Goal: Information Seeking & Learning: Check status

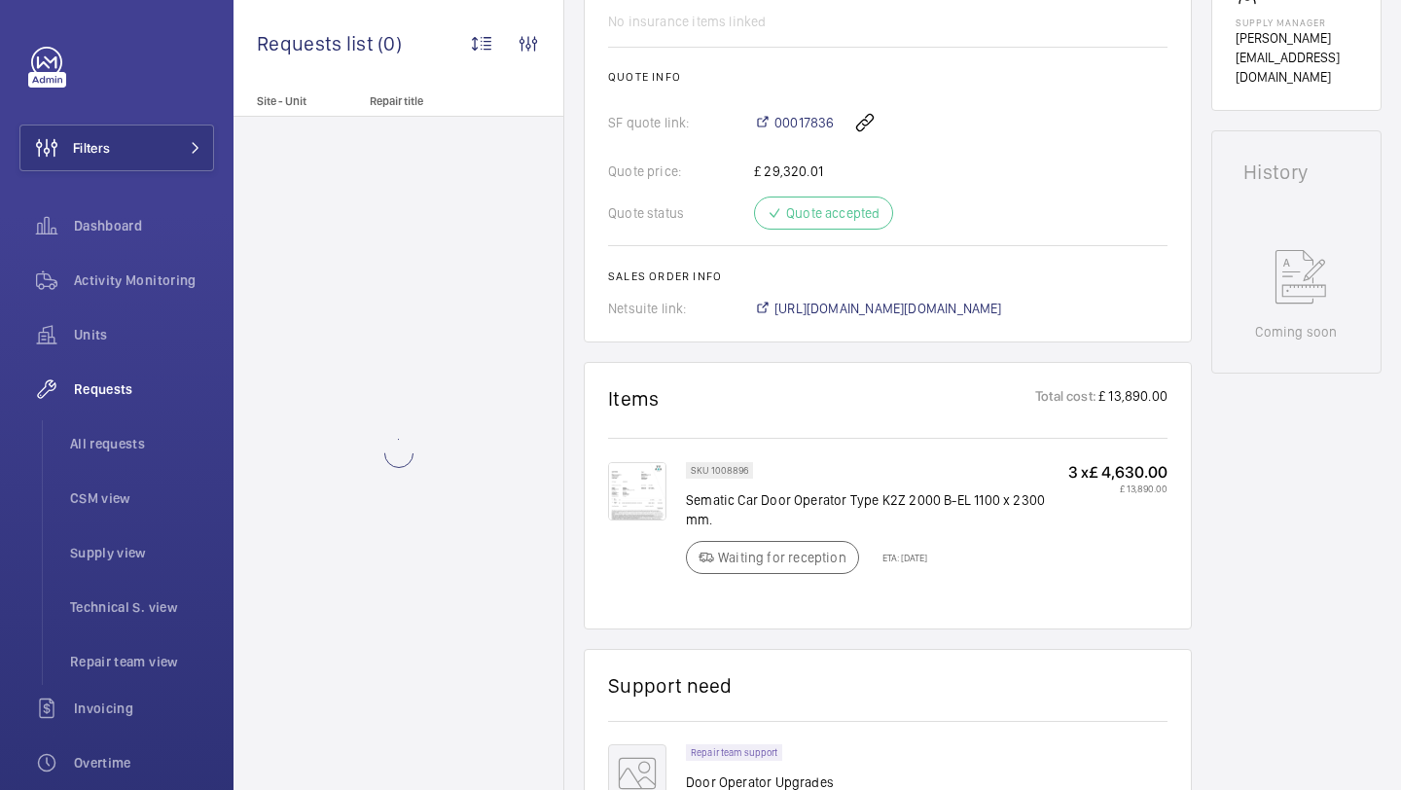
scroll to position [784, 0]
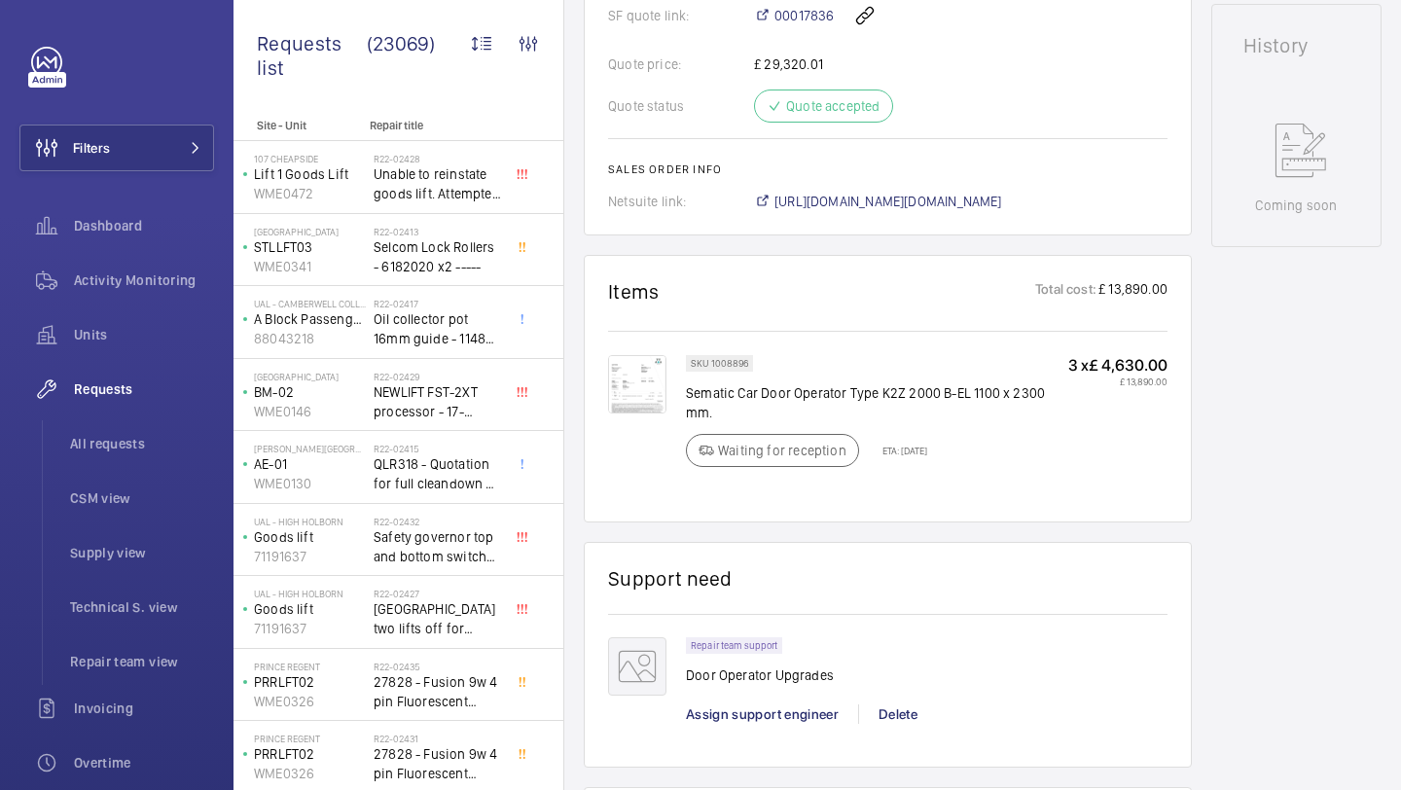
scroll to position [890, 0]
click at [786, 60] on div "Quote price: £ 29,320.01" at bounding box center [887, 64] width 559 height 19
click at [786, 62] on div "Quote price: £ 29,320.01" at bounding box center [887, 64] width 559 height 19
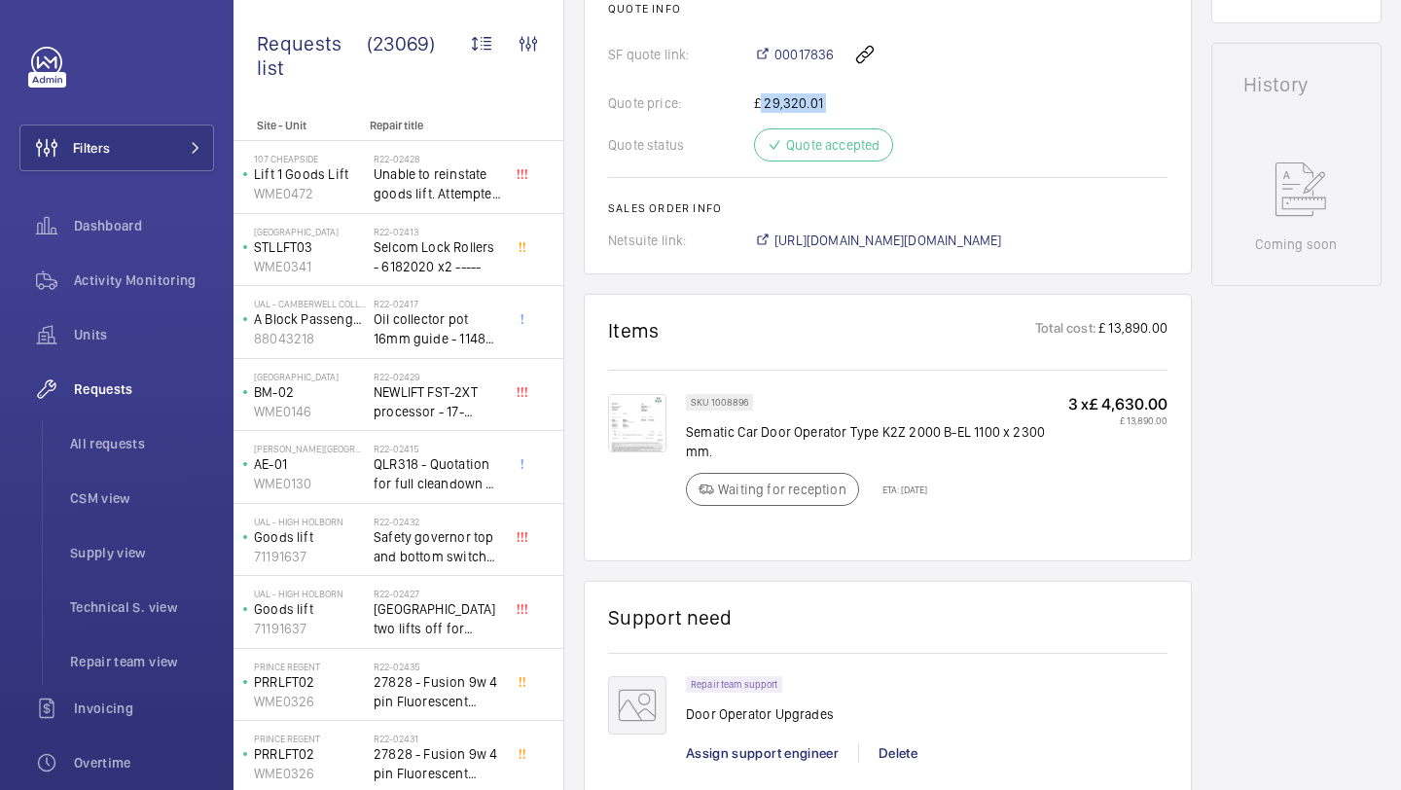
scroll to position [857, 0]
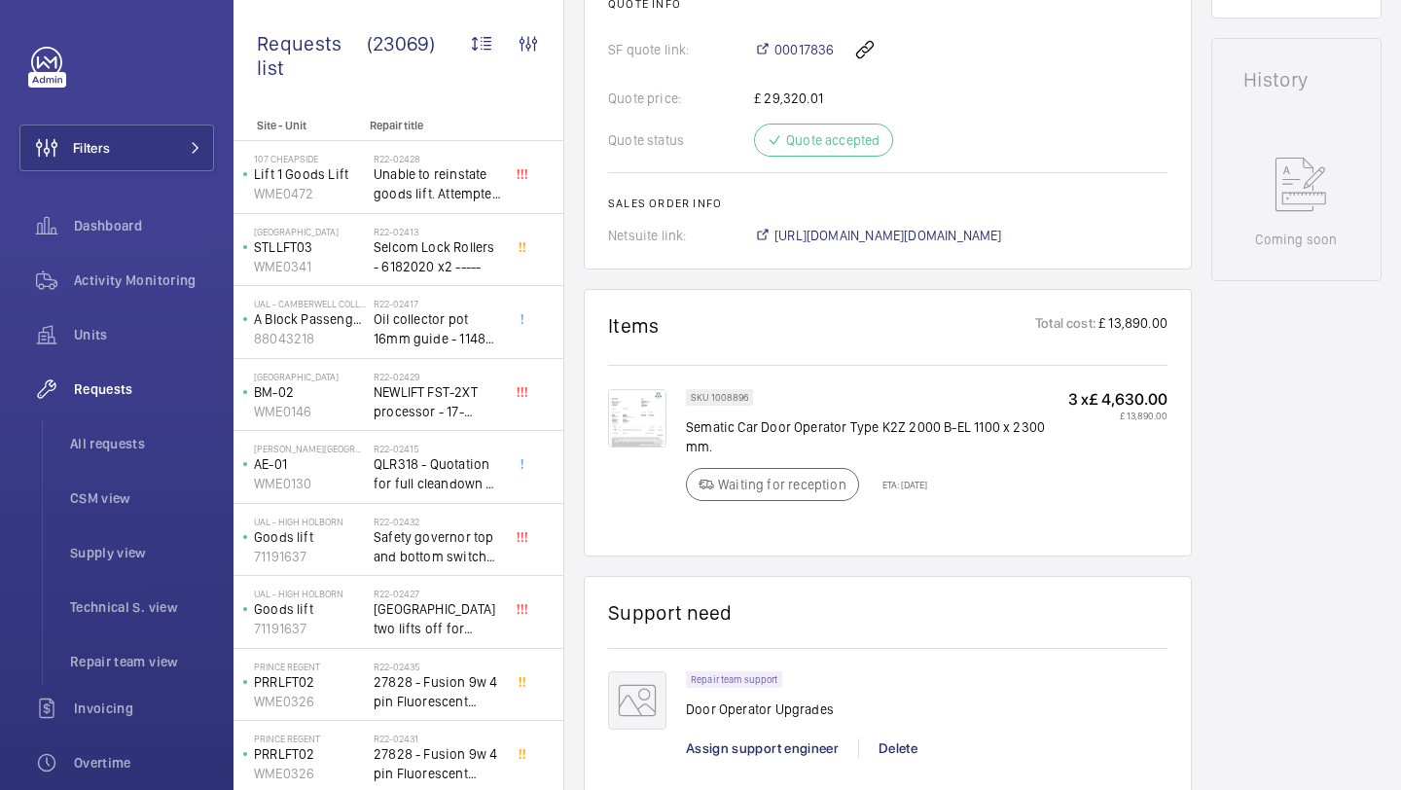
click at [801, 297] on wm-front-card "Items Total cost: £ 13,890.00 SKU 1008896 Sematic Car Door Operator Type K2Z 20…" at bounding box center [888, 422] width 608 height 267
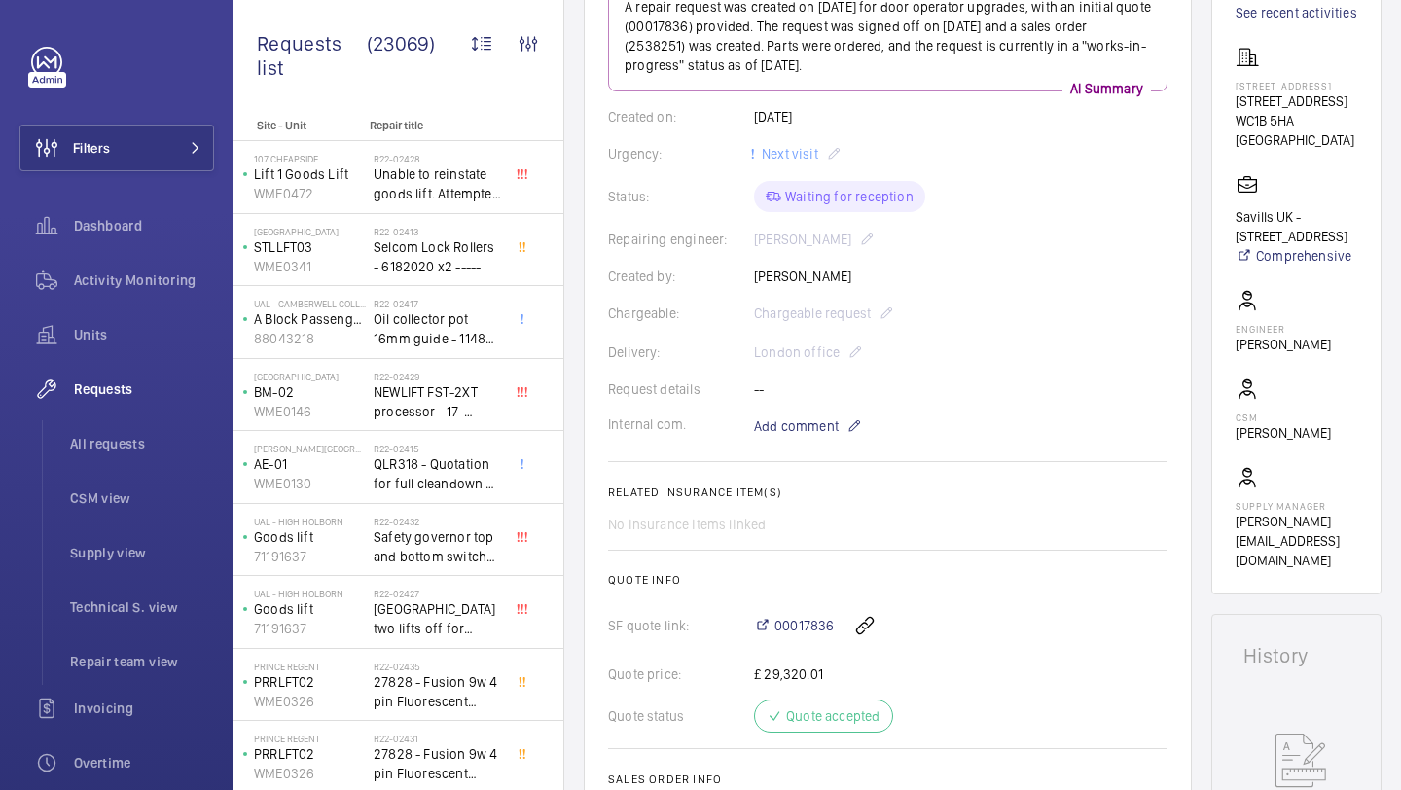
scroll to position [0, 0]
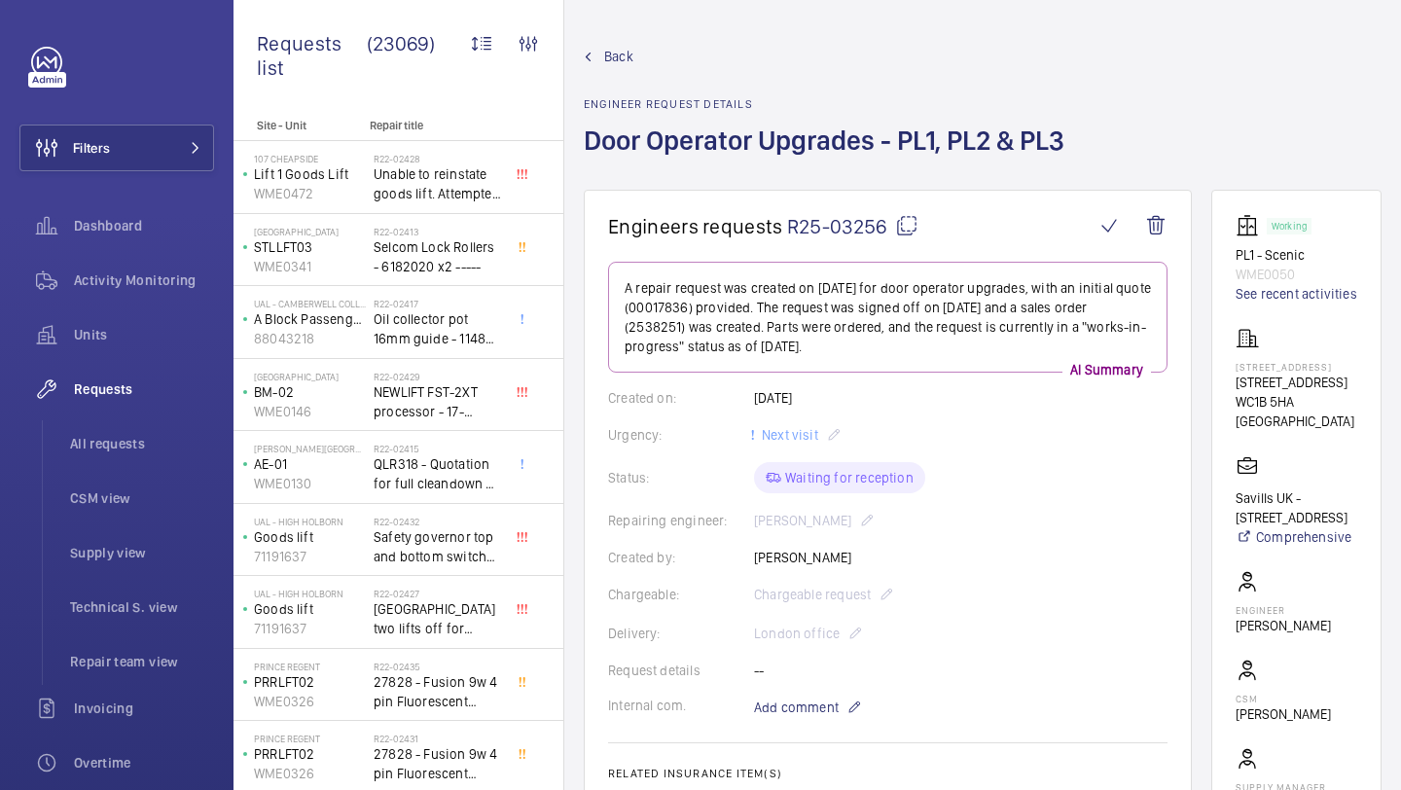
click at [752, 154] on h1 "Door Operator Upgrades - PL1, PL2 & PL3" at bounding box center [830, 156] width 492 height 67
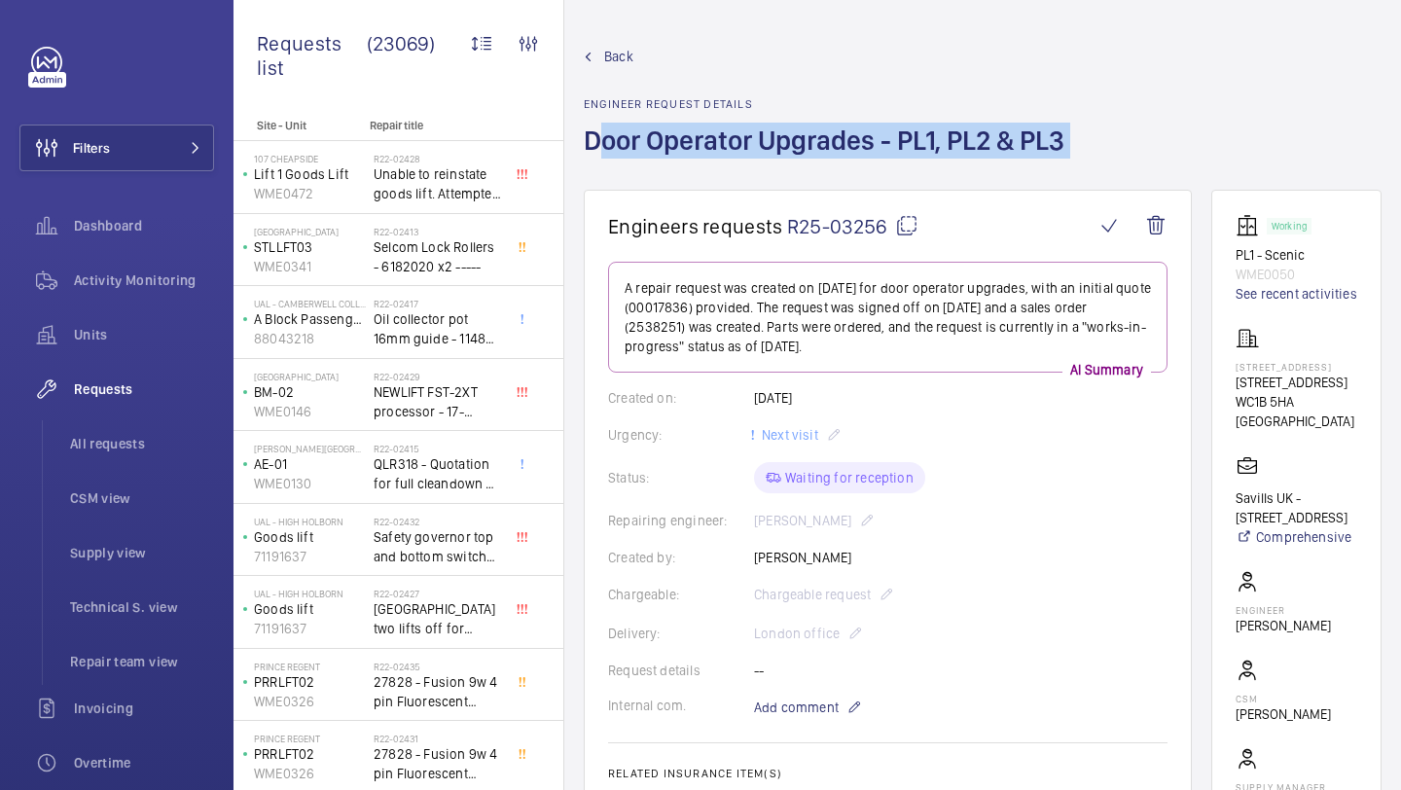
click at [752, 154] on h1 "Door Operator Upgrades - PL1, PL2 & PL3" at bounding box center [830, 156] width 492 height 67
click at [757, 154] on h1 "Door Operator Upgrades - PL1, PL2 & PL3" at bounding box center [830, 156] width 492 height 67
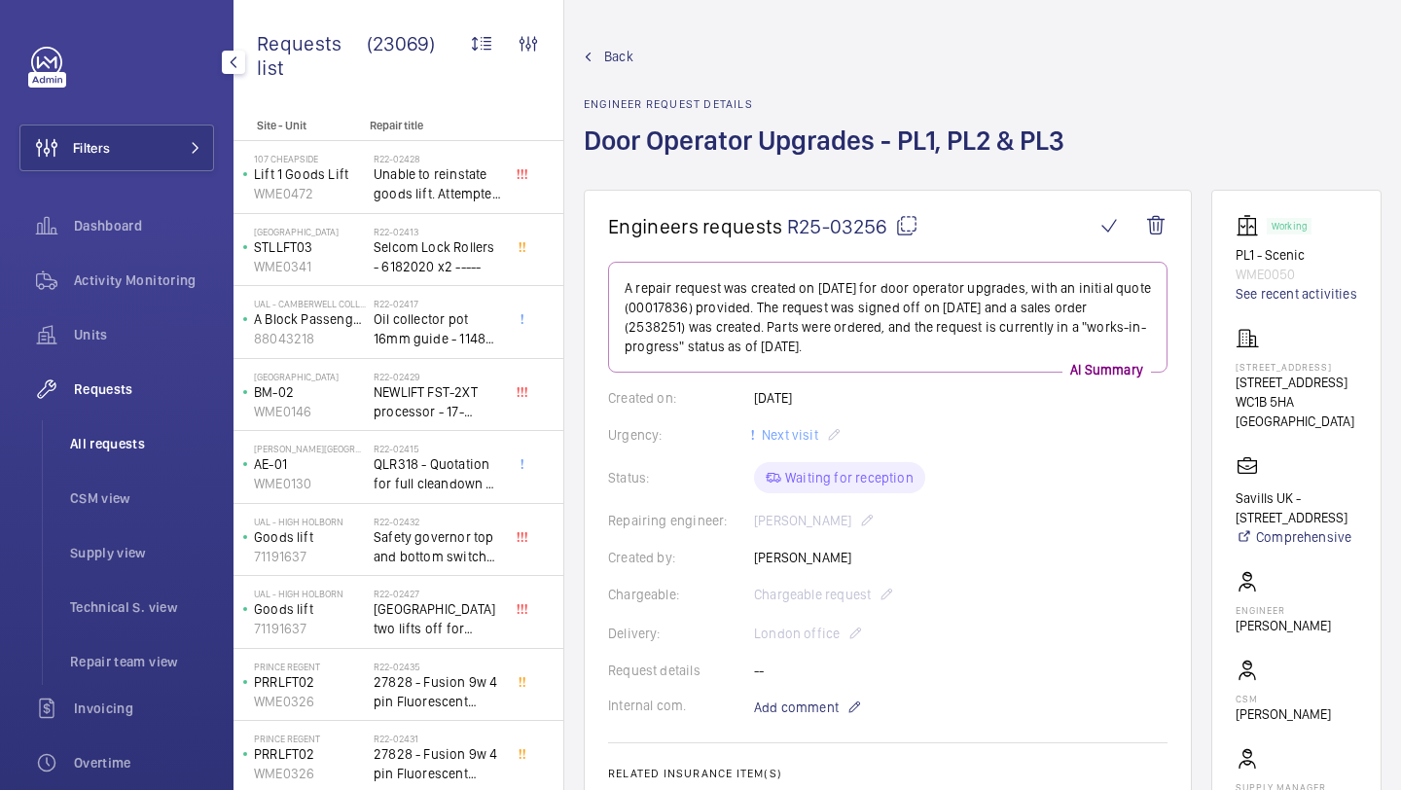
click at [118, 437] on span "All requests" at bounding box center [142, 443] width 144 height 19
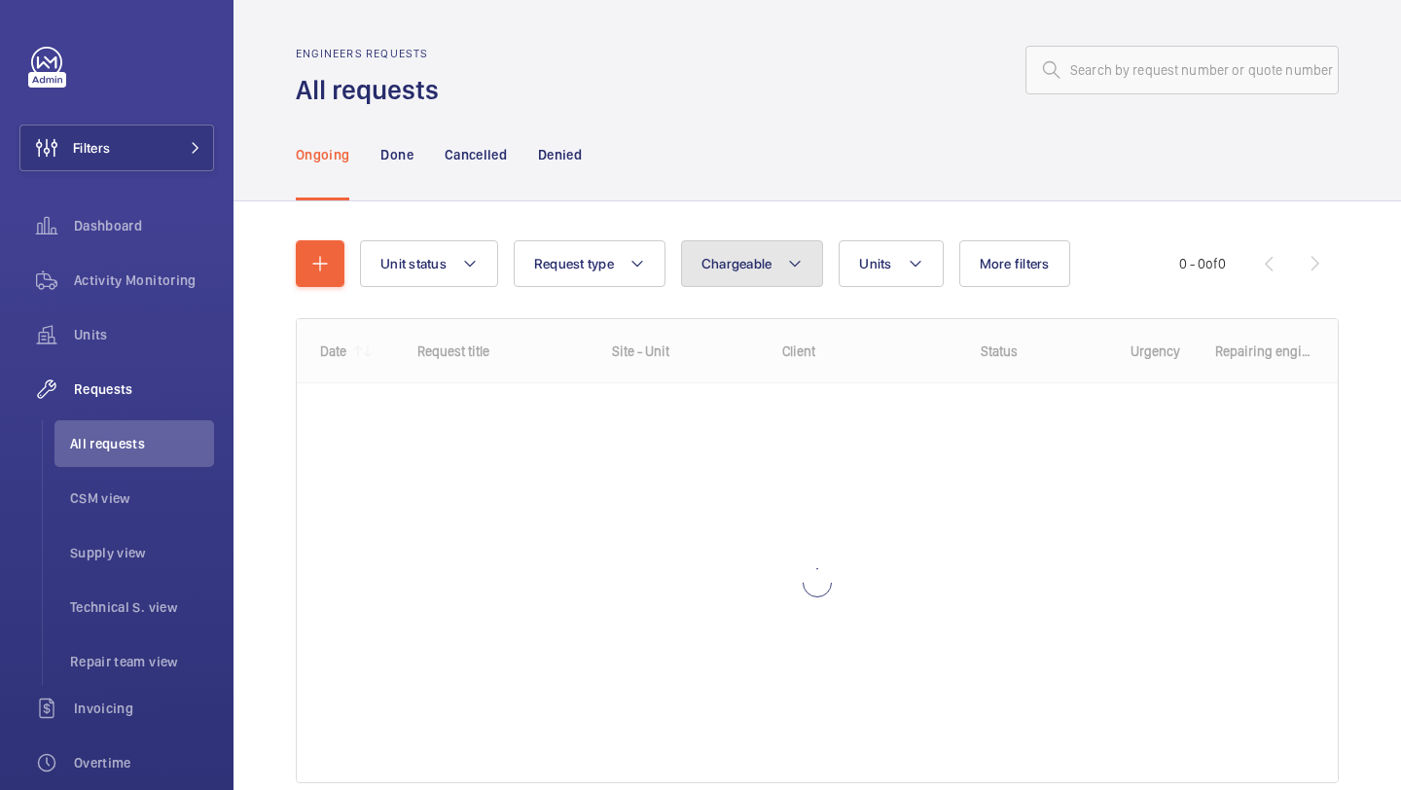
click at [743, 281] on button "Chargeable" at bounding box center [752, 263] width 143 height 47
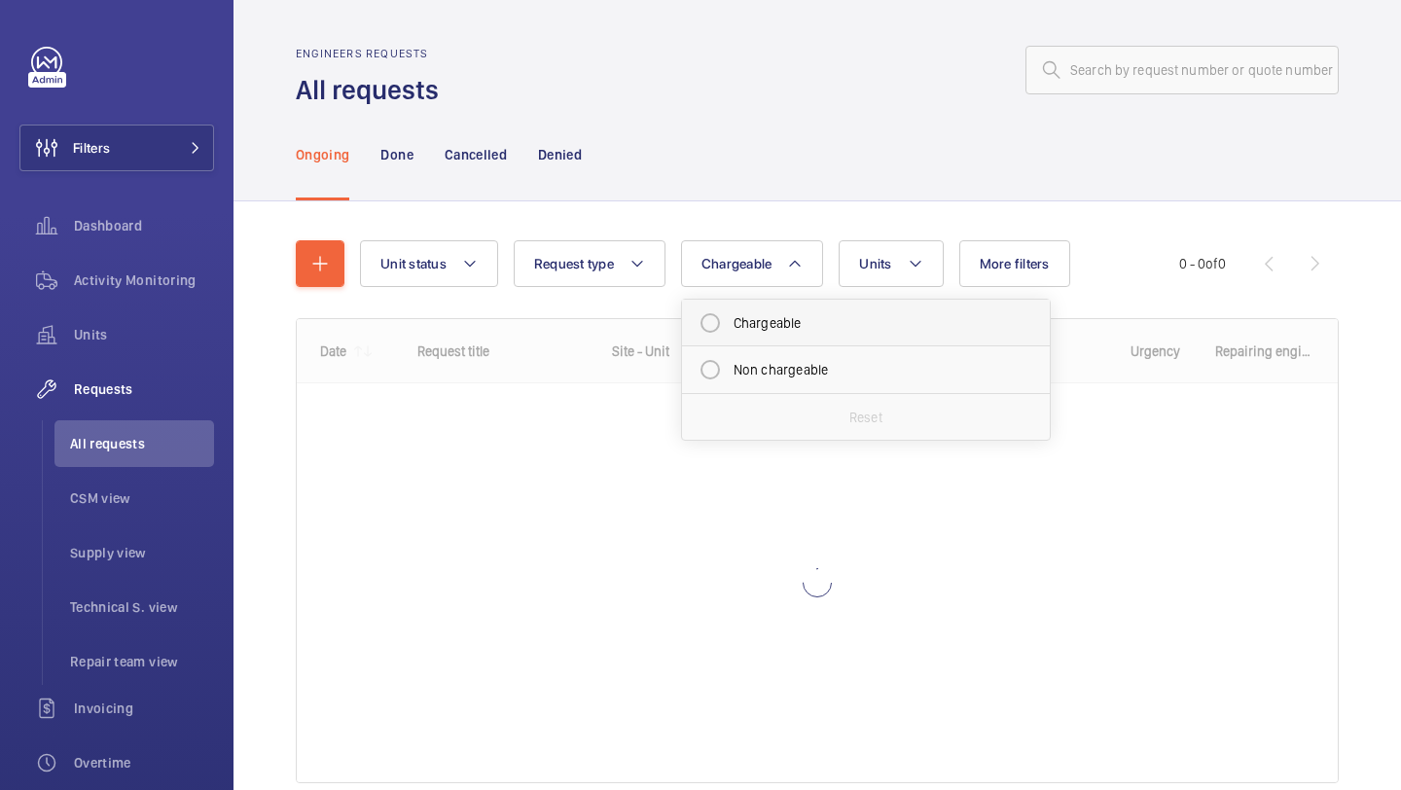
click at [824, 332] on mat-radio-button "Chargeable" at bounding box center [866, 322] width 350 height 39
radio input "true"
click at [938, 260] on mat-icon at bounding box center [939, 263] width 16 height 23
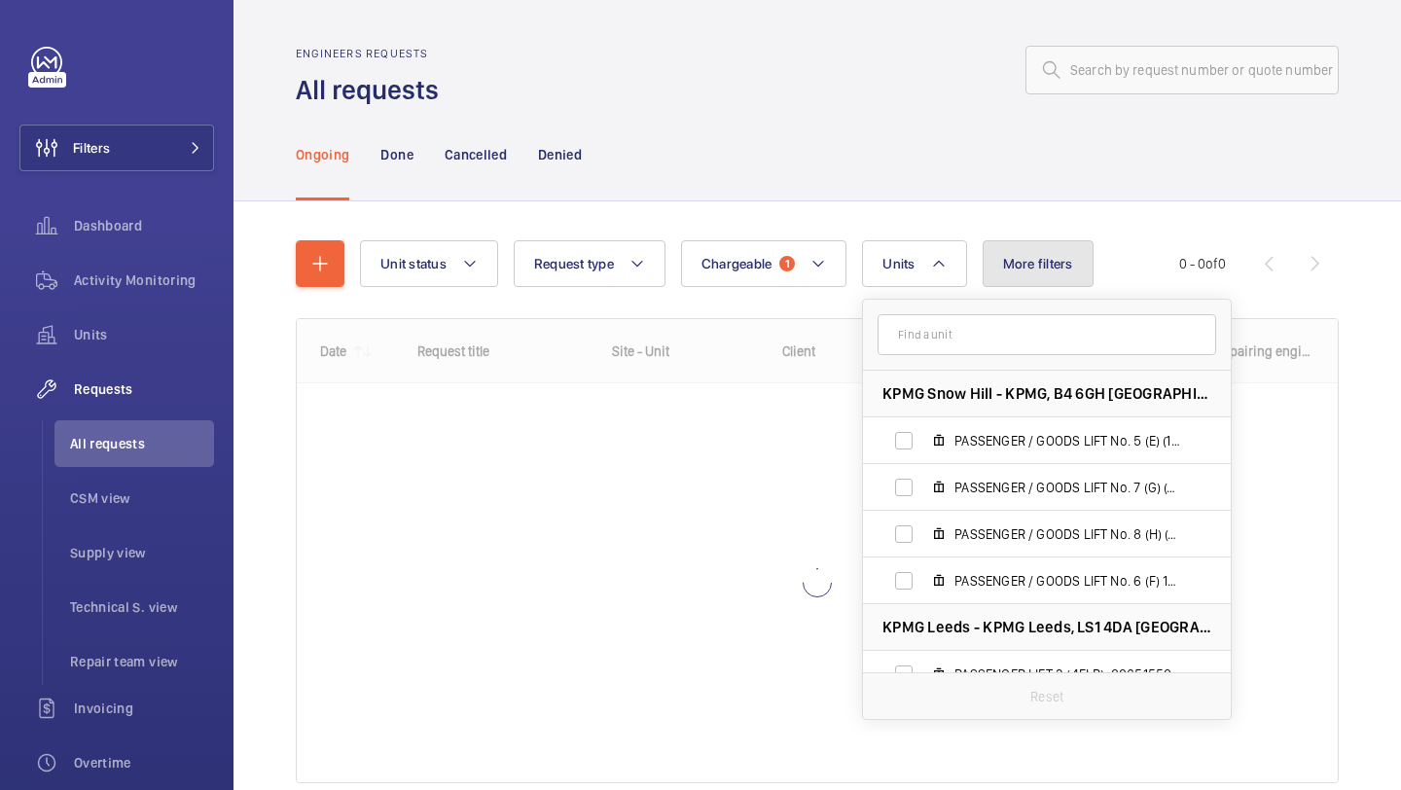
click at [1056, 285] on button "More filters" at bounding box center [1037, 263] width 111 height 47
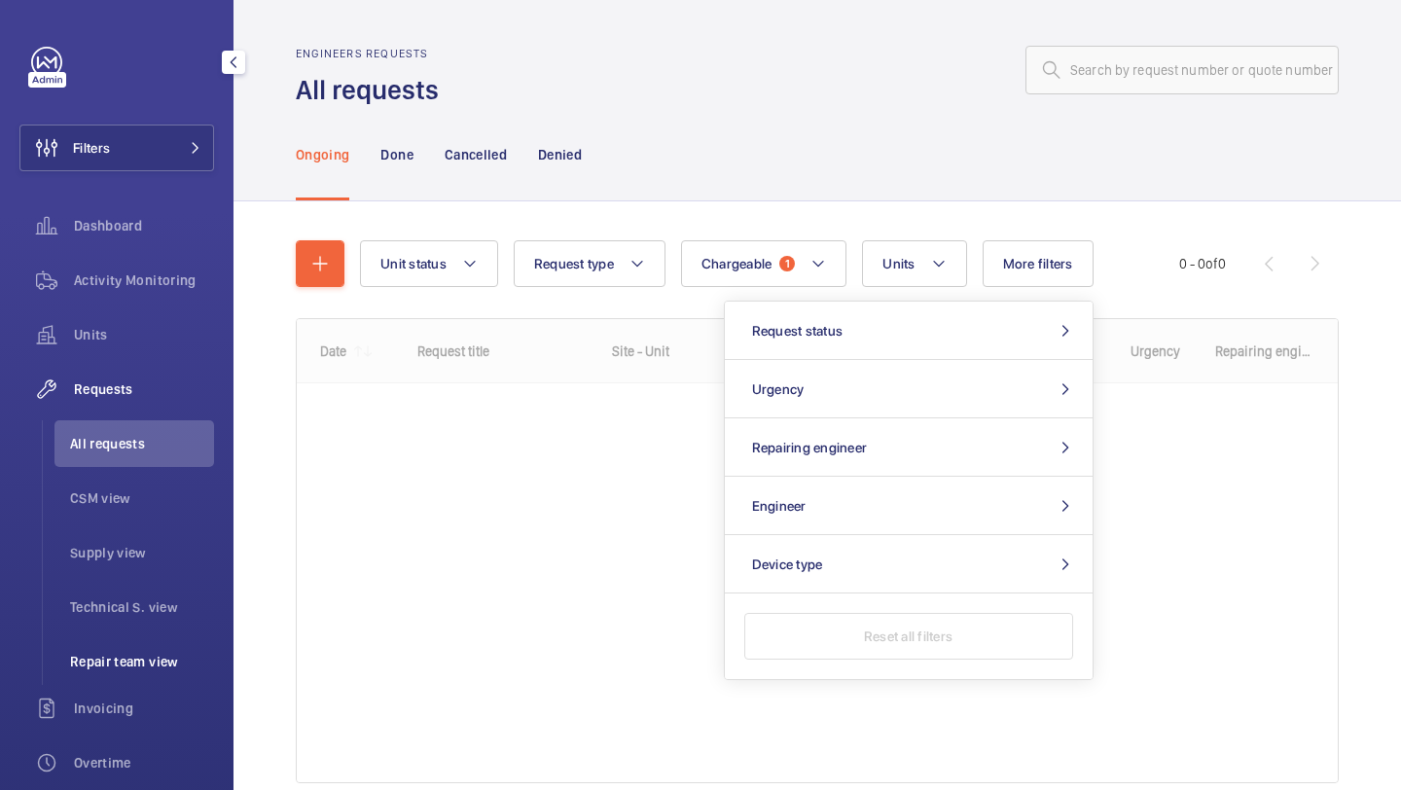
click at [182, 648] on li "Repair team view" at bounding box center [134, 661] width 160 height 47
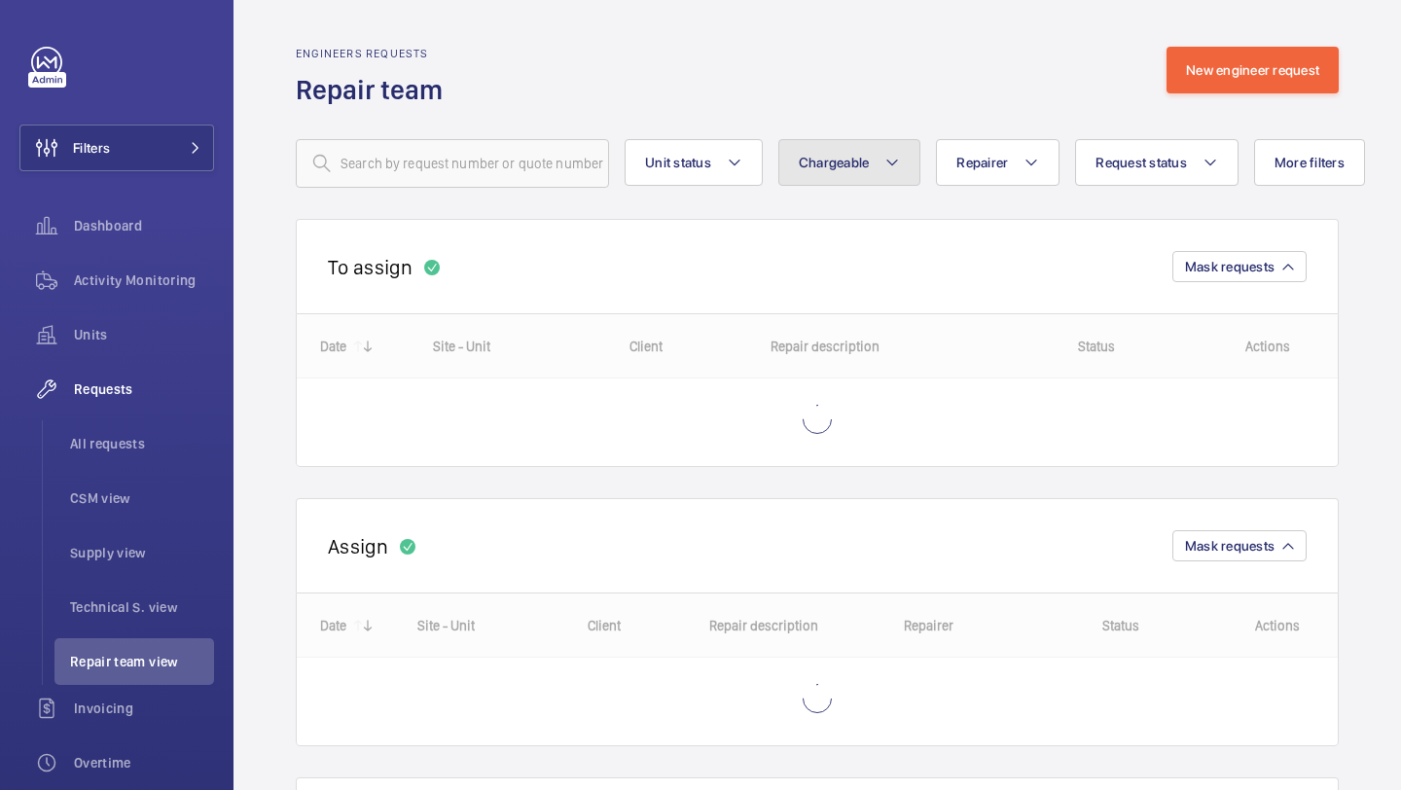
click at [856, 178] on button "Chargeable" at bounding box center [849, 162] width 143 height 47
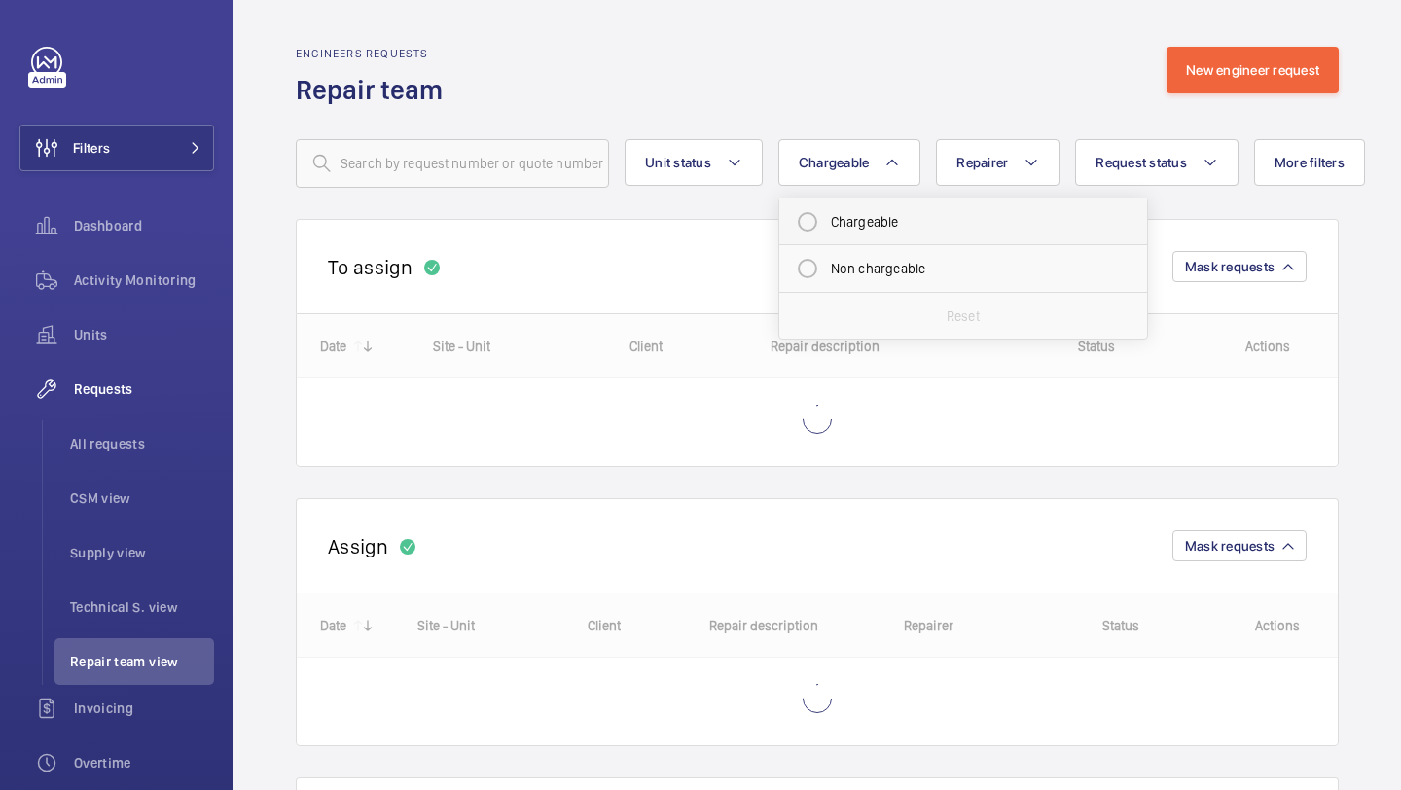
click at [859, 208] on mat-radio-button "Chargeable" at bounding box center [963, 221] width 350 height 39
radio input "true"
click at [1377, 162] on button "More filters" at bounding box center [1332, 162] width 111 height 47
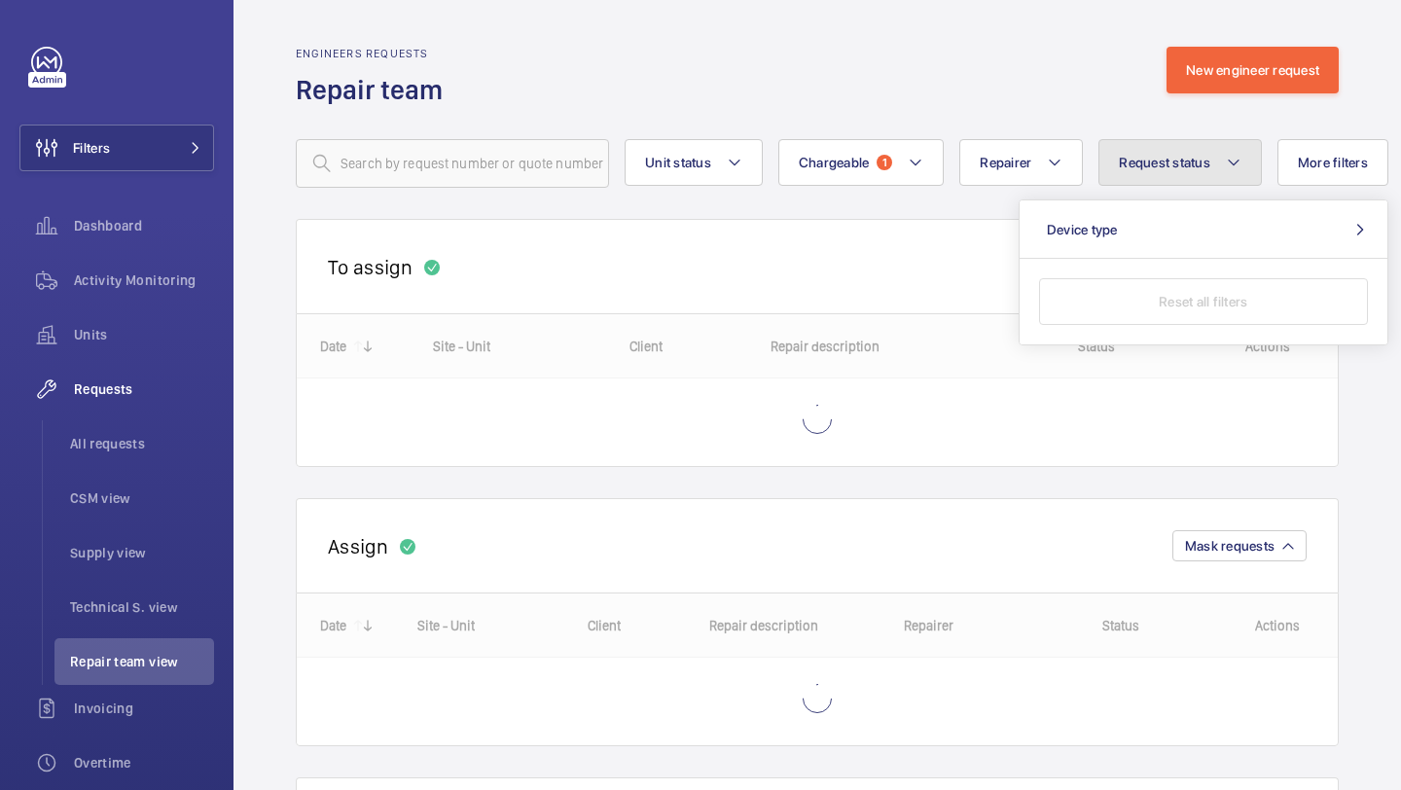
click at [1190, 168] on span "Request status" at bounding box center [1164, 163] width 91 height 16
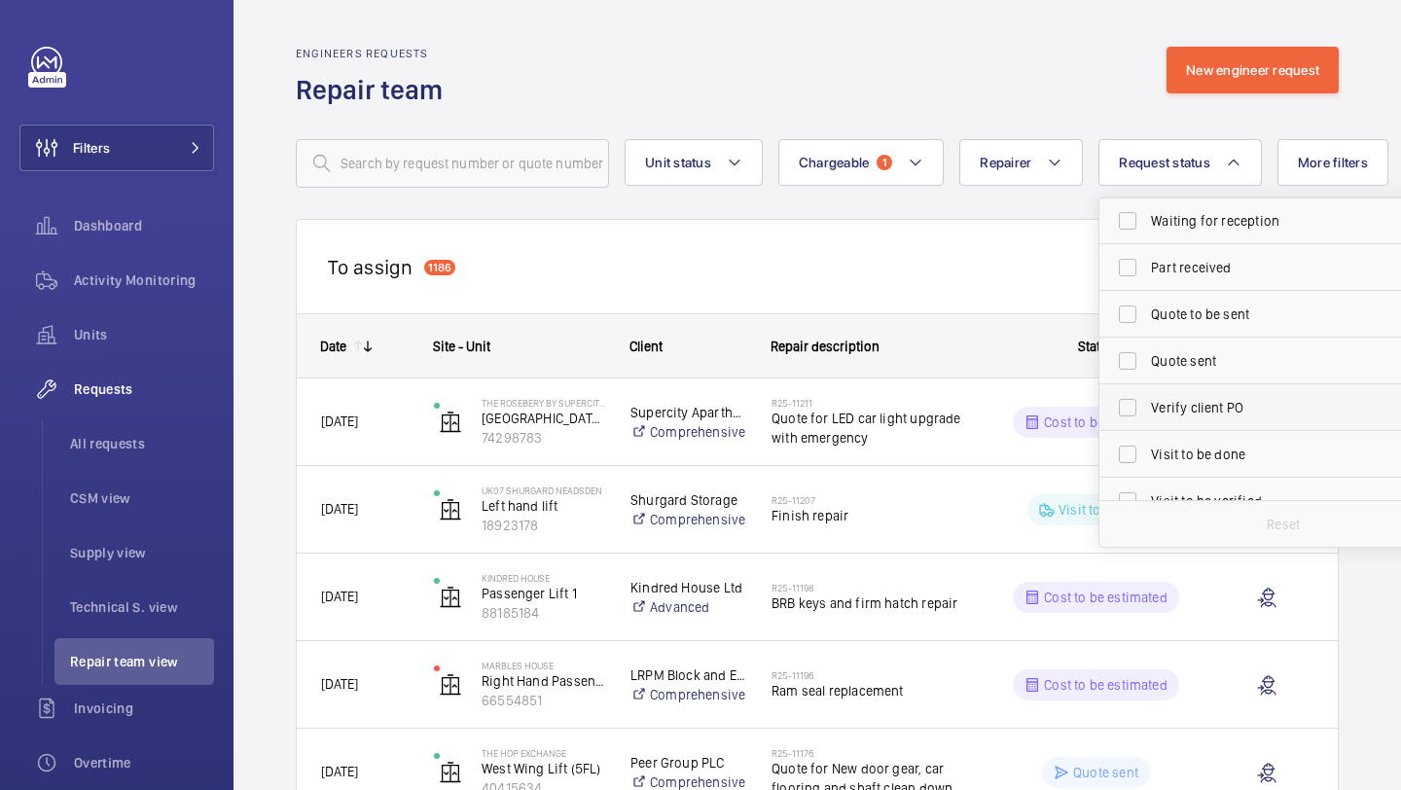
scroll to position [231, 0]
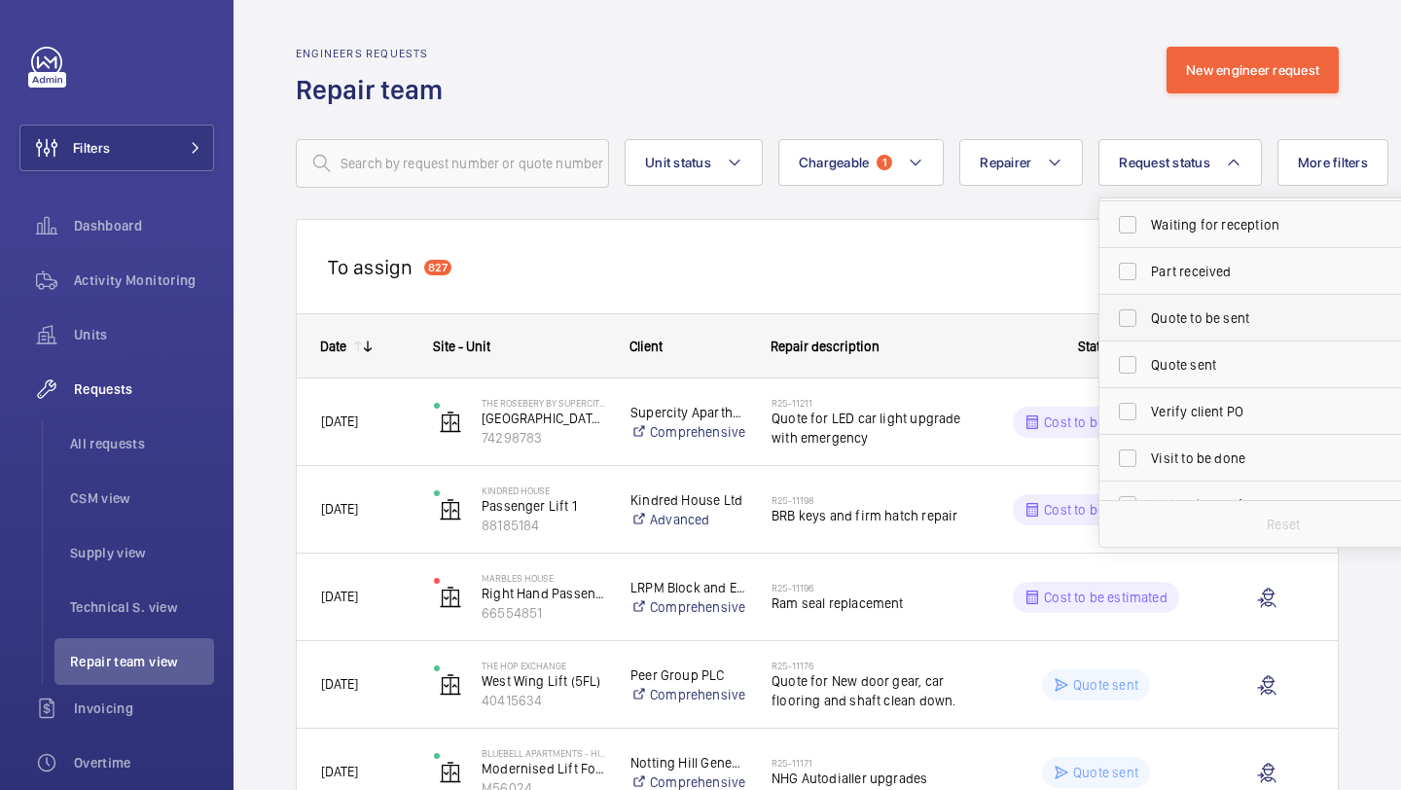
click at [1203, 322] on span "Quote to be sent" at bounding box center [1284, 317] width 267 height 19
click at [1147, 322] on input "Quote to be sent" at bounding box center [1127, 318] width 39 height 39
checkbox input "true"
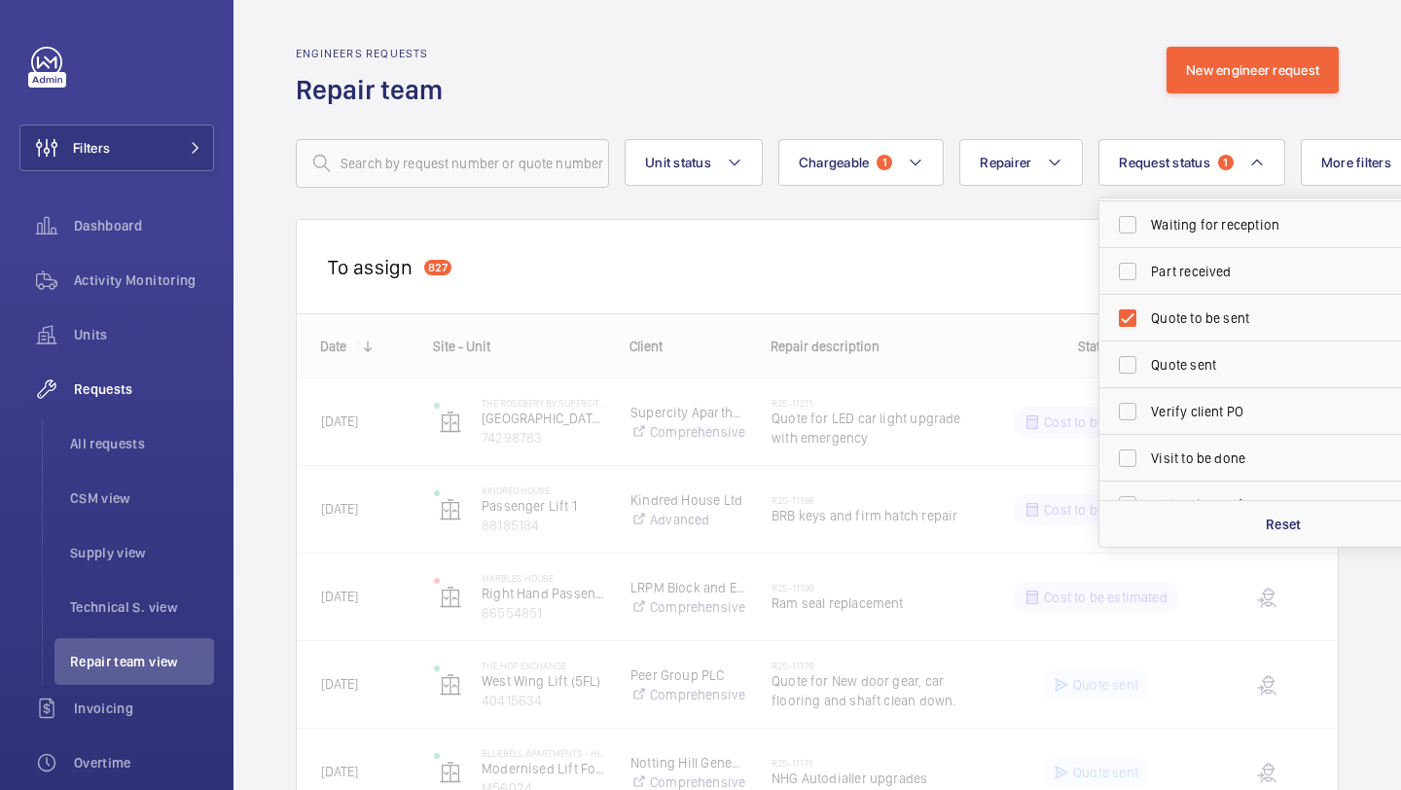
click at [879, 47] on div "Engineers requests Repair team New engineer request" at bounding box center [817, 77] width 1043 height 61
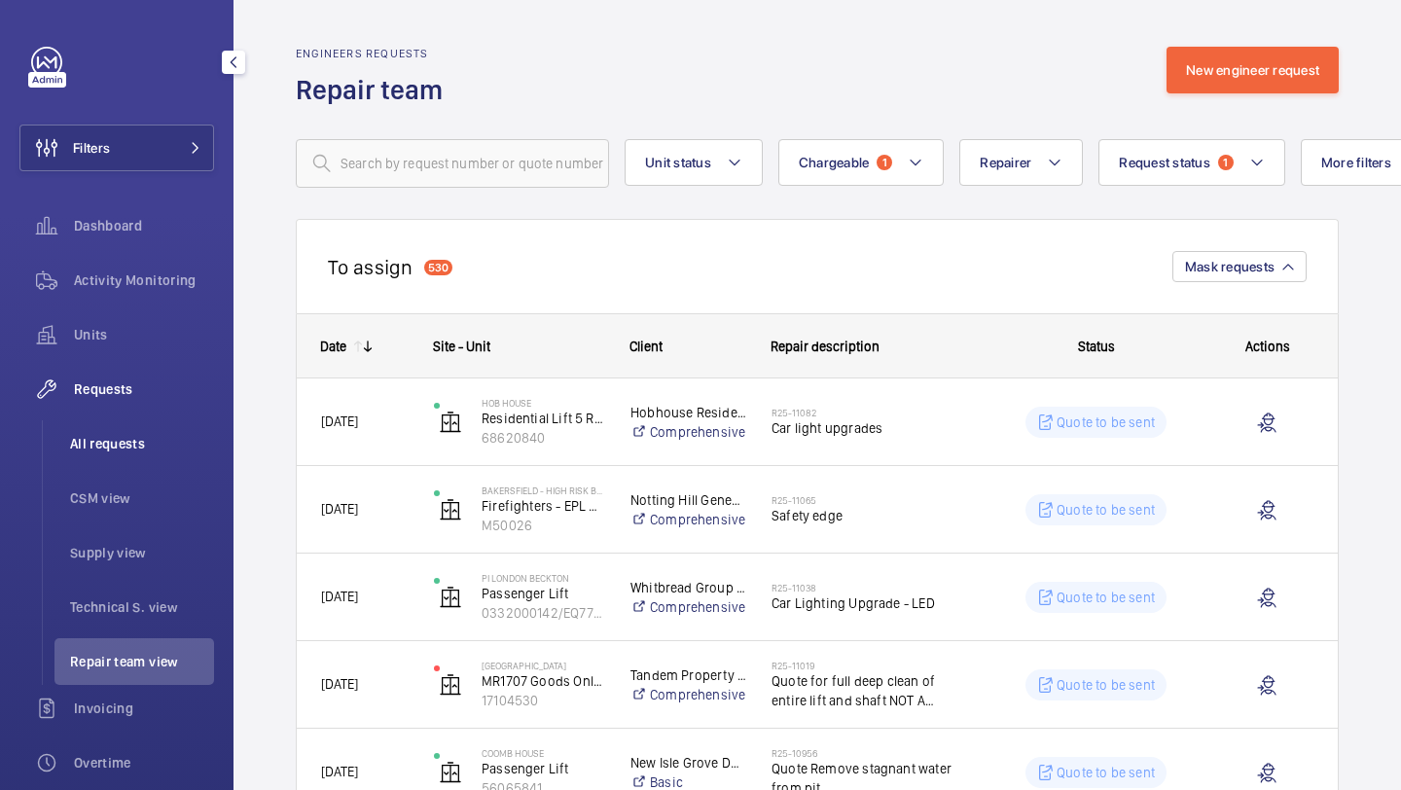
click at [89, 452] on span "All requests" at bounding box center [142, 443] width 144 height 19
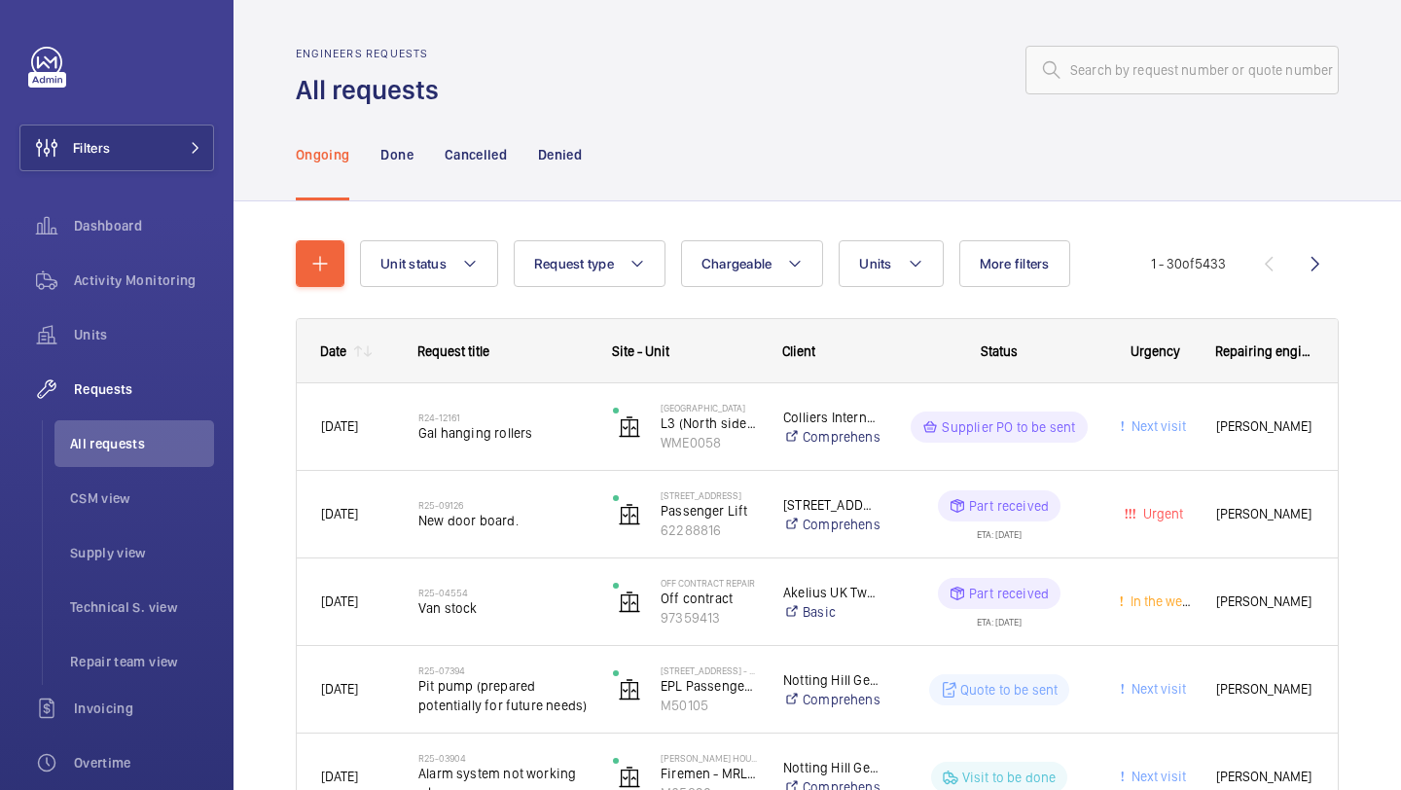
click at [1000, 276] on button "More filters" at bounding box center [1014, 263] width 111 height 47
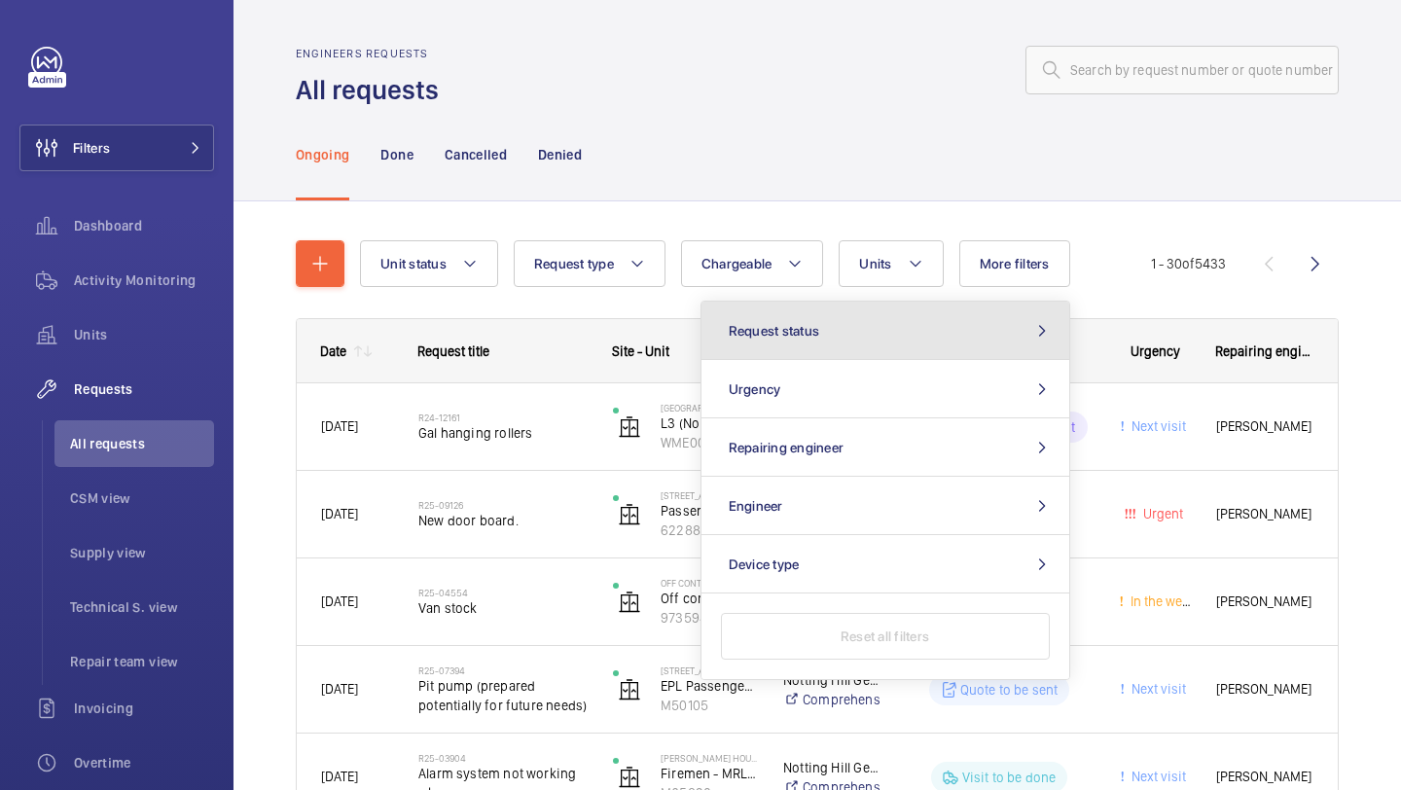
click at [917, 346] on button "Request status" at bounding box center [885, 331] width 368 height 58
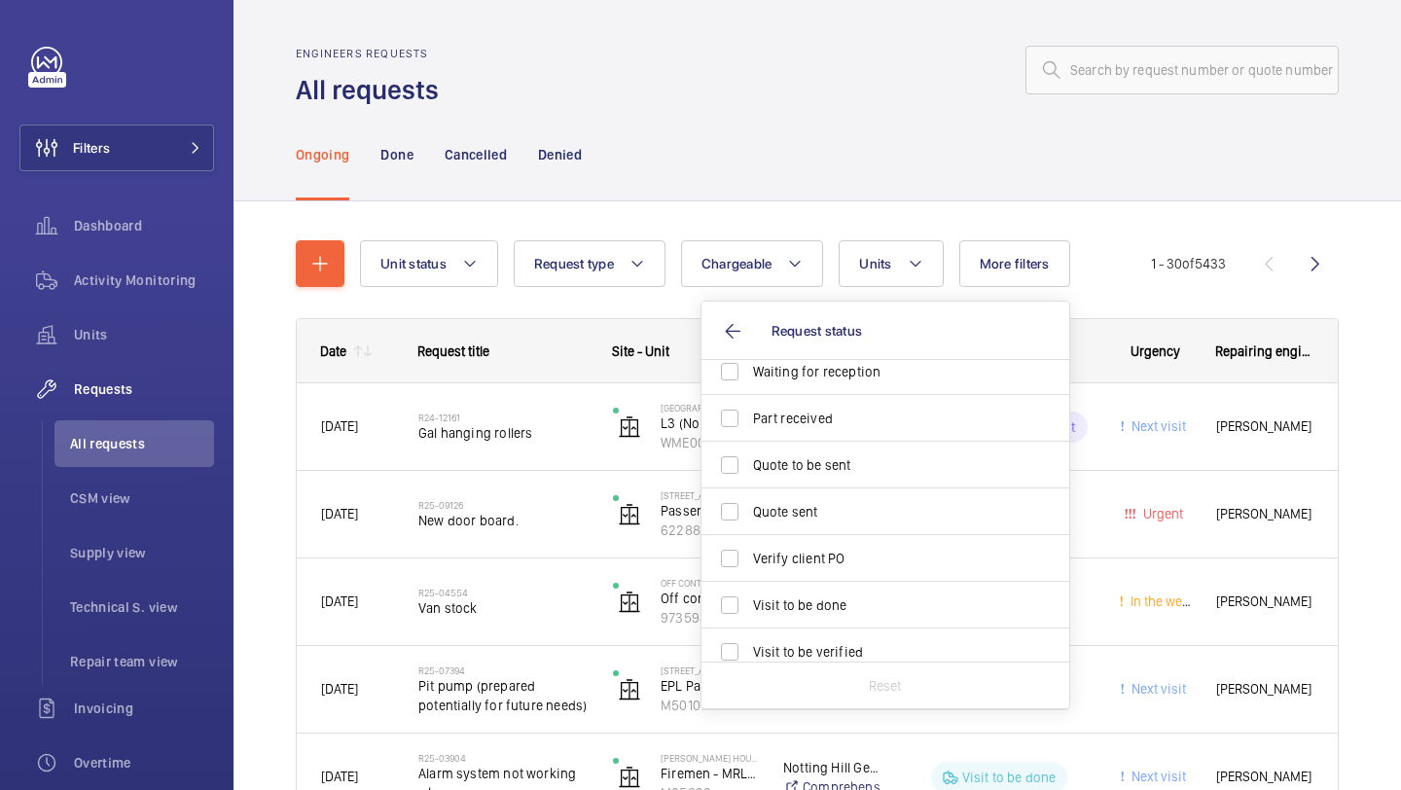
scroll to position [259, 0]
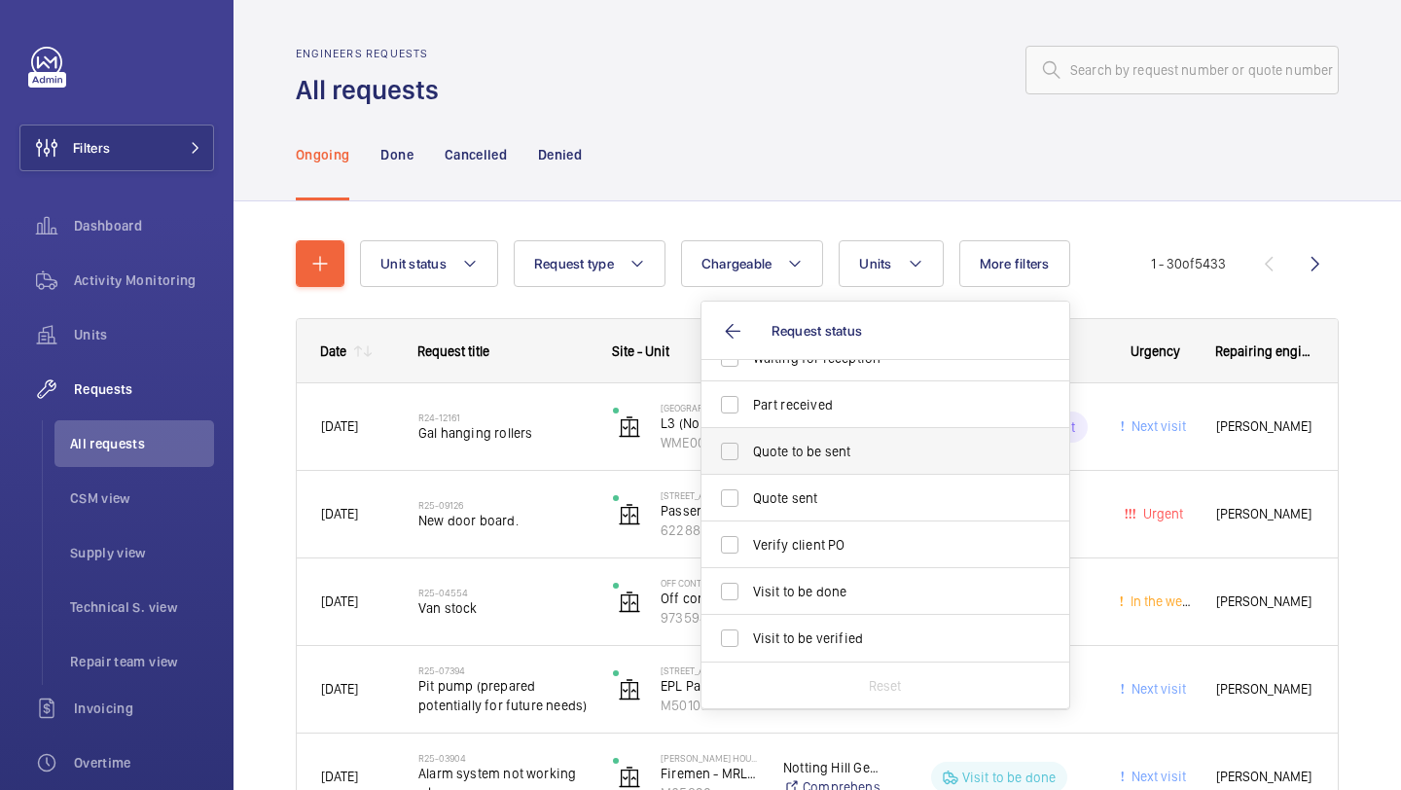
drag, startPoint x: 865, startPoint y: 480, endPoint x: 864, endPoint y: 452, distance: 27.3
click at [864, 452] on ul "Cost to be estimated Identify missing part Part collected Ready to be sent to N…" at bounding box center [885, 381] width 368 height 560
click at [864, 452] on span "Quote to be sent" at bounding box center [886, 451] width 267 height 19
click at [749, 452] on input "Quote to be sent" at bounding box center [729, 451] width 39 height 39
checkbox input "true"
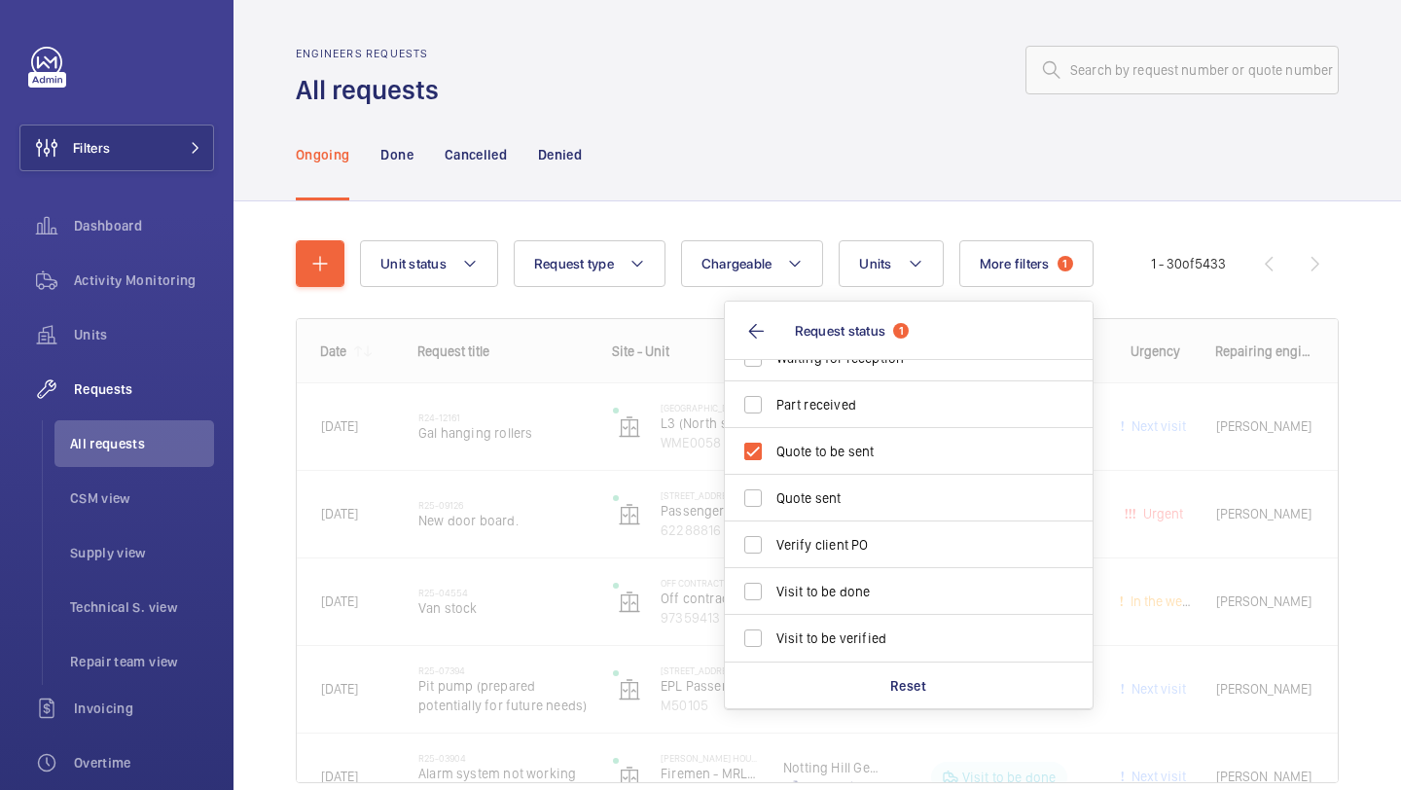
click at [1387, 339] on div "Unit status Request type Chargeable Units More filters 1 Request status 1 Cost …" at bounding box center [816, 538] width 1167 height 675
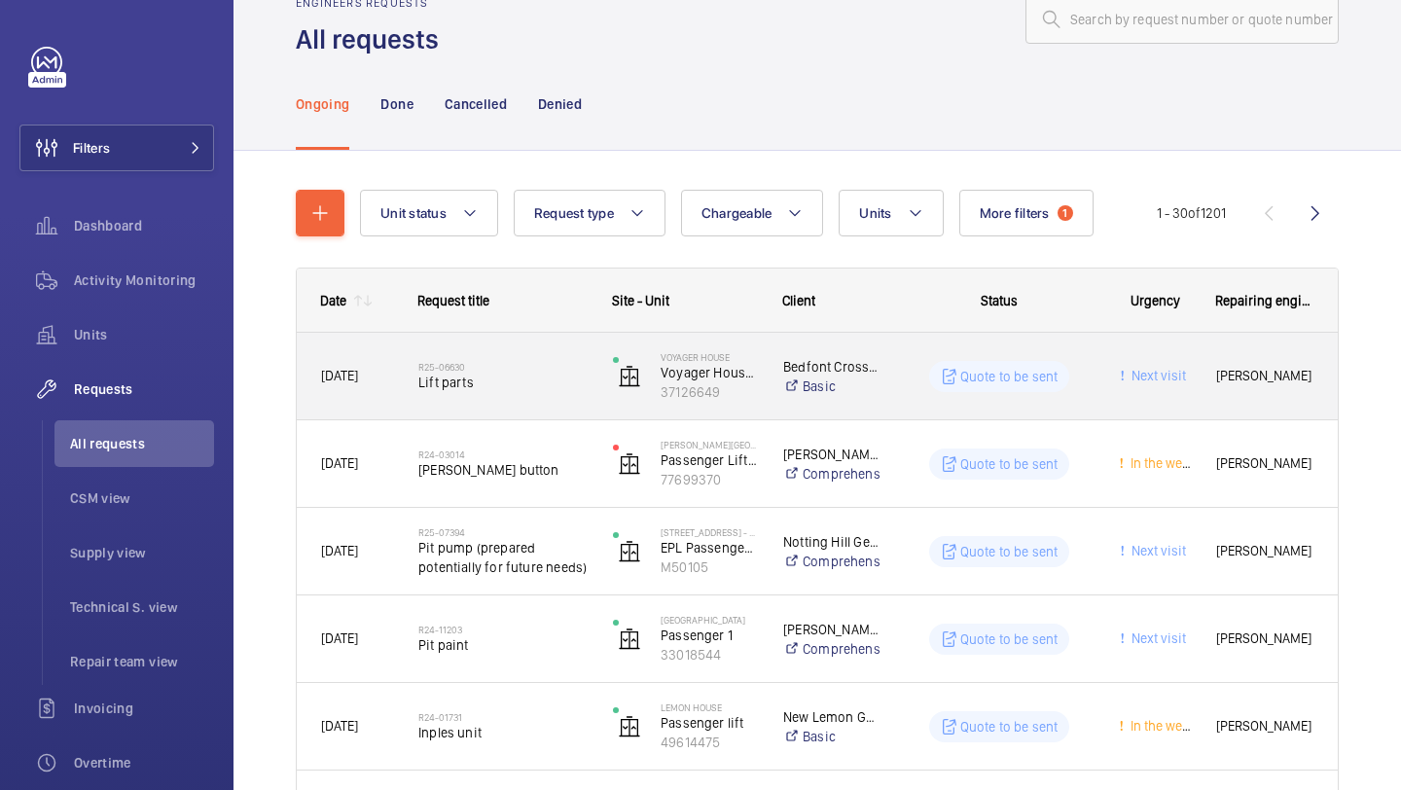
scroll to position [76, 0]
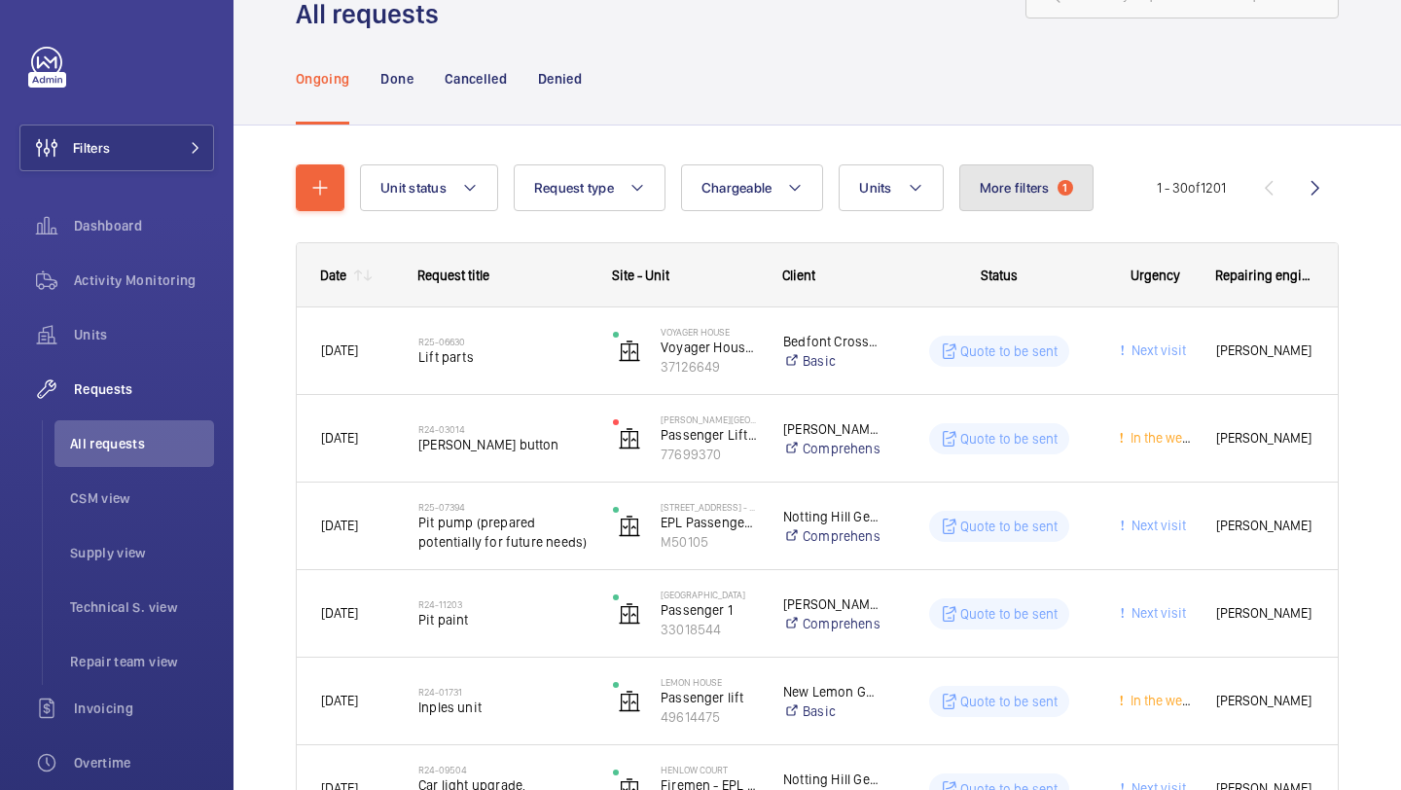
click at [1015, 192] on span "More filters" at bounding box center [1015, 188] width 70 height 16
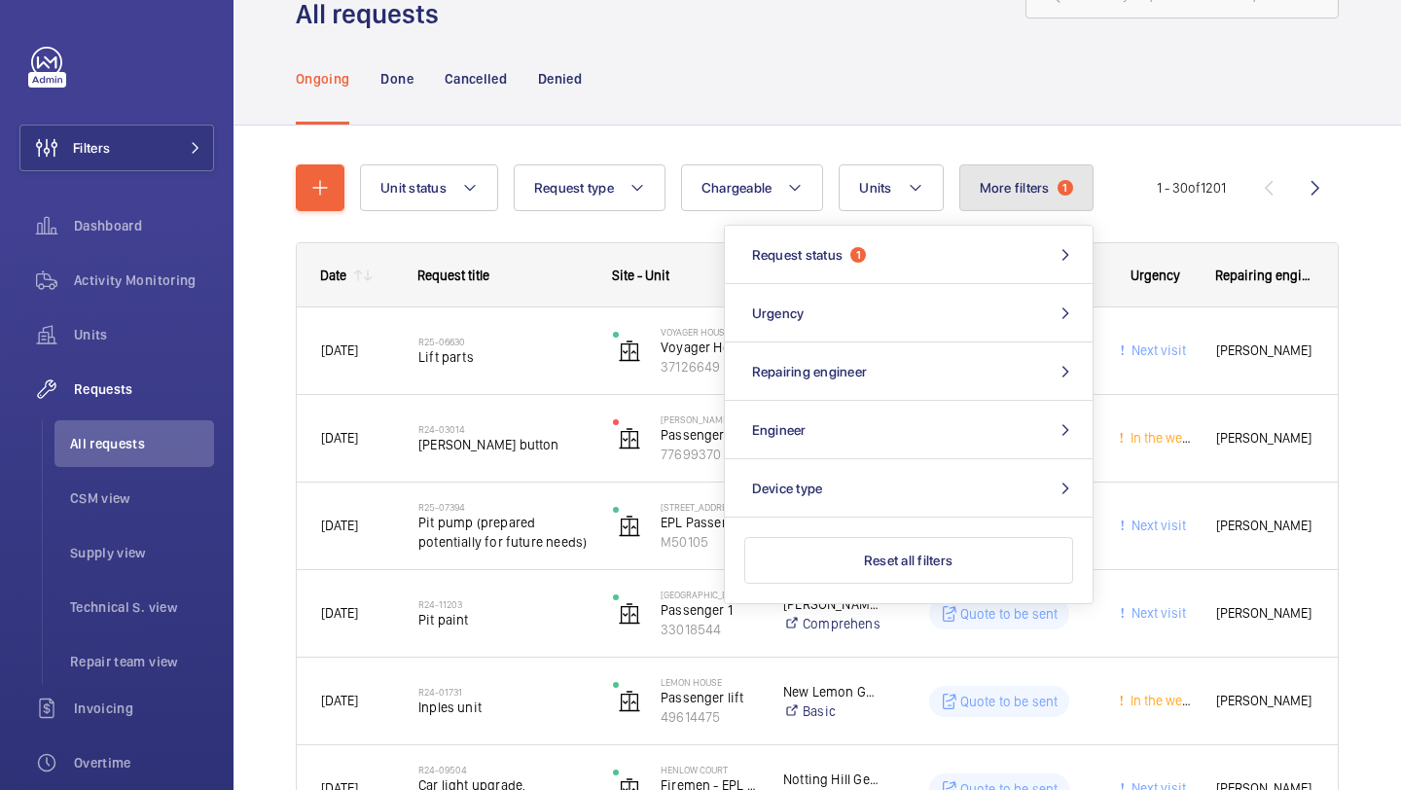
click at [1015, 192] on span "More filters" at bounding box center [1015, 188] width 70 height 16
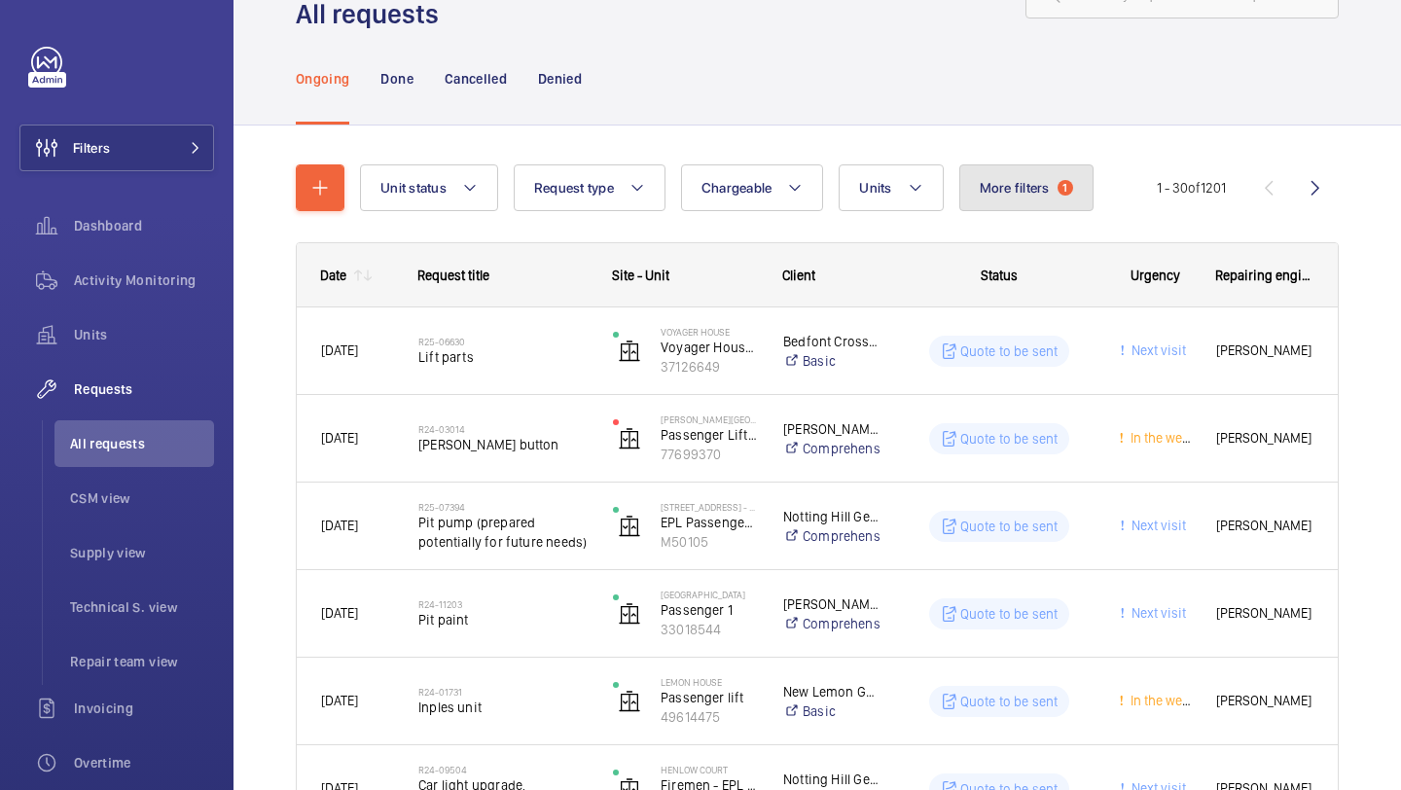
click at [1014, 196] on button "More filters 1" at bounding box center [1026, 187] width 134 height 47
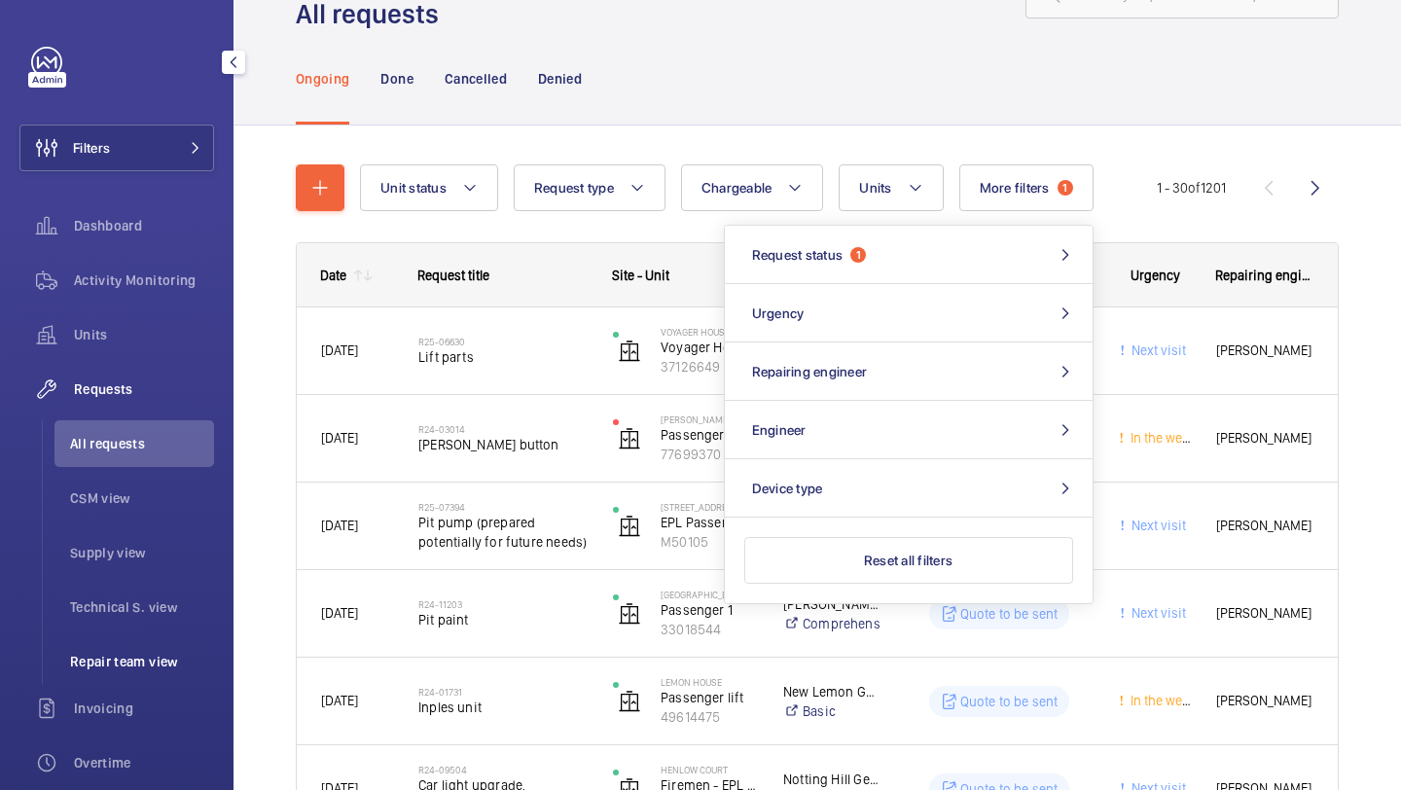
click at [141, 657] on span "Repair team view" at bounding box center [142, 661] width 144 height 19
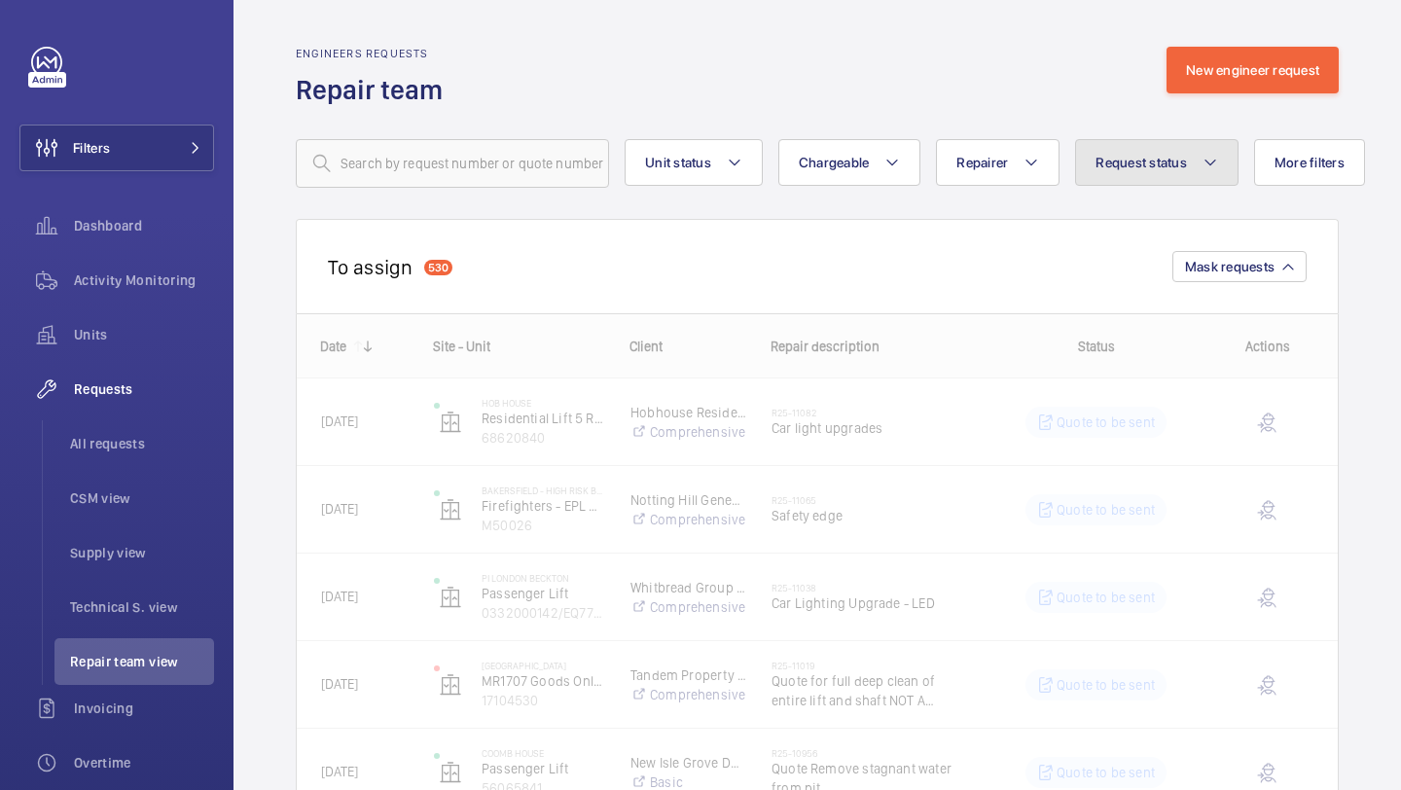
click at [1188, 172] on button "Request status" at bounding box center [1156, 162] width 163 height 47
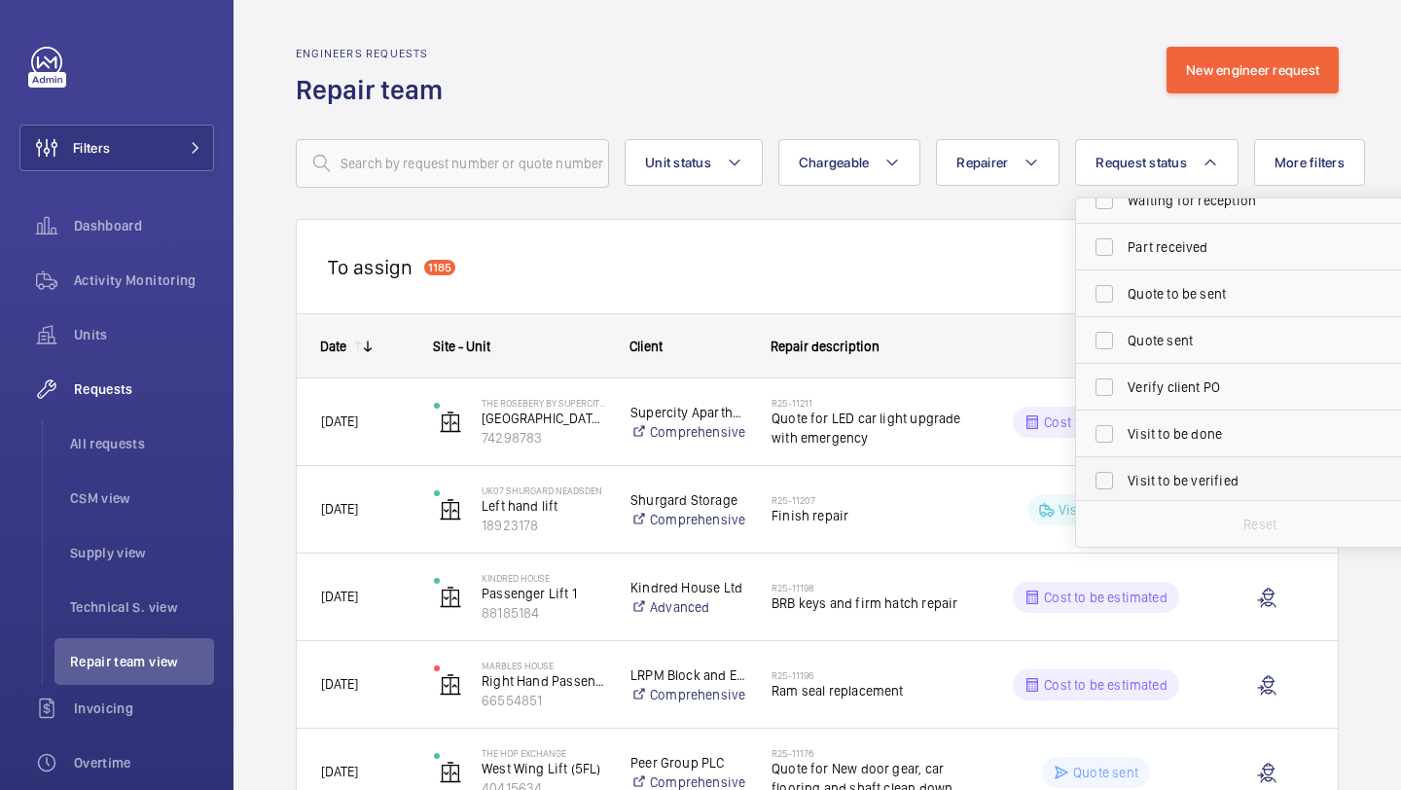
scroll to position [259, 0]
click at [1152, 242] on span "Part received" at bounding box center [1260, 242] width 267 height 19
click at [1123, 242] on input "Part received" at bounding box center [1104, 243] width 39 height 39
checkbox input "true"
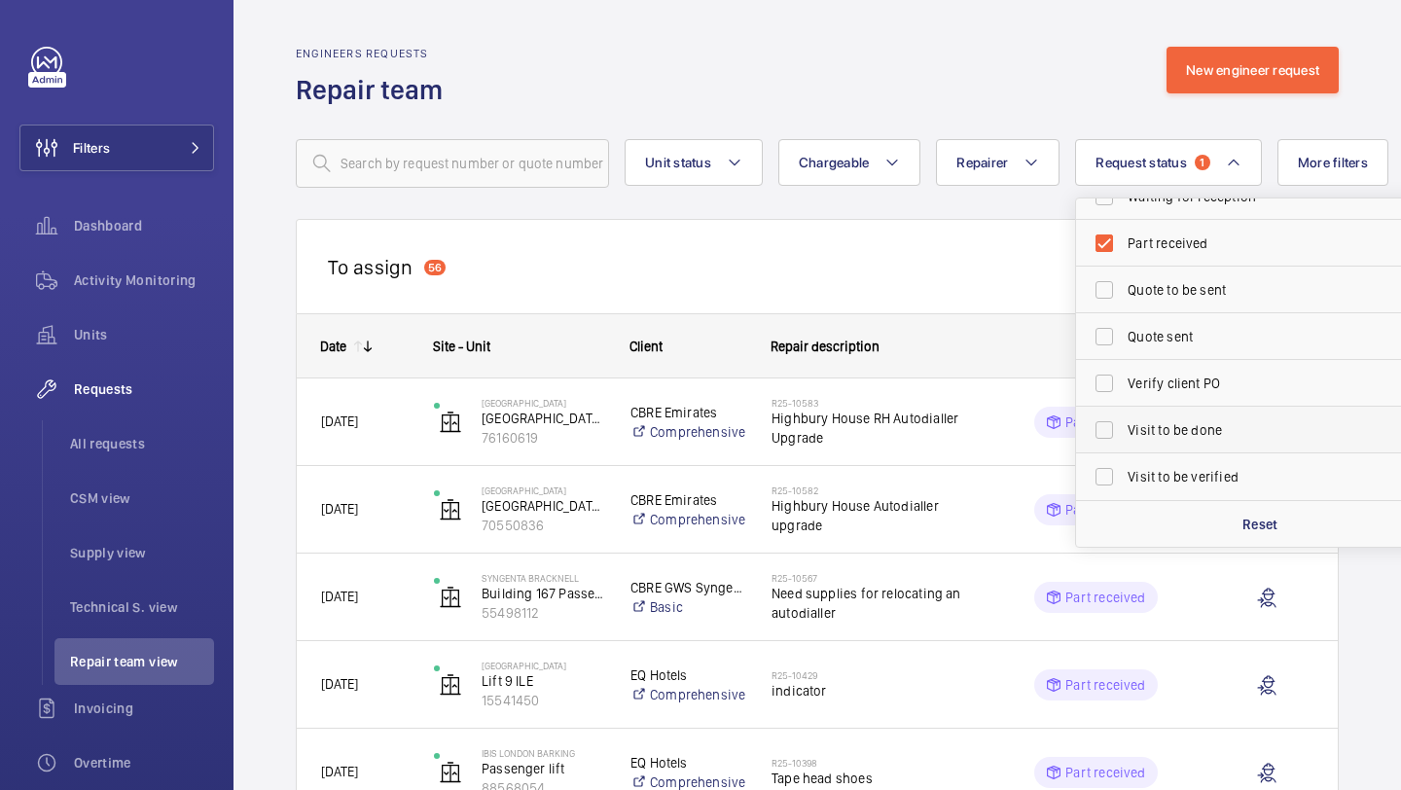
click at [1181, 445] on label "Visit to be done" at bounding box center [1245, 430] width 339 height 47
click at [1123, 445] on input "Visit to be done" at bounding box center [1104, 429] width 39 height 39
checkbox input "true"
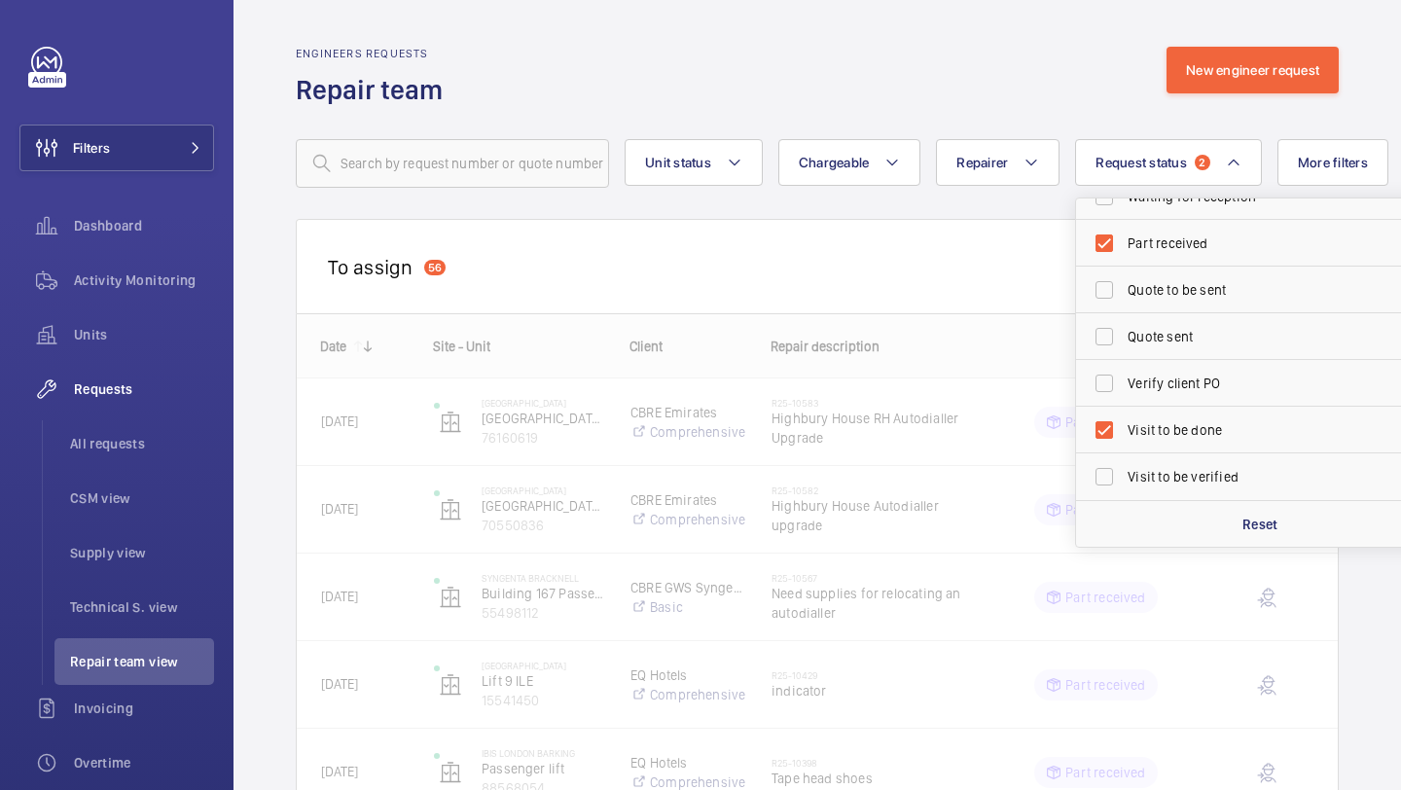
click at [888, 264] on div "To assign 56 Mask requests" at bounding box center [817, 266] width 1043 height 94
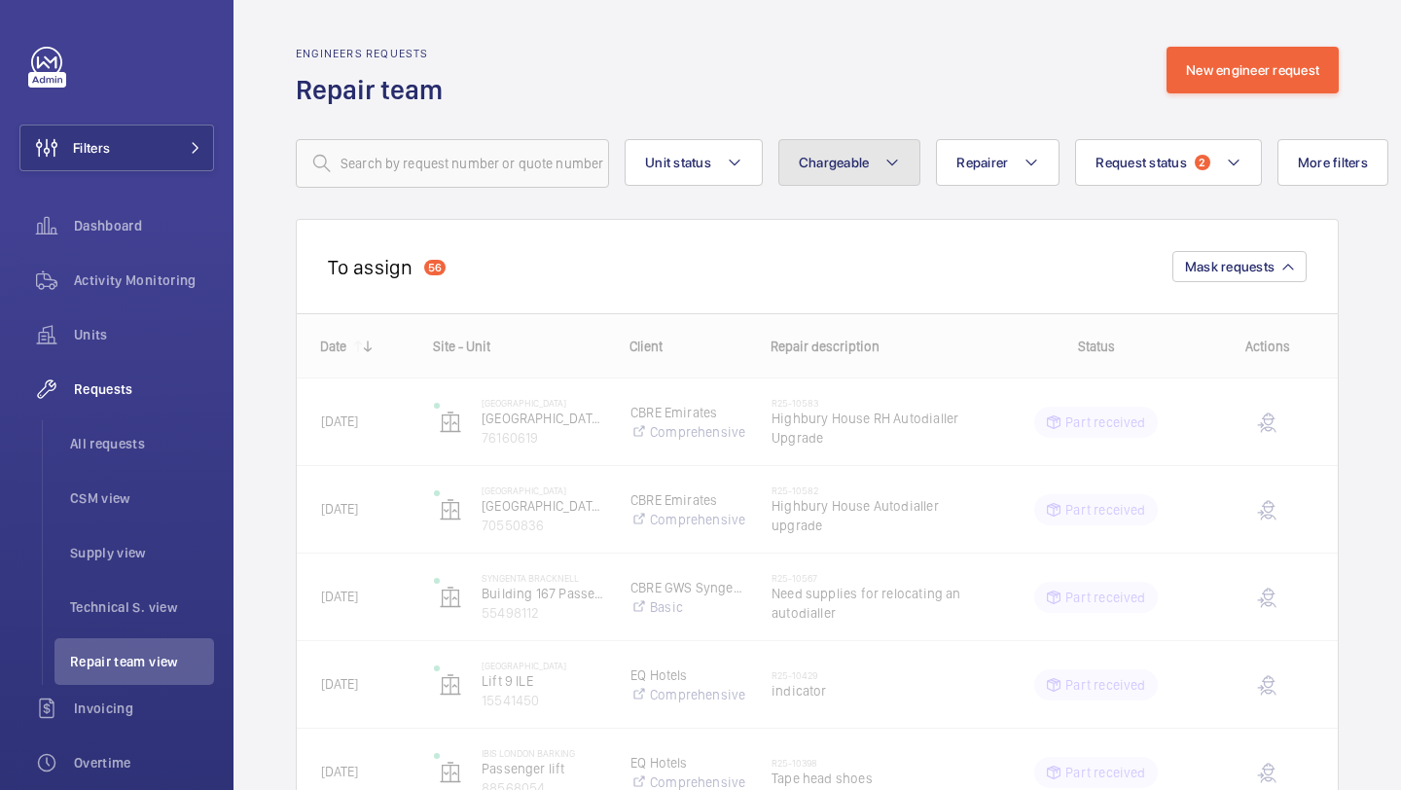
click at [874, 175] on button "Chargeable" at bounding box center [849, 162] width 143 height 47
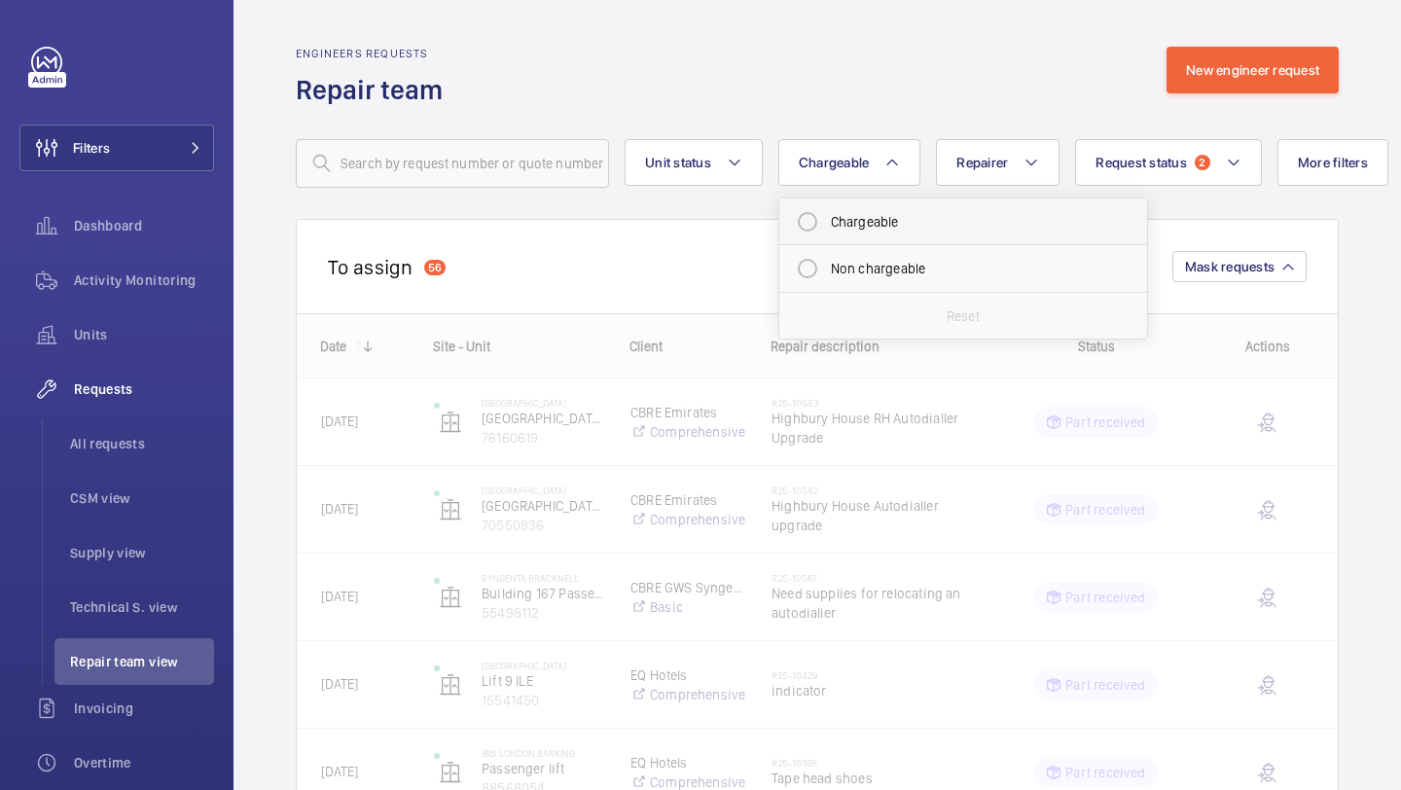
click at [876, 223] on mat-radio-button "Chargeable" at bounding box center [963, 221] width 350 height 39
radio input "true"
click at [949, 93] on div "Engineers requests Repair team New engineer request" at bounding box center [817, 77] width 1043 height 61
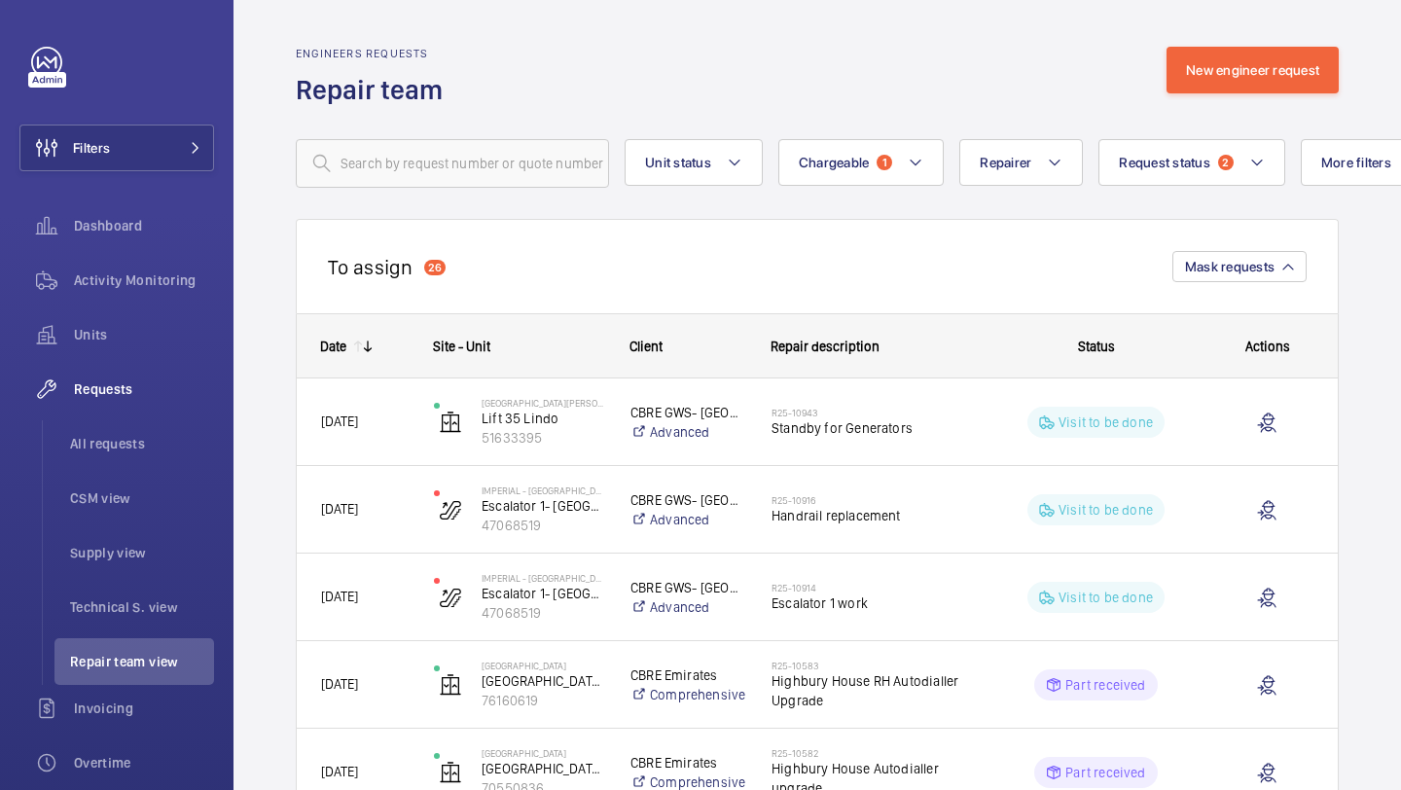
click at [354, 340] on mat-icon at bounding box center [358, 347] width 16 height 16
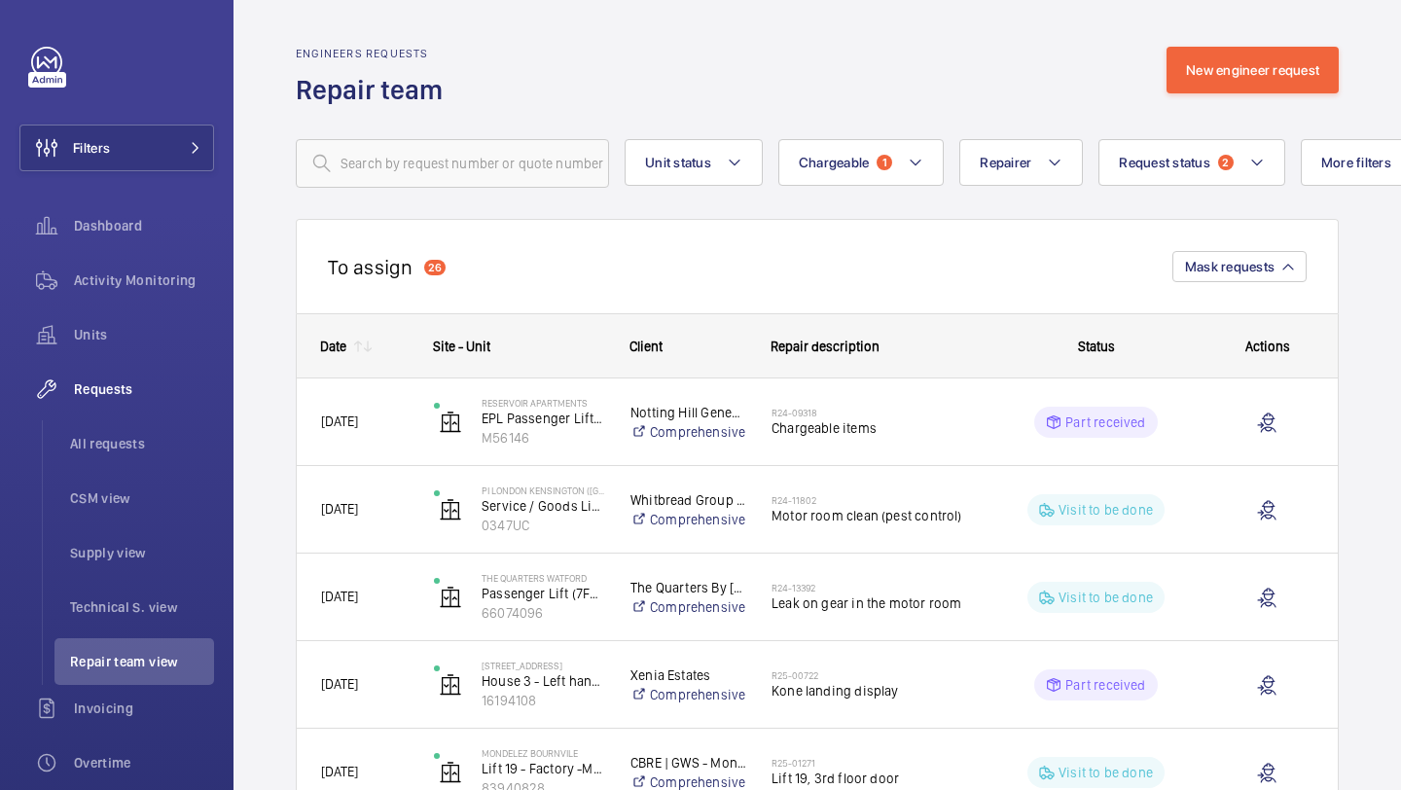
click at [371, 348] on mat-icon at bounding box center [368, 347] width 16 height 16
click at [363, 341] on mat-icon at bounding box center [368, 347] width 16 height 16
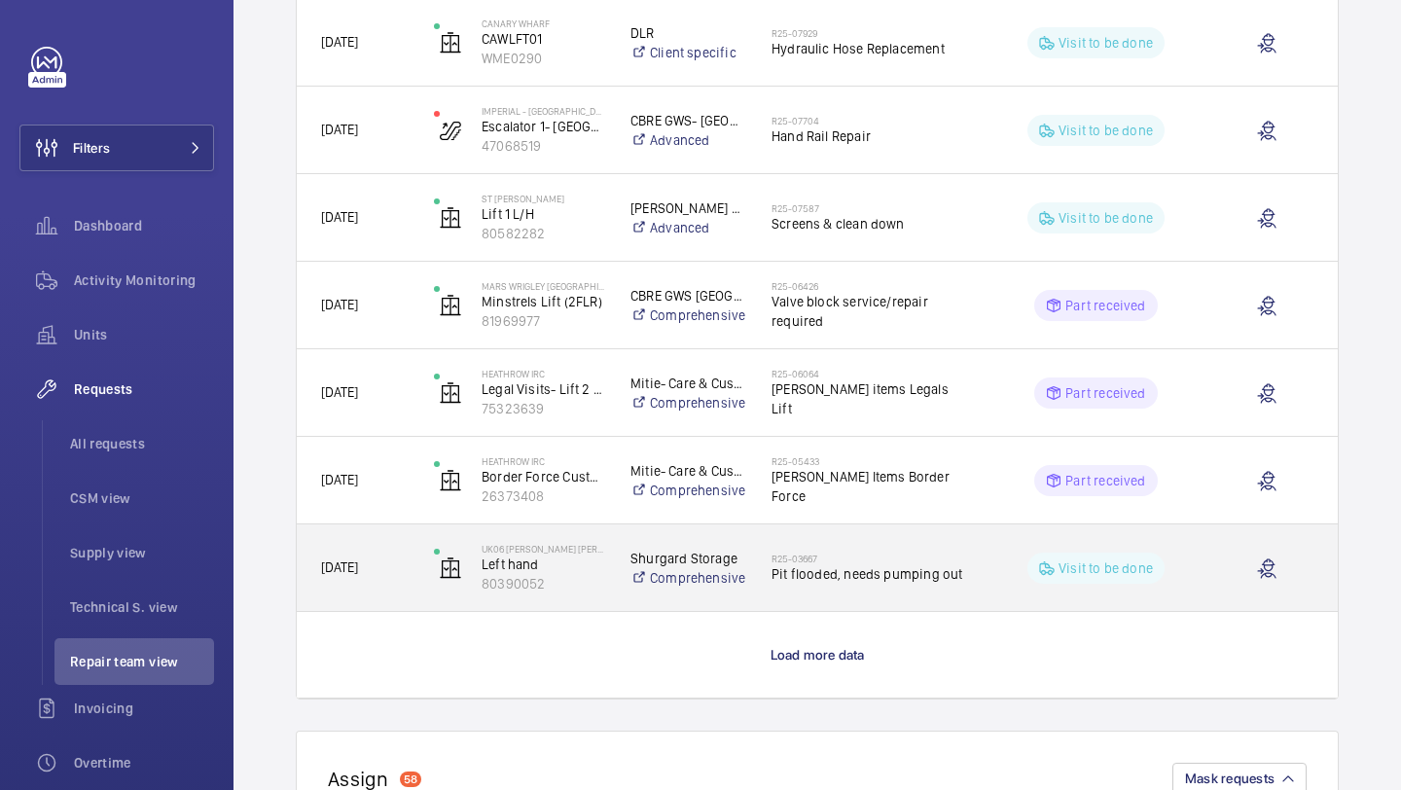
scroll to position [1527, 0]
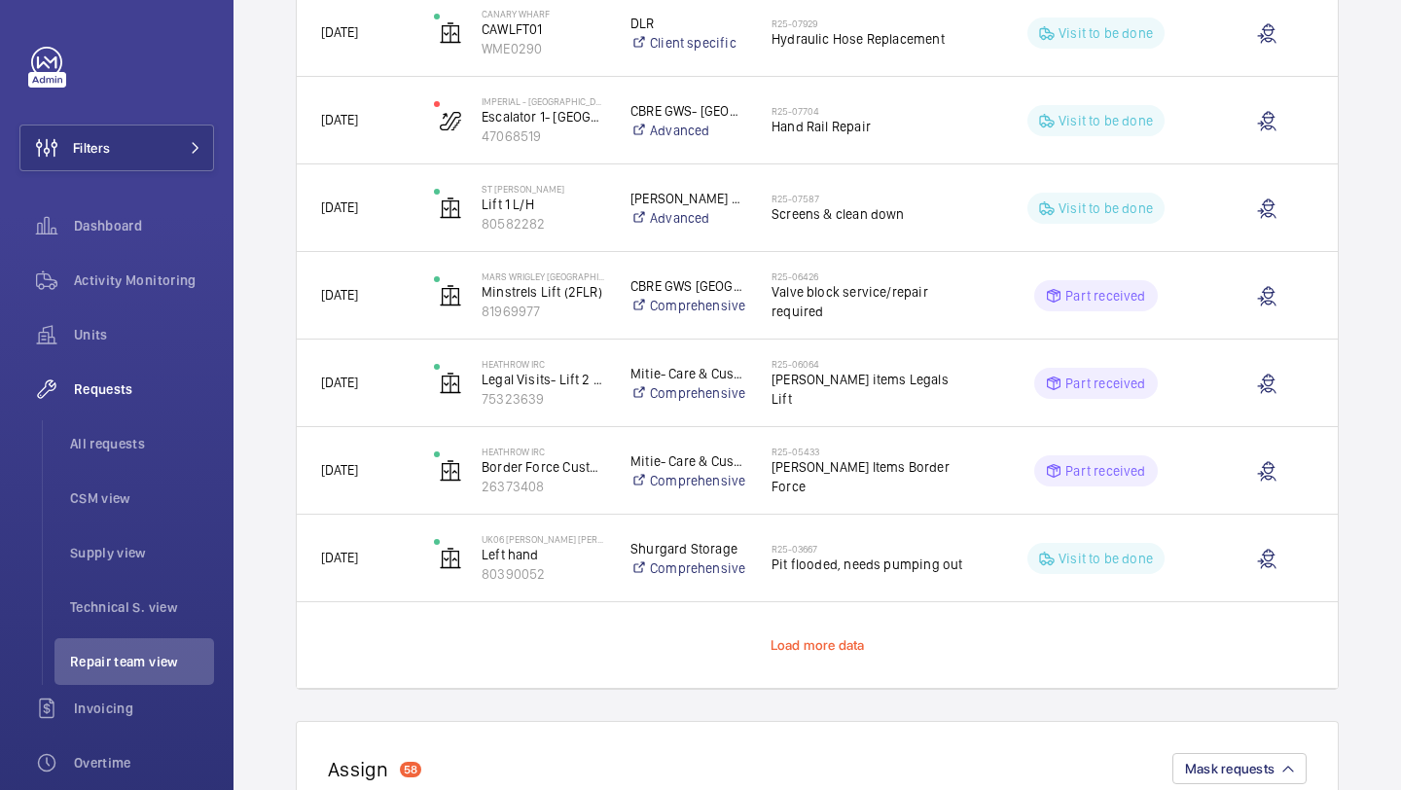
click at [820, 639] on span "Load more data" at bounding box center [817, 645] width 94 height 16
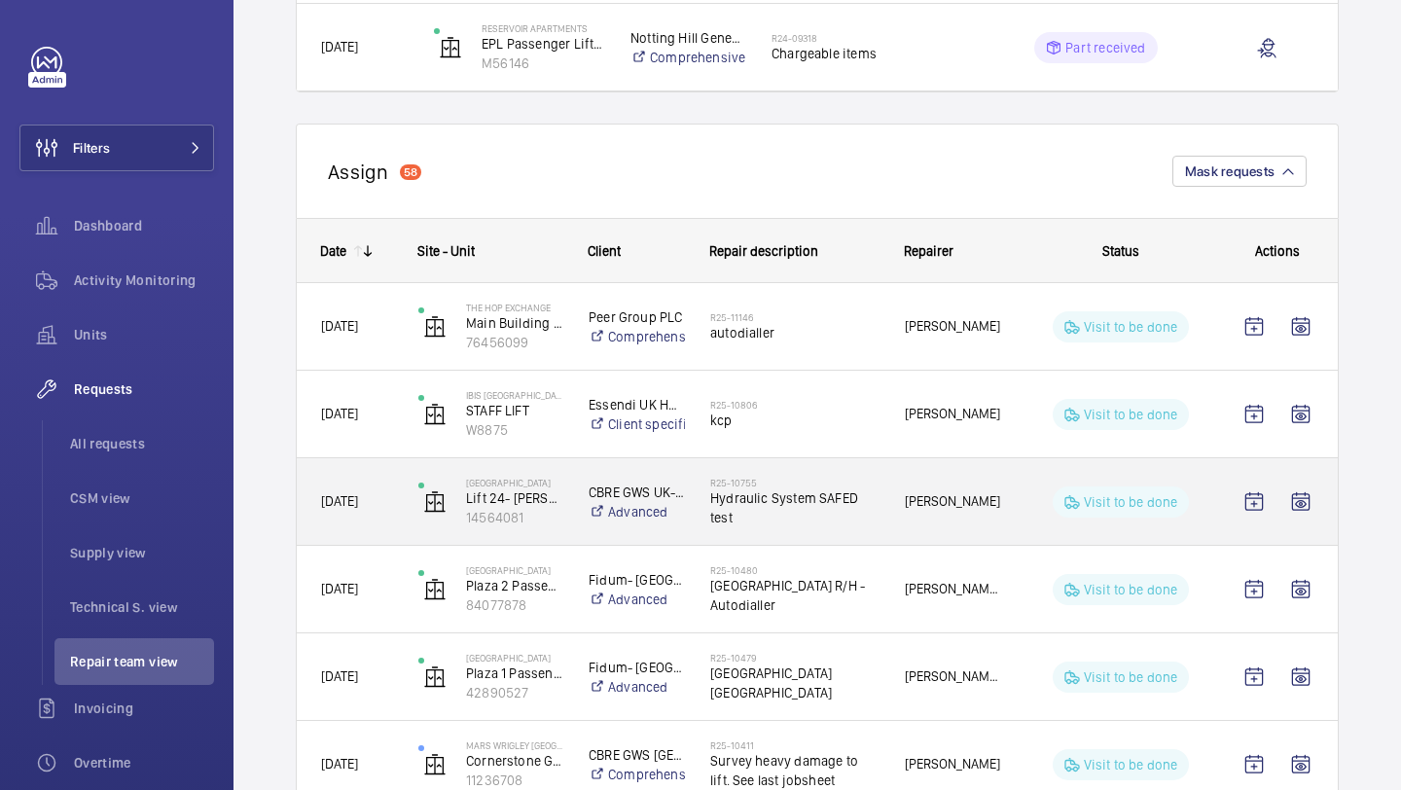
scroll to position [2582, 0]
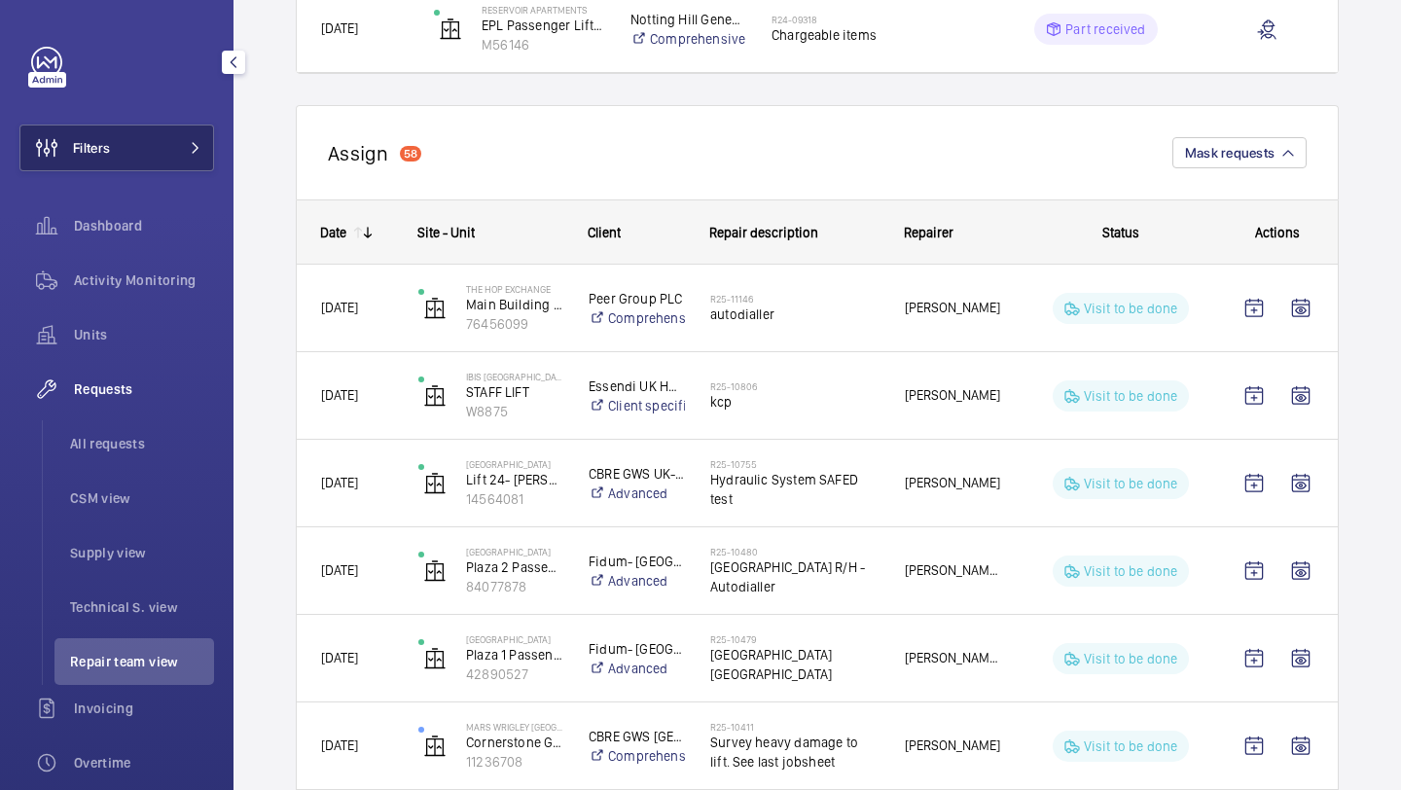
click at [207, 134] on button "Filters" at bounding box center [116, 148] width 195 height 47
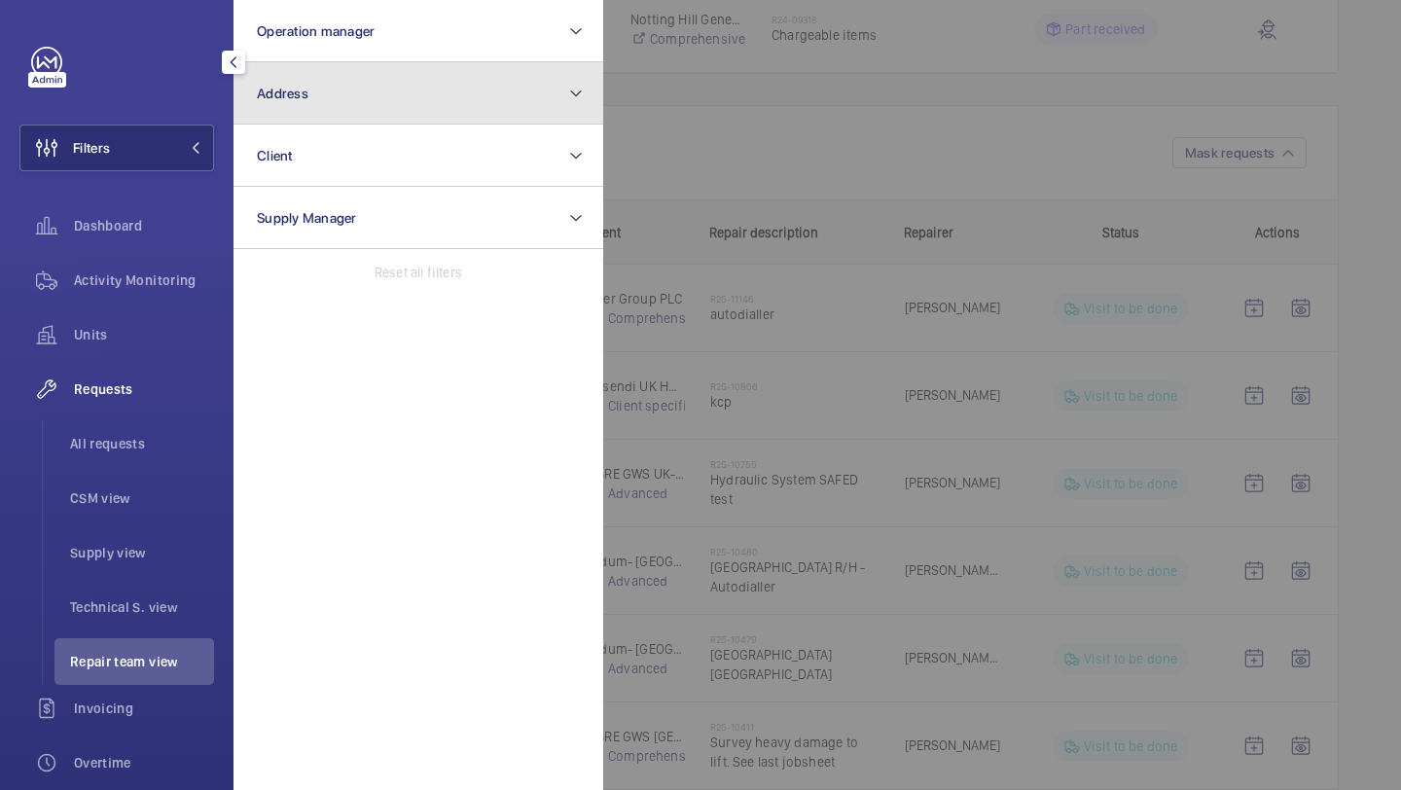
click at [294, 118] on button "Address" at bounding box center [418, 93] width 370 height 62
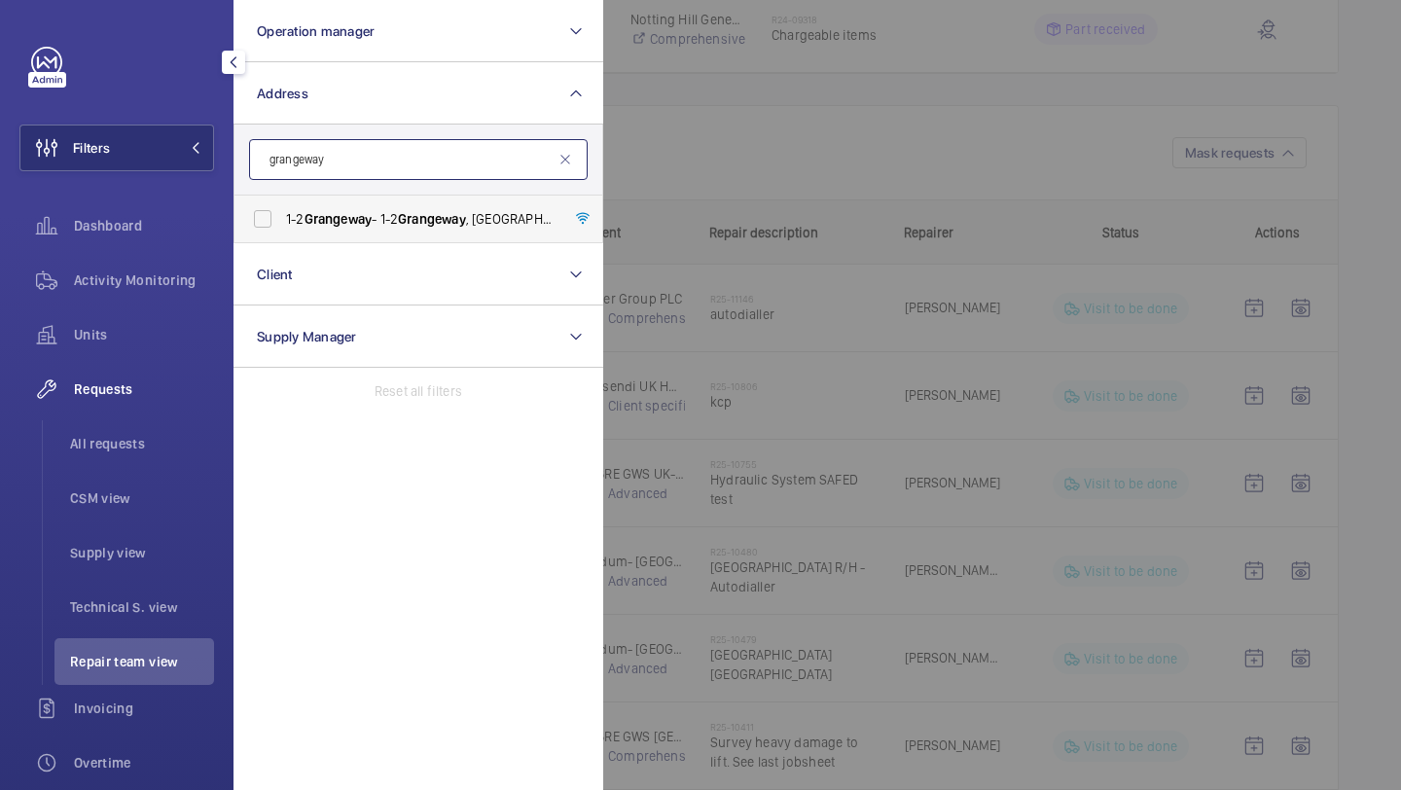
type input "grangeway"
click at [483, 216] on span "[STREET_ADDRESS]" at bounding box center [419, 218] width 267 height 19
click at [282, 216] on input "[STREET_ADDRESS]" at bounding box center [262, 218] width 39 height 39
checkbox input "true"
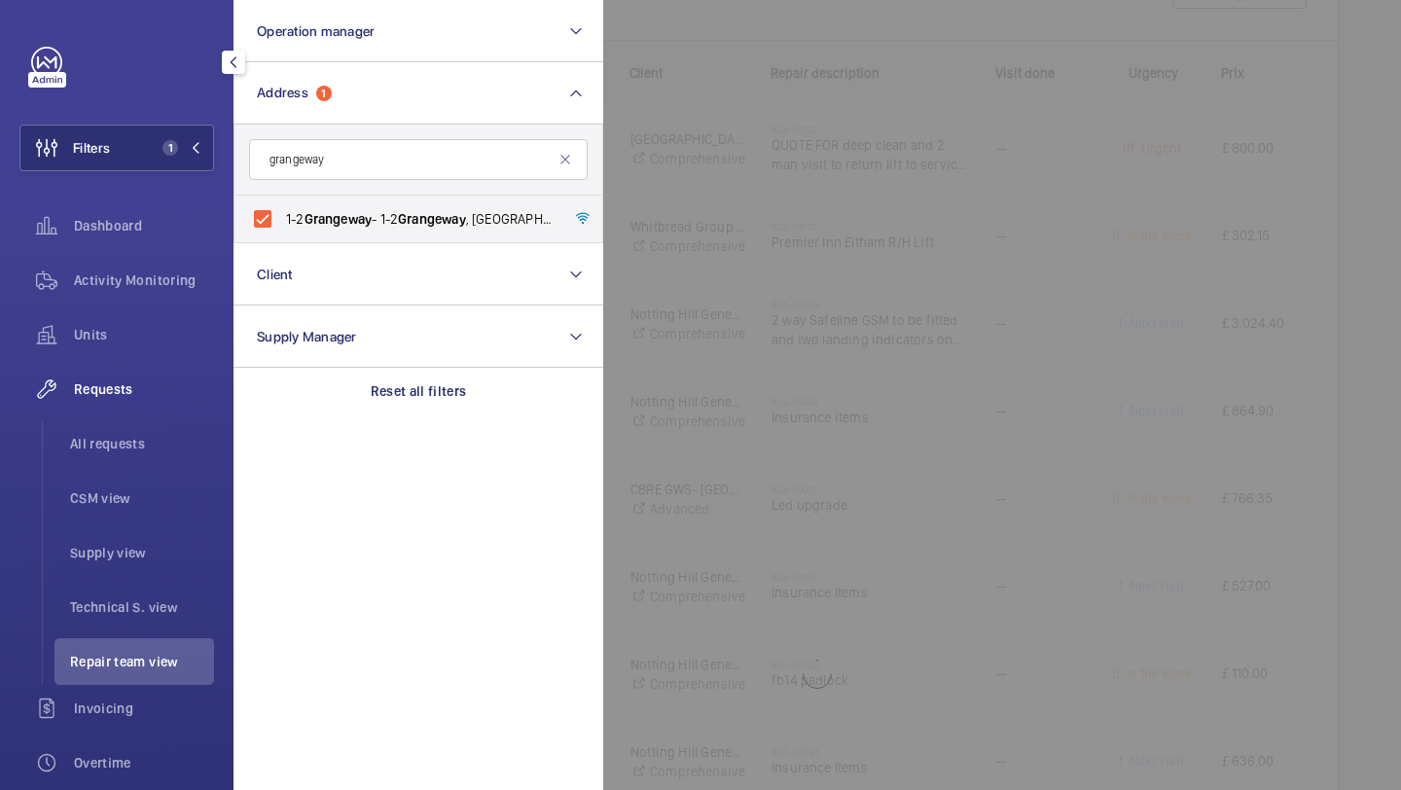
click at [768, 207] on div at bounding box center [1303, 395] width 1401 height 790
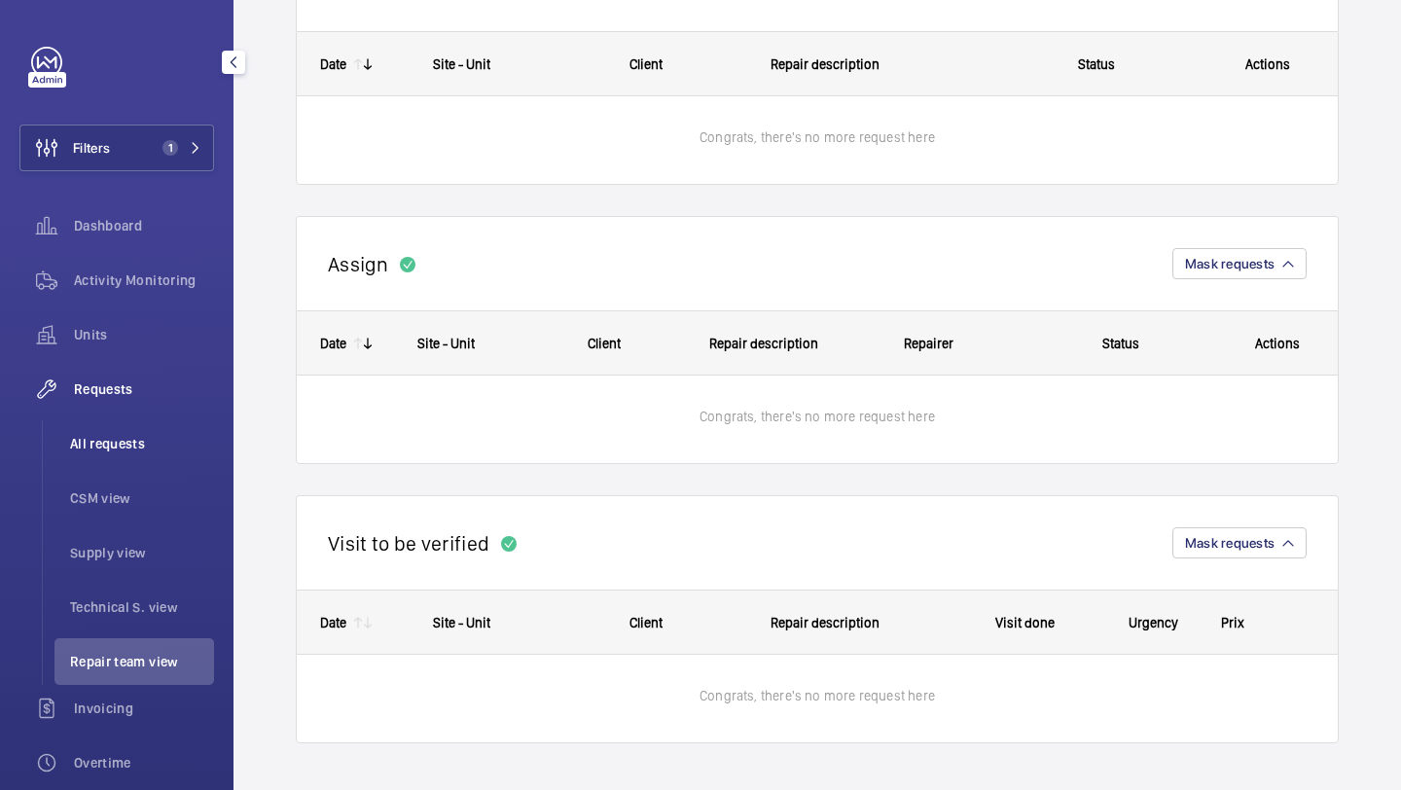
click at [106, 455] on li "All requests" at bounding box center [134, 443] width 160 height 47
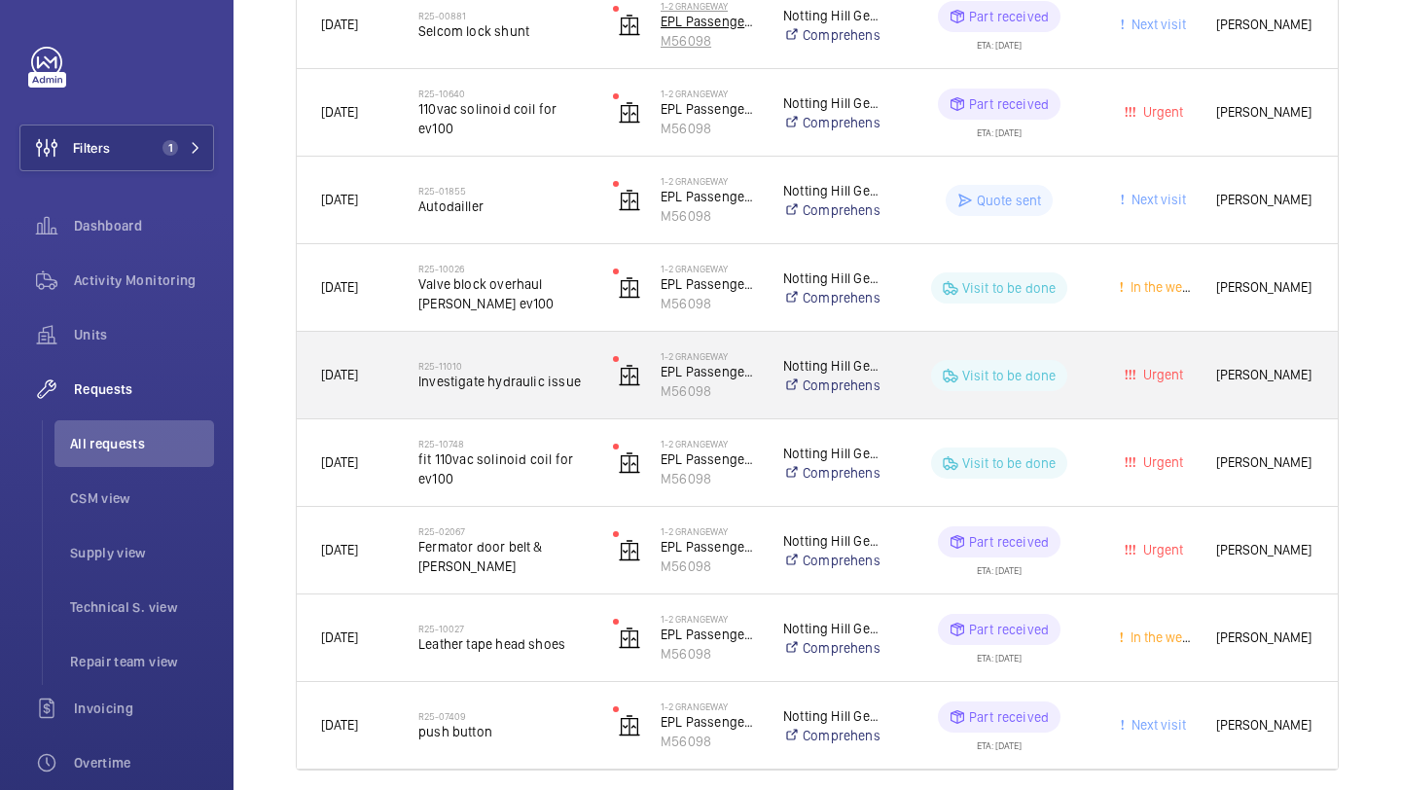
scroll to position [404, 0]
click at [539, 370] on span "Investigate hydraulic issue" at bounding box center [502, 379] width 169 height 19
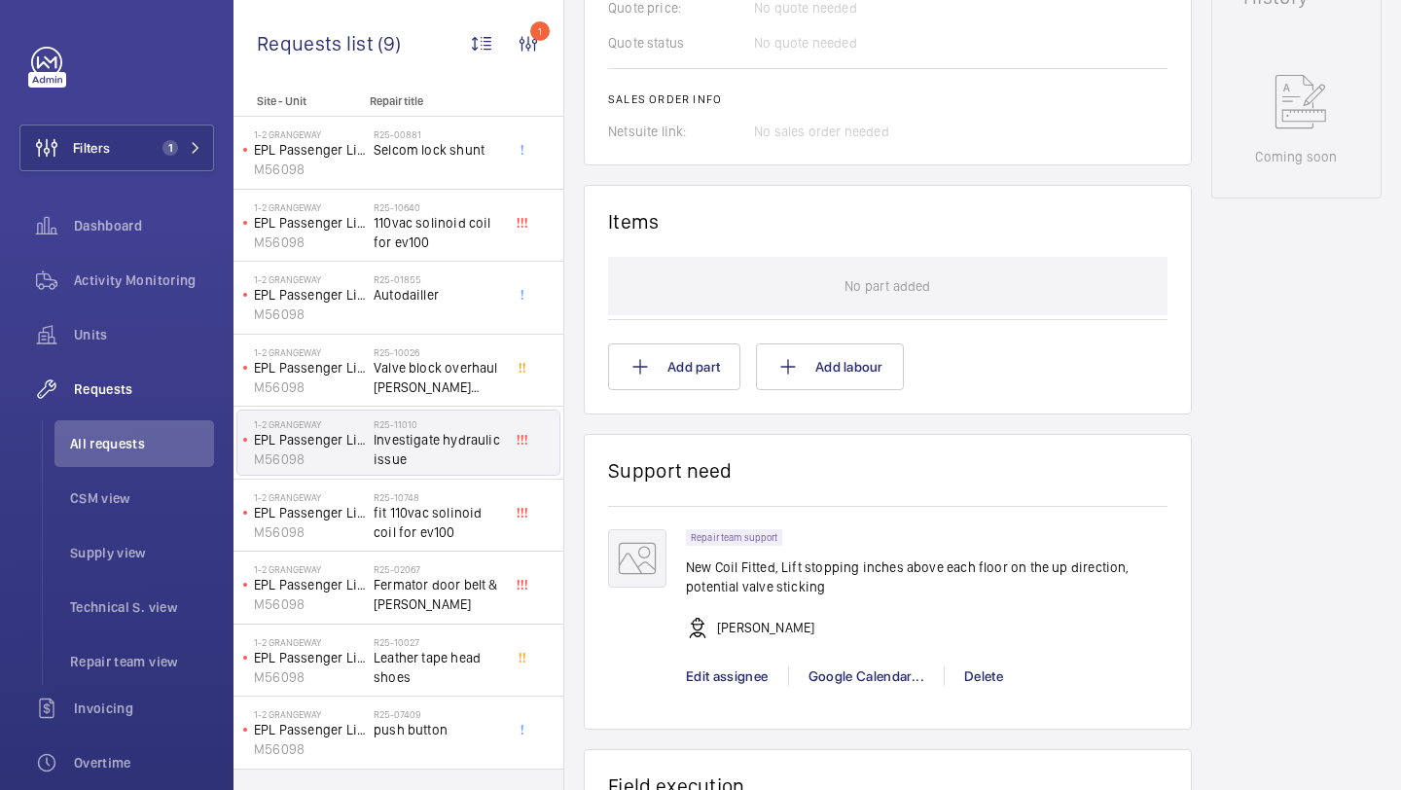
scroll to position [945, 0]
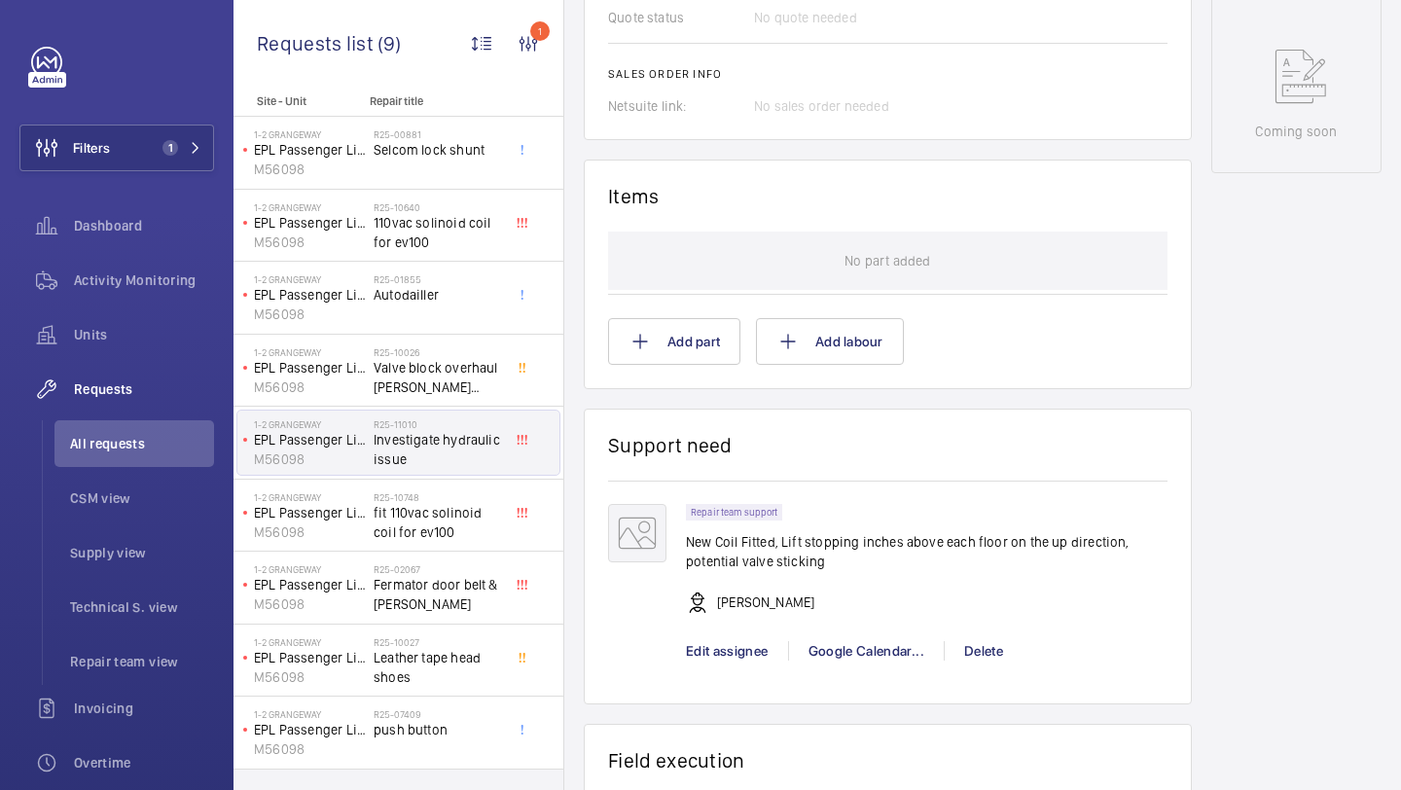
click at [764, 546] on p "New Coil Fitted, Lift stopping inches above each floor on the up direction, pot…" at bounding box center [926, 551] width 481 height 39
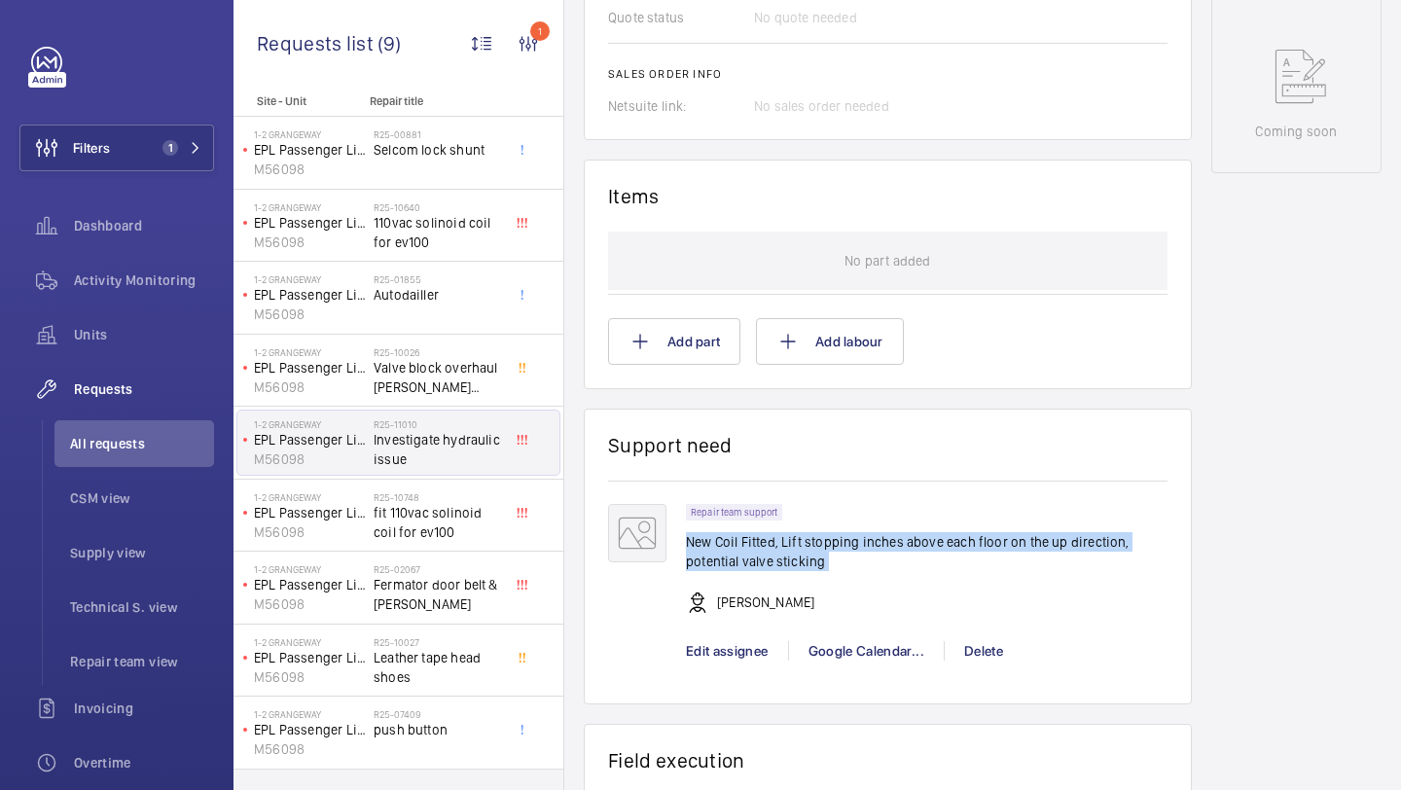
click at [764, 546] on p "New Coil Fitted, Lift stopping inches above each floor on the up direction, pot…" at bounding box center [926, 551] width 481 height 39
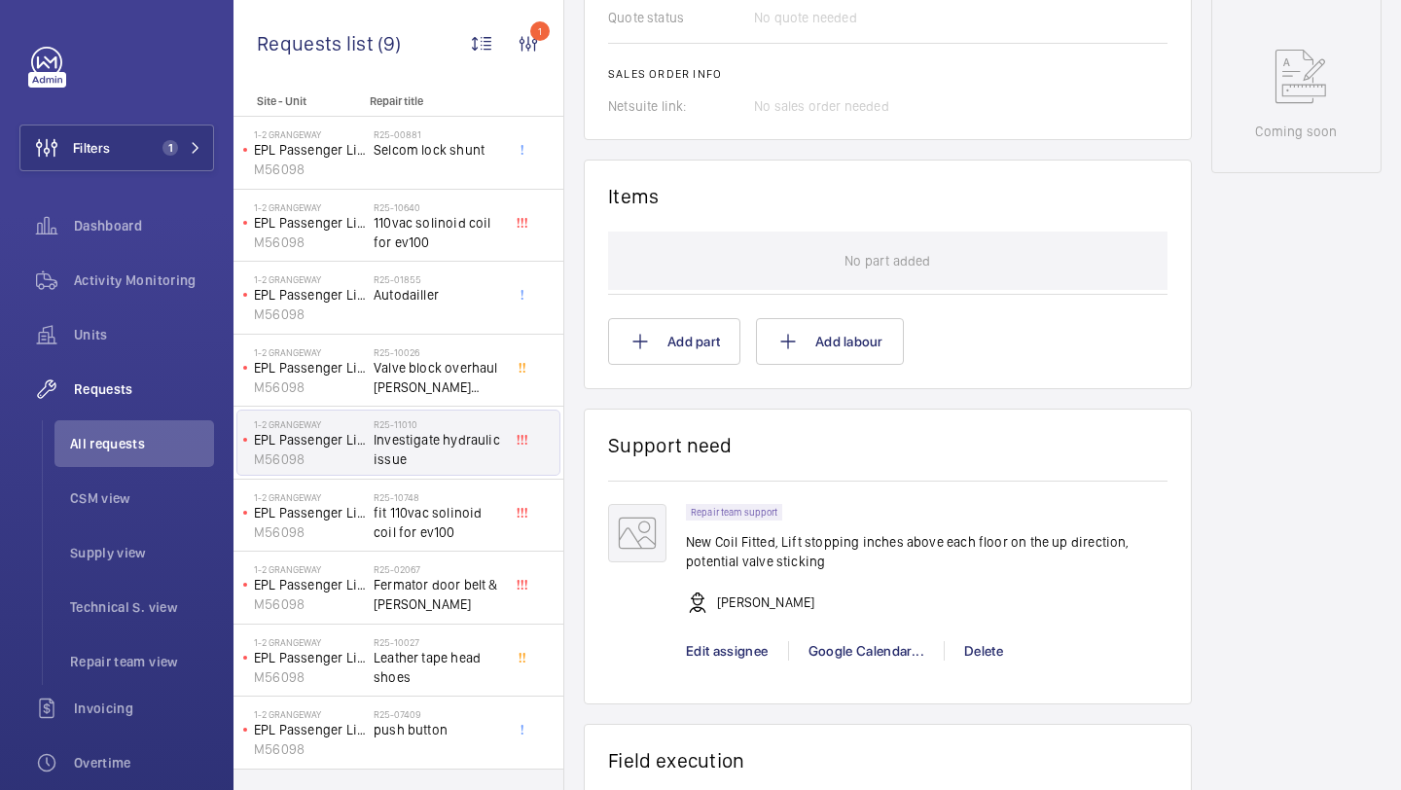
click at [779, 546] on p "New Coil Fitted, Lift stopping inches above each floor on the up direction, pot…" at bounding box center [926, 551] width 481 height 39
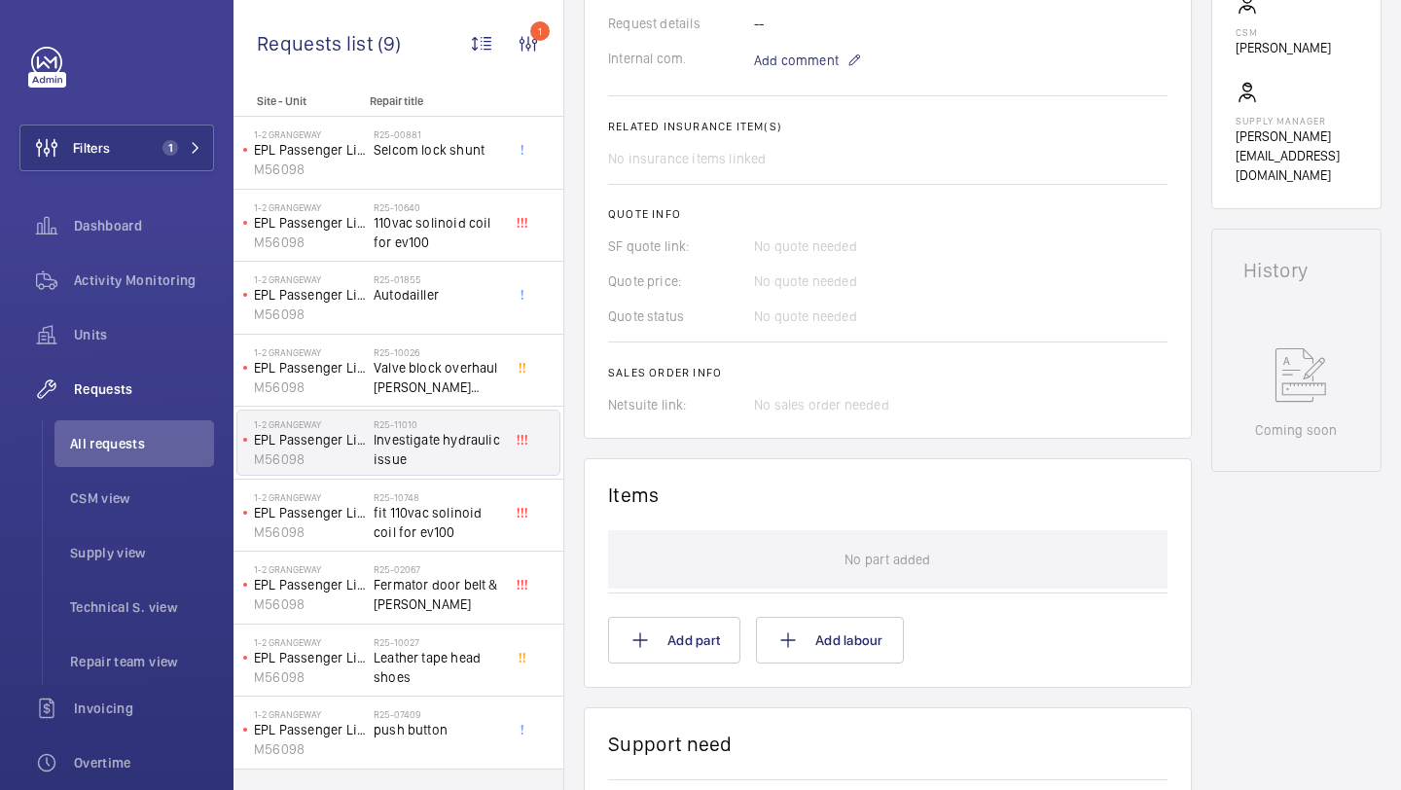
scroll to position [648, 0]
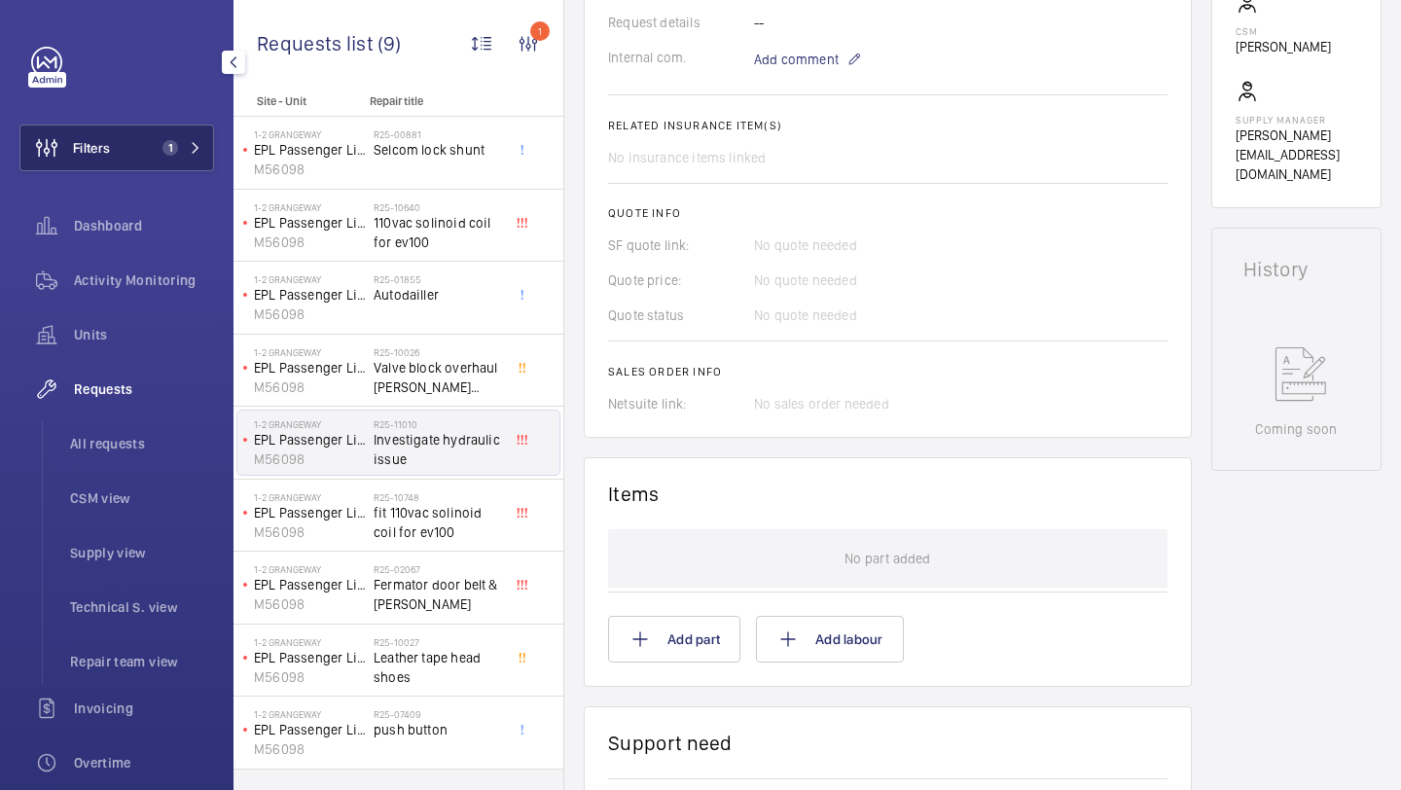
click at [134, 148] on button "Filters 1" at bounding box center [116, 148] width 195 height 47
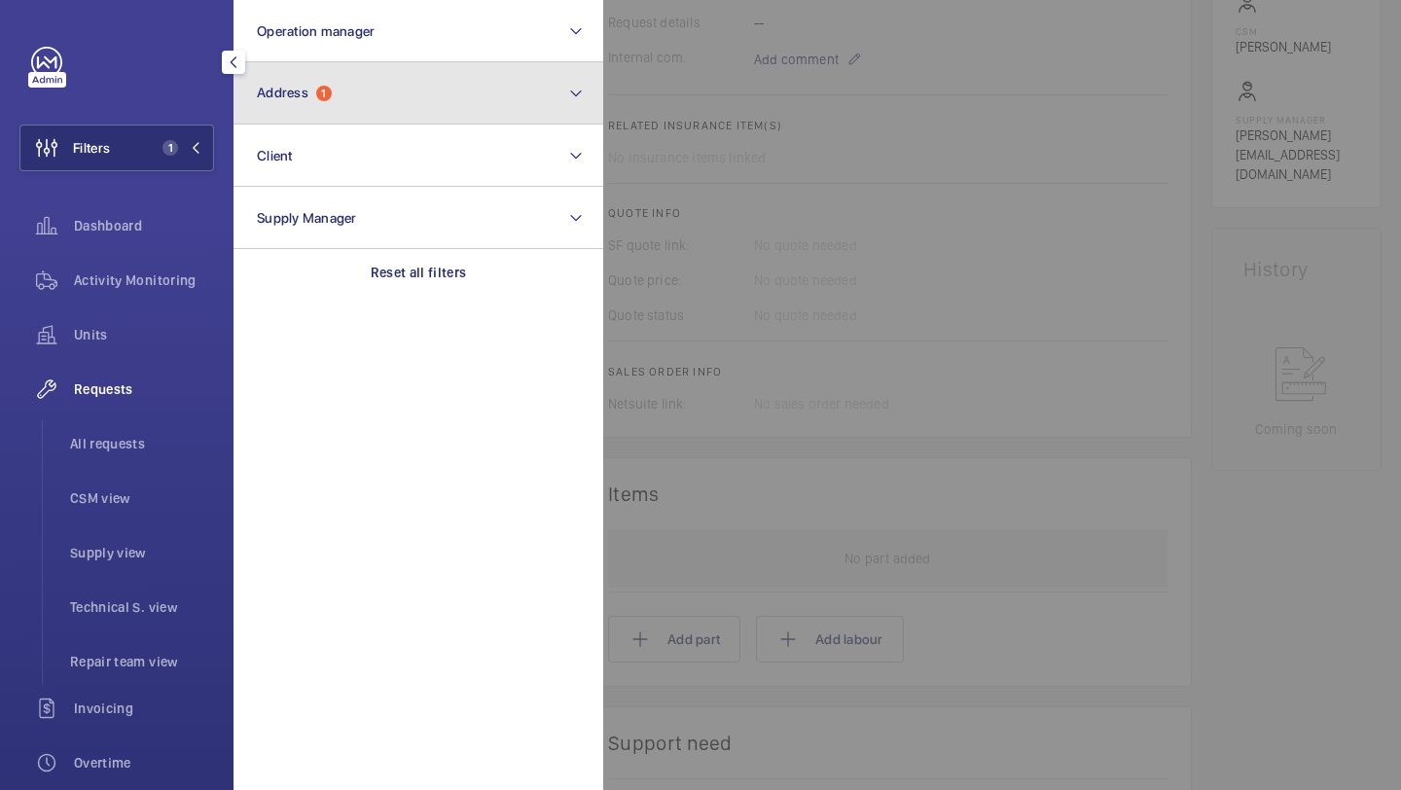
click at [372, 107] on button "Address 1" at bounding box center [418, 93] width 370 height 62
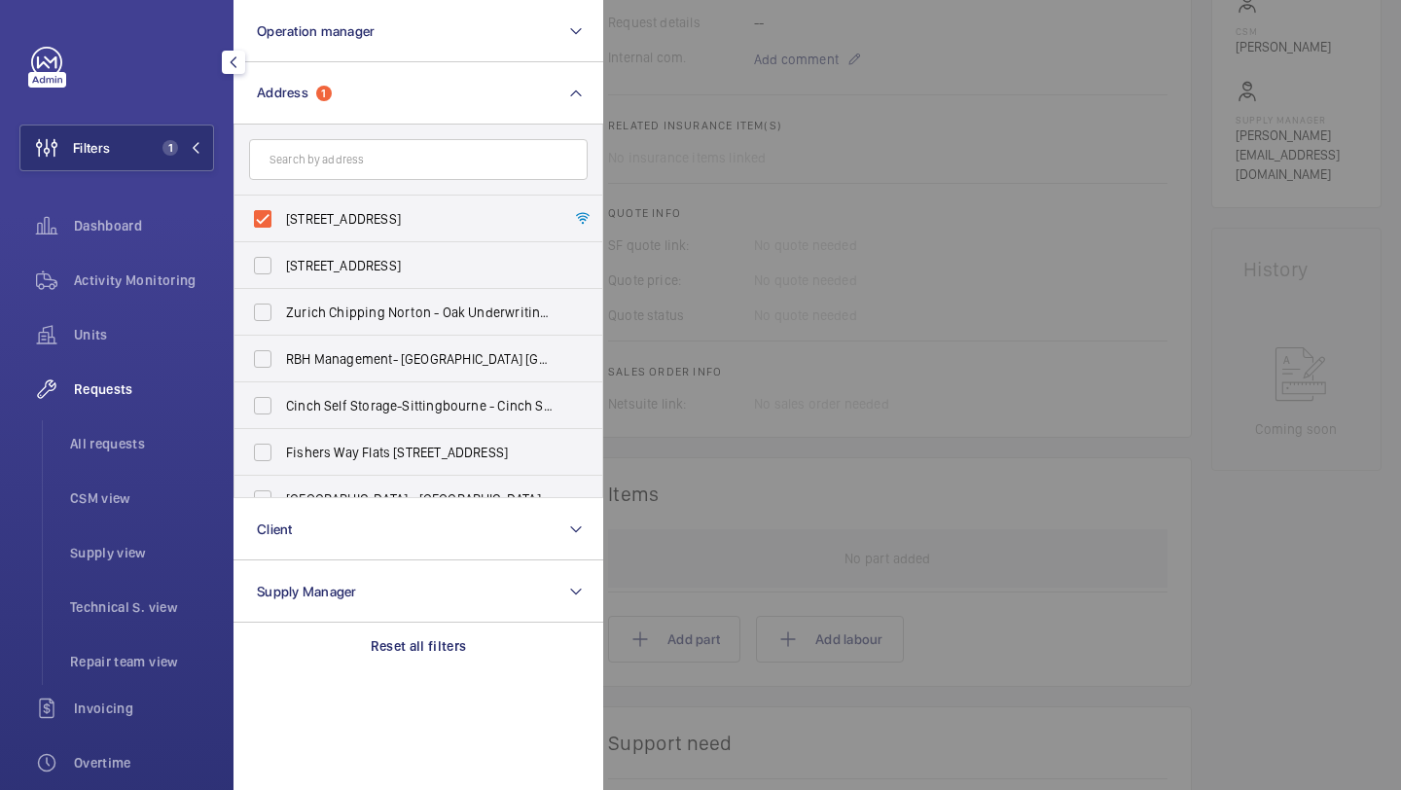
click at [826, 217] on div at bounding box center [1303, 395] width 1401 height 790
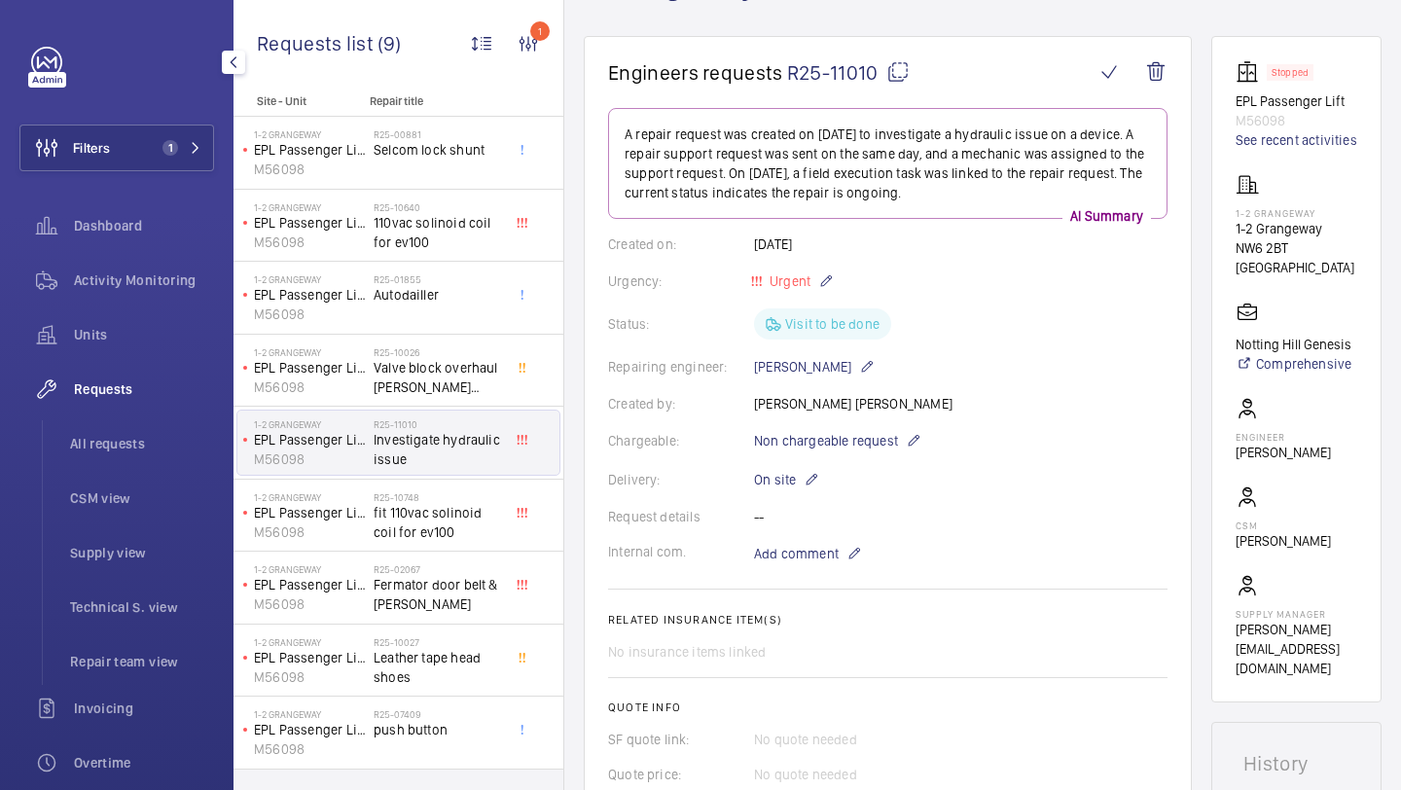
scroll to position [0, 0]
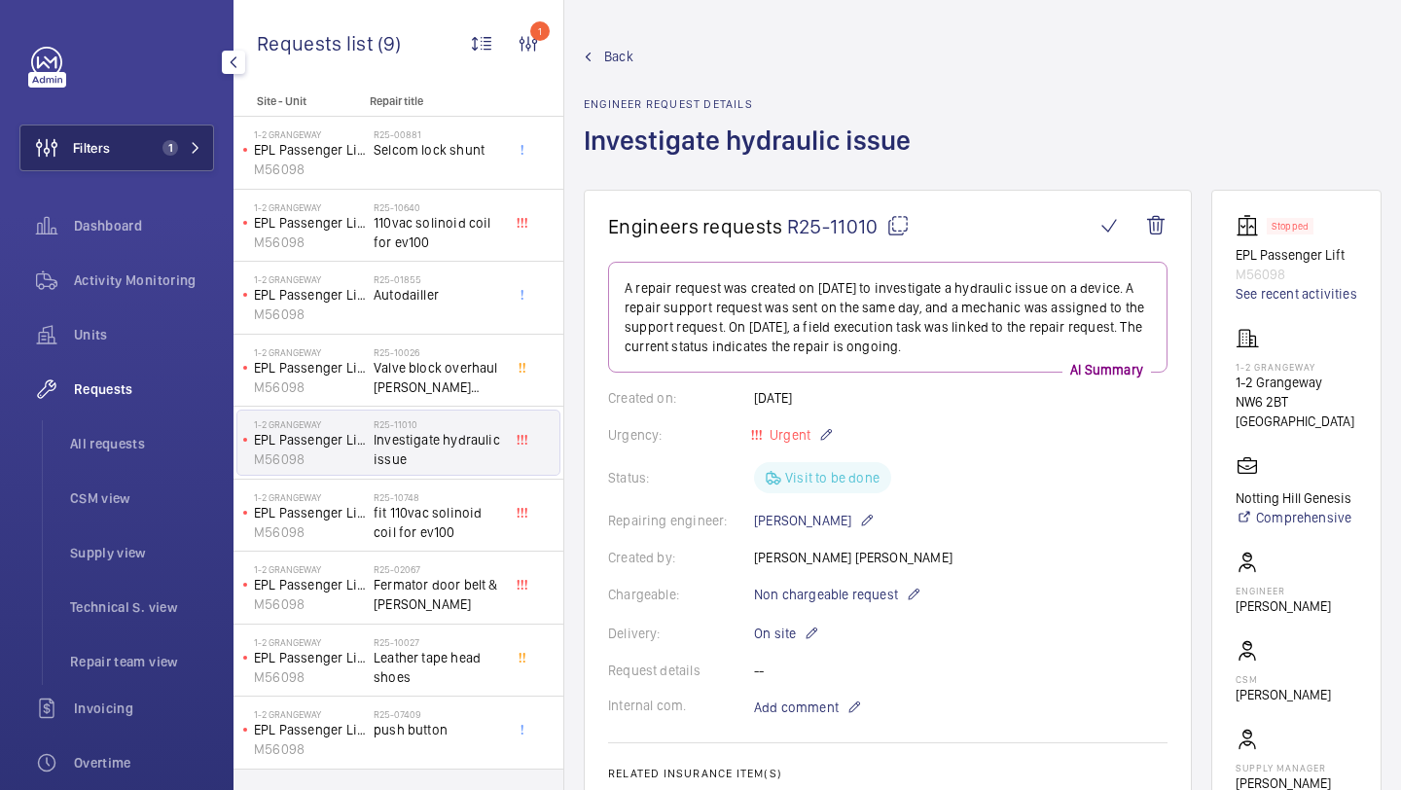
click at [135, 144] on button "Filters 1" at bounding box center [116, 148] width 195 height 47
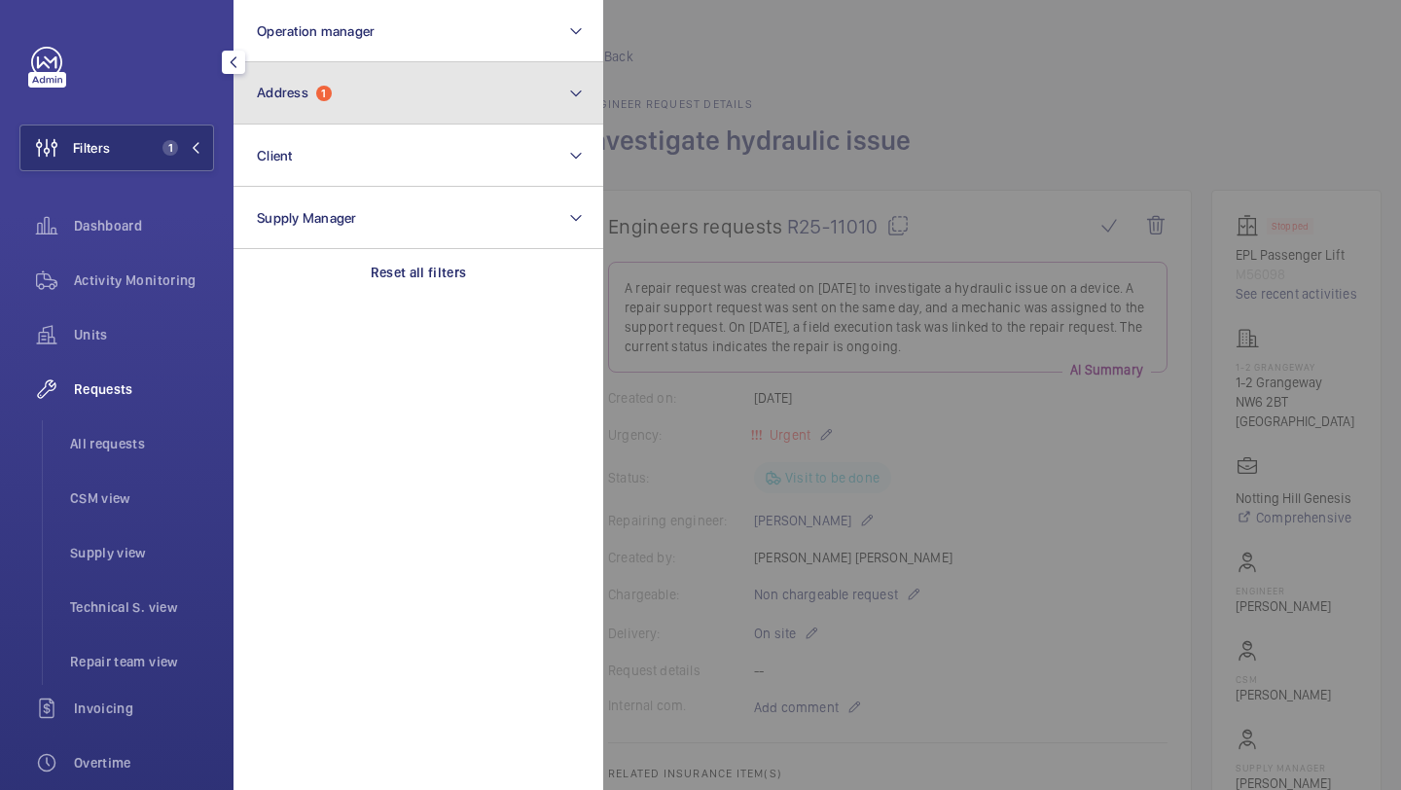
click at [364, 84] on button "Address 1" at bounding box center [418, 93] width 370 height 62
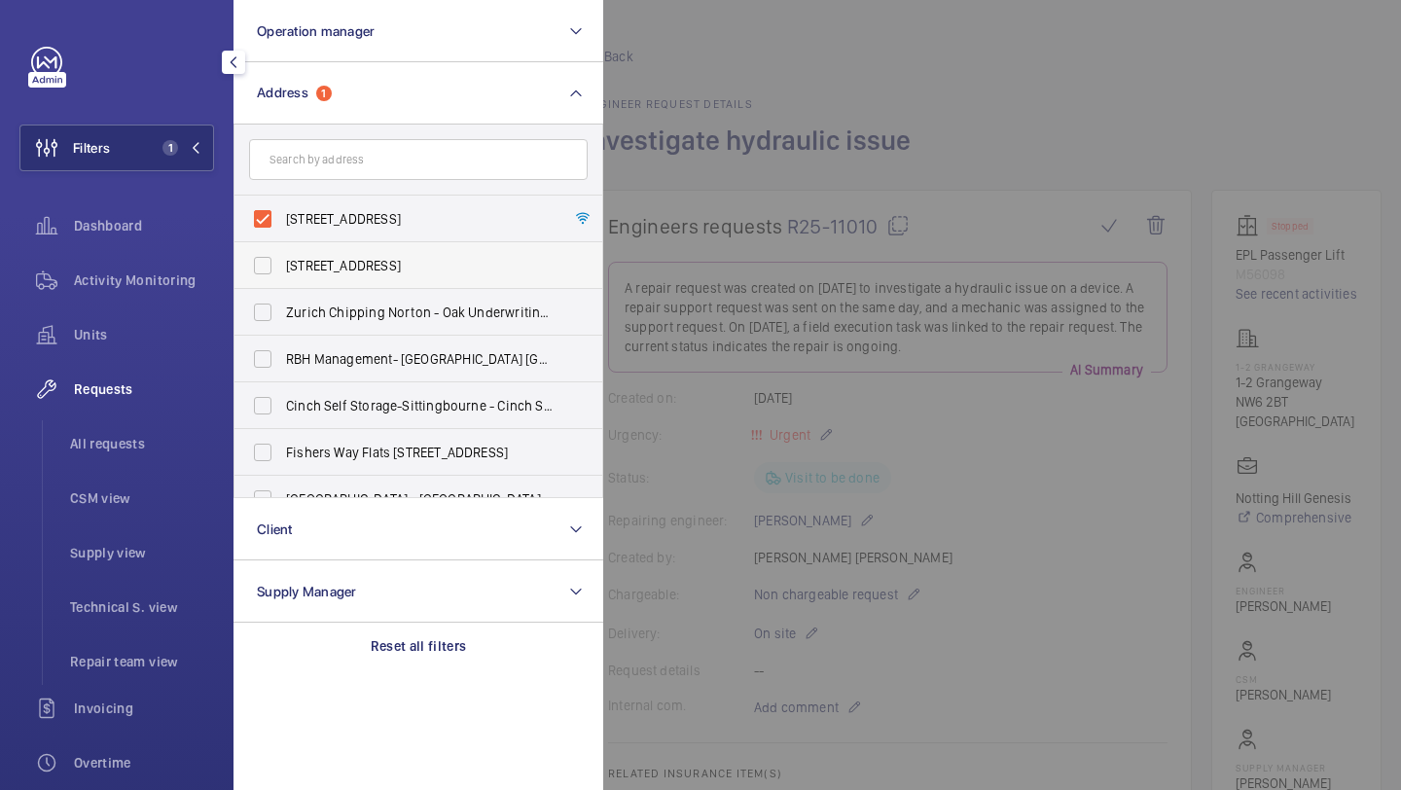
click at [303, 255] on label "[STREET_ADDRESS]" at bounding box center [403, 265] width 339 height 47
click at [282, 255] on input "[STREET_ADDRESS]" at bounding box center [262, 265] width 39 height 39
checkbox input "true"
click at [312, 230] on label "[STREET_ADDRESS]" at bounding box center [403, 219] width 339 height 47
click at [282, 230] on input "[STREET_ADDRESS]" at bounding box center [262, 218] width 39 height 39
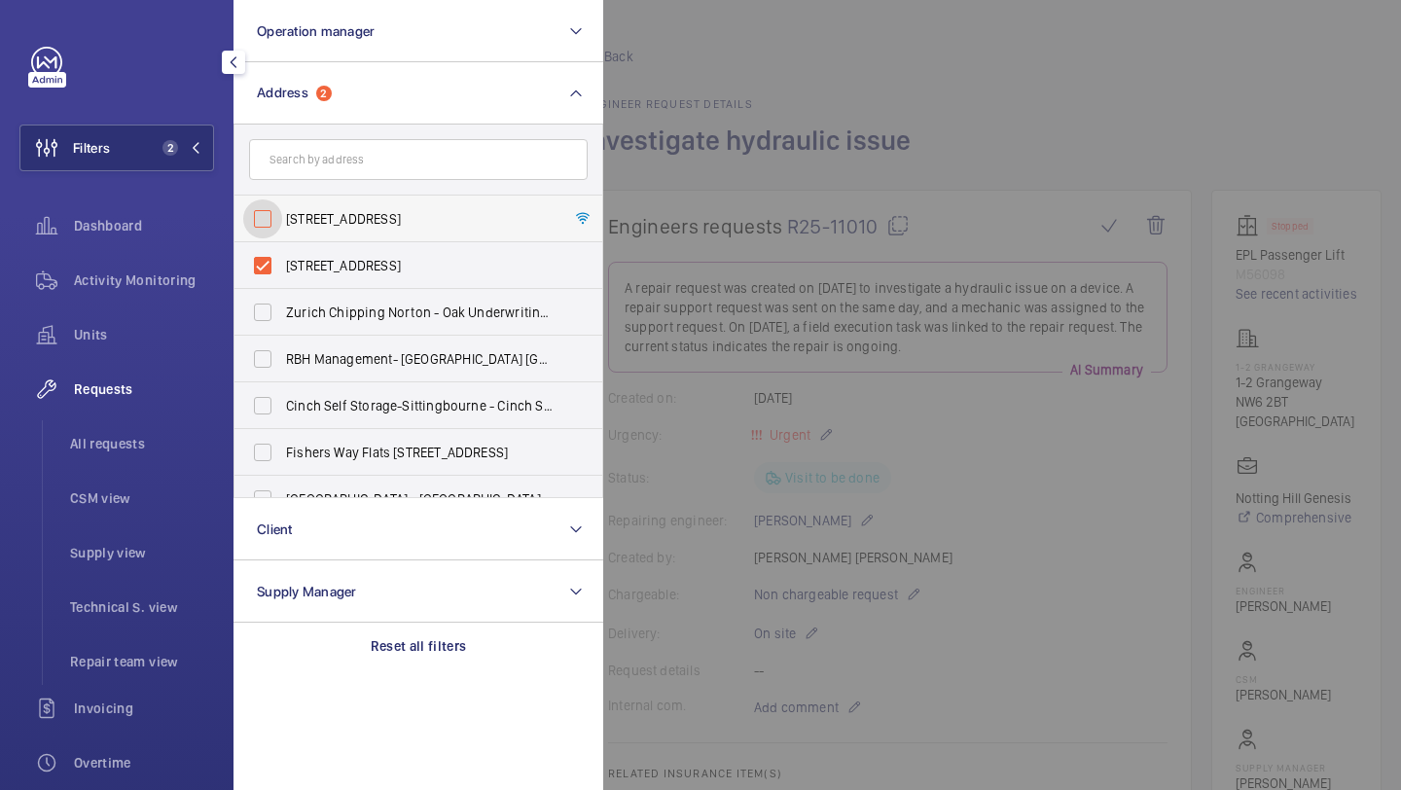
checkbox input "false"
click at [302, 264] on span "[STREET_ADDRESS]" at bounding box center [419, 265] width 267 height 19
click at [282, 264] on input "[STREET_ADDRESS]" at bounding box center [262, 265] width 39 height 39
checkbox input "false"
click at [337, 181] on form at bounding box center [418, 160] width 368 height 71
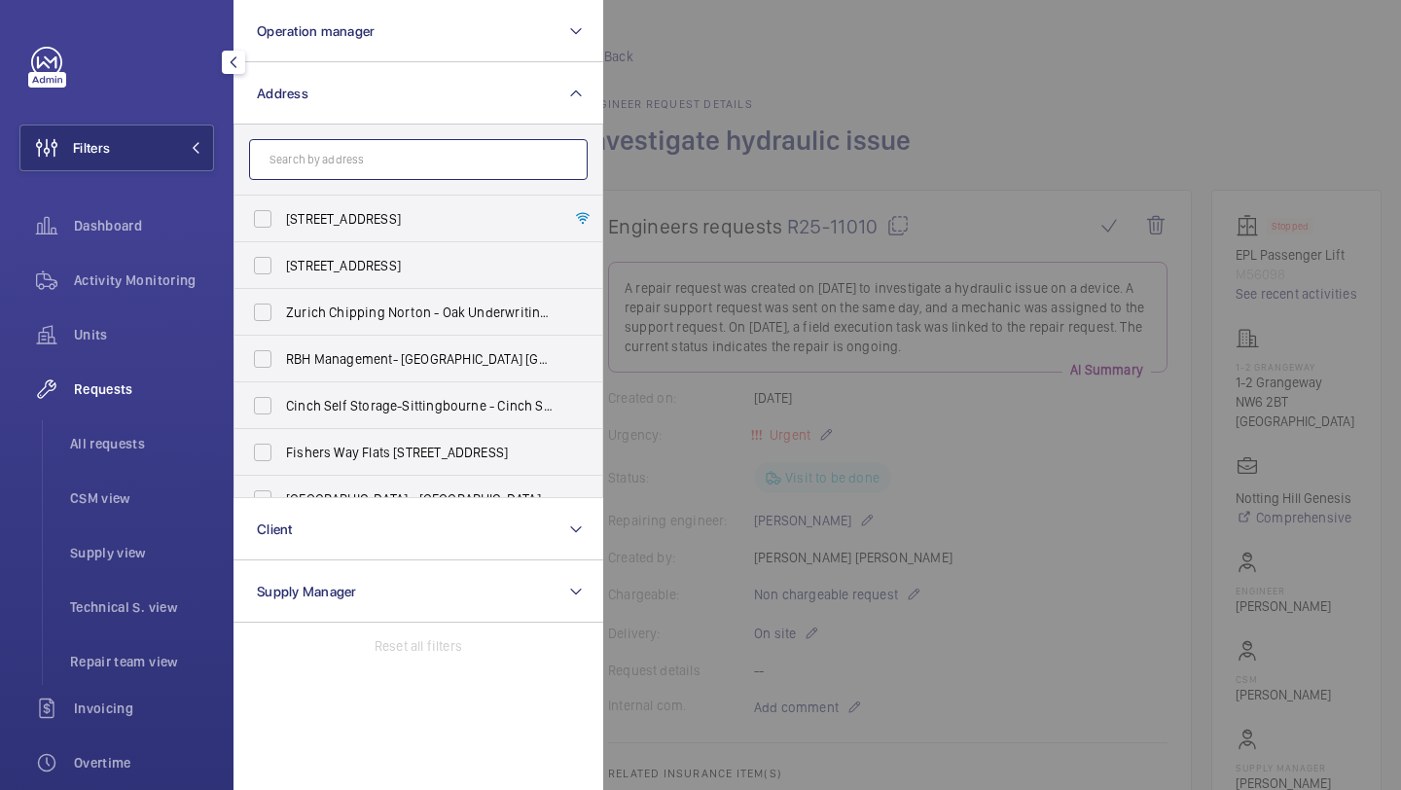
click at [337, 167] on input "text" at bounding box center [418, 159] width 339 height 41
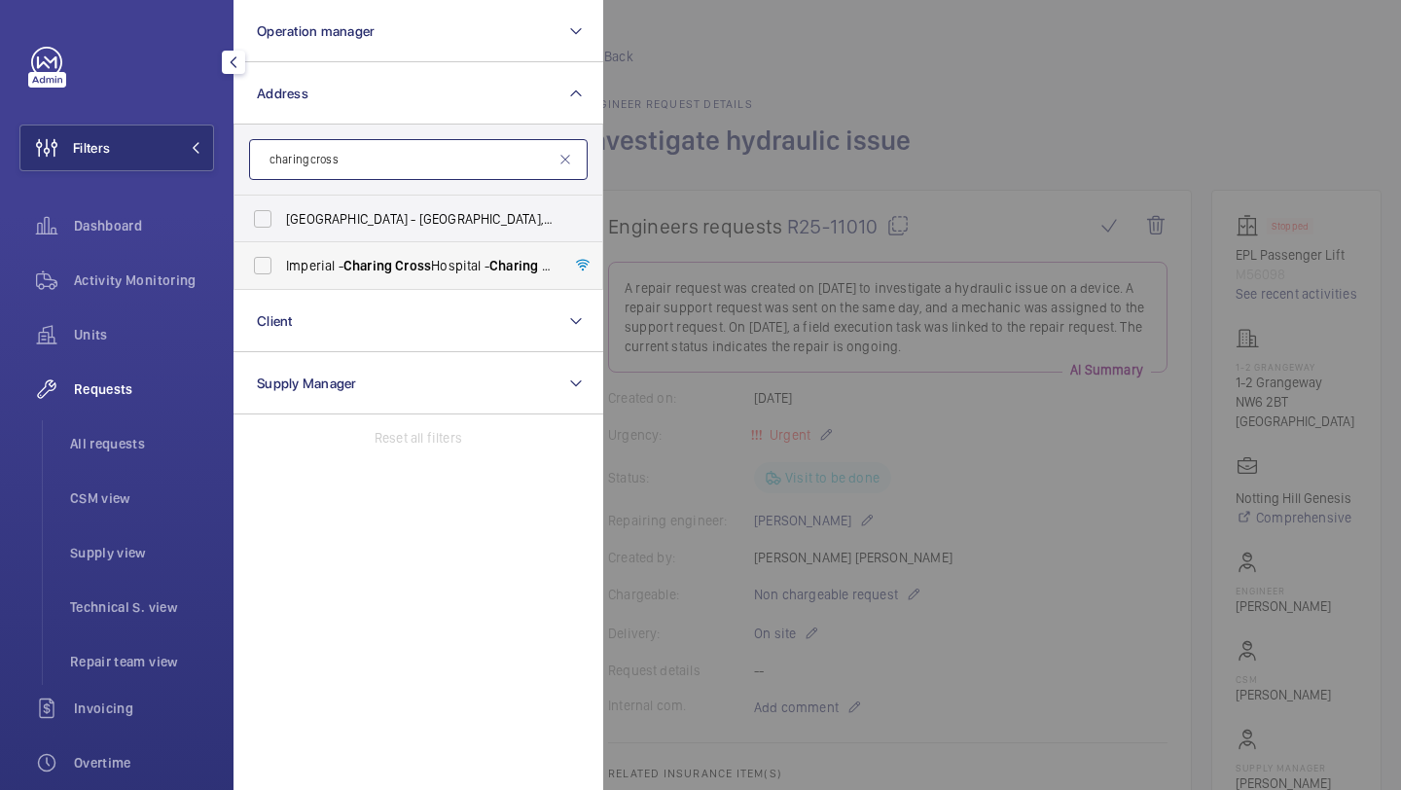
type input "charing cross"
click at [333, 256] on span "[GEOGRAPHIC_DATA] - [GEOGRAPHIC_DATA]" at bounding box center [419, 265] width 267 height 19
click at [282, 255] on input "[GEOGRAPHIC_DATA] - [GEOGRAPHIC_DATA]" at bounding box center [262, 265] width 39 height 39
checkbox input "true"
click at [802, 193] on div at bounding box center [1303, 395] width 1401 height 790
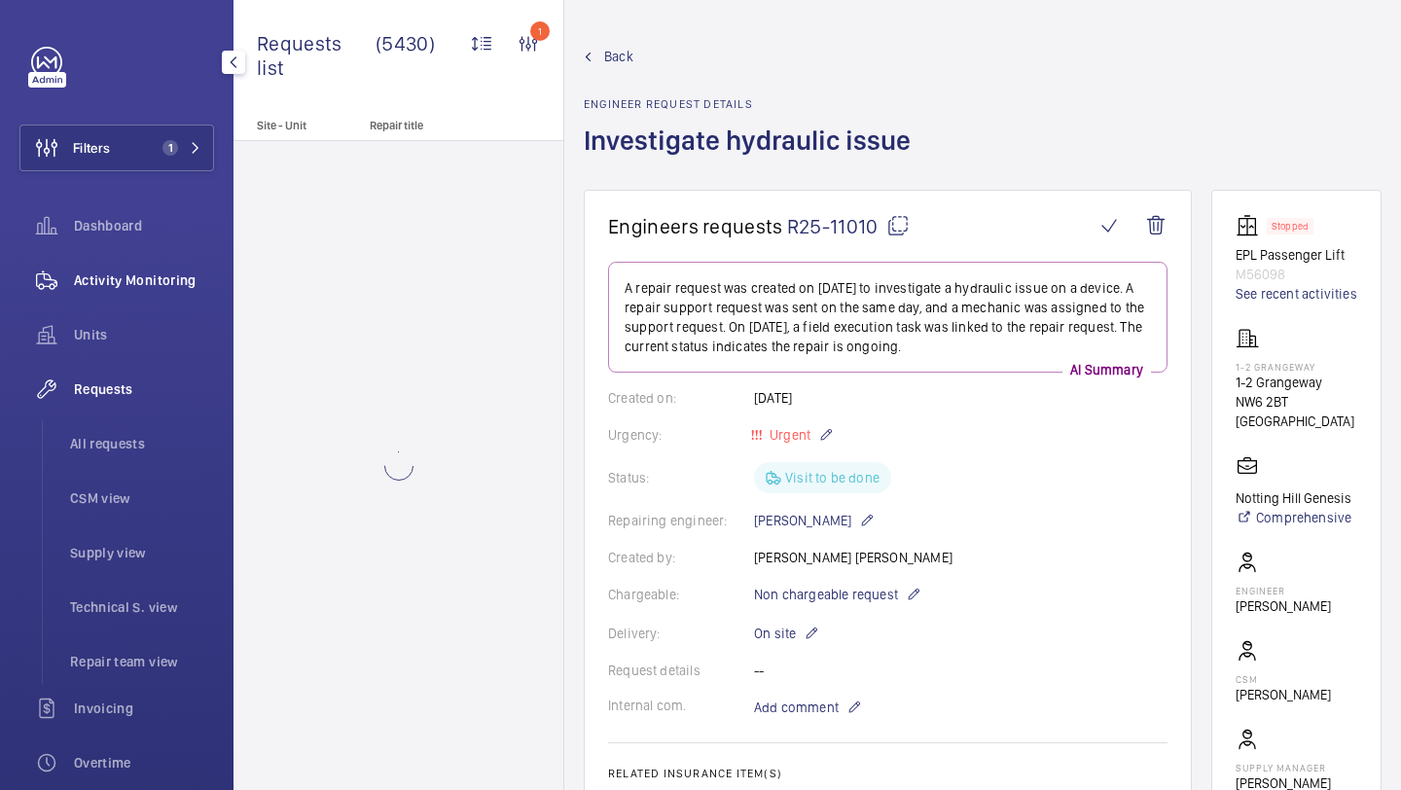
click at [203, 271] on span "Activity Monitoring" at bounding box center [144, 279] width 140 height 19
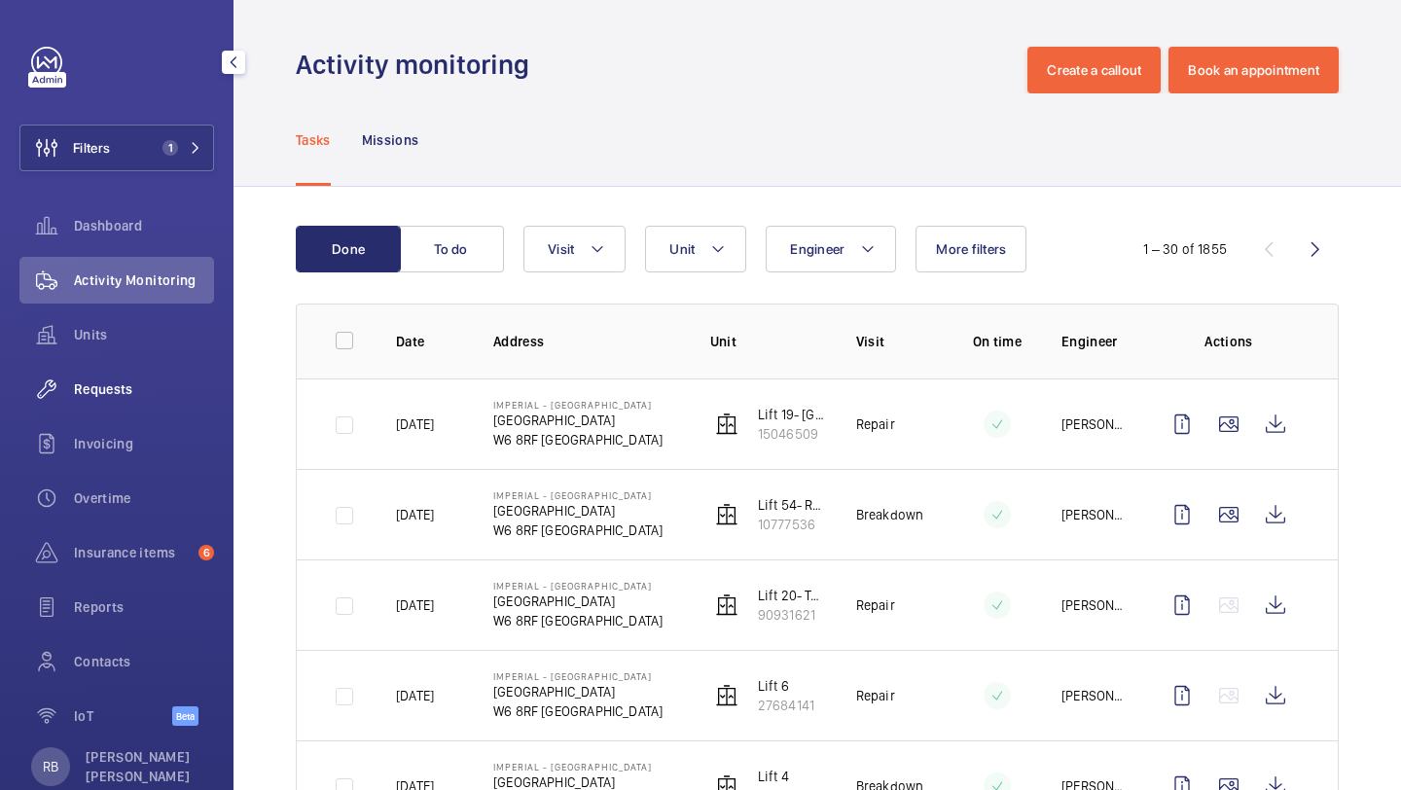
click at [125, 381] on span "Requests" at bounding box center [144, 388] width 140 height 19
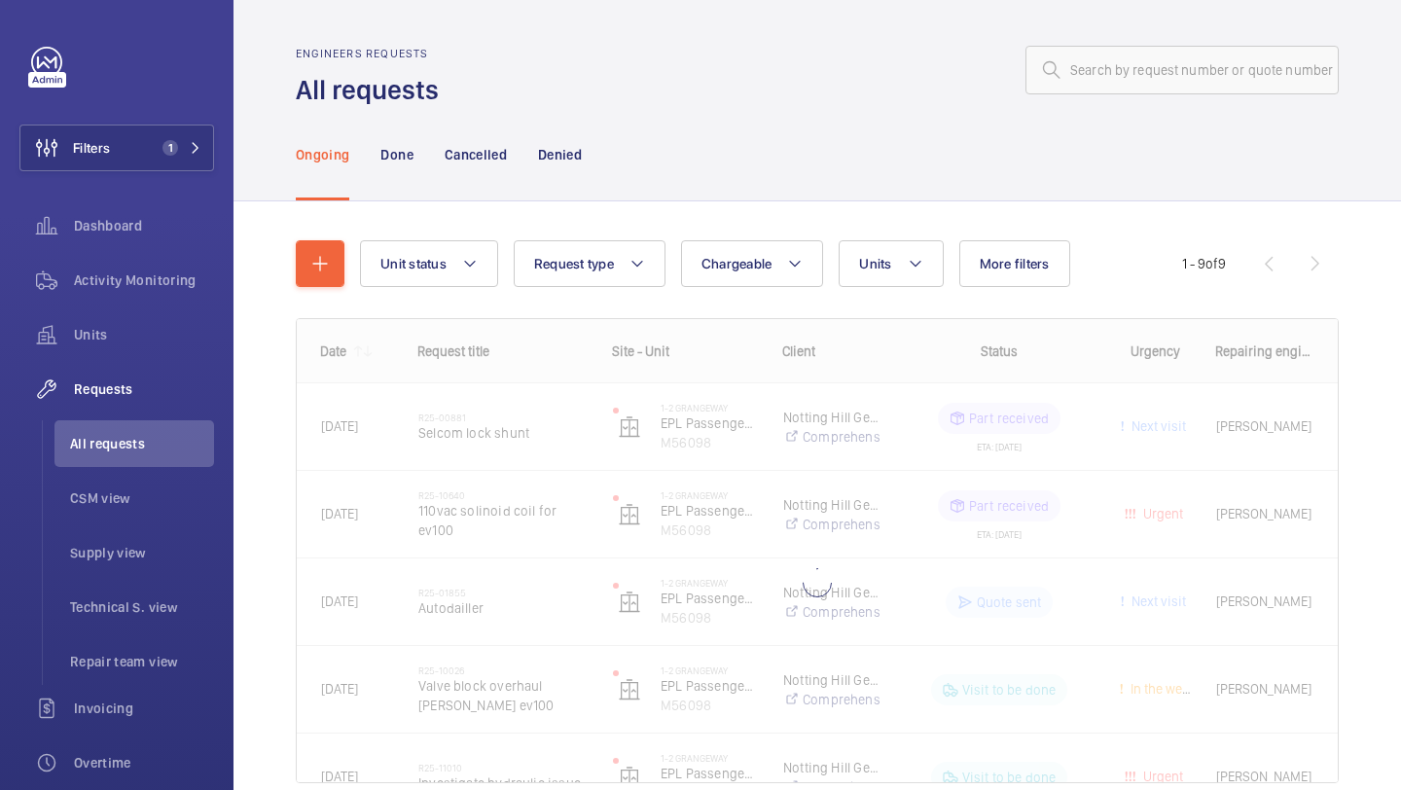
click at [893, 304] on wm-front-shared-table-view-engine "Unit status Request type Chargeable Units More filters Request status Urgency R…" at bounding box center [817, 534] width 1043 height 589
click at [895, 250] on button "Units" at bounding box center [890, 263] width 104 height 47
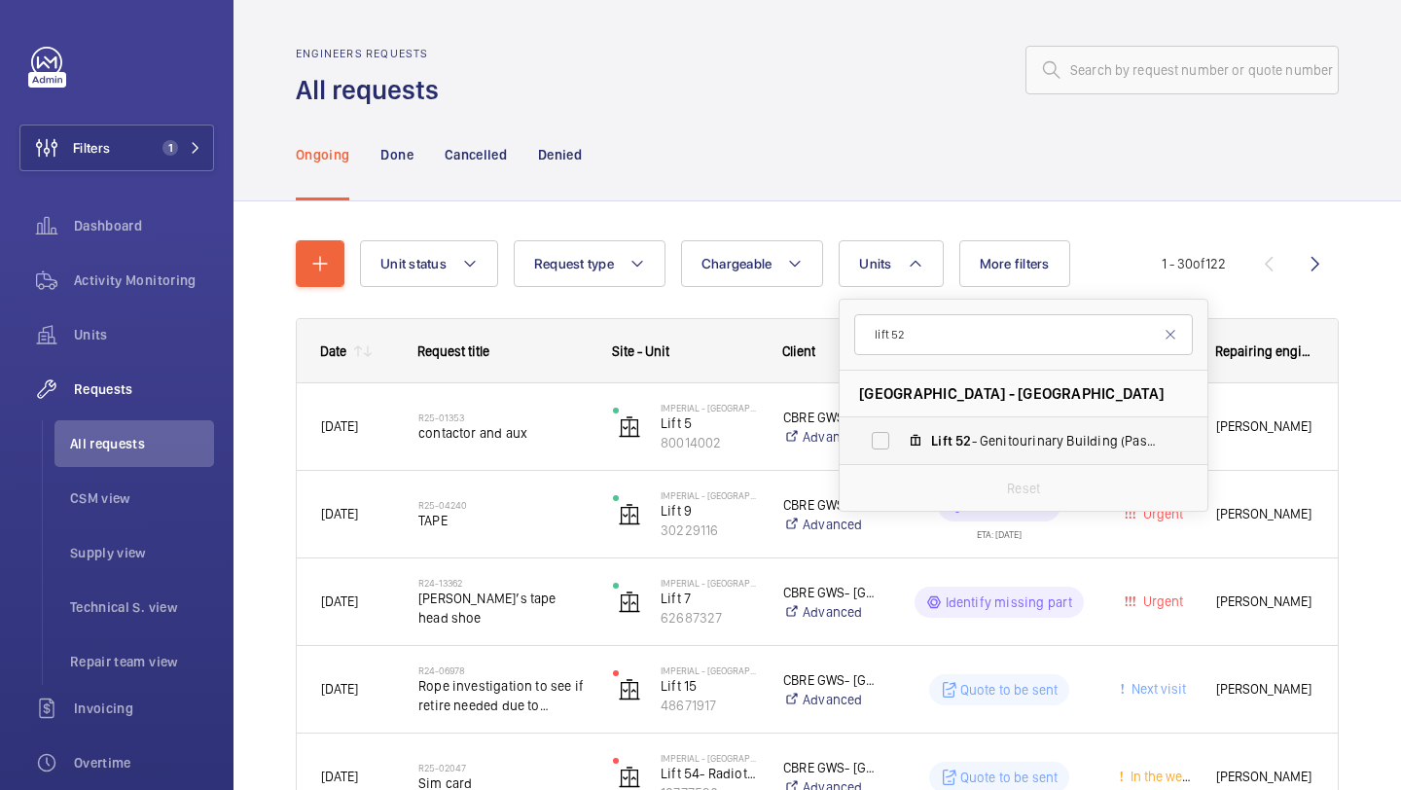
type input "lift 52"
click at [925, 441] on label "Lift 52 - Genitourinary Building (Passenger), 66201564" at bounding box center [1007, 440] width 337 height 47
click at [900, 441] on input "Lift 52 - Genitourinary Building (Passenger), 66201564" at bounding box center [880, 440] width 39 height 39
checkbox input "true"
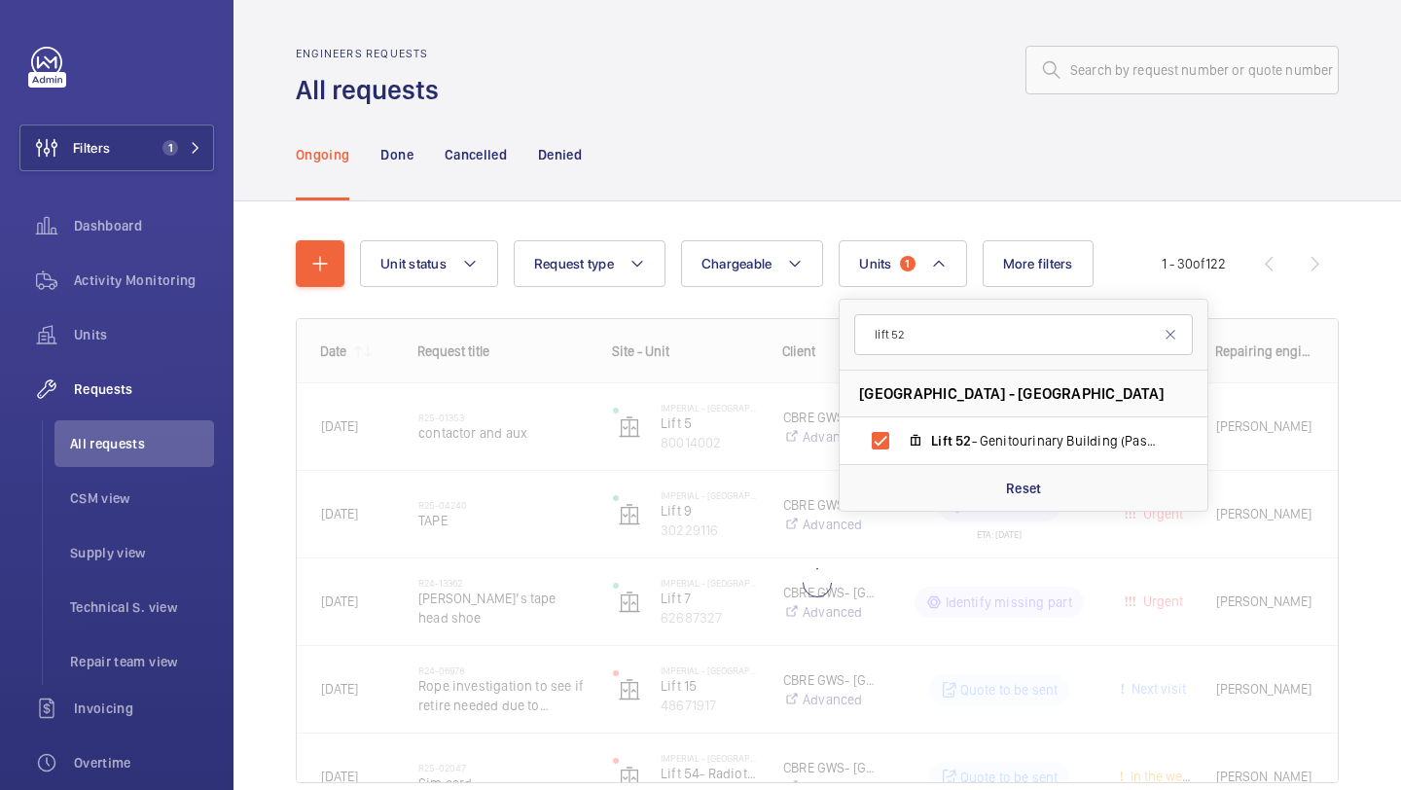
click at [1400, 312] on div "Unit status Request type Chargeable Units 1 lift 52 Imperial - [GEOGRAPHIC_DATA…" at bounding box center [816, 538] width 1167 height 675
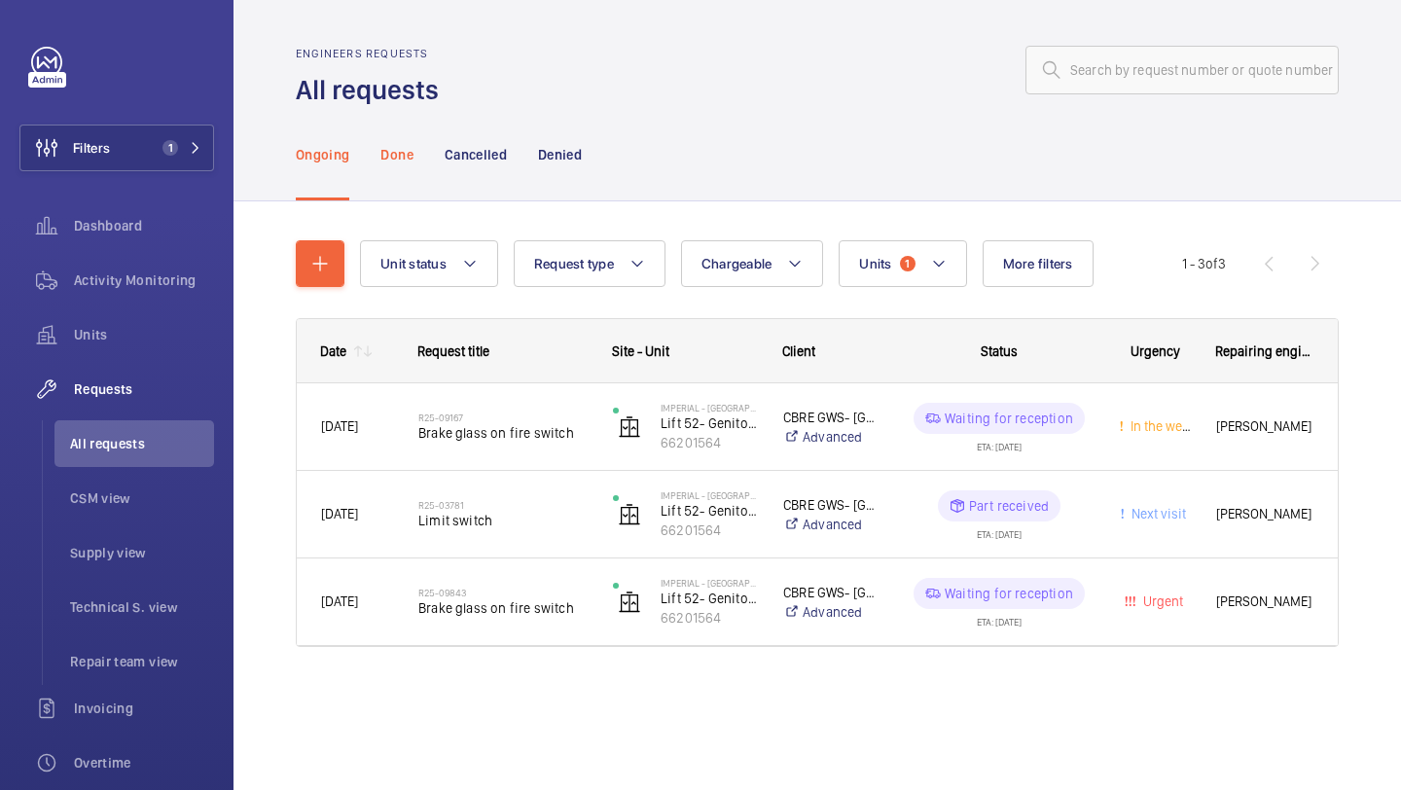
click at [392, 141] on div "Done" at bounding box center [396, 154] width 32 height 92
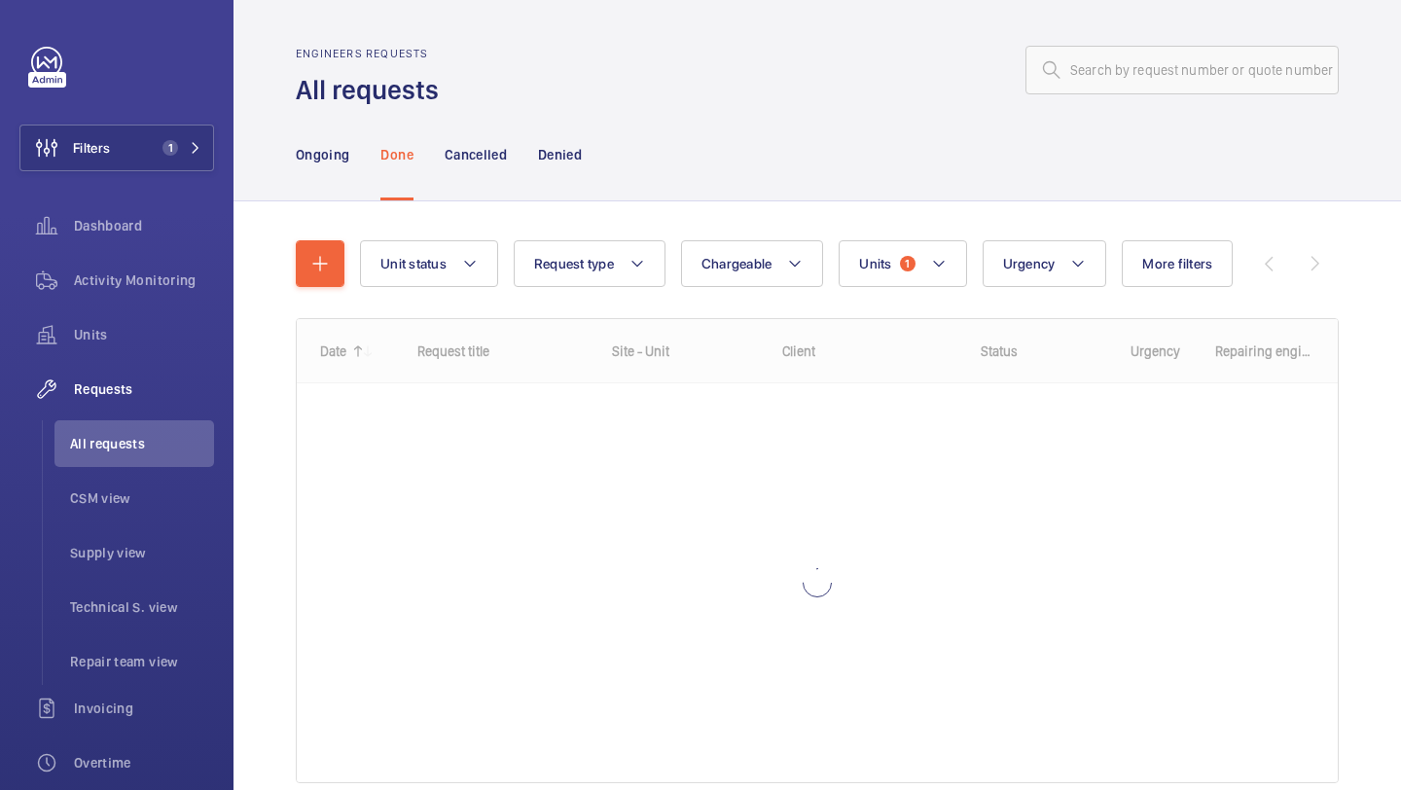
click at [520, 142] on nav "Ongoing Done Cancelled Denied" at bounding box center [439, 154] width 286 height 92
click at [489, 150] on p "Cancelled" at bounding box center [476, 154] width 62 height 19
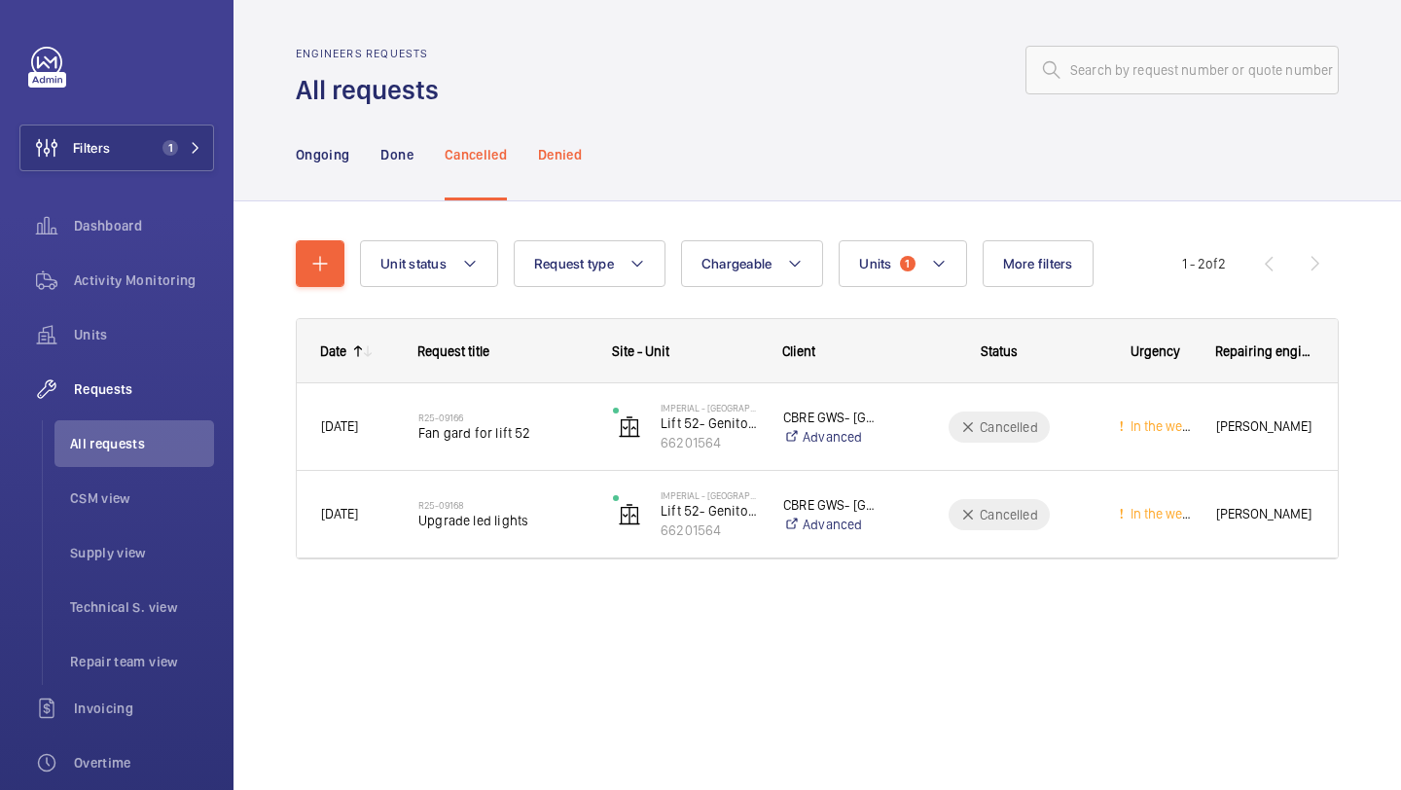
click at [564, 188] on div "Denied" at bounding box center [560, 154] width 44 height 92
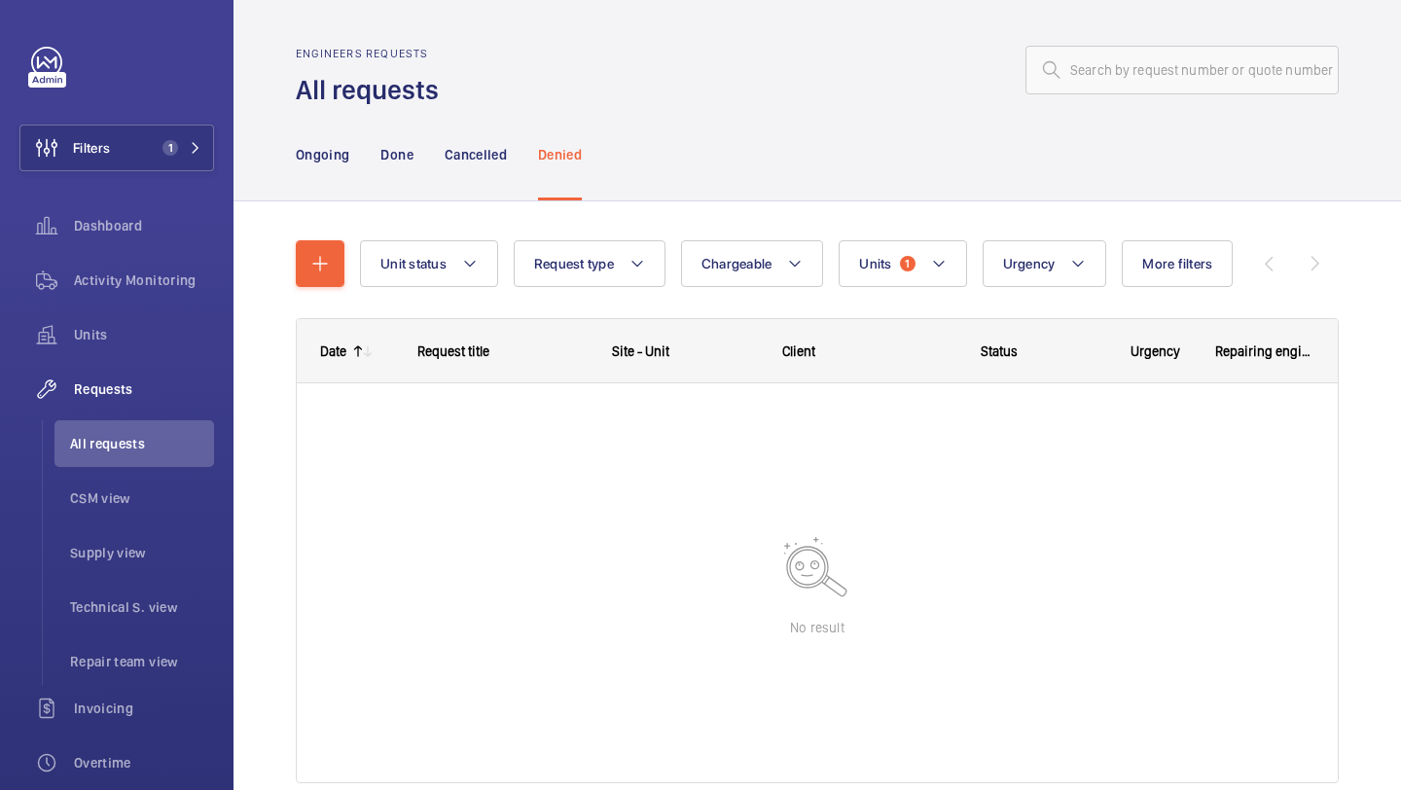
click at [416, 169] on nav "Ongoing Done Cancelled Denied" at bounding box center [439, 154] width 286 height 92
click at [389, 156] on p "Done" at bounding box center [396, 154] width 32 height 19
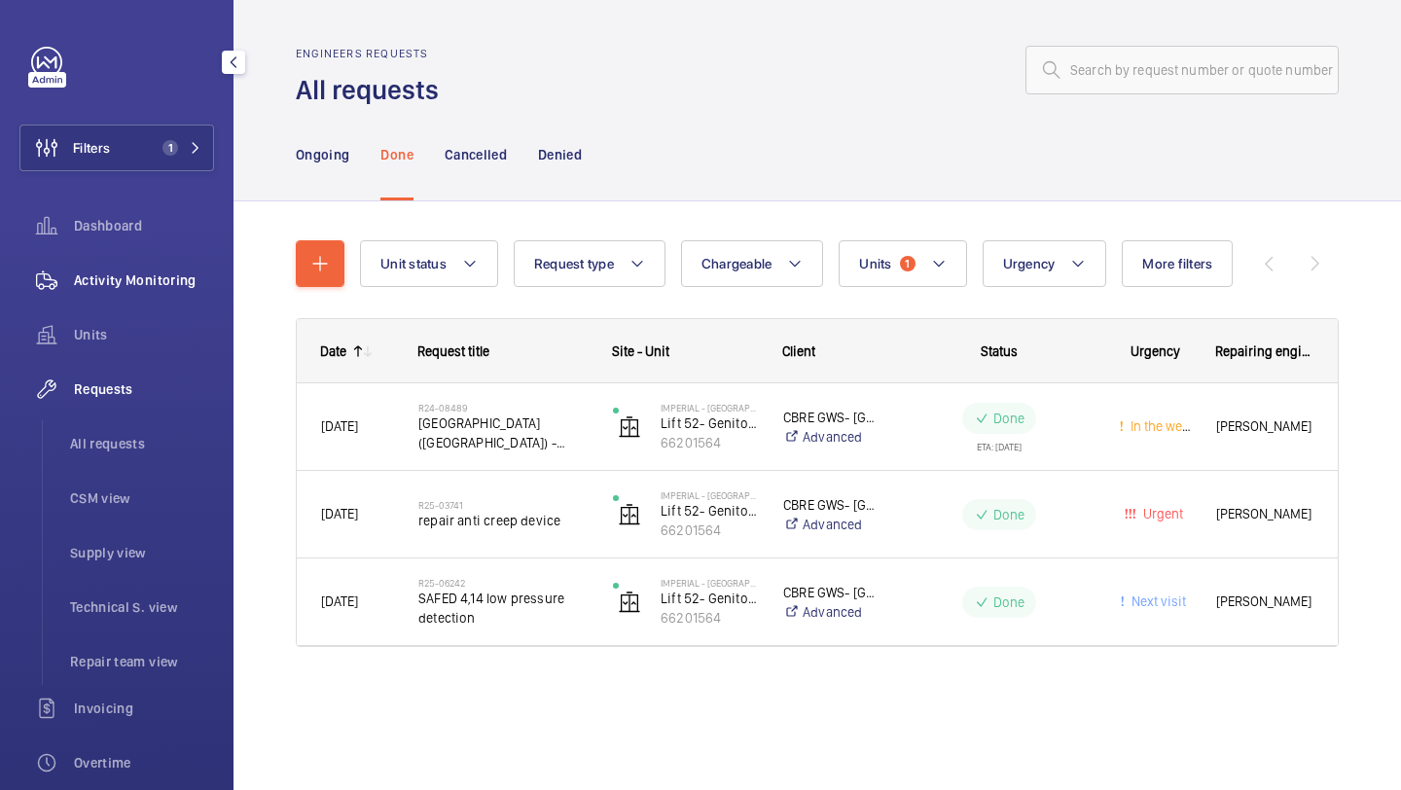
click at [142, 287] on span "Activity Monitoring" at bounding box center [144, 279] width 140 height 19
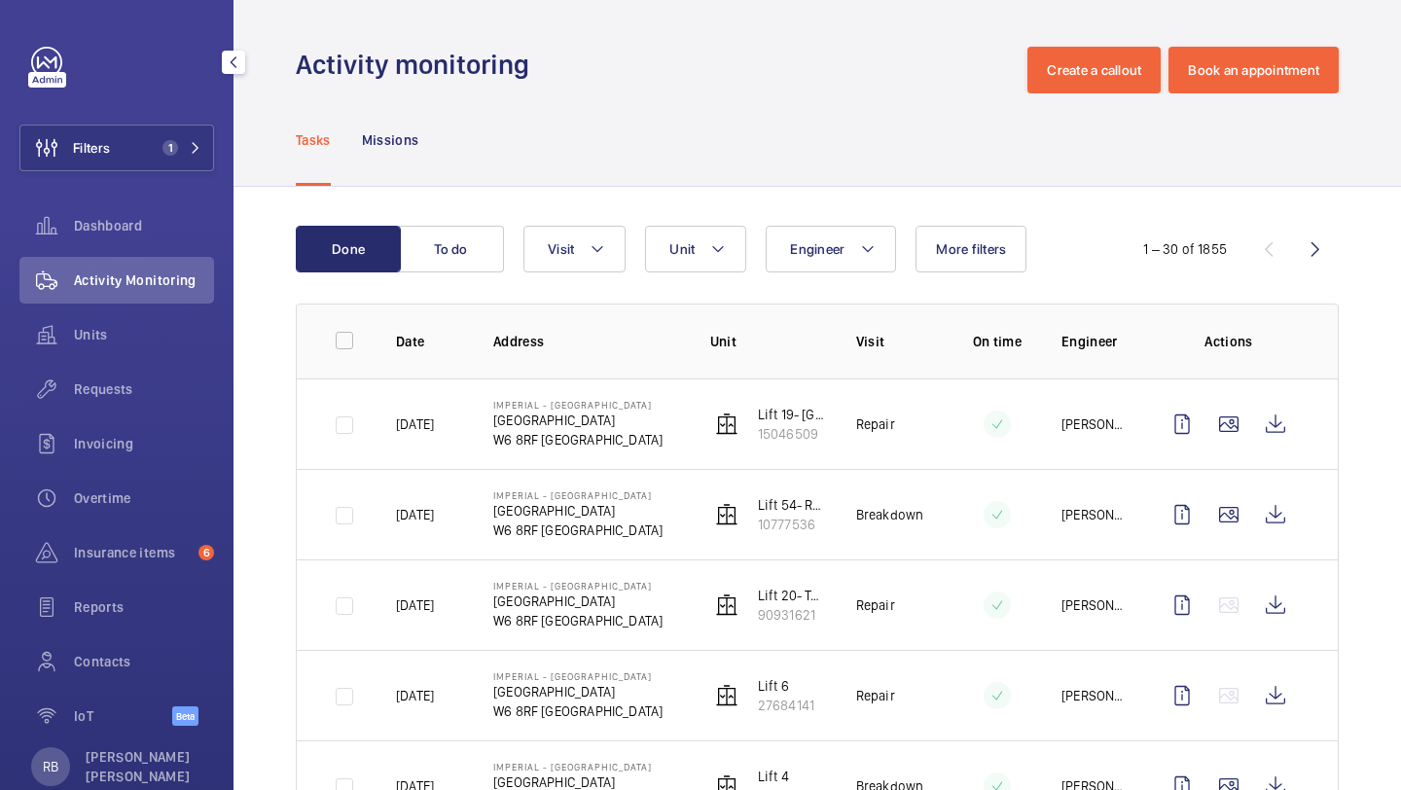
click at [204, 122] on div "Filters 1 Dashboard Activity Monitoring Units Requests Invoicing Overtime Insur…" at bounding box center [116, 397] width 195 height 700
click at [202, 125] on button "Filters 1" at bounding box center [116, 148] width 195 height 47
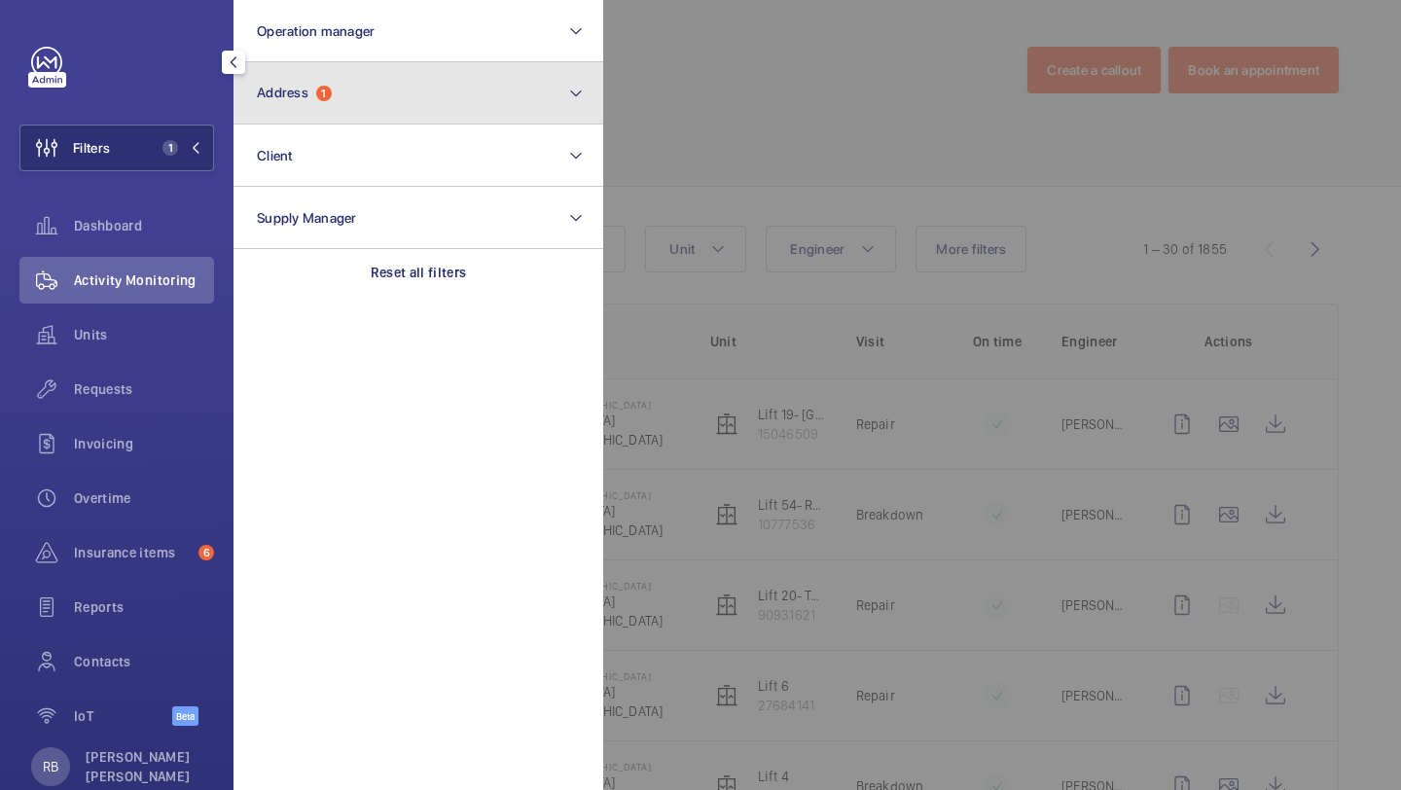
click at [311, 89] on span "Address 1" at bounding box center [294, 93] width 75 height 17
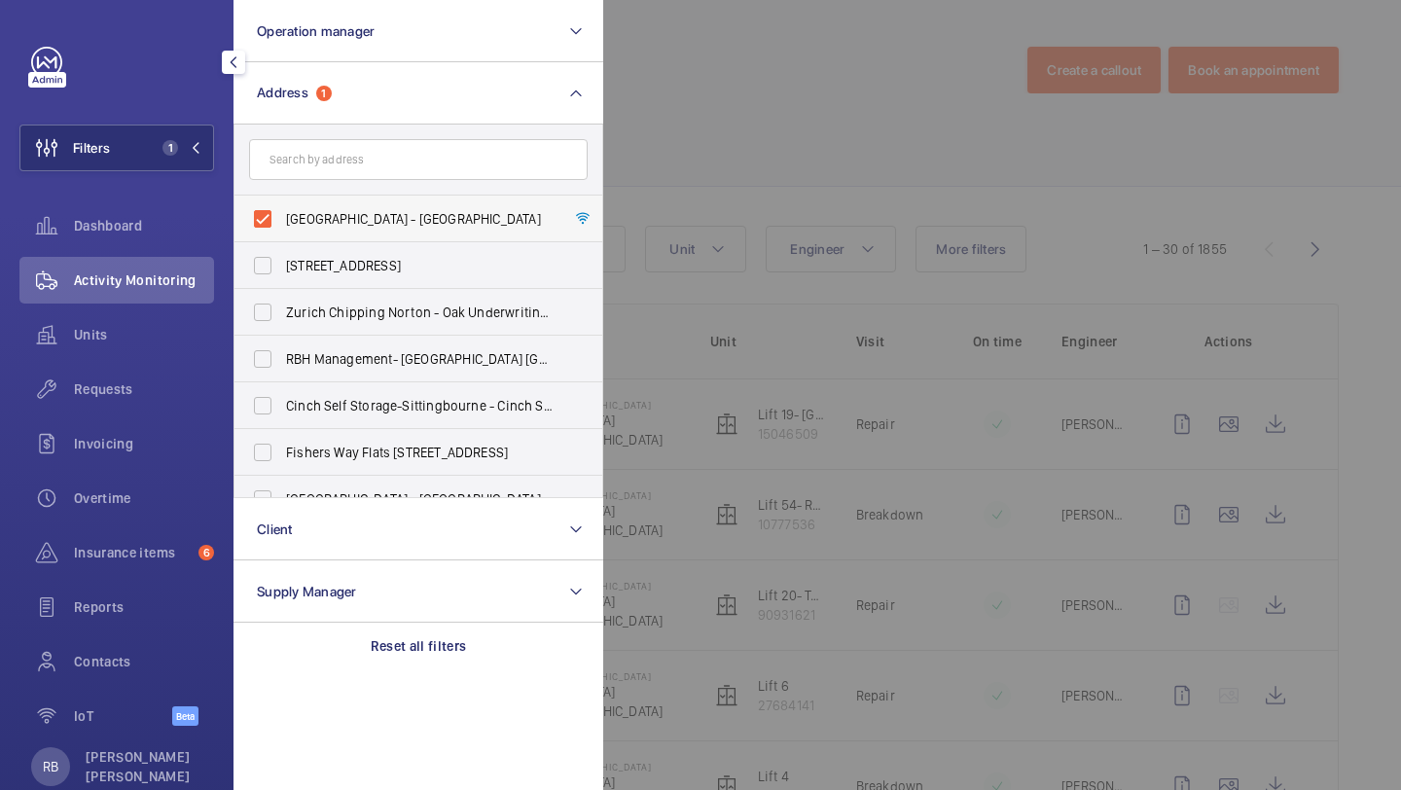
click at [320, 213] on span "[GEOGRAPHIC_DATA] - [GEOGRAPHIC_DATA]" at bounding box center [419, 218] width 267 height 19
click at [282, 213] on input "[GEOGRAPHIC_DATA] - [GEOGRAPHIC_DATA]" at bounding box center [262, 218] width 39 height 39
checkbox input "false"
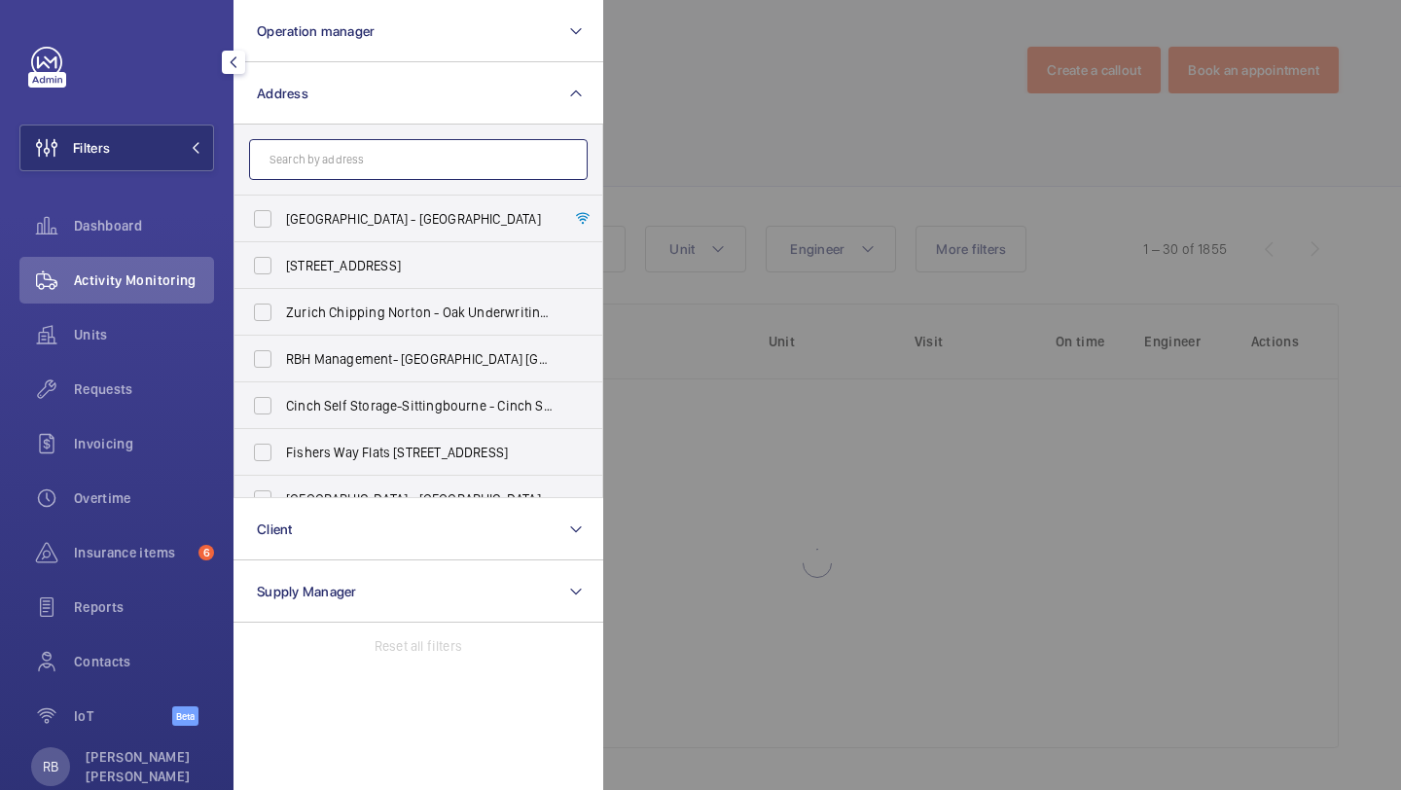
click at [355, 157] on input "text" at bounding box center [418, 159] width 339 height 41
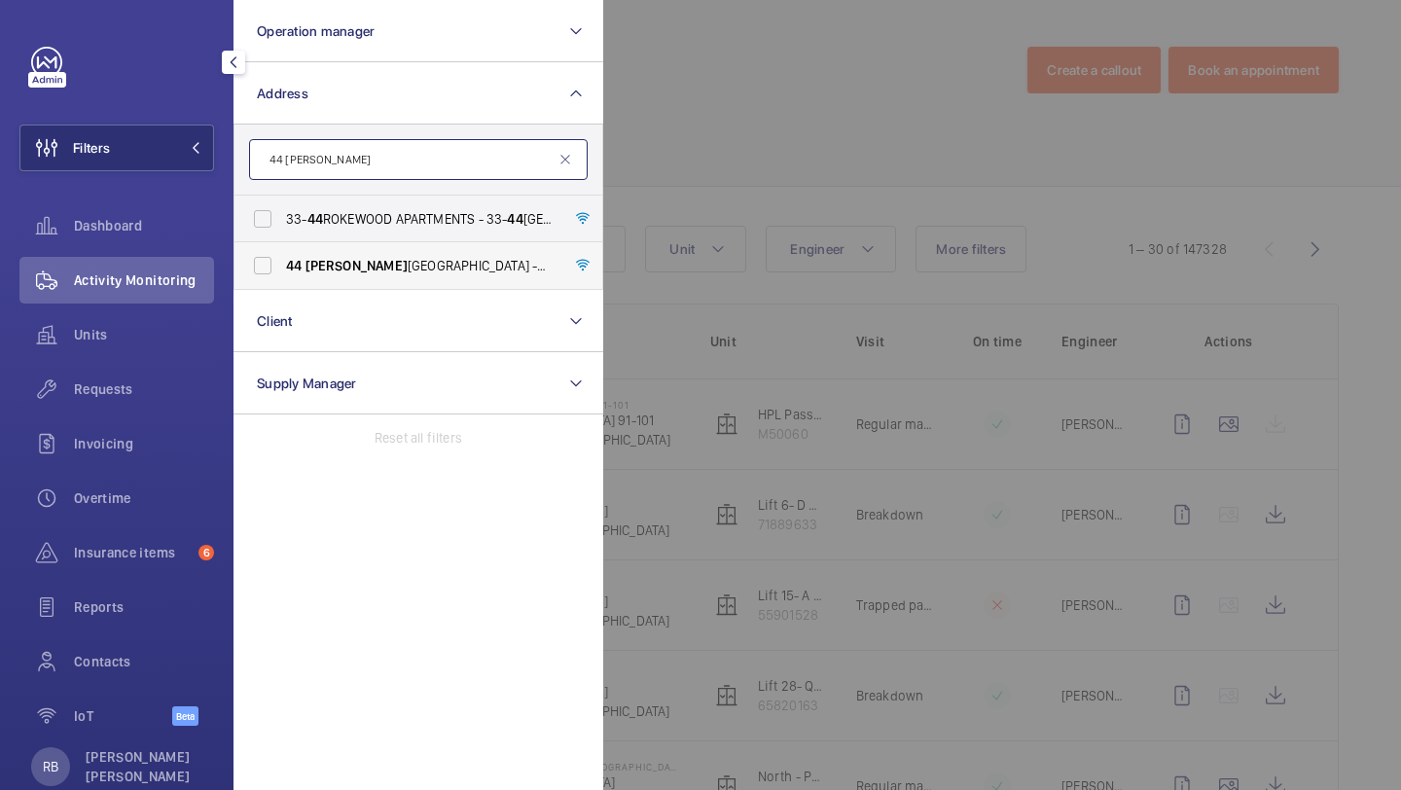
type input "44 [PERSON_NAME]"
click at [322, 274] on span "[STREET_ADDRESS][GEOGRAPHIC_DATA][PERSON_NAME] - [STREET_ADDRESS][PERSON_NAME]" at bounding box center [419, 265] width 267 height 19
click at [282, 274] on input "[STREET_ADDRESS][GEOGRAPHIC_DATA][PERSON_NAME] - [STREET_ADDRESS][PERSON_NAME]" at bounding box center [262, 265] width 39 height 39
checkbox input "true"
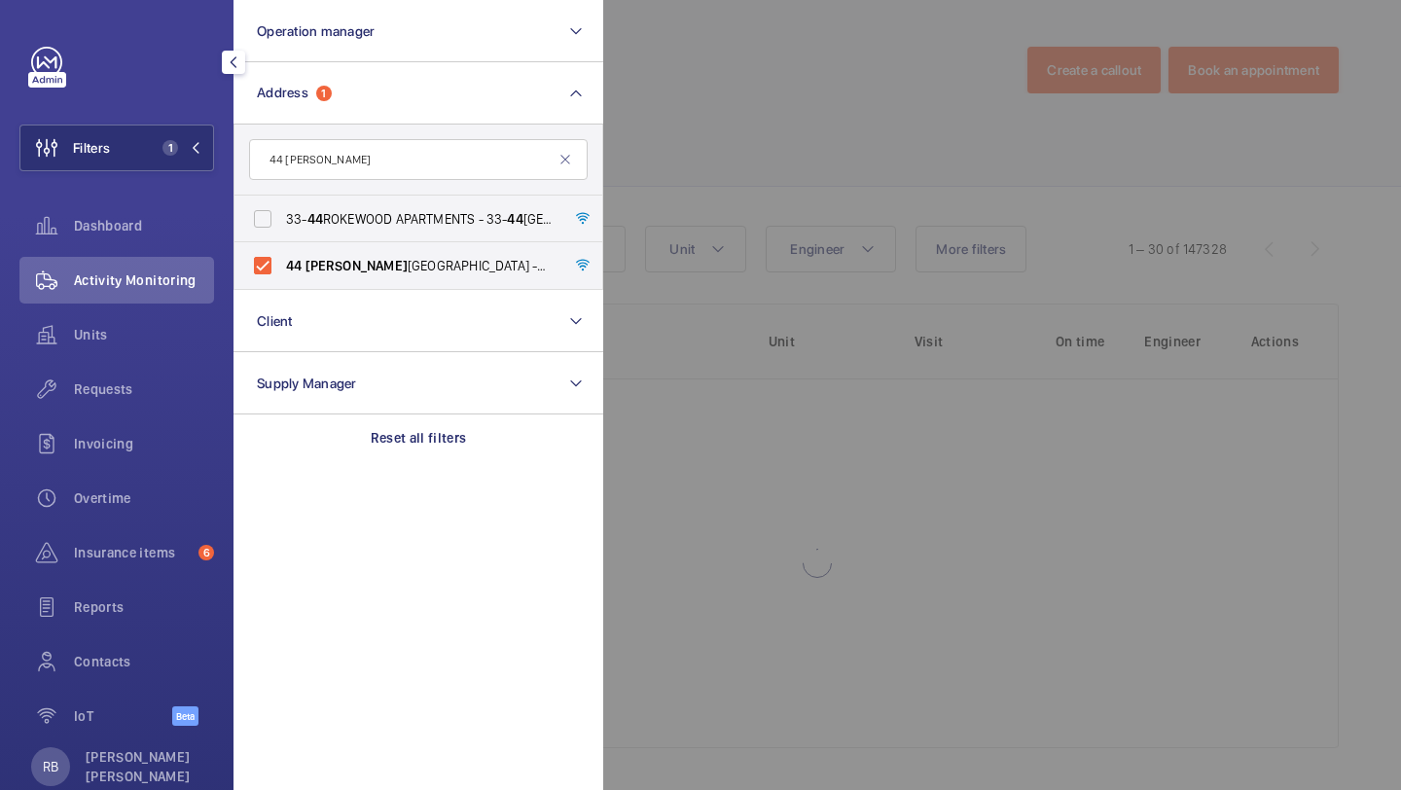
click at [778, 192] on div at bounding box center [1303, 395] width 1401 height 790
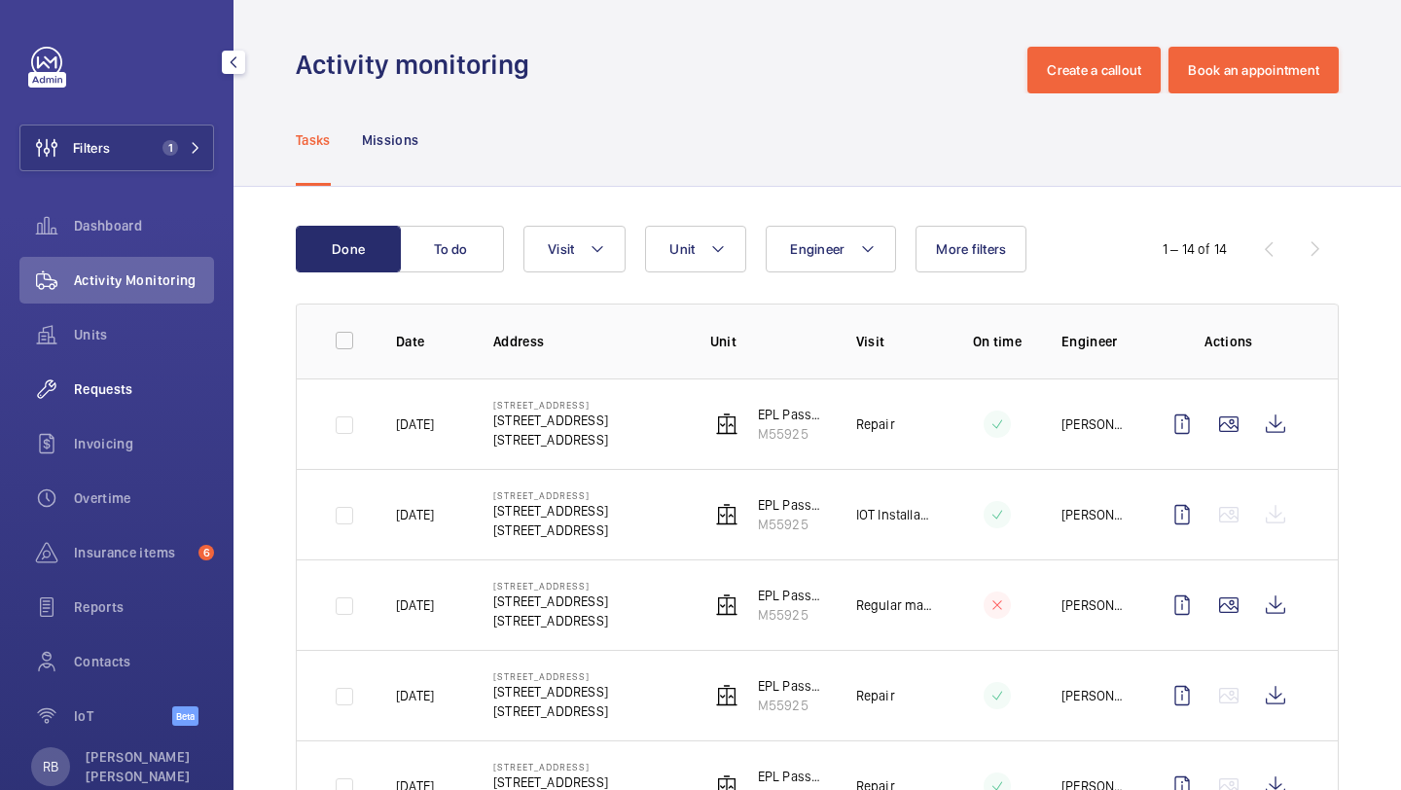
click at [135, 389] on span "Requests" at bounding box center [144, 388] width 140 height 19
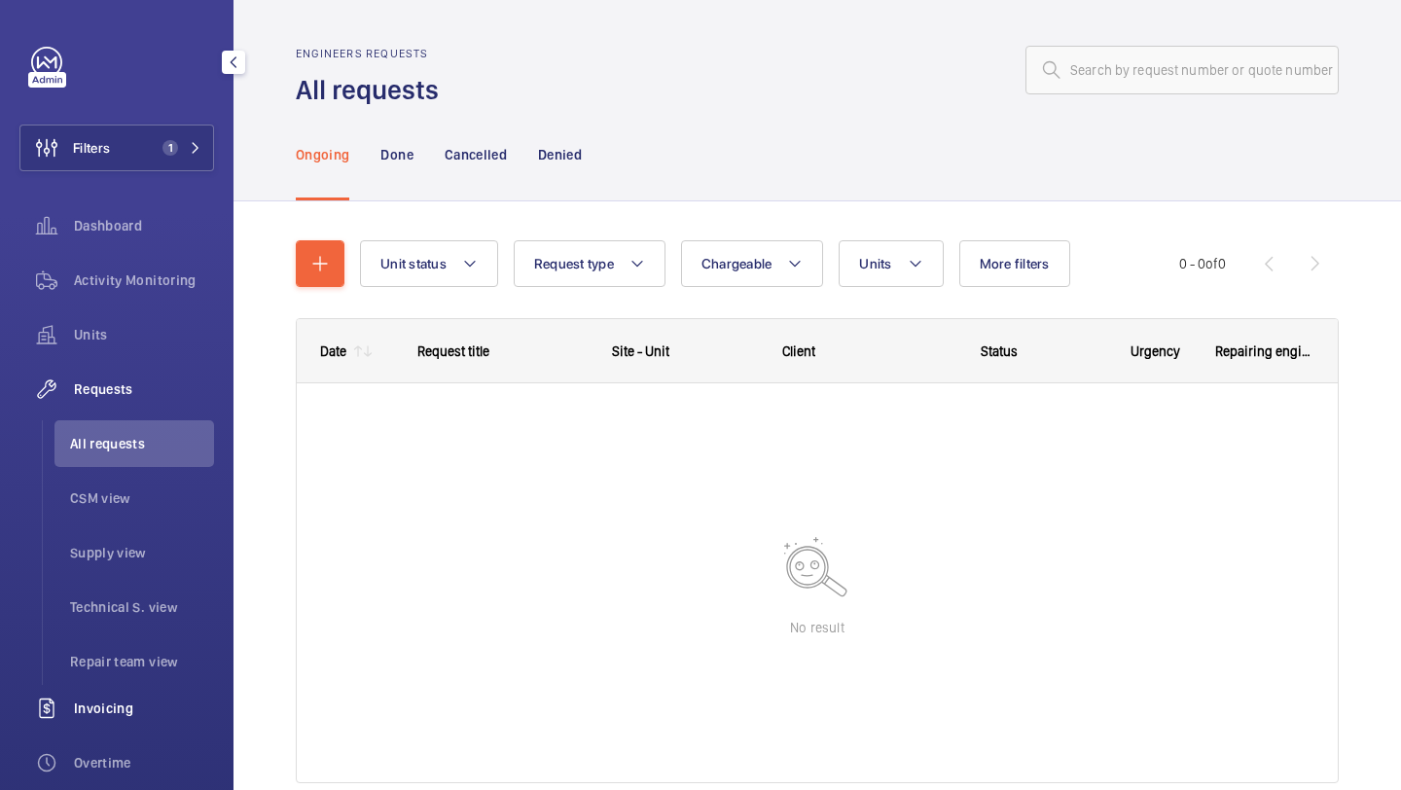
click at [120, 685] on div "Invoicing" at bounding box center [116, 708] width 195 height 47
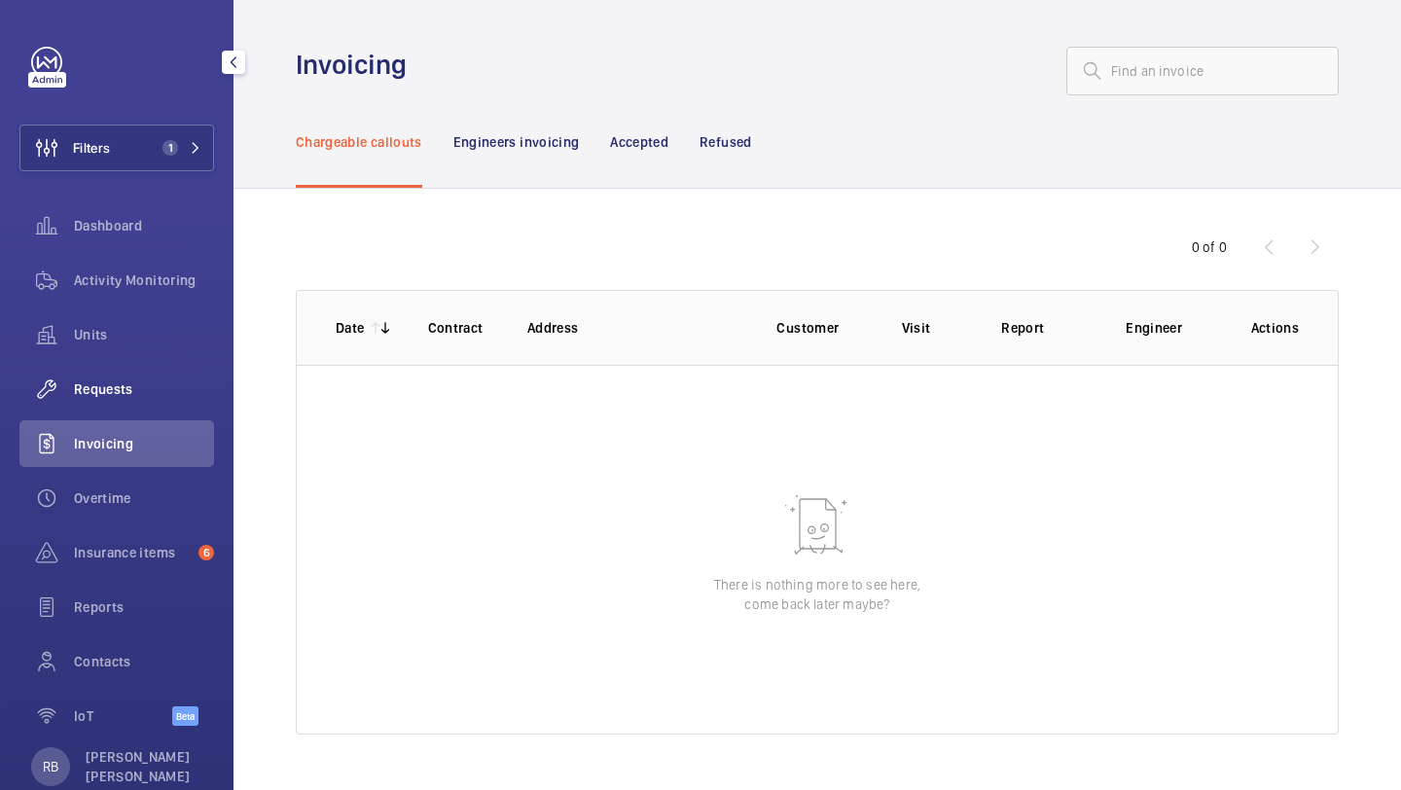
click at [143, 391] on span "Requests" at bounding box center [144, 388] width 140 height 19
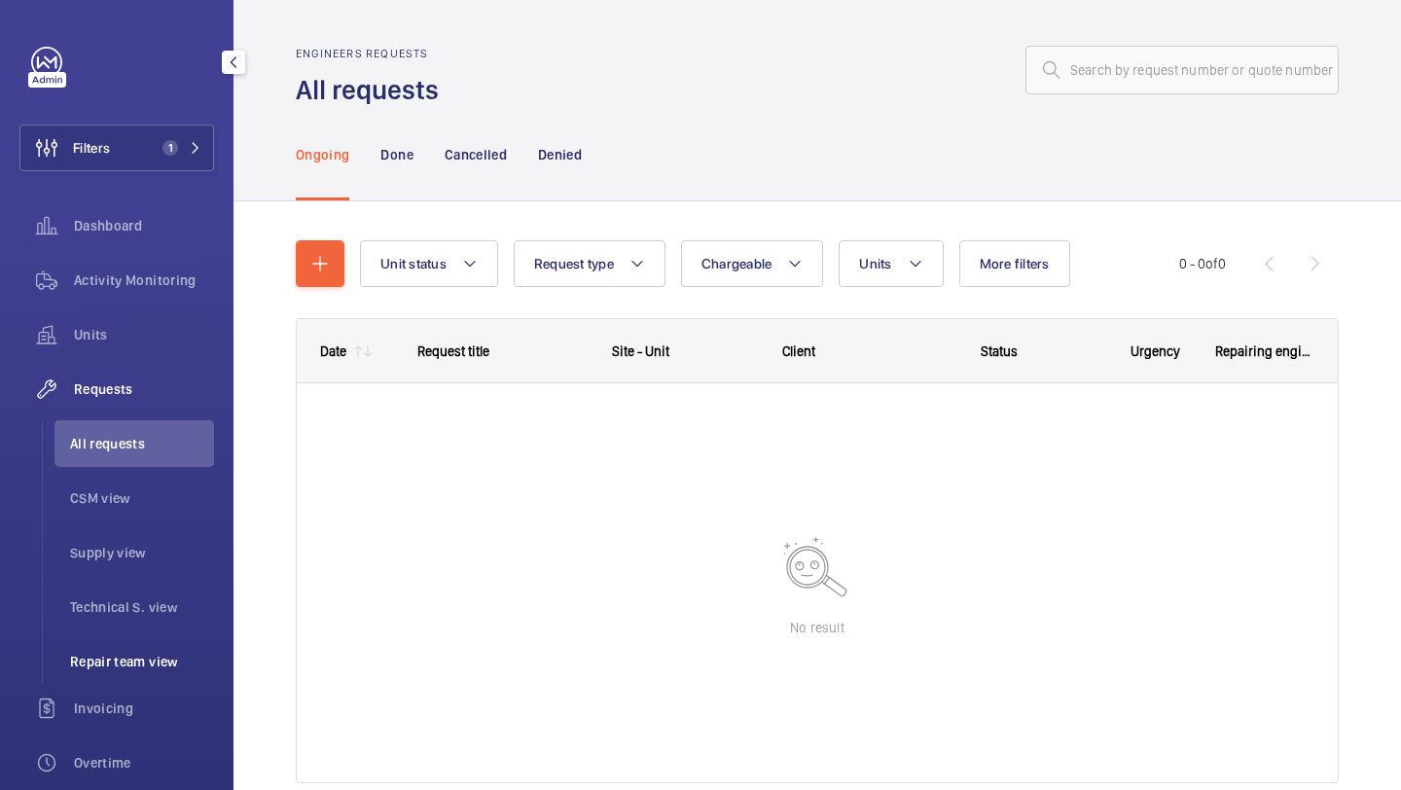
click at [130, 661] on span "Repair team view" at bounding box center [142, 661] width 144 height 19
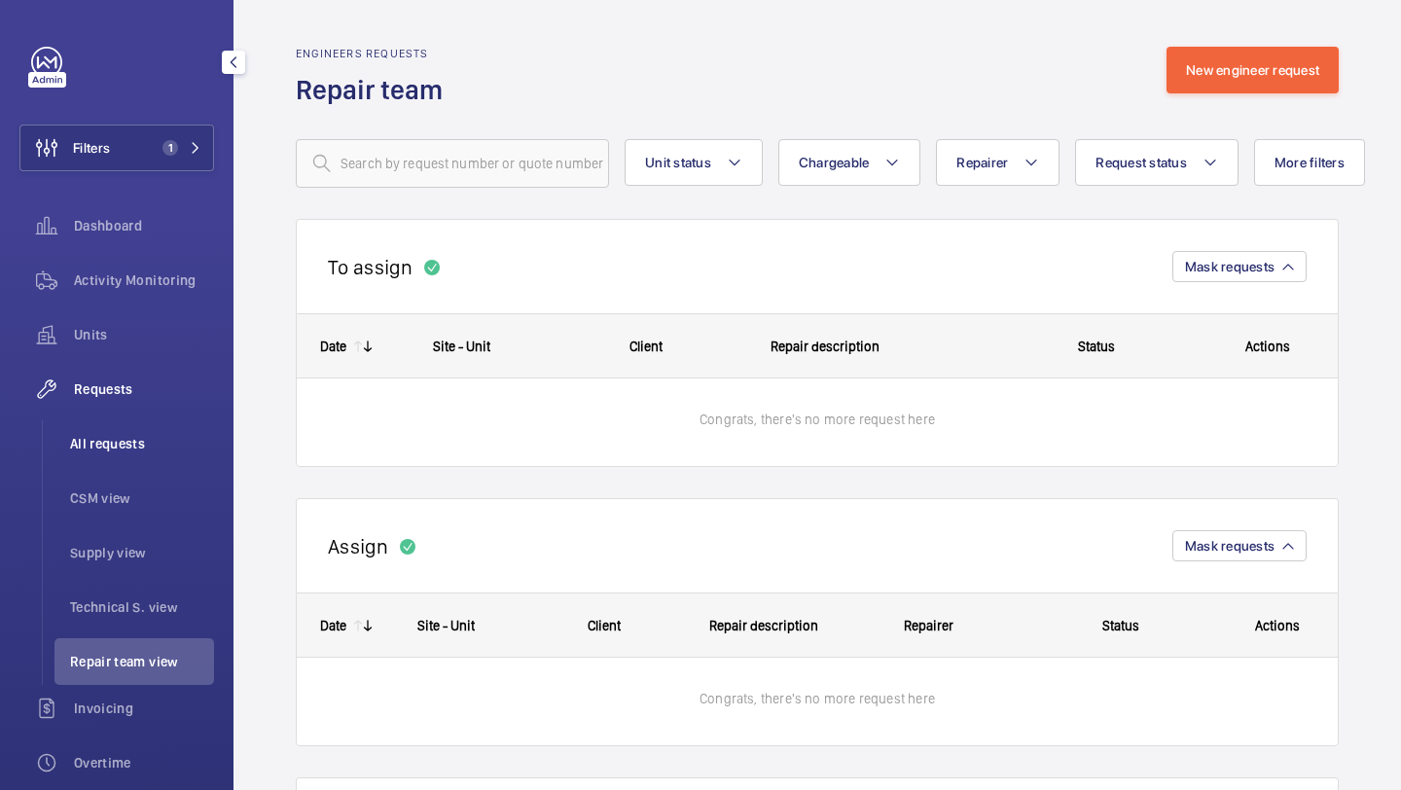
click at [110, 432] on li "All requests" at bounding box center [134, 443] width 160 height 47
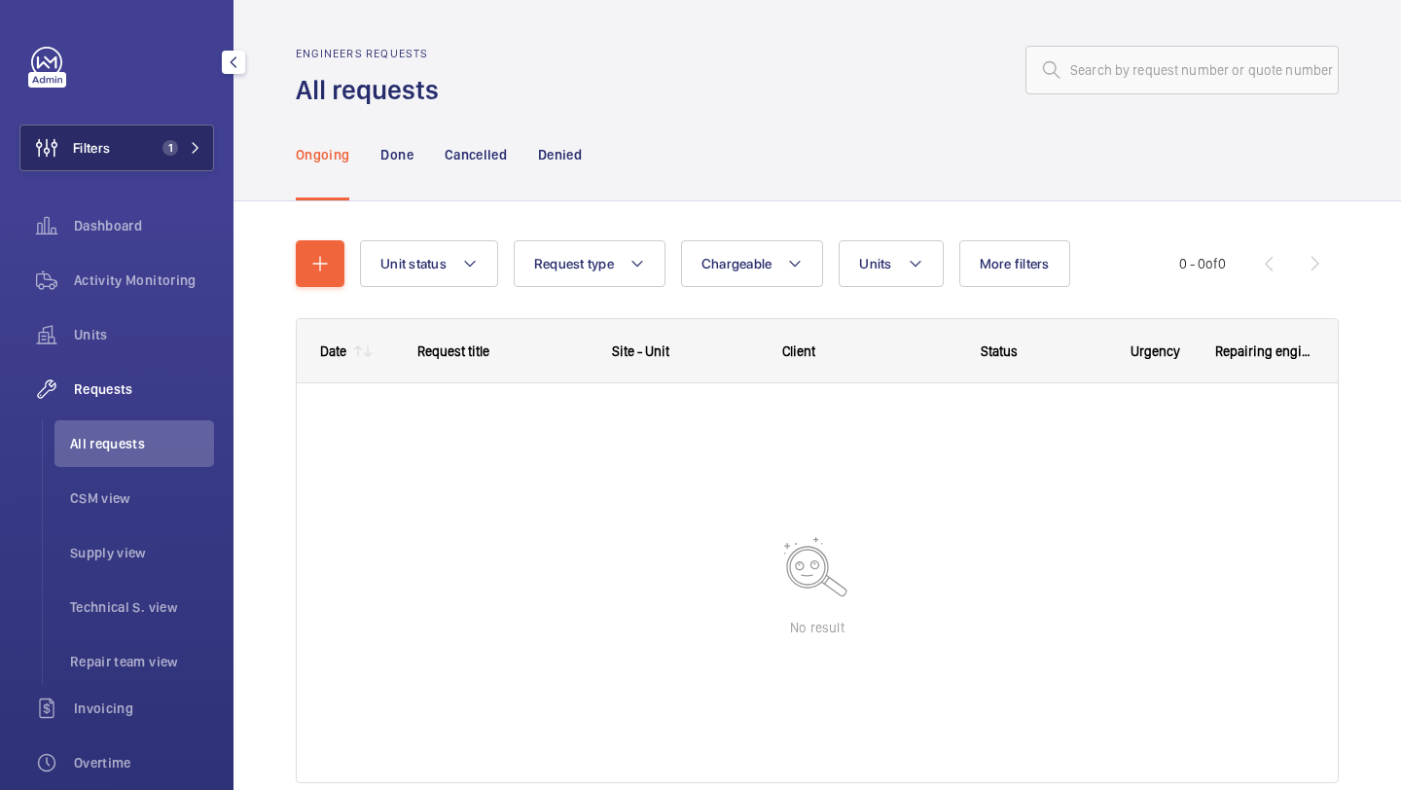
click at [181, 151] on span "1" at bounding box center [178, 148] width 47 height 16
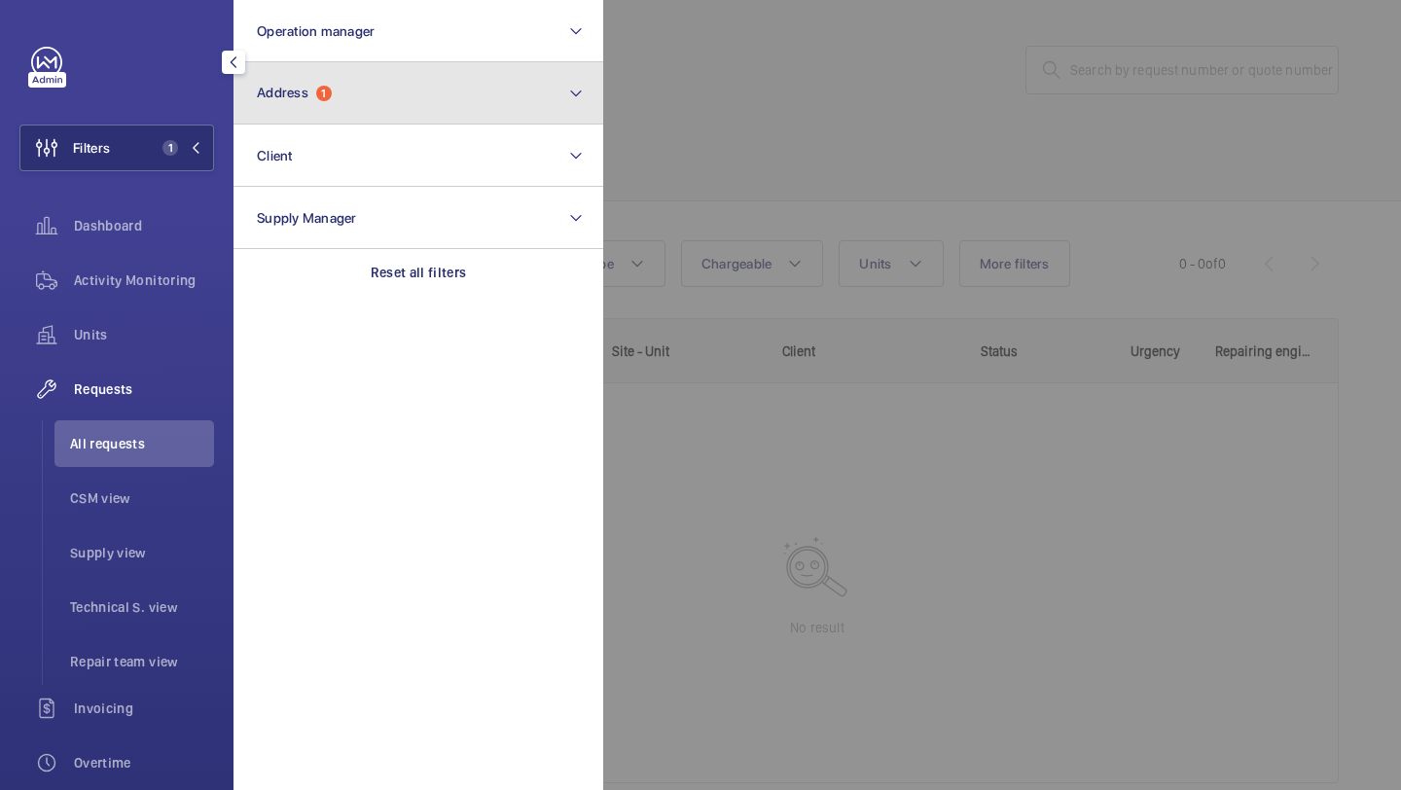
click at [351, 91] on button "Address 1" at bounding box center [418, 93] width 370 height 62
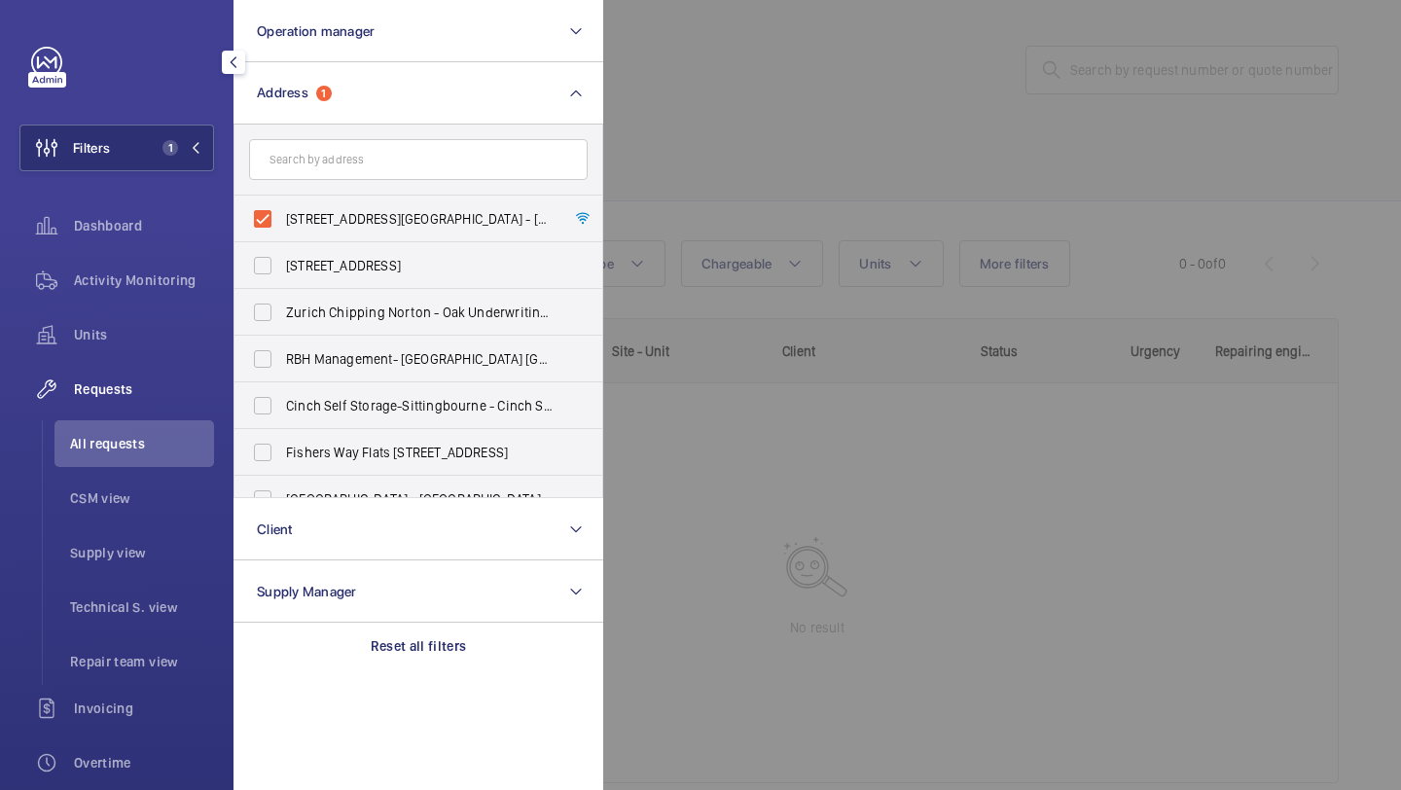
click at [624, 142] on div at bounding box center [1303, 395] width 1401 height 790
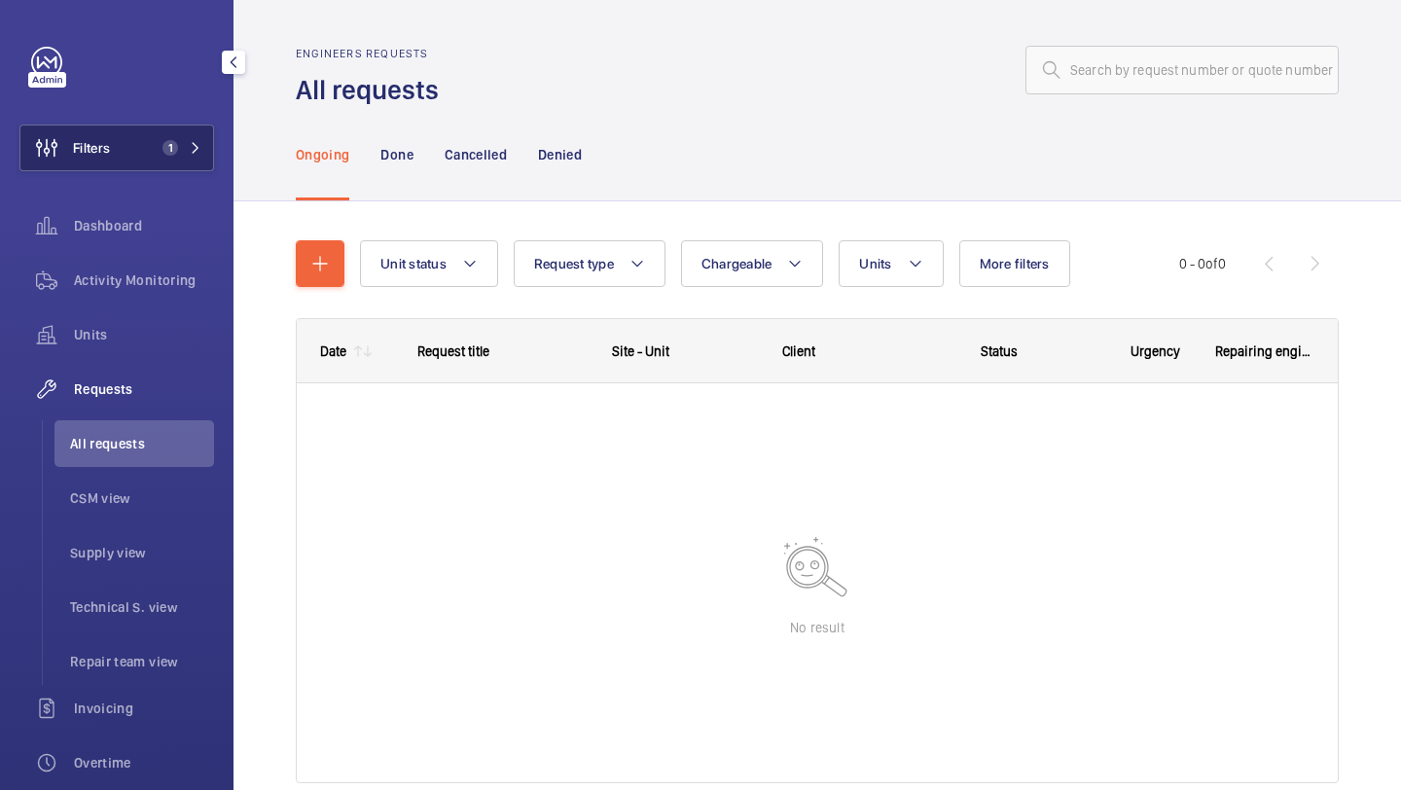
click at [146, 141] on button "Filters 1" at bounding box center [116, 148] width 195 height 47
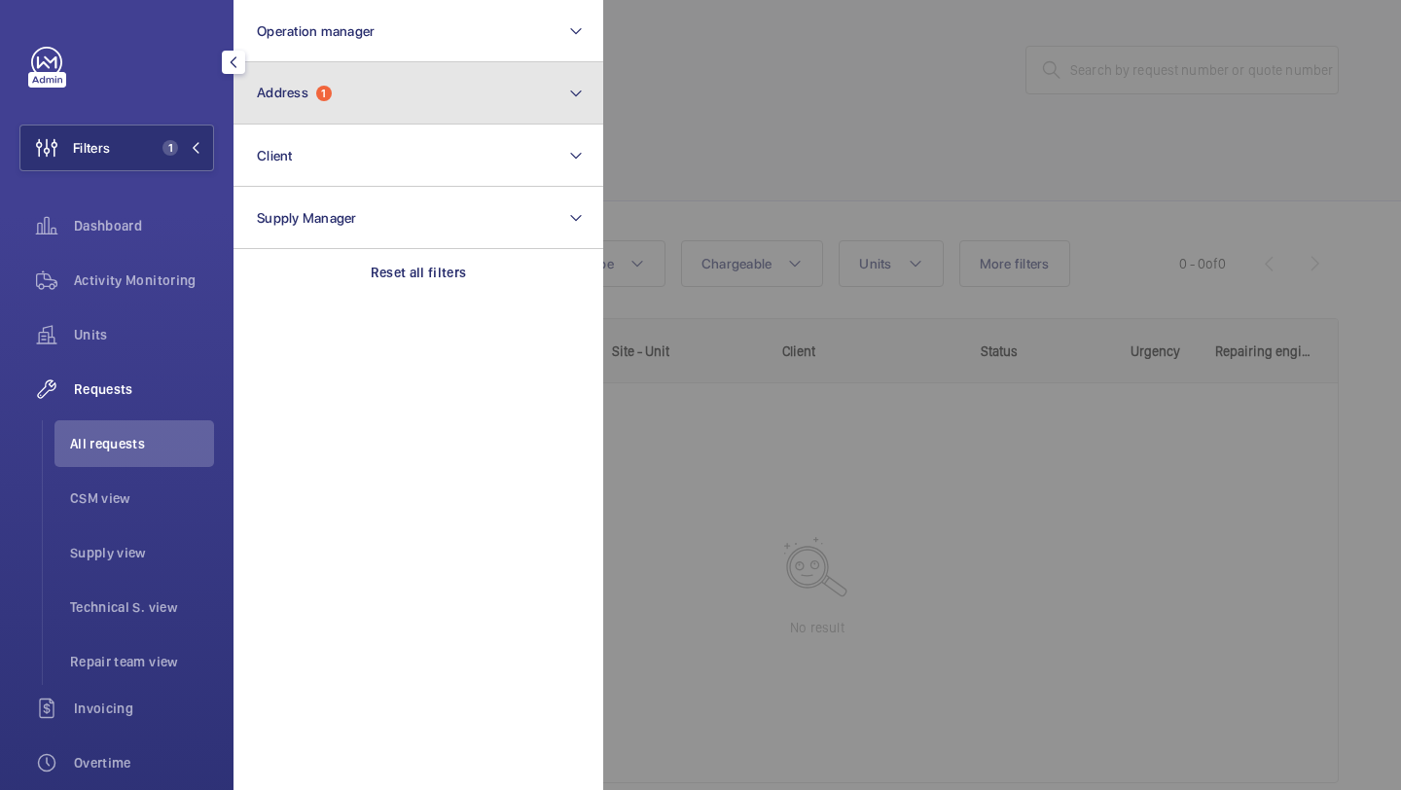
click at [323, 89] on span "1" at bounding box center [324, 94] width 16 height 16
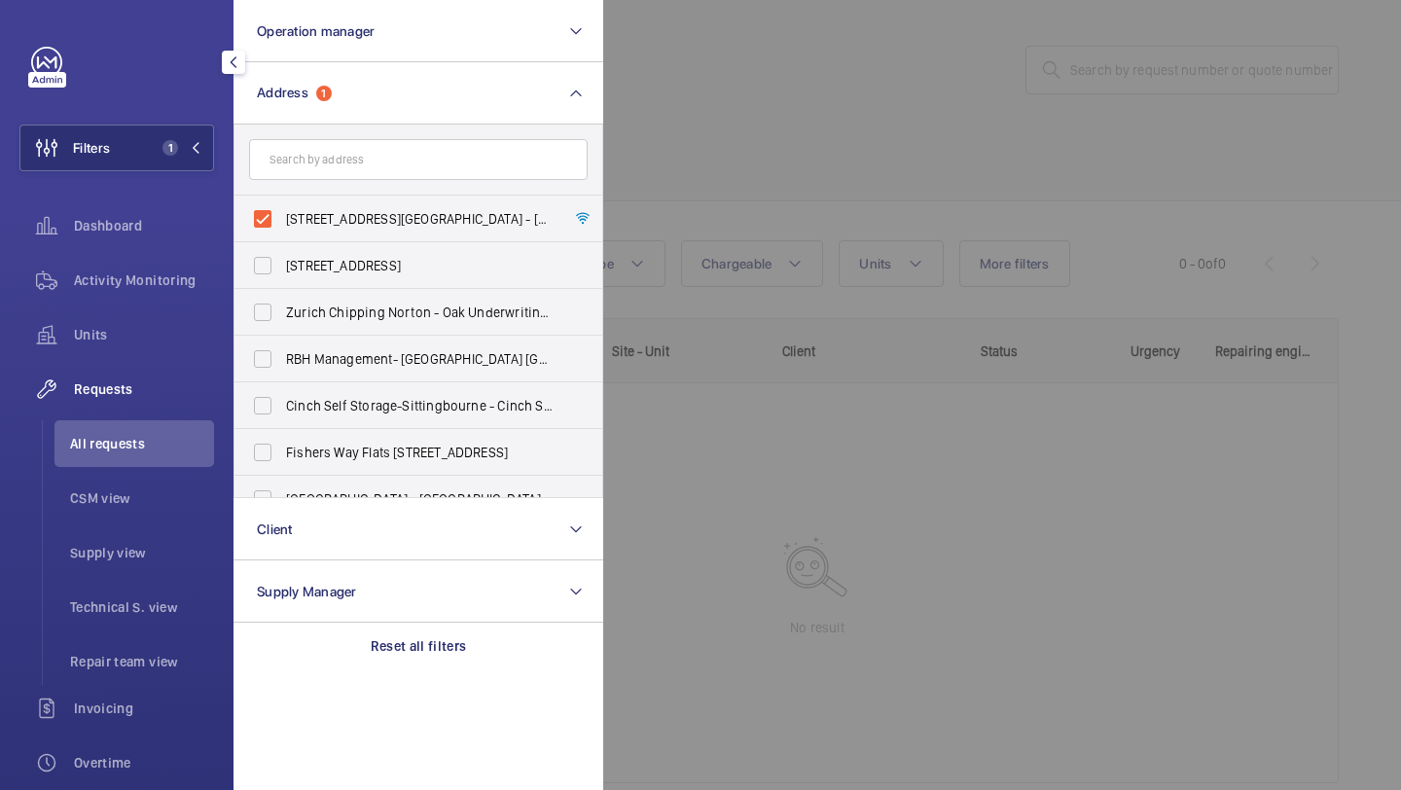
click at [728, 176] on div at bounding box center [1303, 395] width 1401 height 790
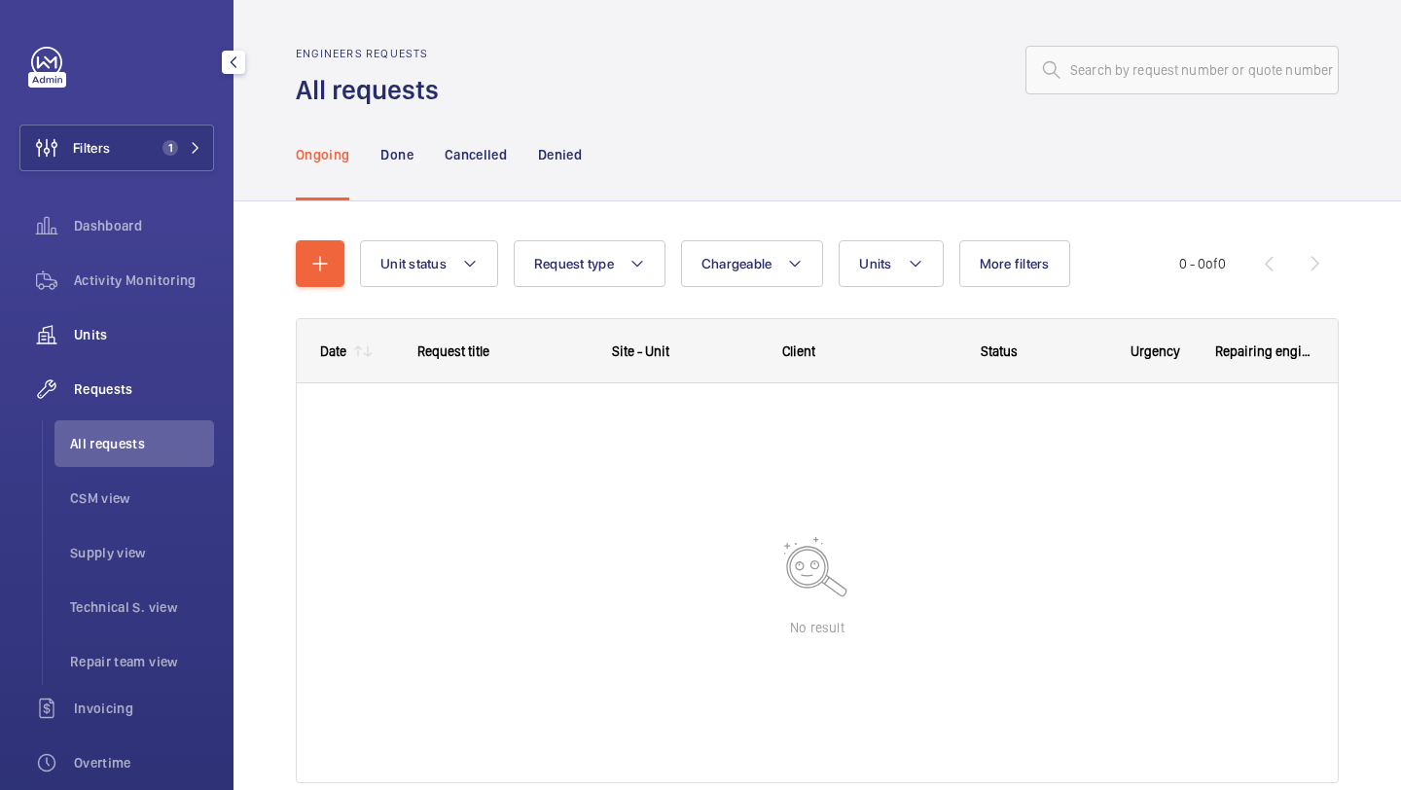
click at [128, 316] on div "Units" at bounding box center [116, 334] width 195 height 47
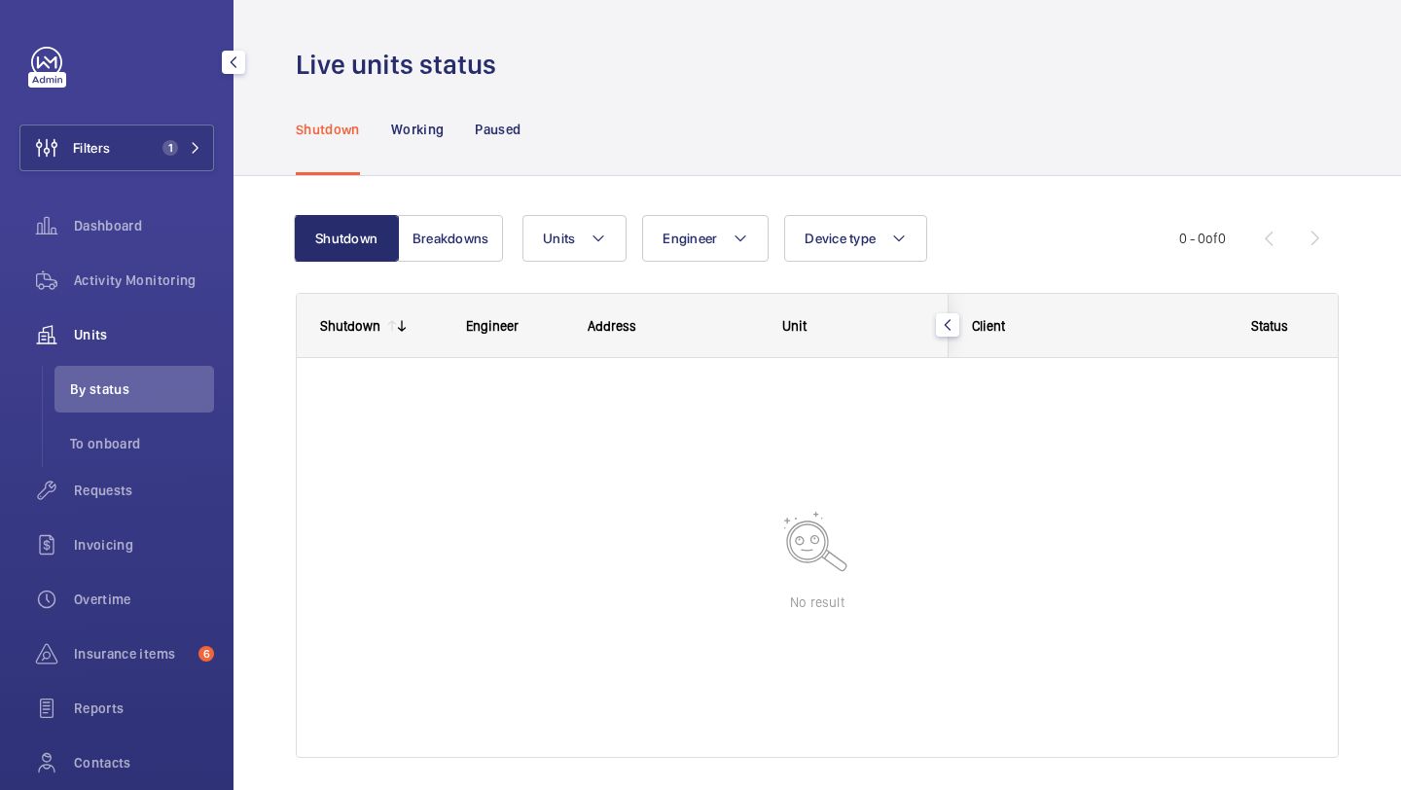
click at [129, 304] on div "Activity Monitoring" at bounding box center [116, 284] width 195 height 54
click at [133, 295] on div "Activity Monitoring" at bounding box center [116, 280] width 195 height 47
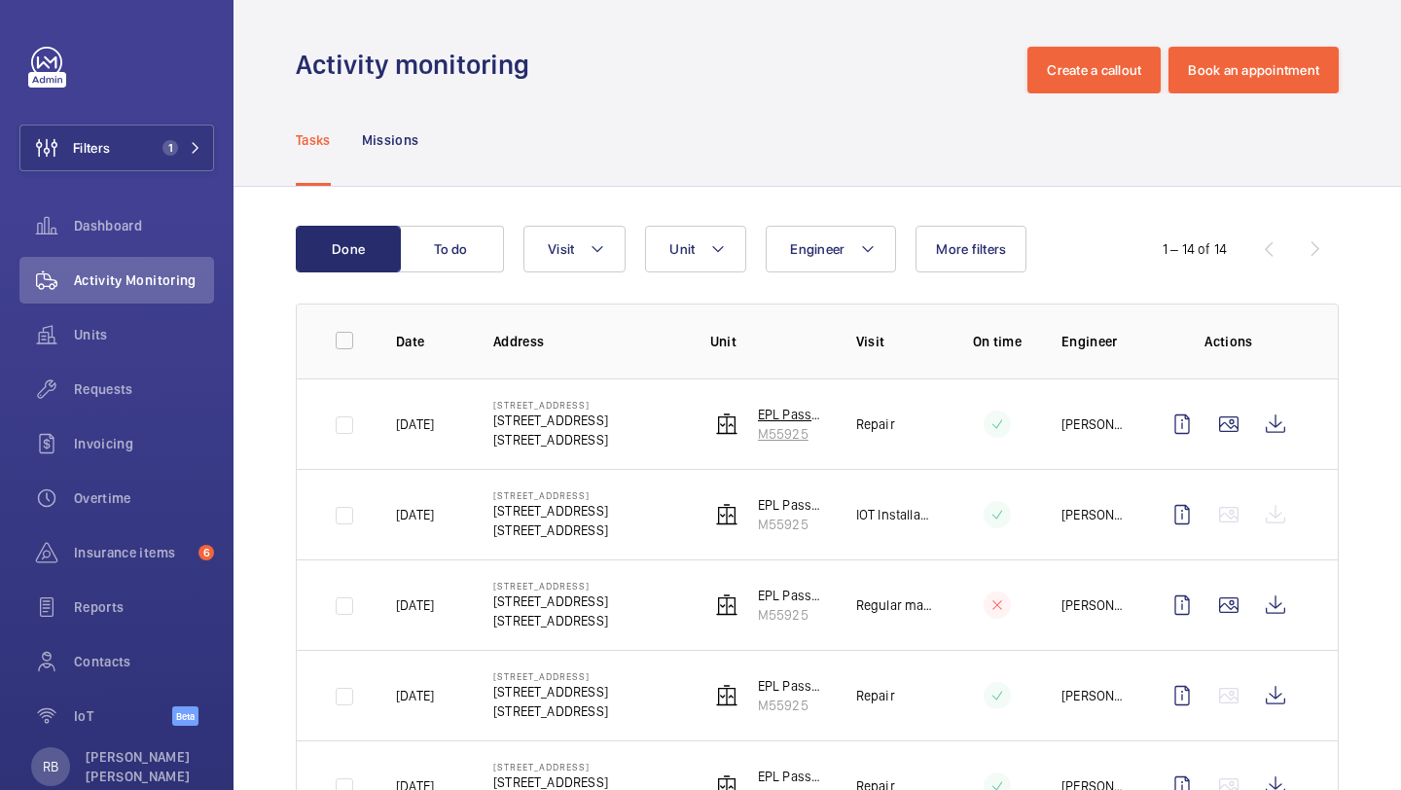
scroll to position [1, 0]
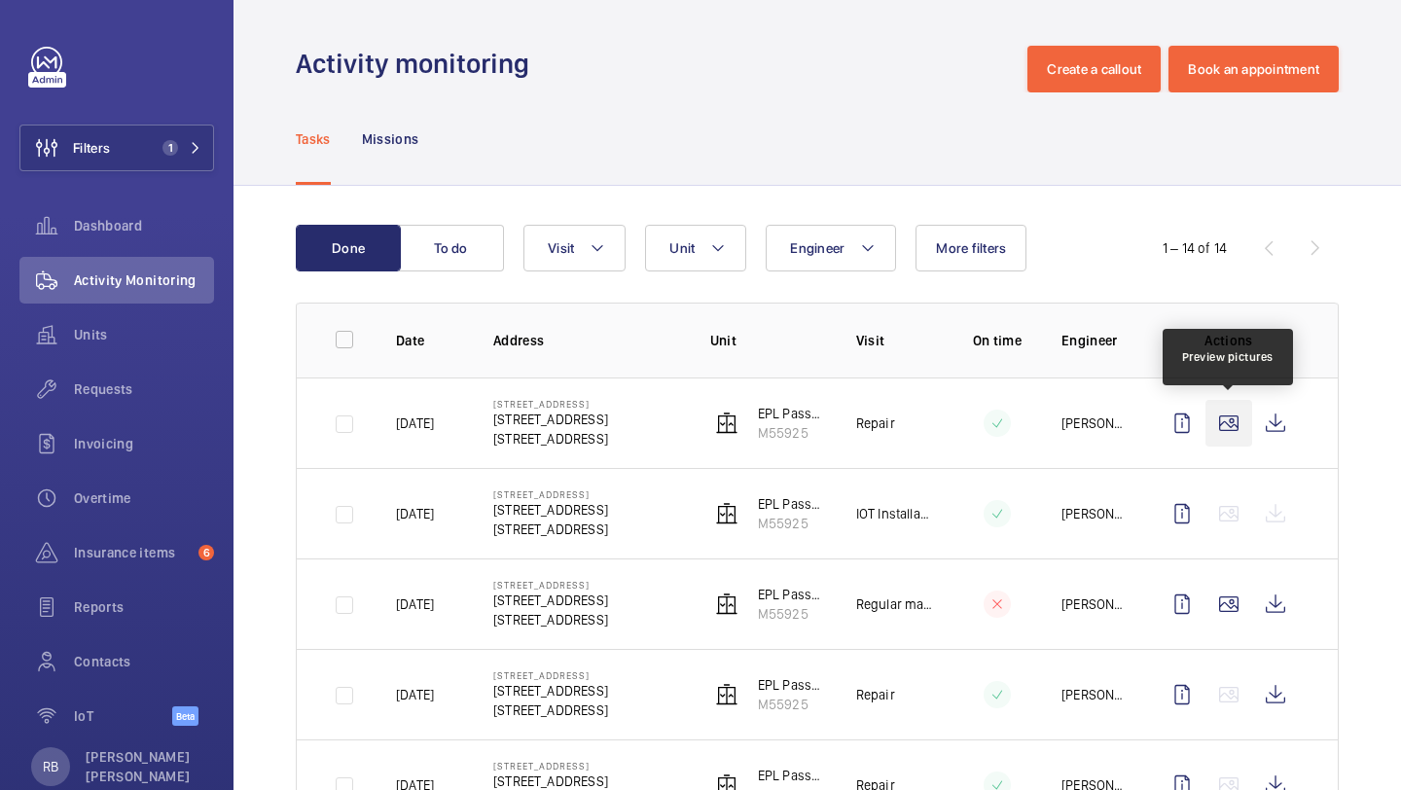
click at [1246, 420] on wm-front-icon-button at bounding box center [1228, 423] width 47 height 47
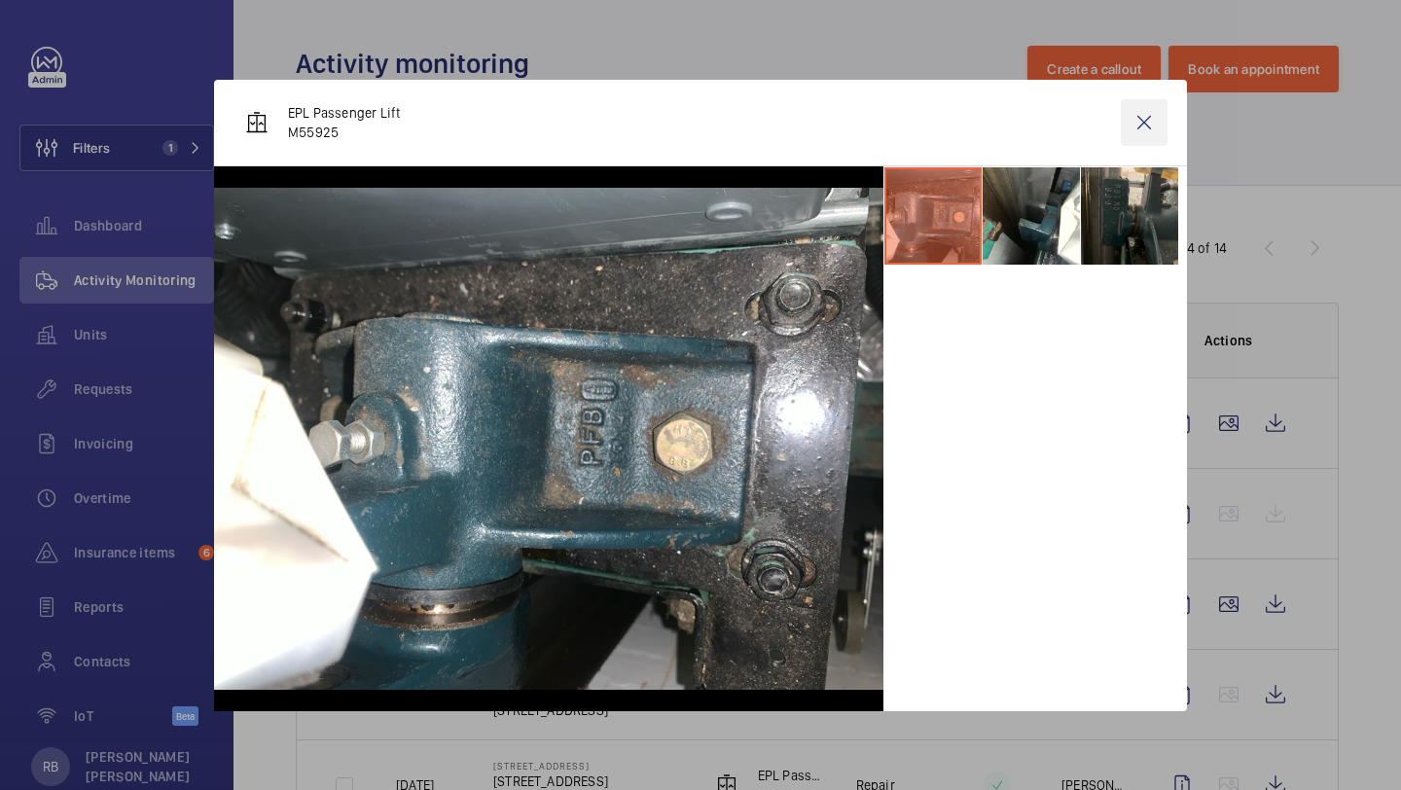
click at [1143, 130] on wm-front-icon-button at bounding box center [1144, 122] width 47 height 47
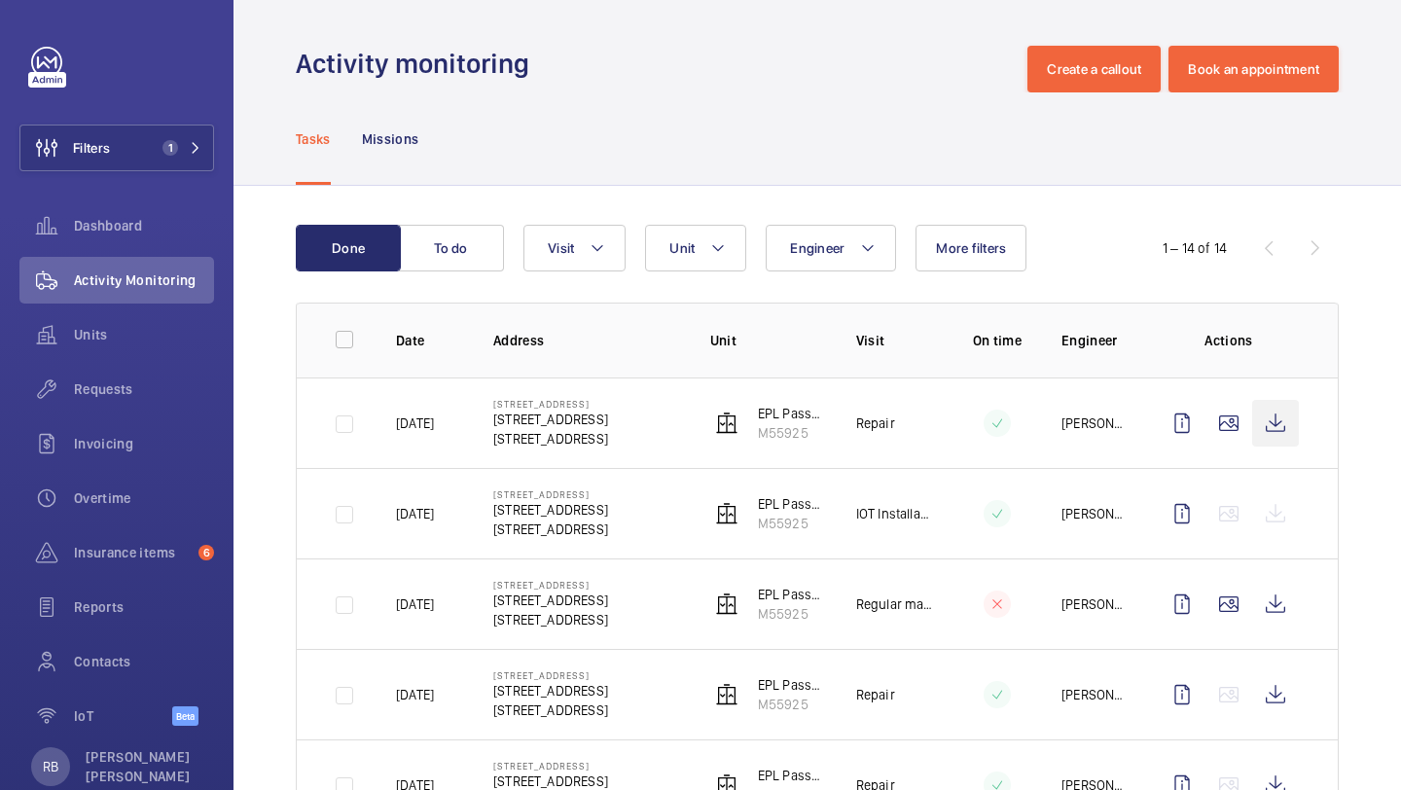
click at [1281, 424] on wm-front-icon-button at bounding box center [1275, 423] width 47 height 47
click at [0, 0] on mat-sidenav-content "Filters 1 Dashboard Activity Monitoring Units Requests Invoicing Overtime Insur…" at bounding box center [700, 395] width 1401 height 790
click at [75, 168] on span "Filters" at bounding box center [64, 148] width 89 height 47
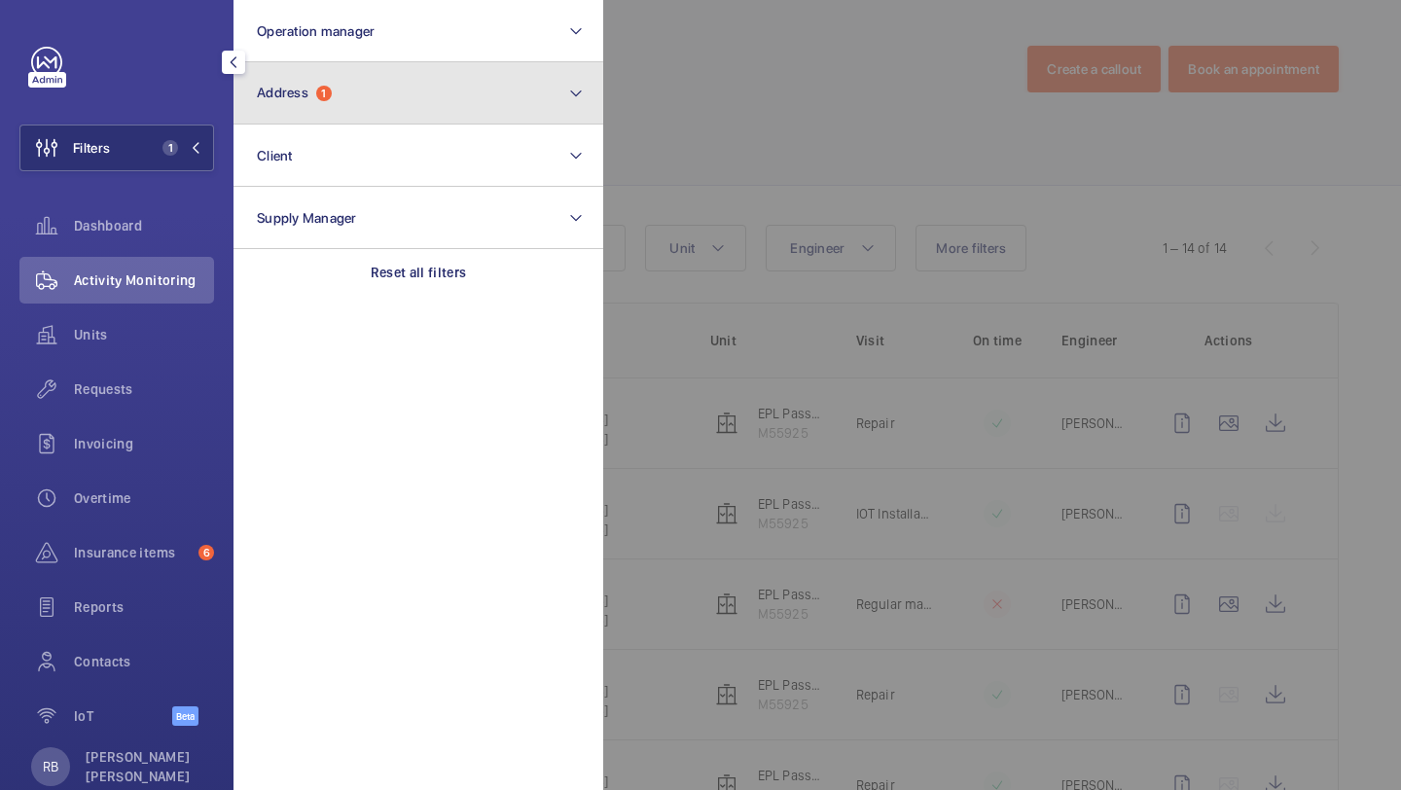
click at [364, 98] on button "Address 1" at bounding box center [418, 93] width 370 height 62
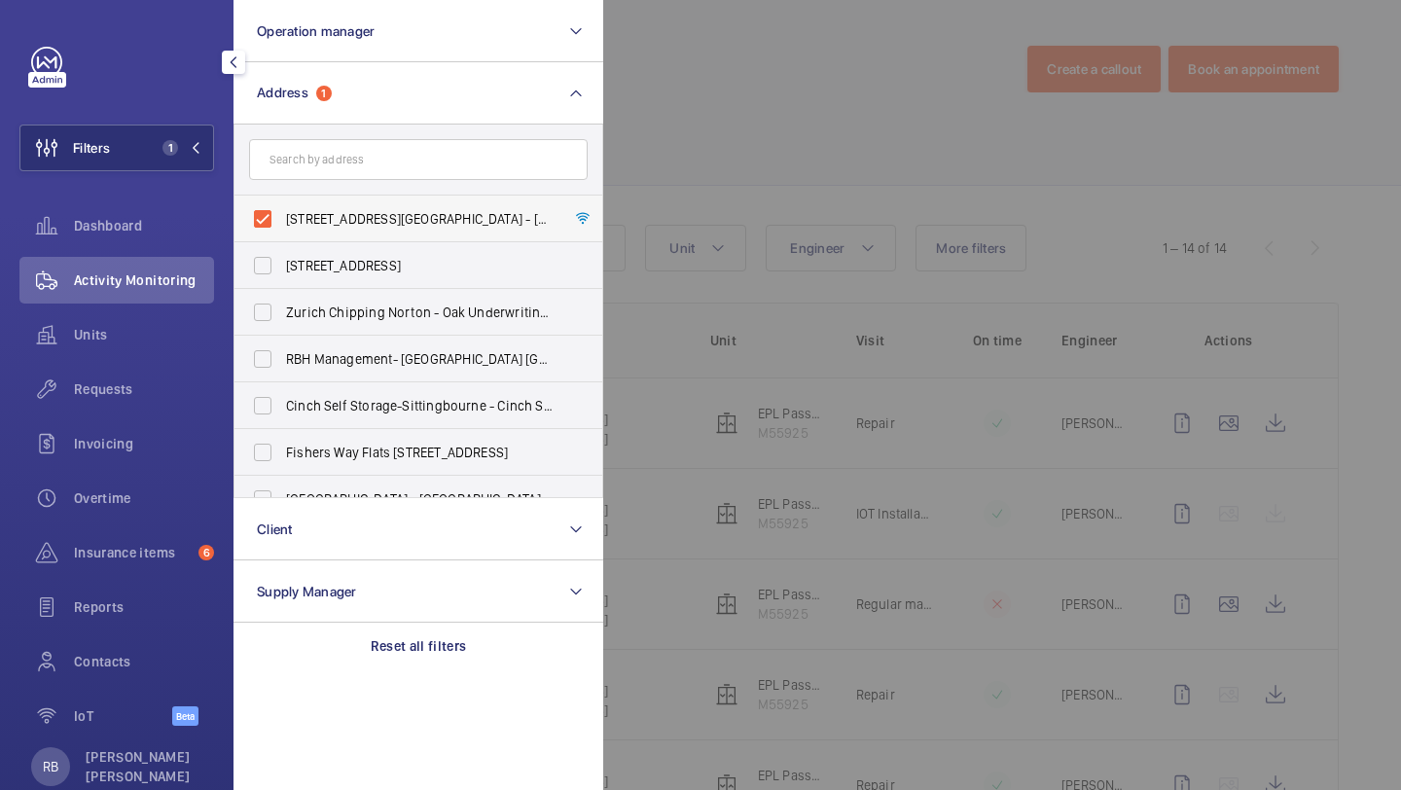
click at [318, 213] on span "[STREET_ADDRESS][GEOGRAPHIC_DATA] - [STREET_ADDRESS]" at bounding box center [419, 218] width 267 height 19
click at [282, 213] on input "[STREET_ADDRESS][GEOGRAPHIC_DATA] - [STREET_ADDRESS]" at bounding box center [262, 218] width 39 height 39
checkbox input "false"
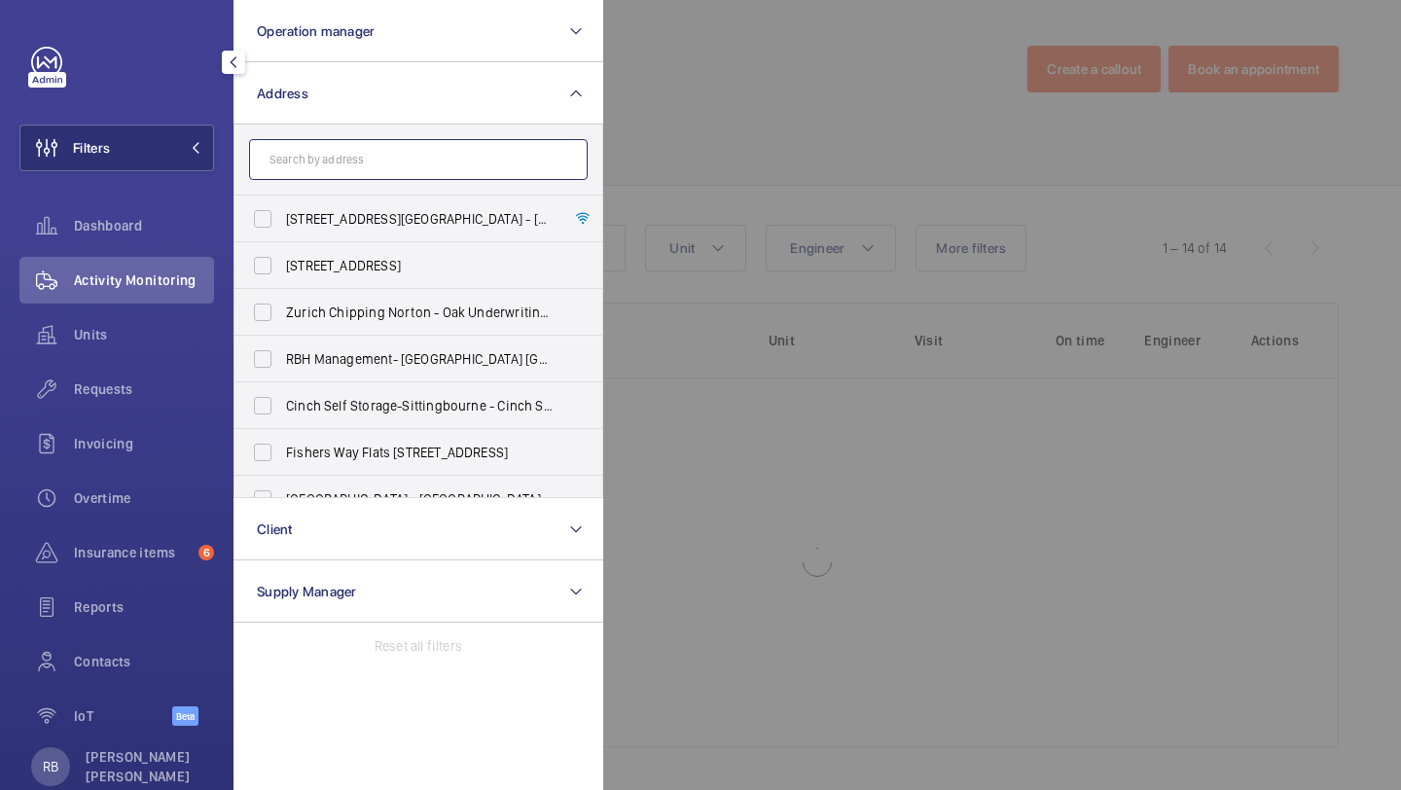
click at [344, 156] on input "text" at bounding box center [418, 159] width 339 height 41
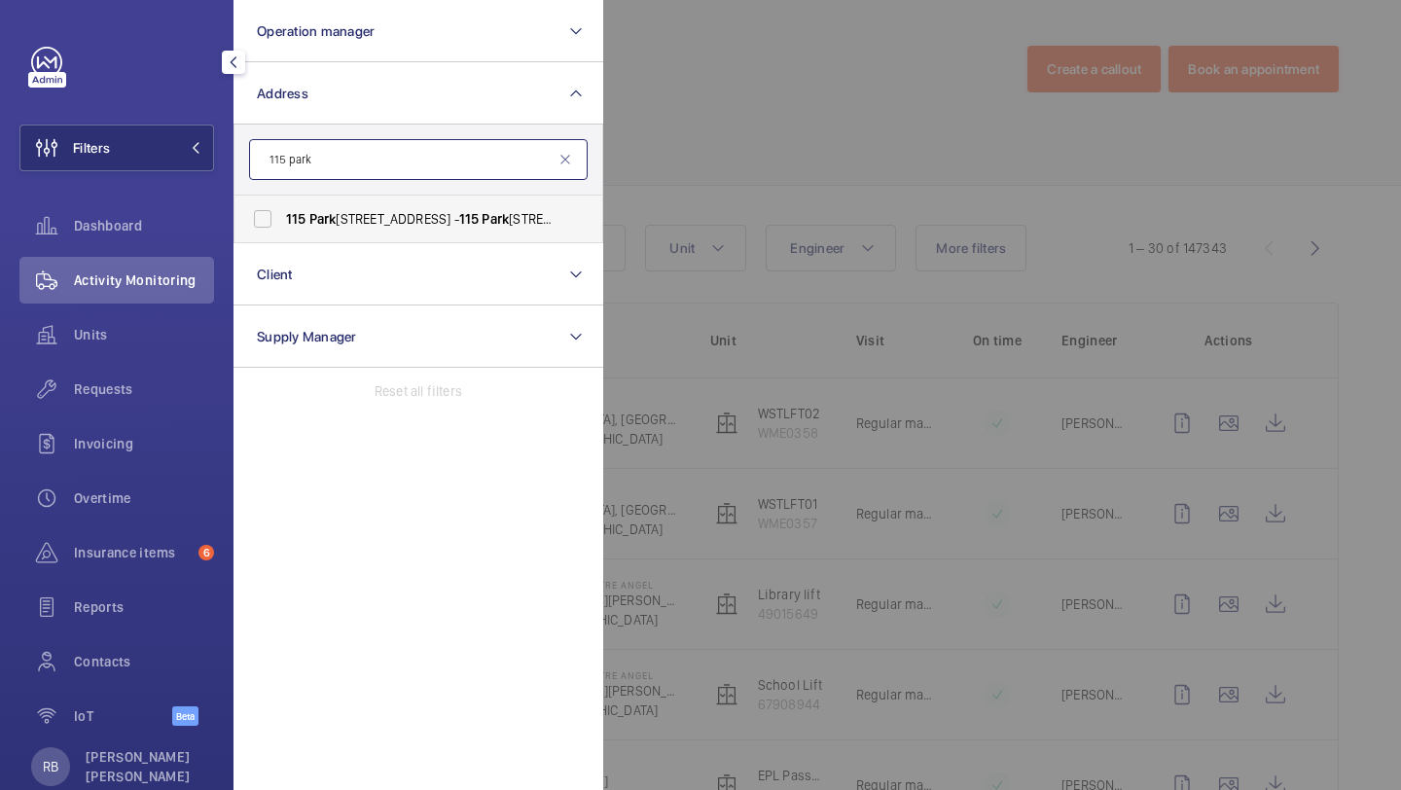
type input "115 park"
click at [321, 225] on span "Park" at bounding box center [322, 219] width 27 height 16
click at [282, 225] on input "[STREET_ADDRESS]" at bounding box center [262, 218] width 39 height 39
checkbox input "true"
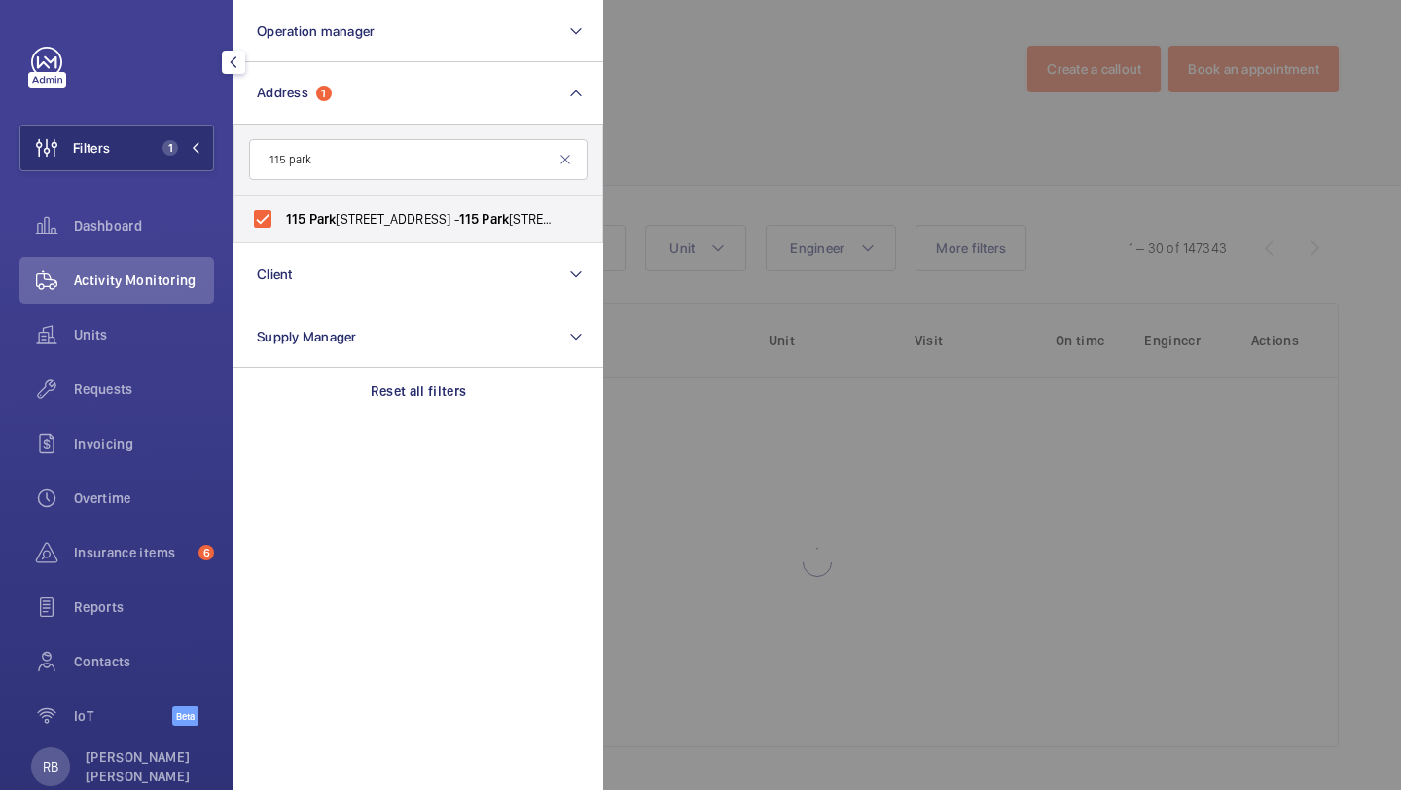
click at [640, 163] on div at bounding box center [1303, 395] width 1401 height 790
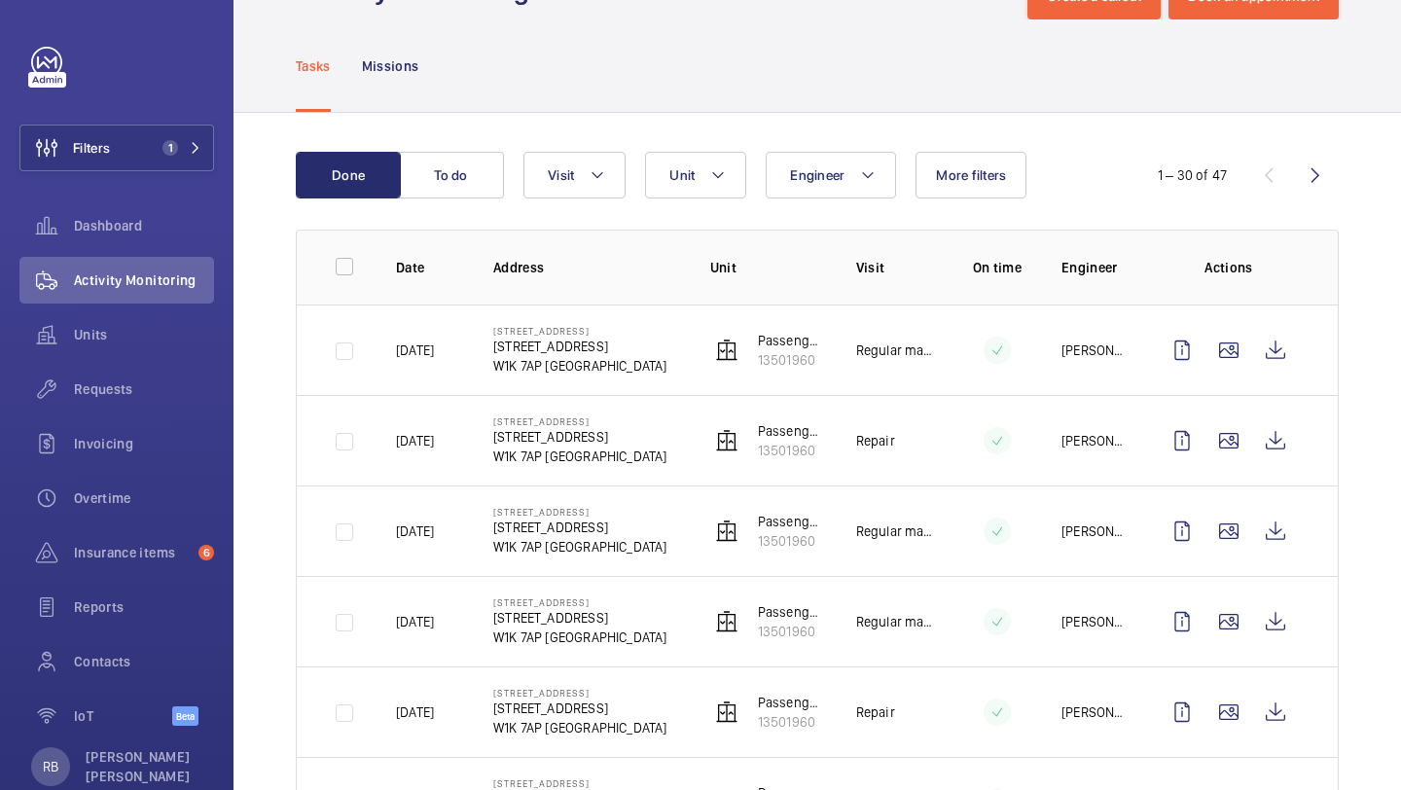
scroll to position [86, 0]
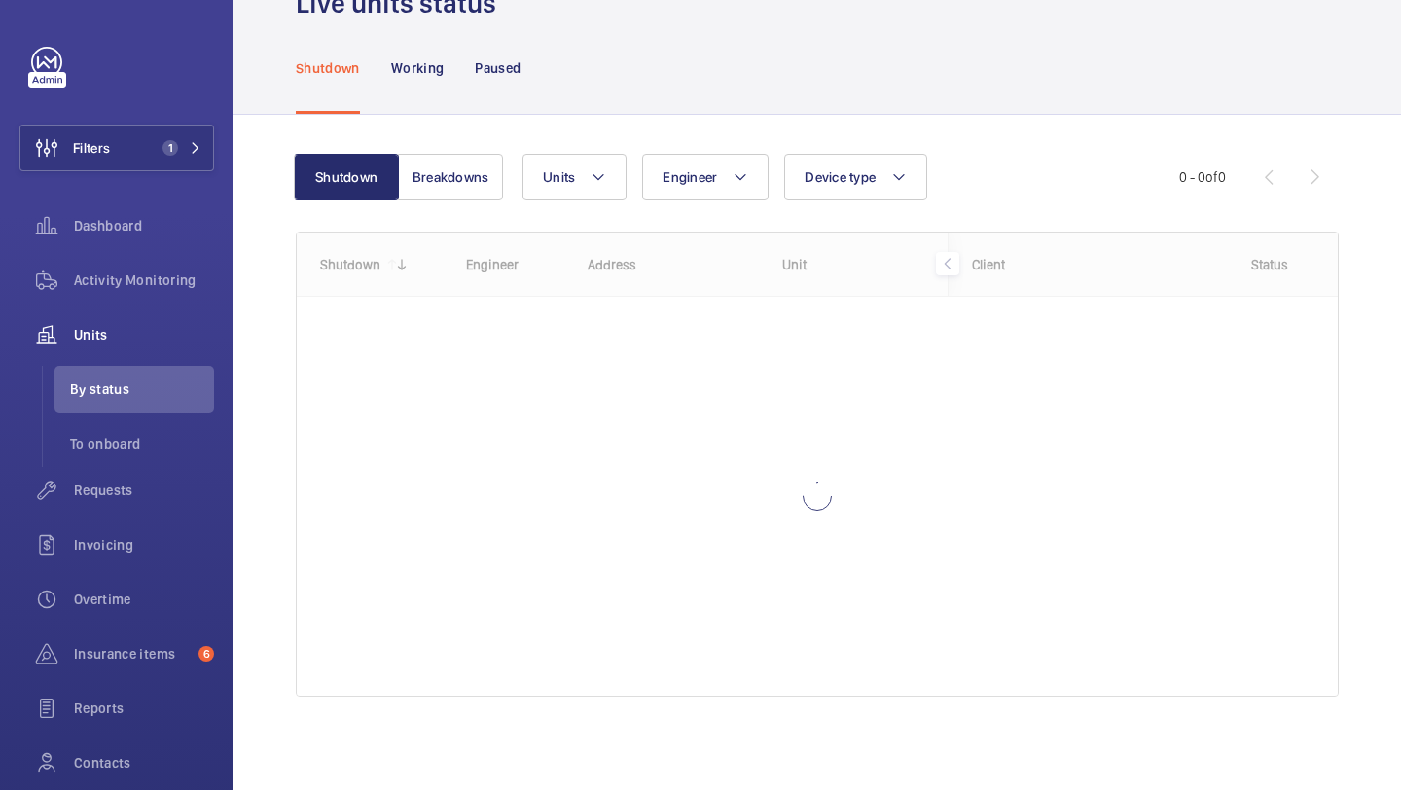
scroll to position [61, 0]
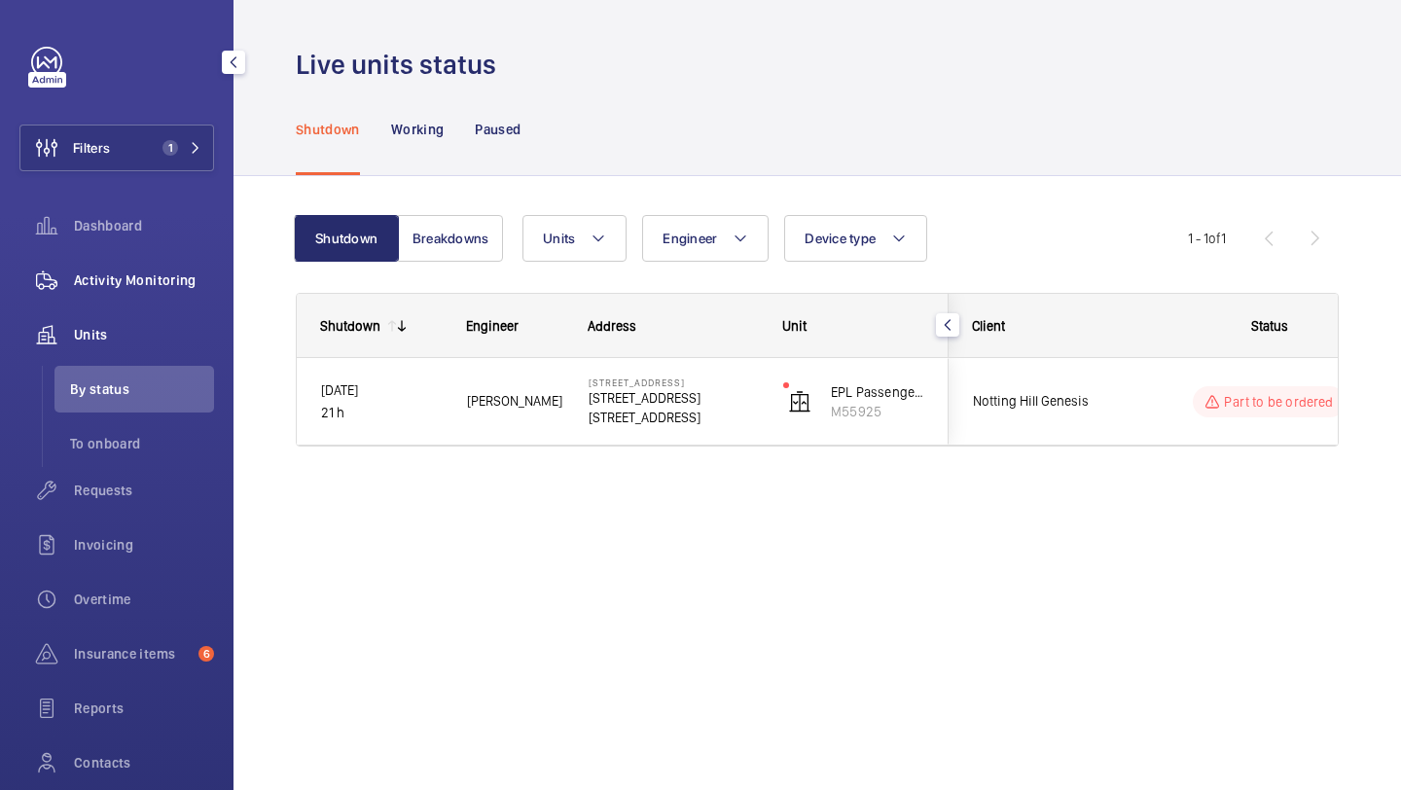
click at [176, 295] on div "Activity Monitoring" at bounding box center [116, 280] width 195 height 47
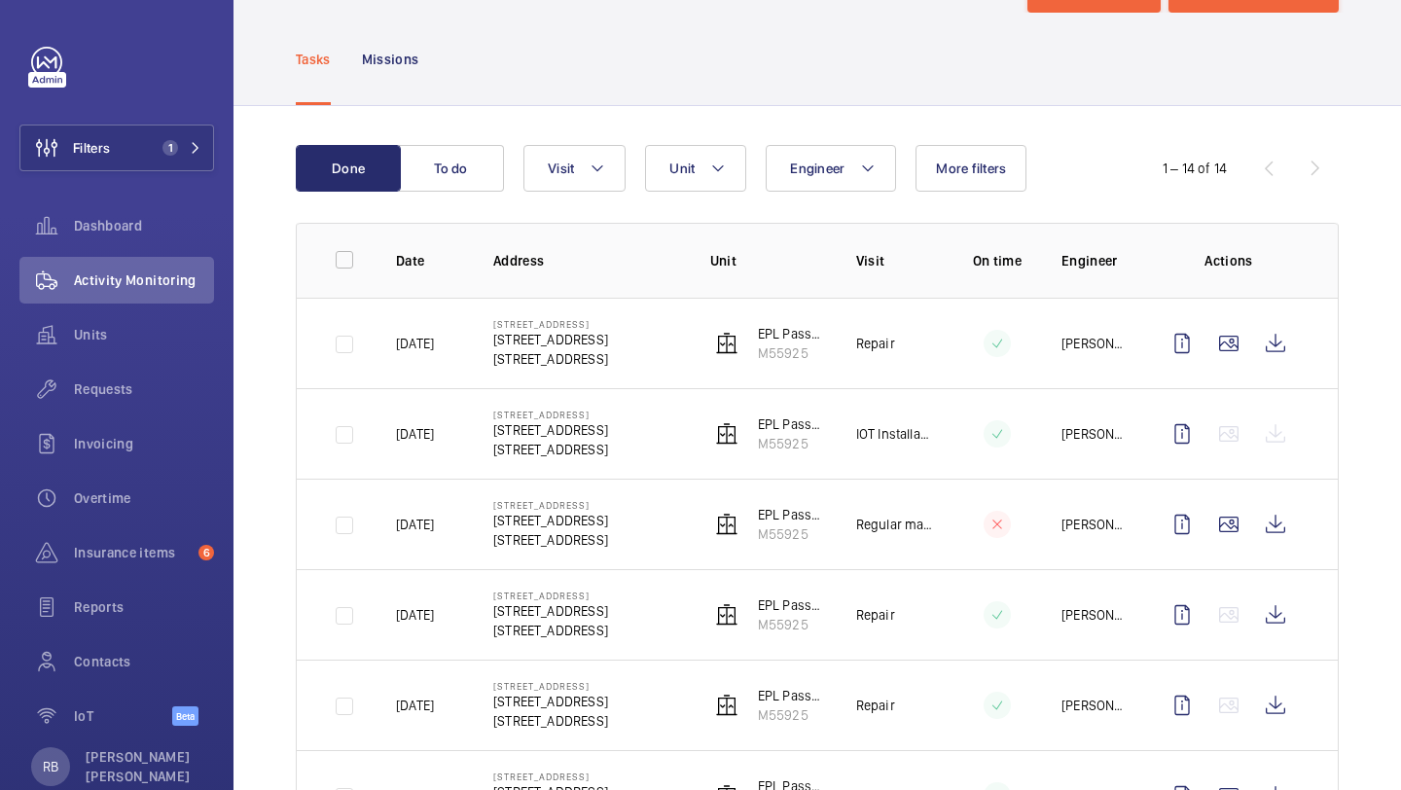
scroll to position [122, 0]
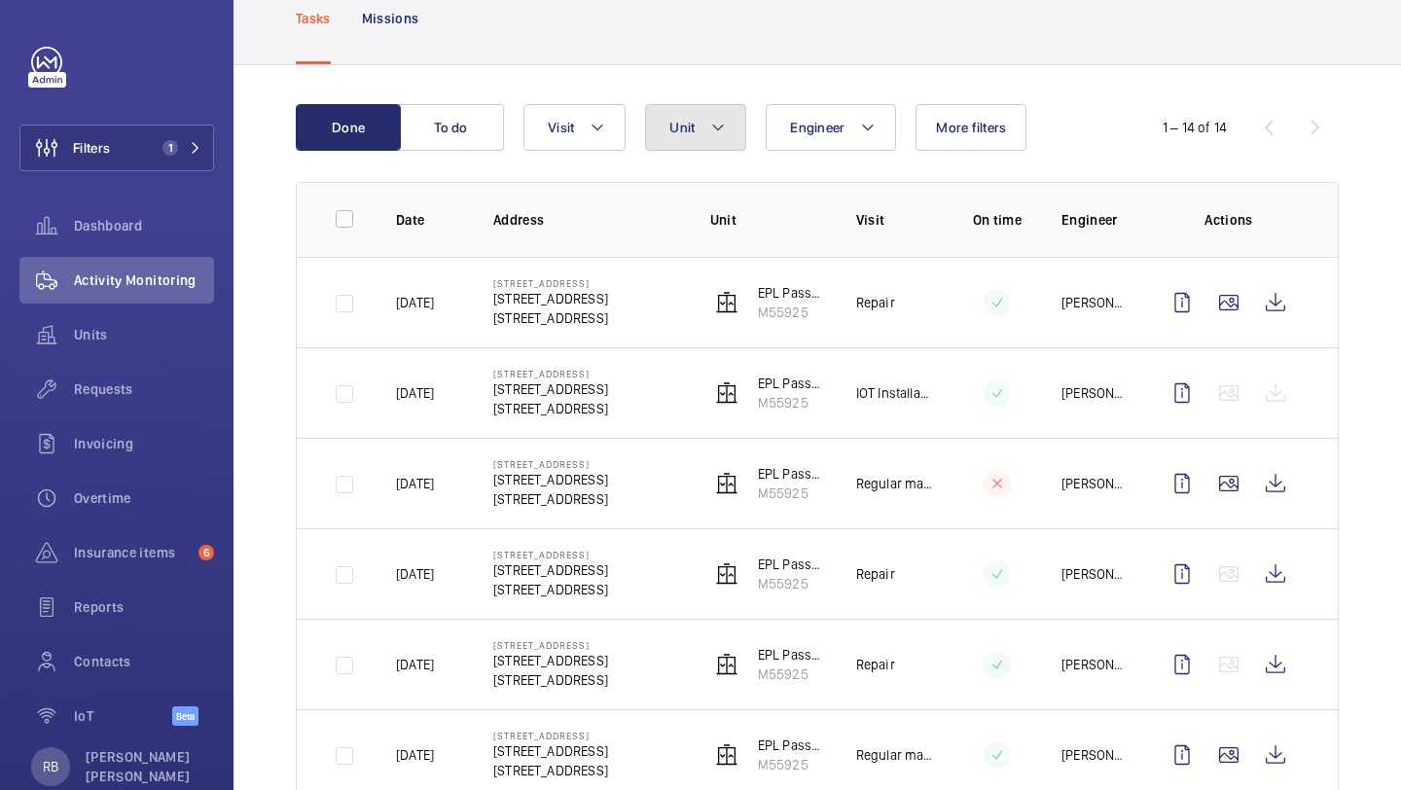
click at [658, 135] on button "Unit" at bounding box center [695, 127] width 101 height 47
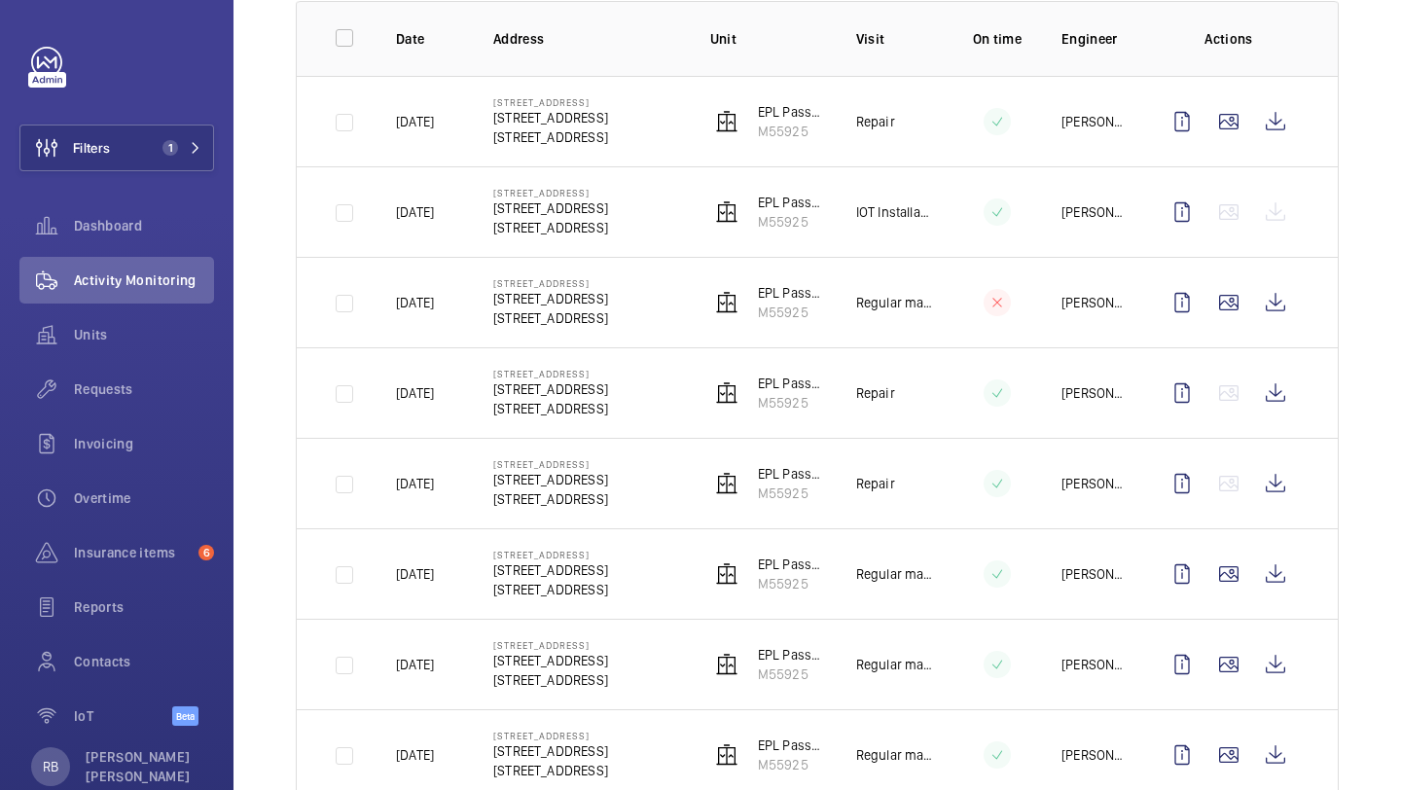
scroll to position [346, 0]
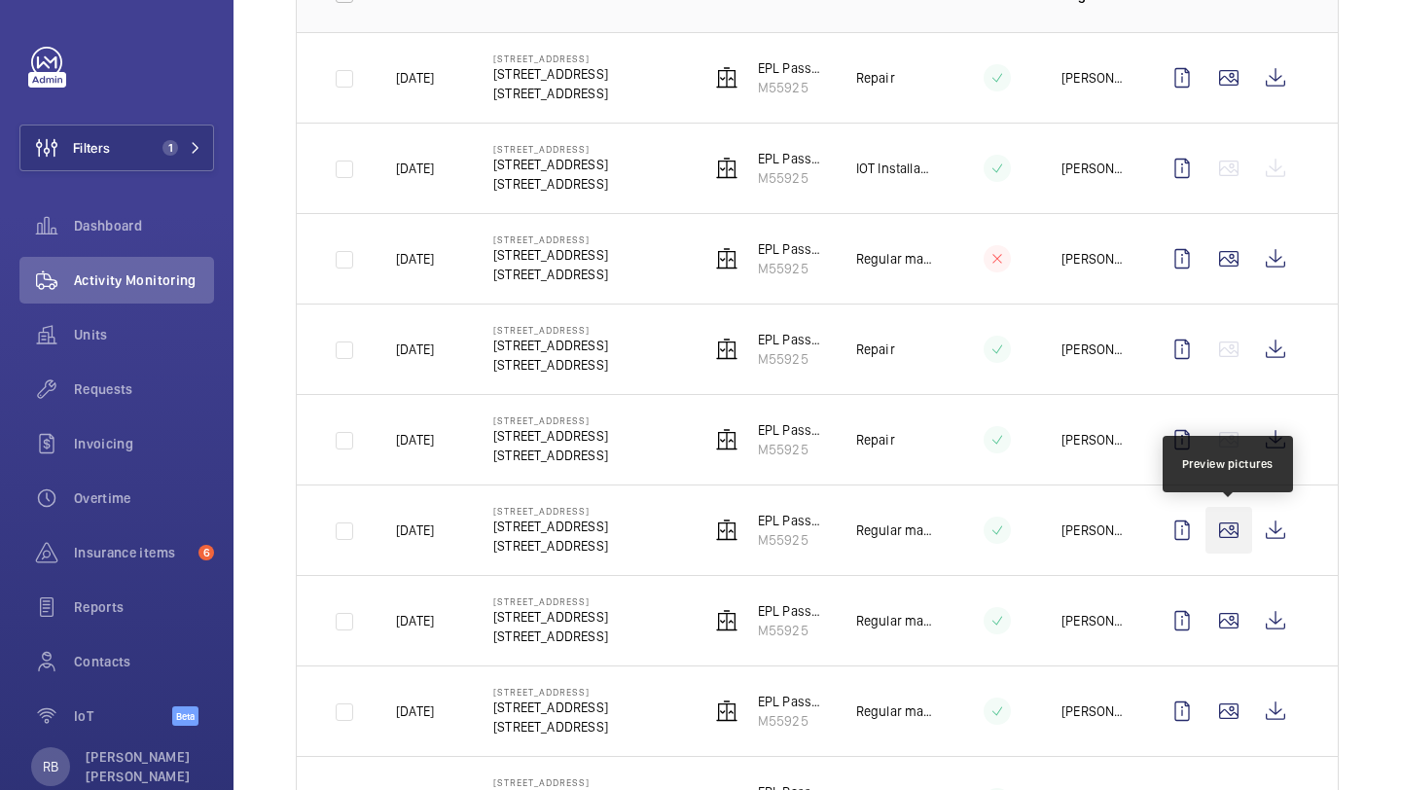
click at [1238, 532] on wm-front-icon-button at bounding box center [1228, 530] width 47 height 47
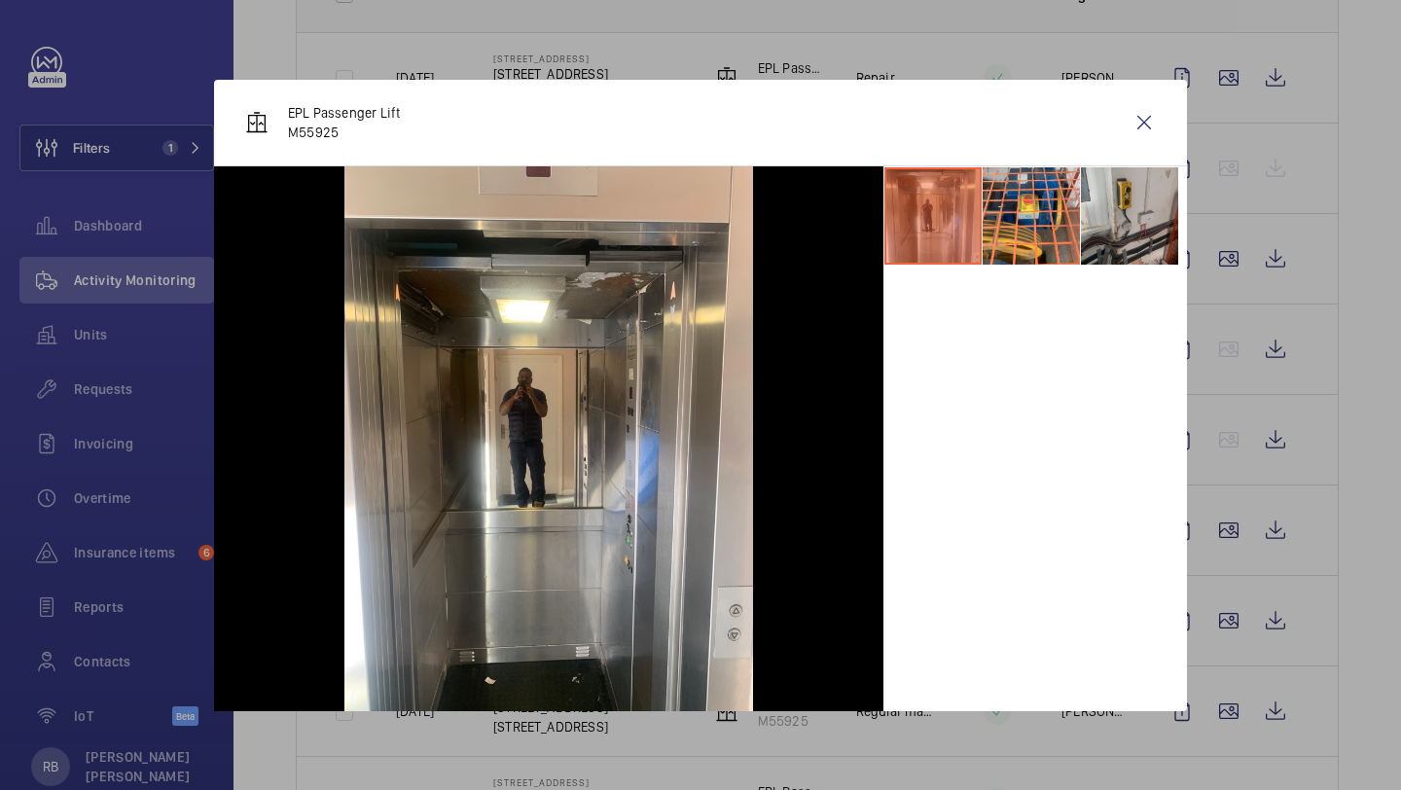
click at [1136, 199] on li at bounding box center [1129, 215] width 97 height 97
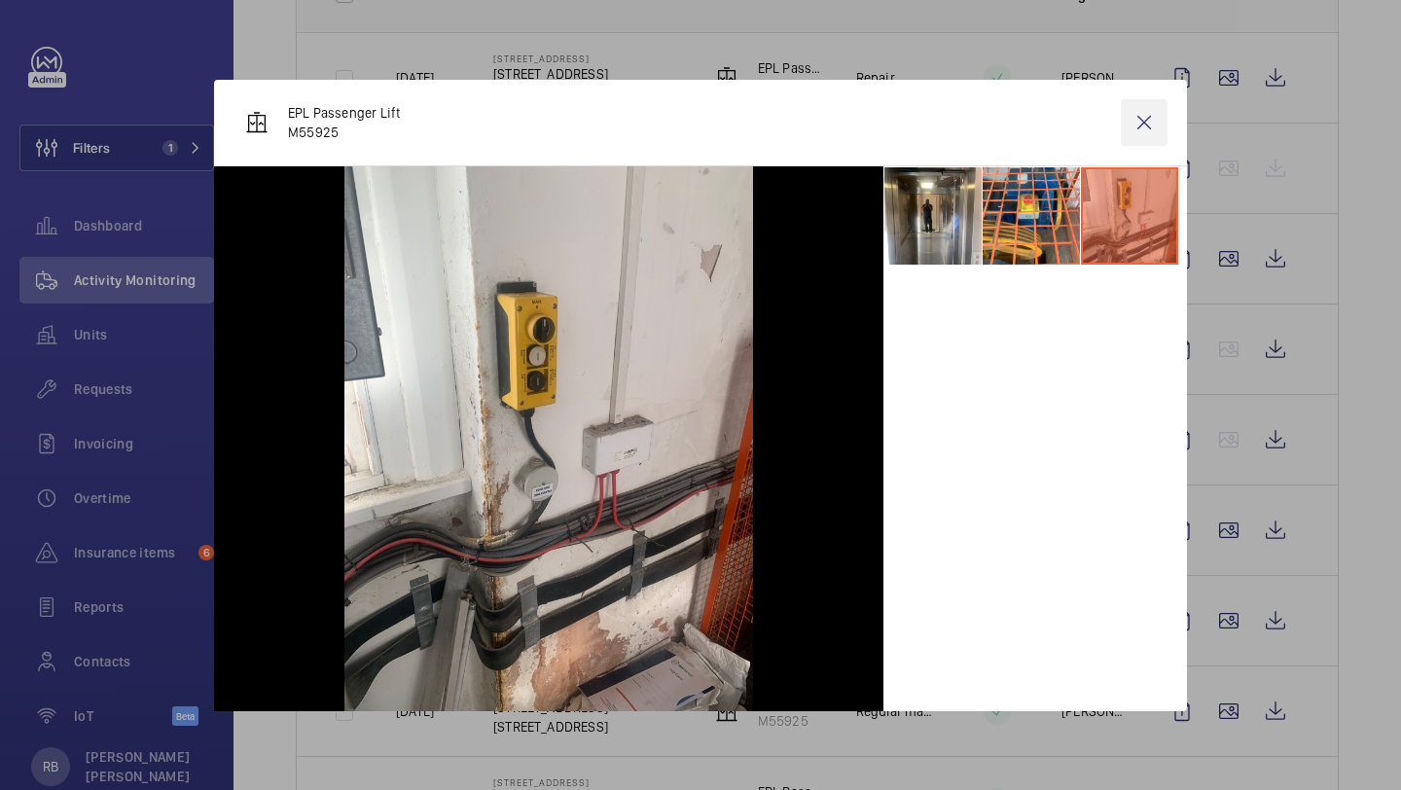
click at [1157, 113] on wm-front-icon-button at bounding box center [1144, 122] width 47 height 47
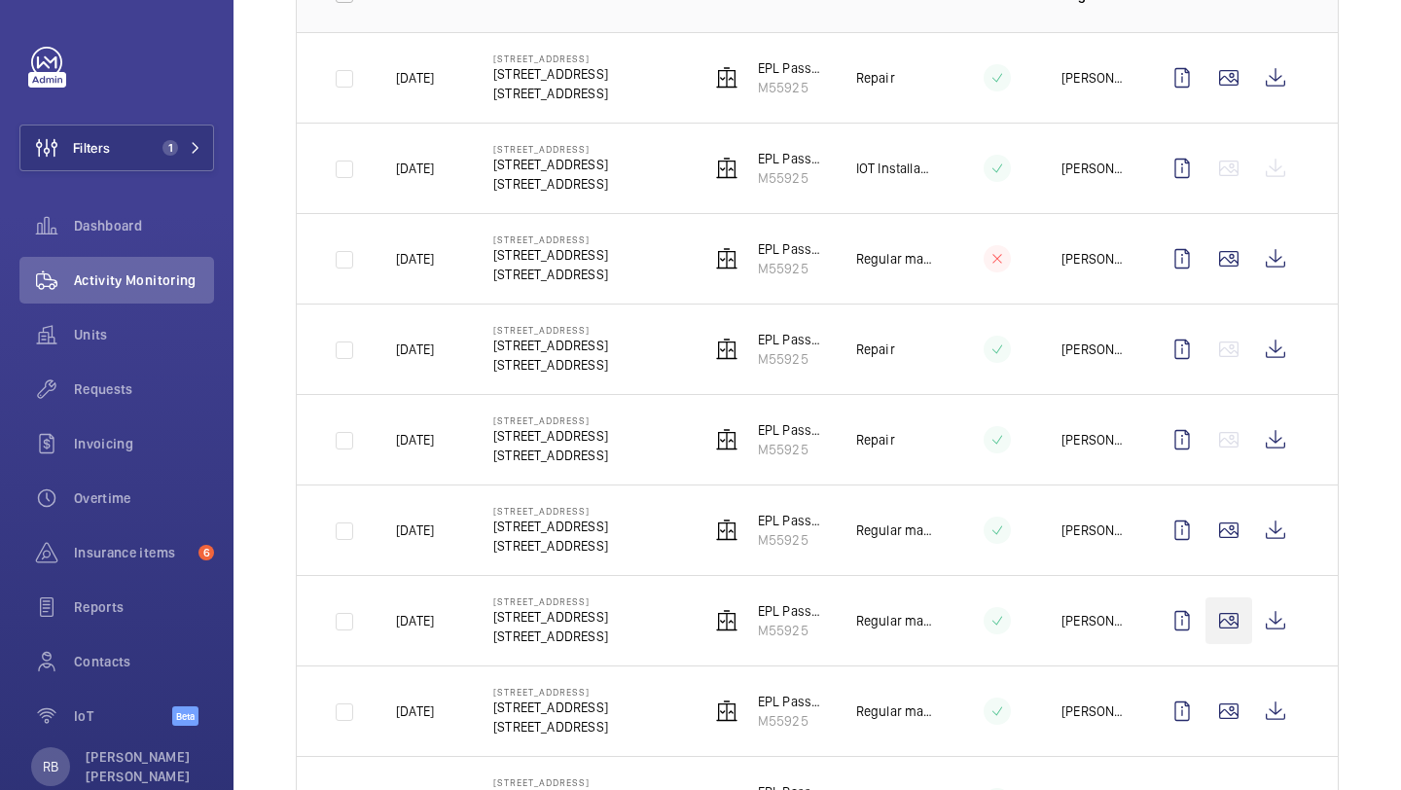
click at [1226, 597] on wm-front-icon-button at bounding box center [1228, 620] width 47 height 47
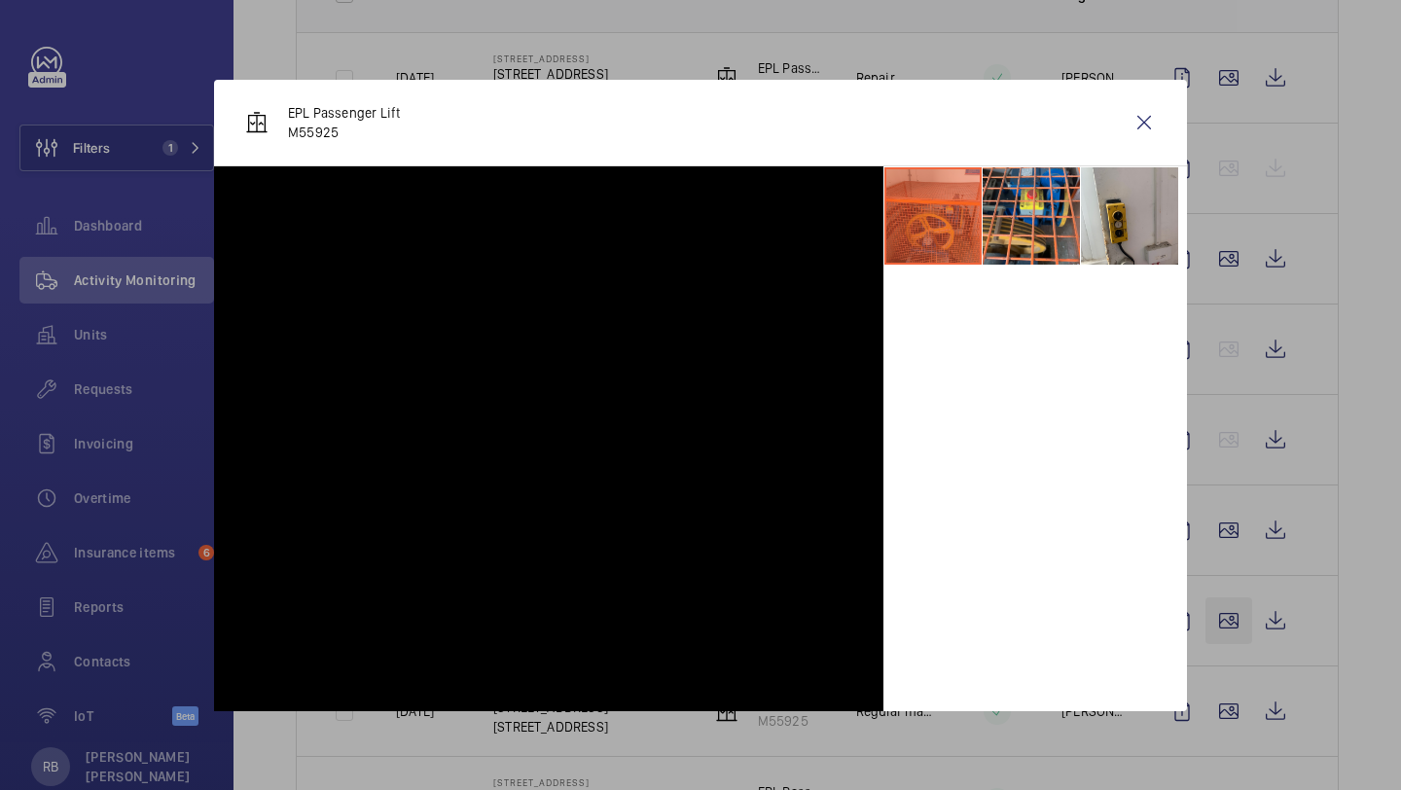
scroll to position [383, 0]
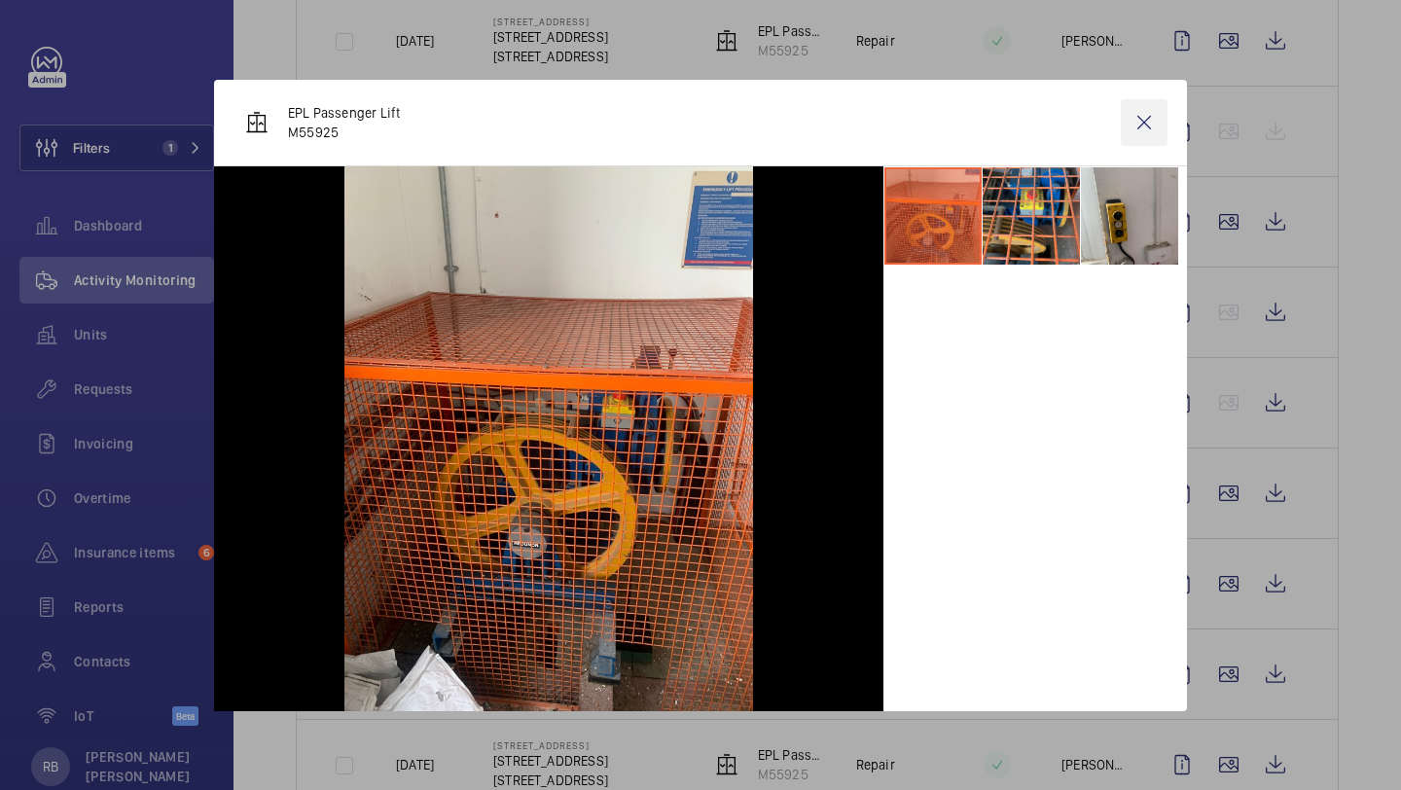
click at [1137, 132] on wm-front-icon-button at bounding box center [1144, 122] width 47 height 47
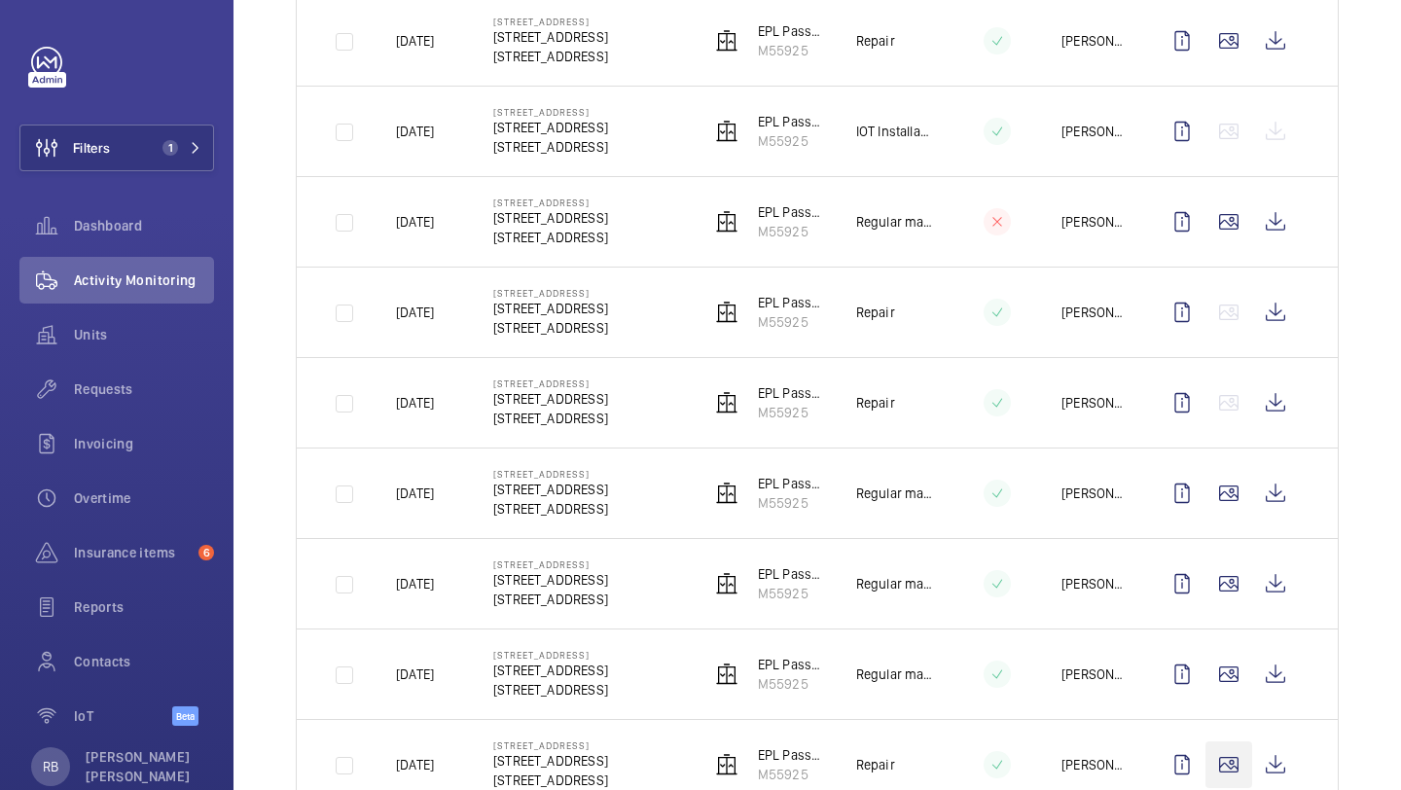
click at [1227, 741] on wm-front-icon-button at bounding box center [1228, 764] width 47 height 47
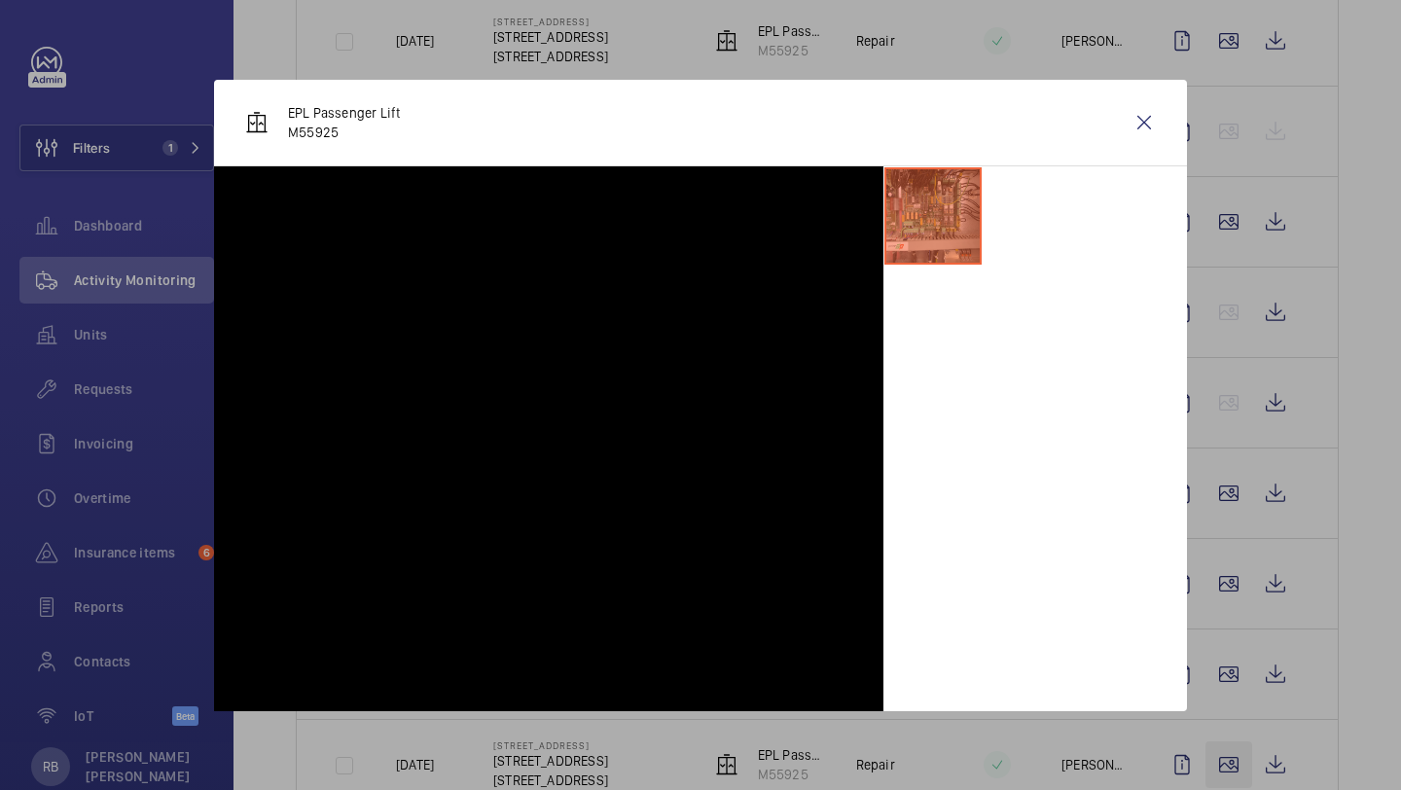
scroll to position [516, 0]
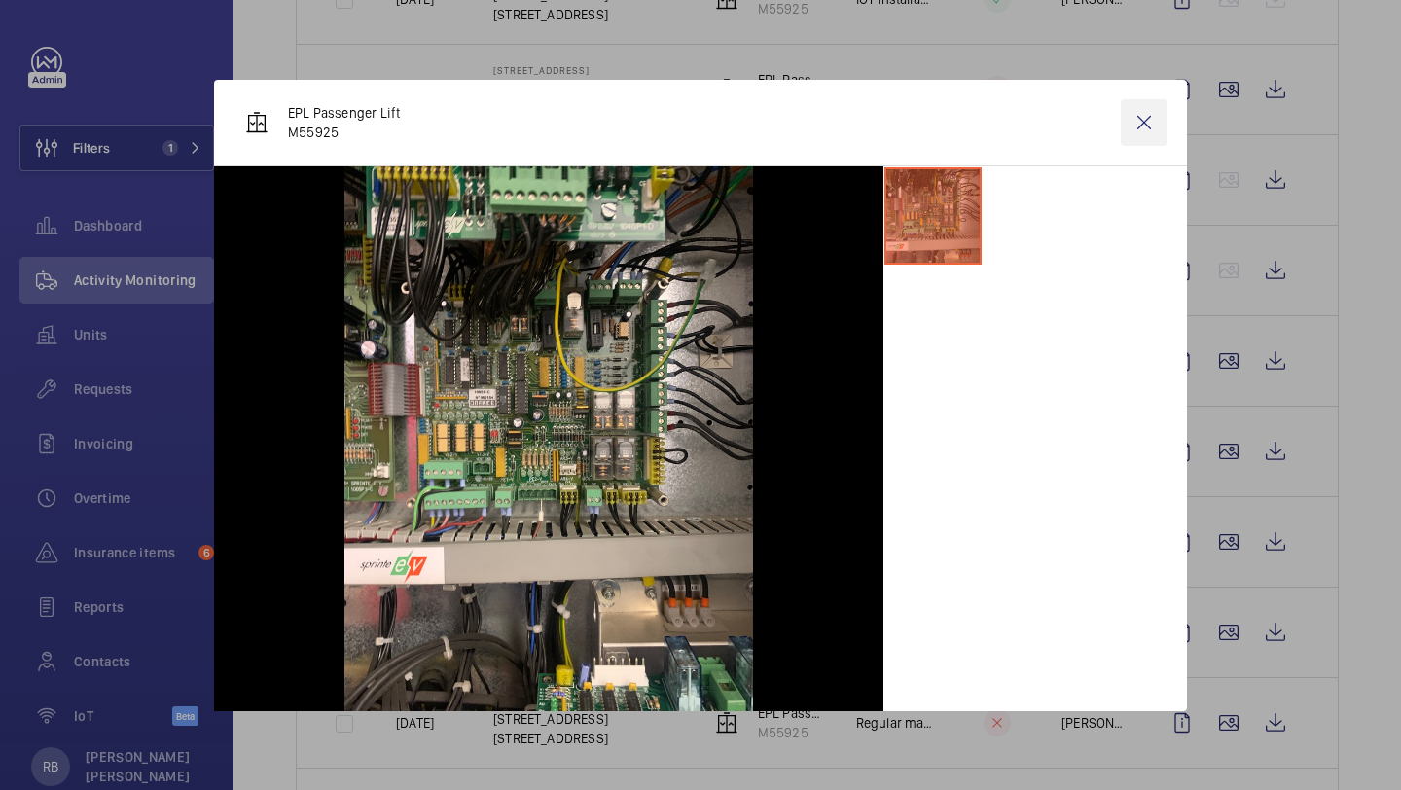
click at [1147, 127] on wm-front-icon-button at bounding box center [1144, 122] width 47 height 47
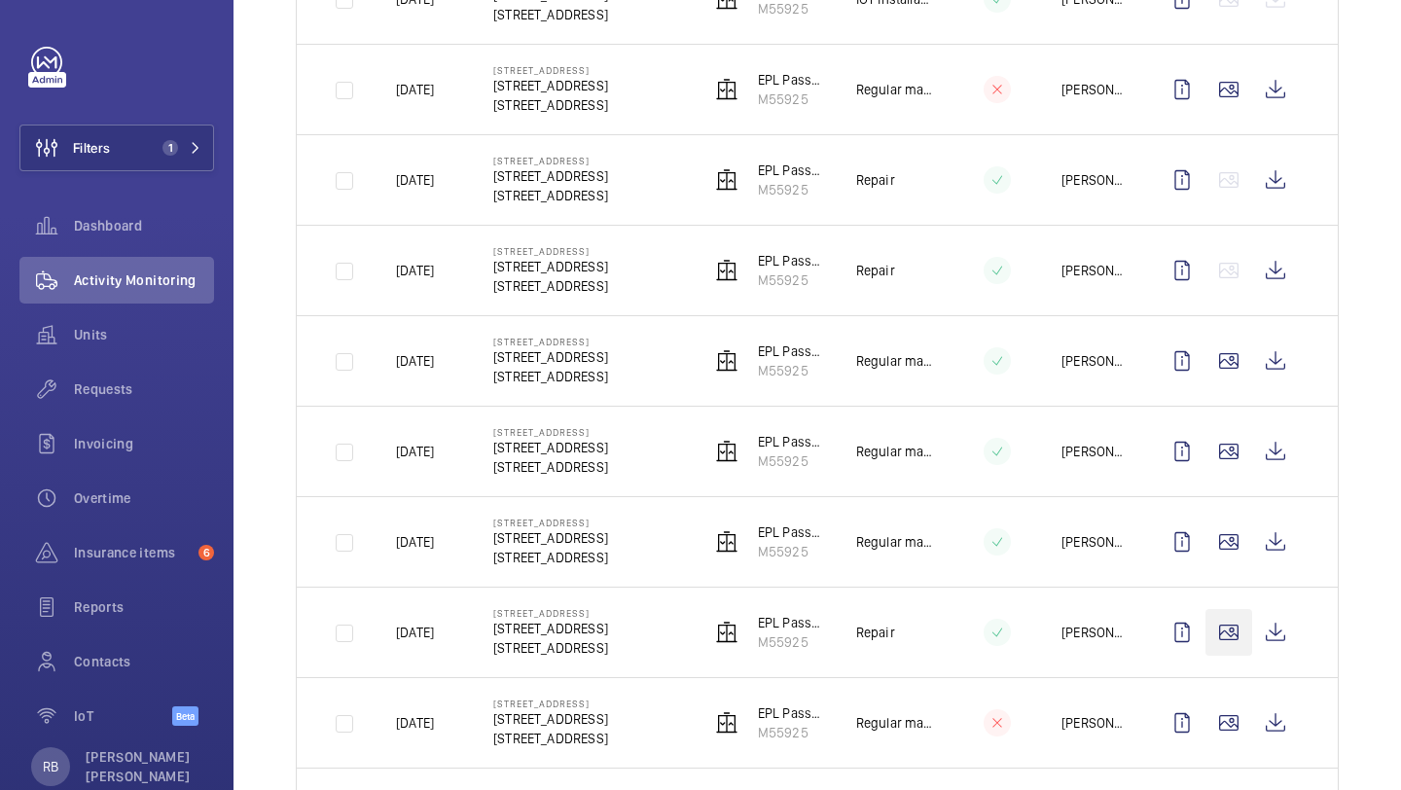
click at [1242, 609] on wm-front-icon-button at bounding box center [1228, 632] width 47 height 47
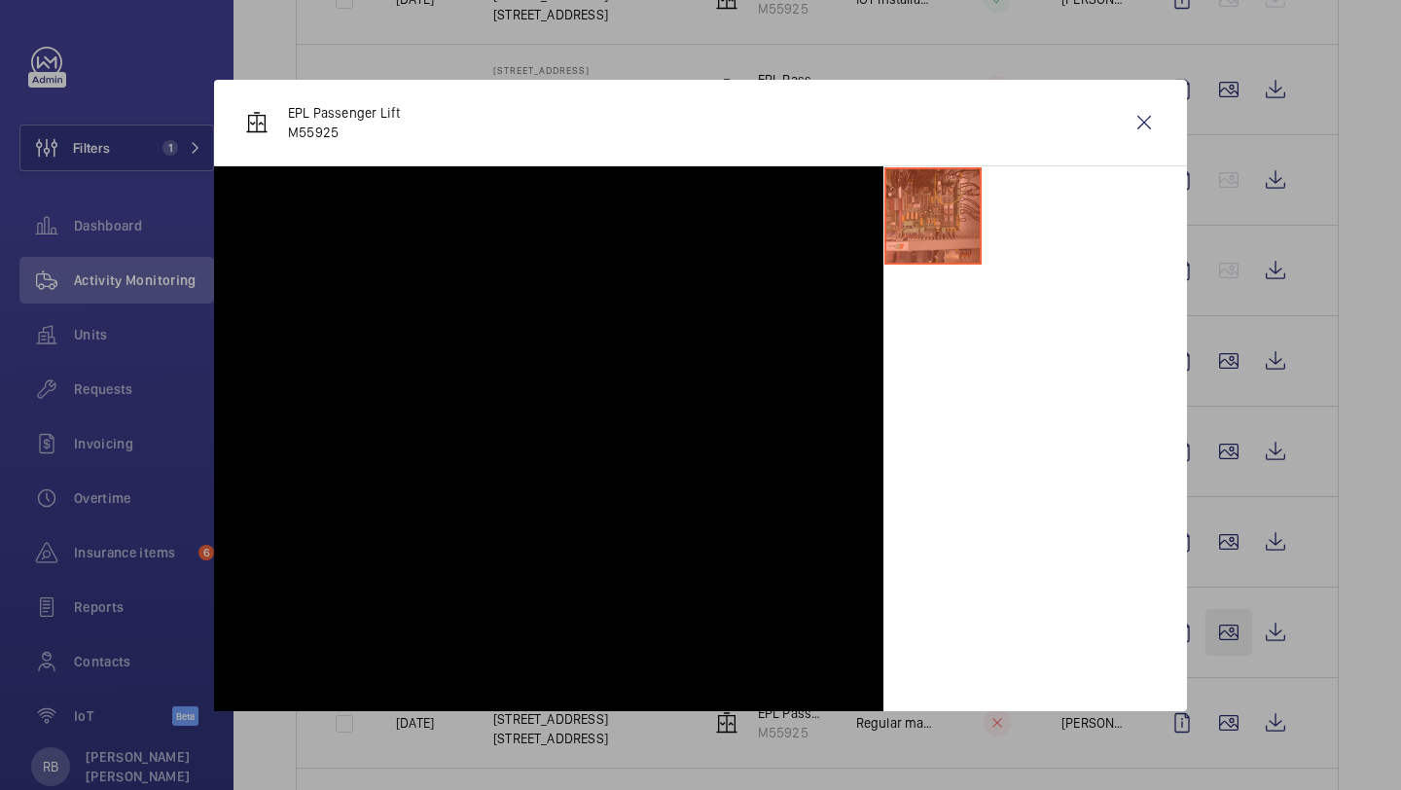
scroll to position [589, 0]
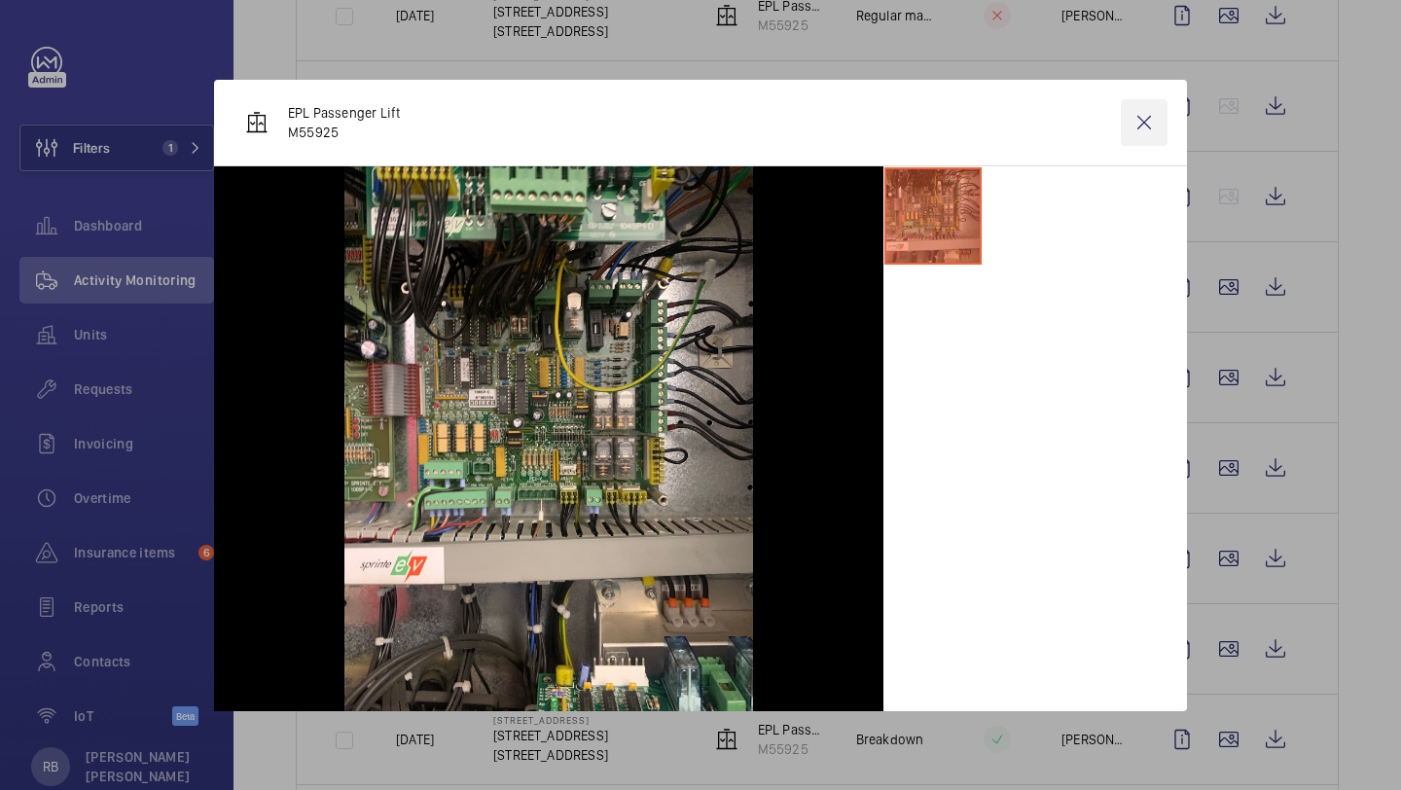
click at [1146, 125] on wm-front-icon-button at bounding box center [1144, 122] width 47 height 47
click at [1230, 462] on wm-front-icon-button at bounding box center [1228, 468] width 47 height 47
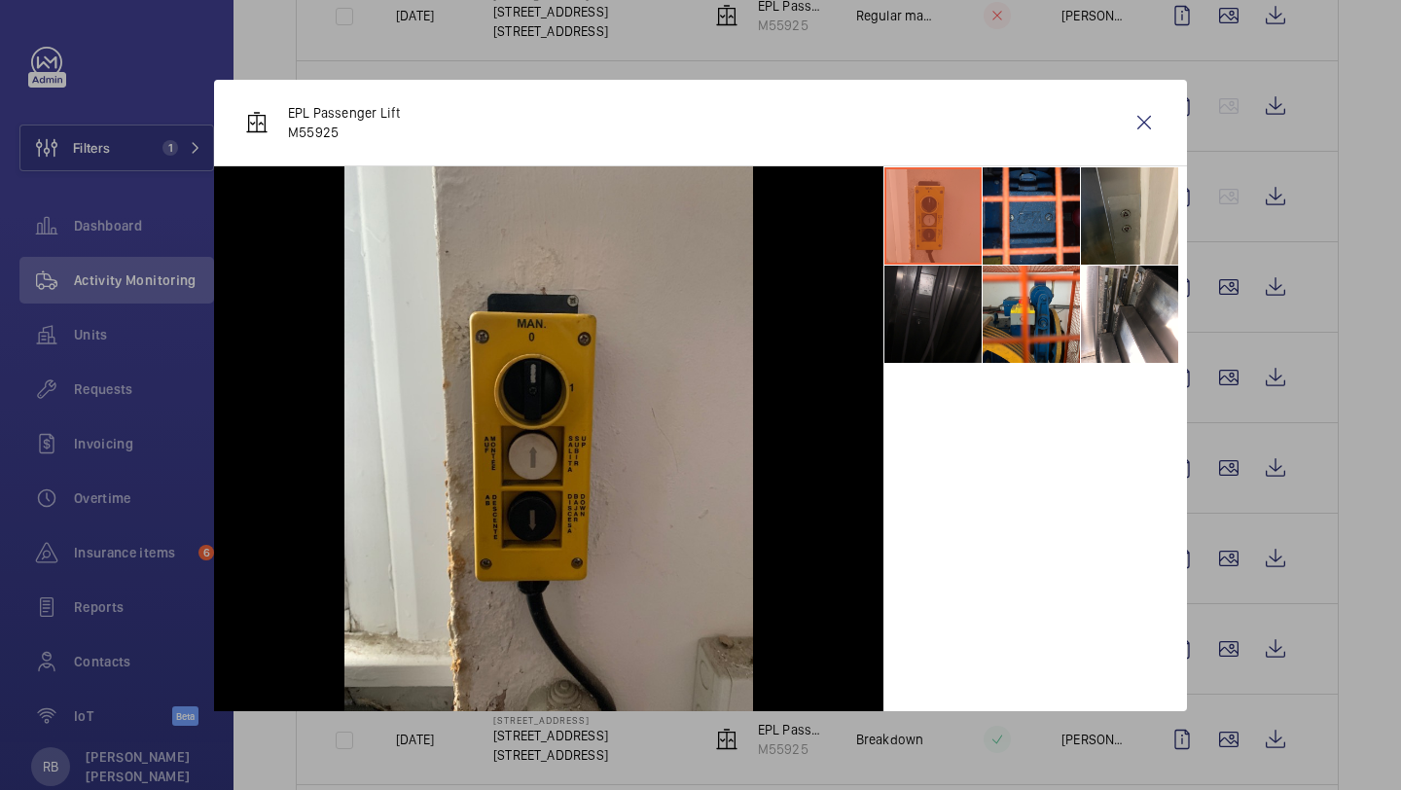
click at [943, 310] on li at bounding box center [932, 314] width 97 height 97
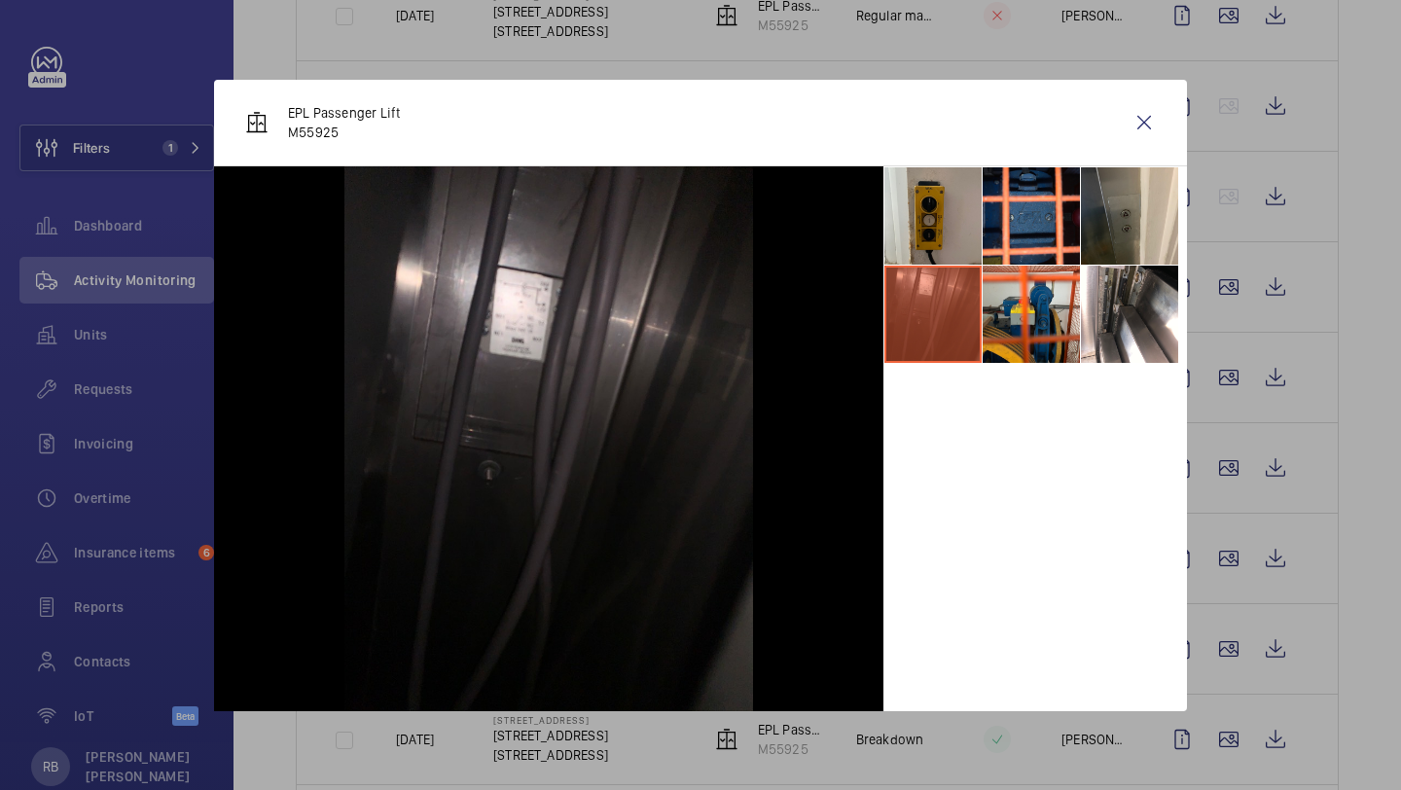
click at [1120, 117] on div "EPL Passenger Lift M55925" at bounding box center [700, 123] width 973 height 87
drag, startPoint x: 1150, startPoint y: 129, endPoint x: 1150, endPoint y: 499, distance: 369.6
click at [1150, 129] on wm-front-icon-button at bounding box center [1144, 122] width 47 height 47
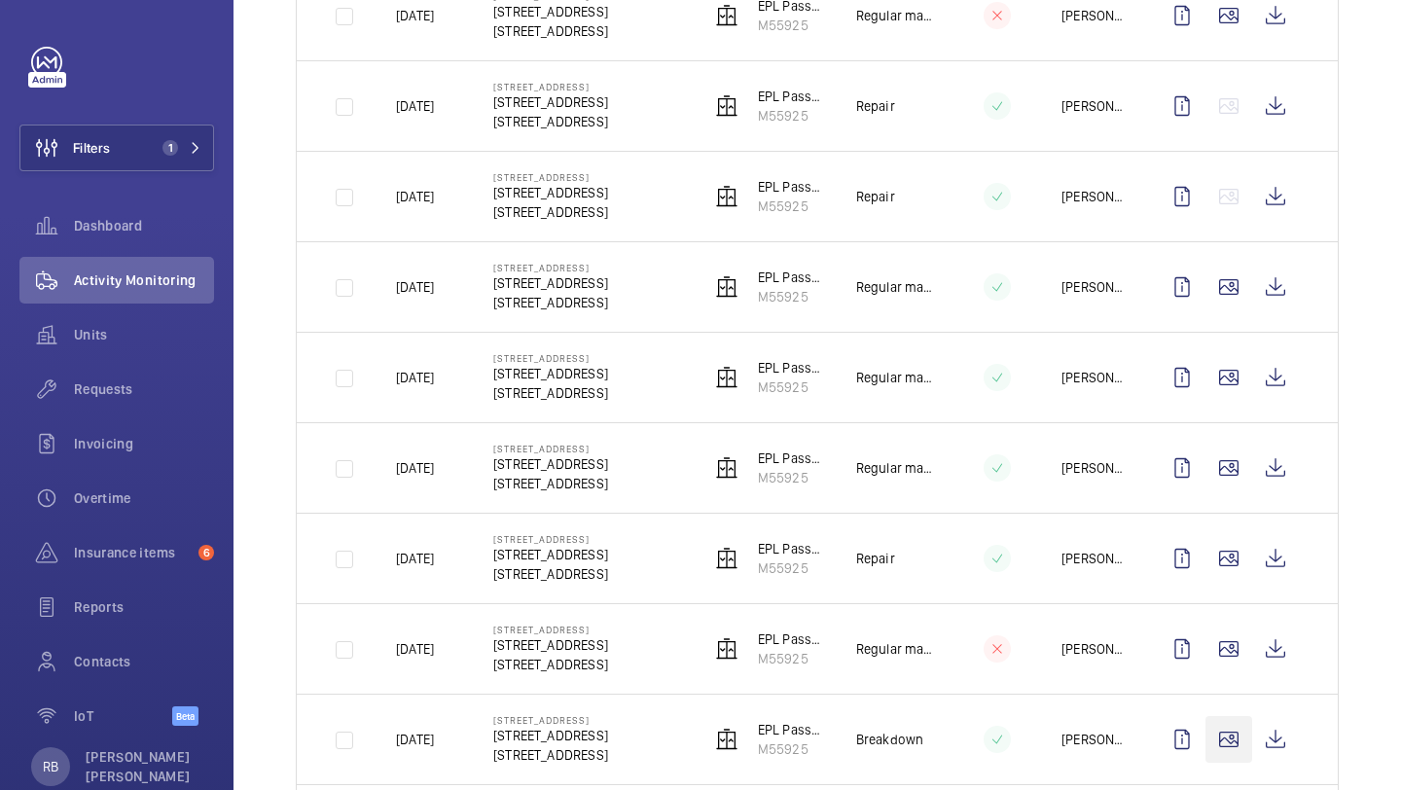
click at [1223, 733] on wm-front-icon-button at bounding box center [1228, 739] width 47 height 47
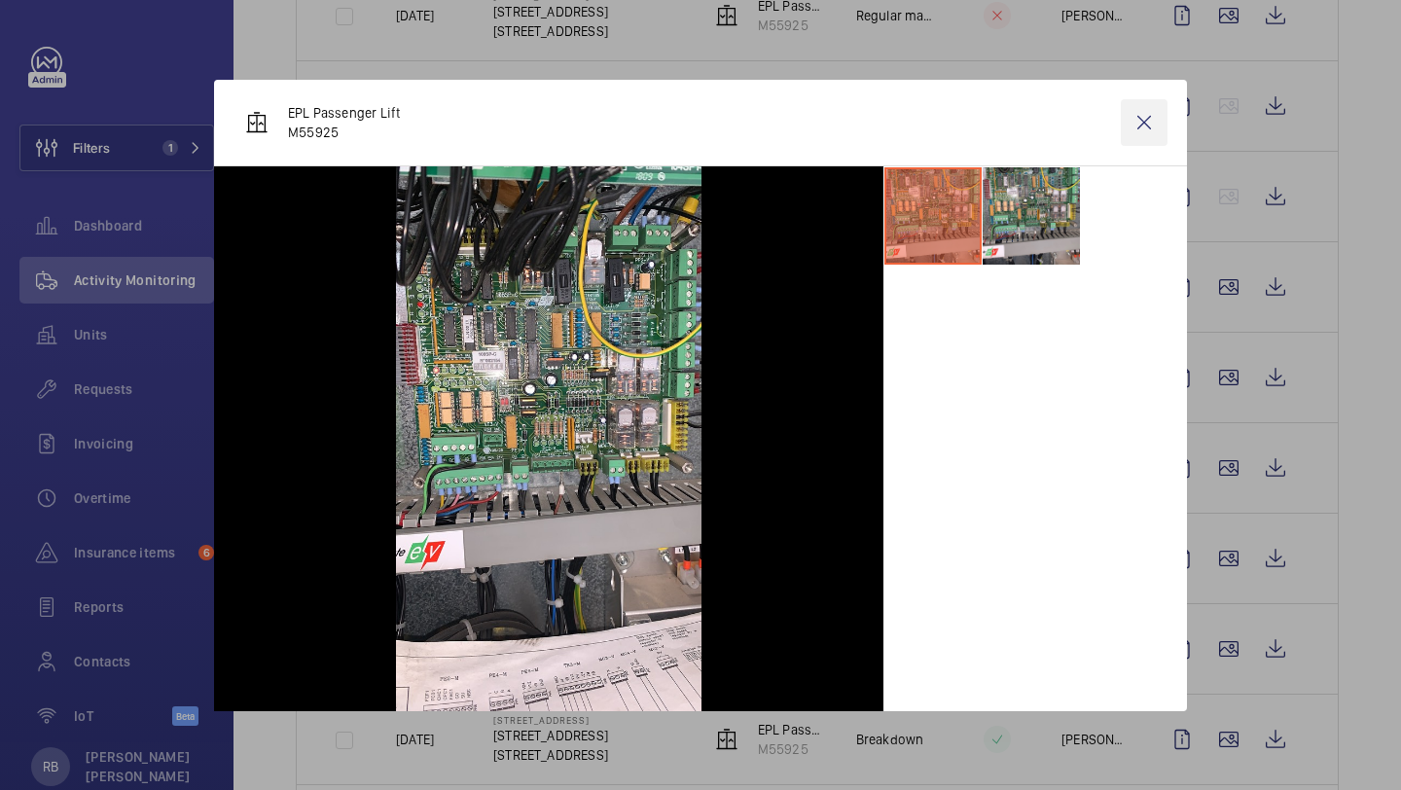
click at [1139, 121] on wm-front-icon-button at bounding box center [1144, 122] width 47 height 47
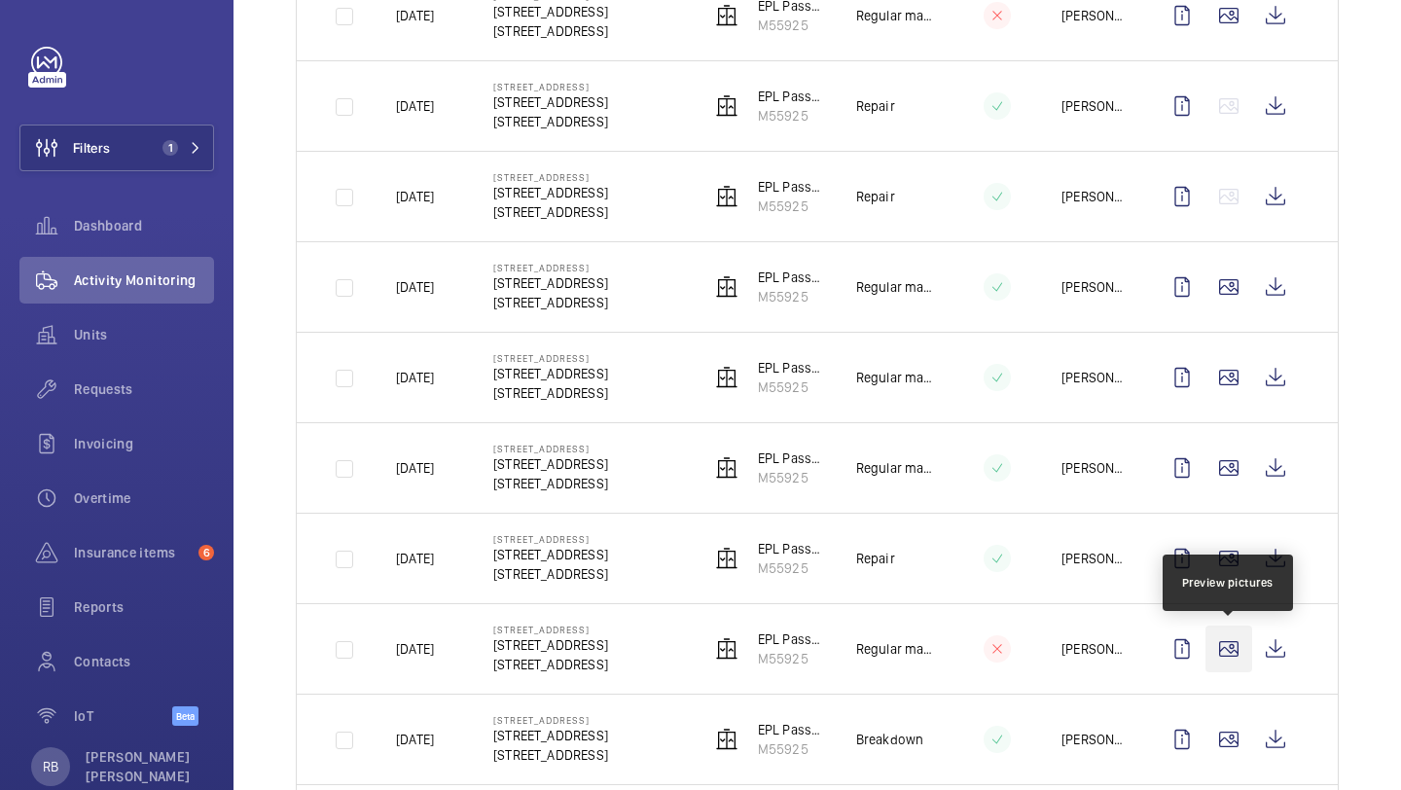
click at [1224, 648] on wm-front-icon-button at bounding box center [1228, 648] width 47 height 47
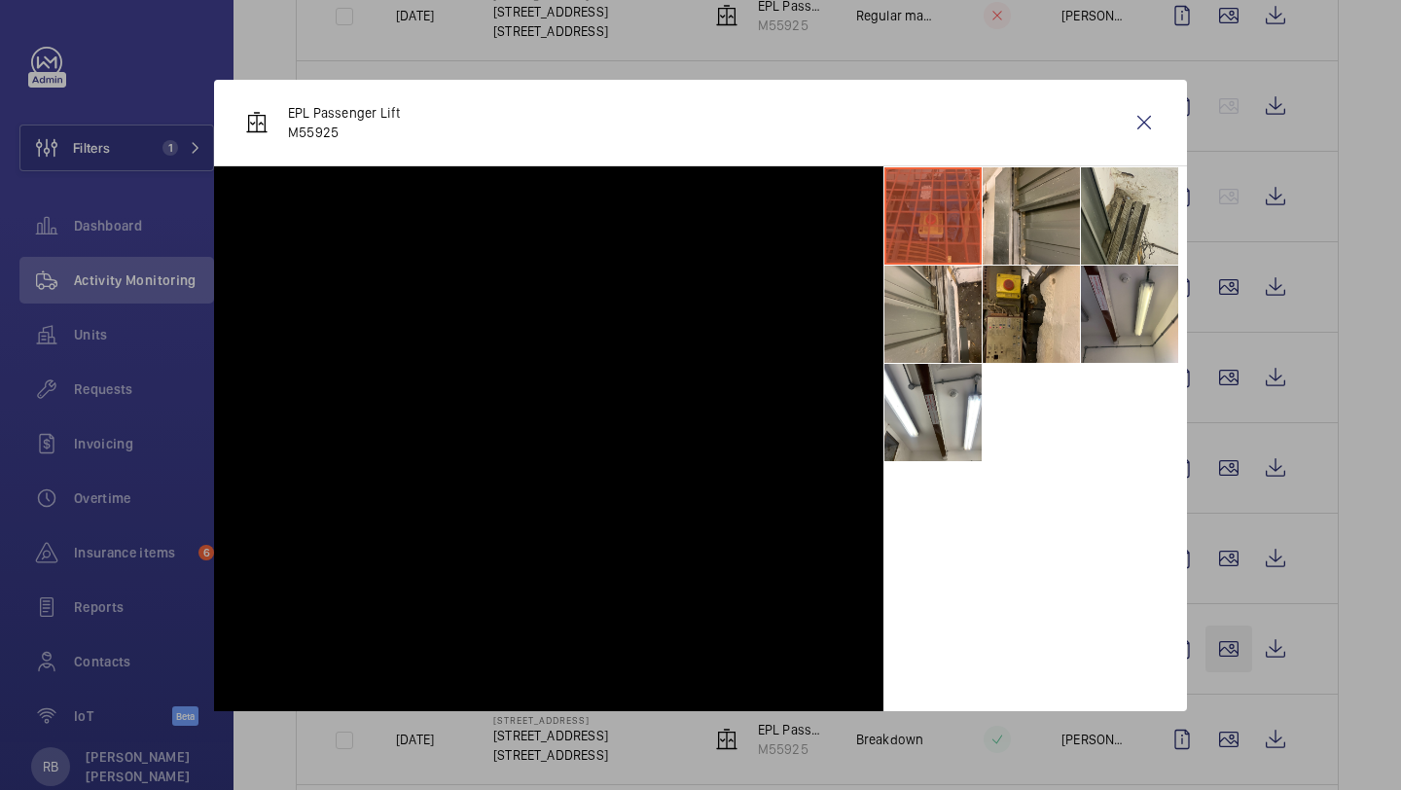
click at [1224, 648] on div at bounding box center [700, 395] width 1401 height 790
click at [1222, 634] on wm-front-icon-button at bounding box center [1228, 648] width 47 height 47
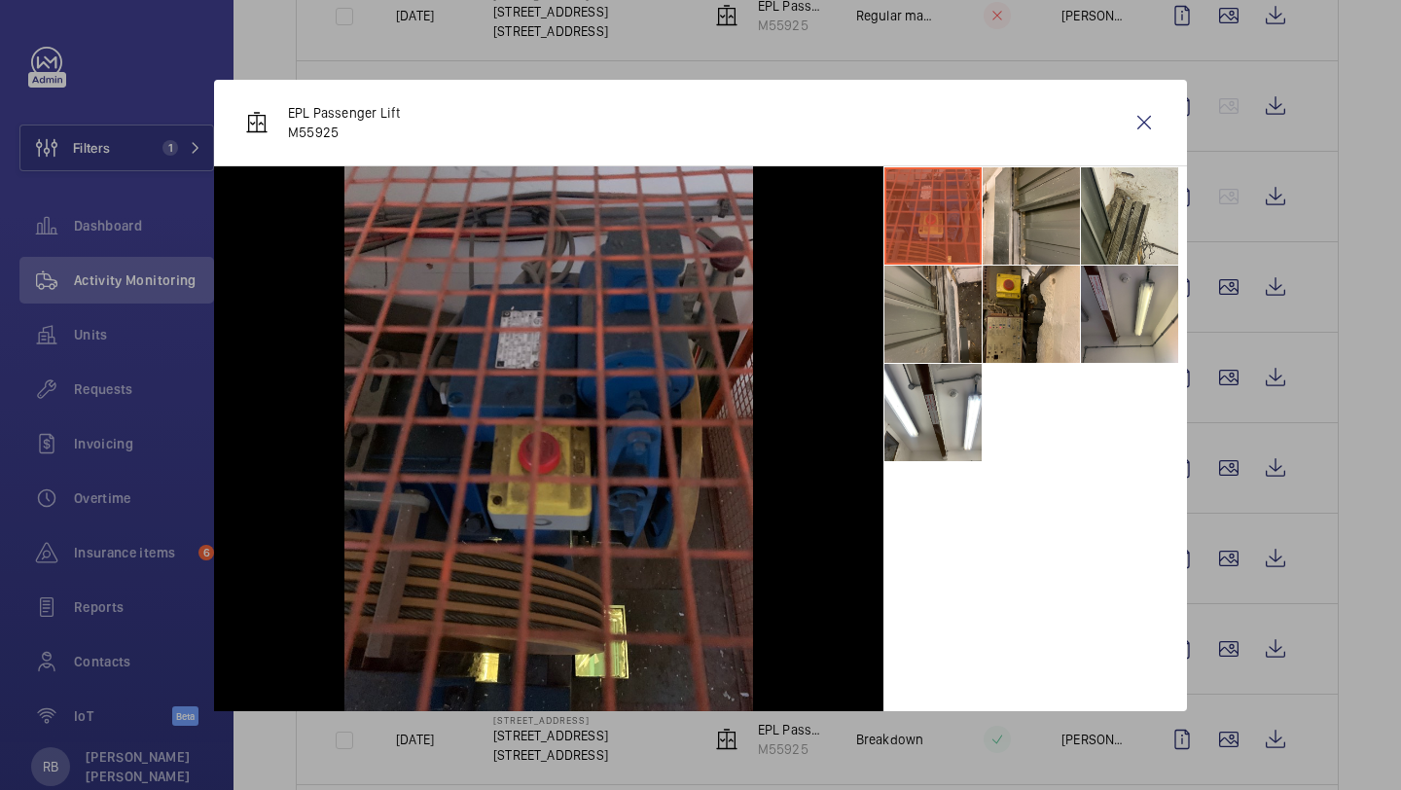
click at [946, 357] on li at bounding box center [932, 314] width 97 height 97
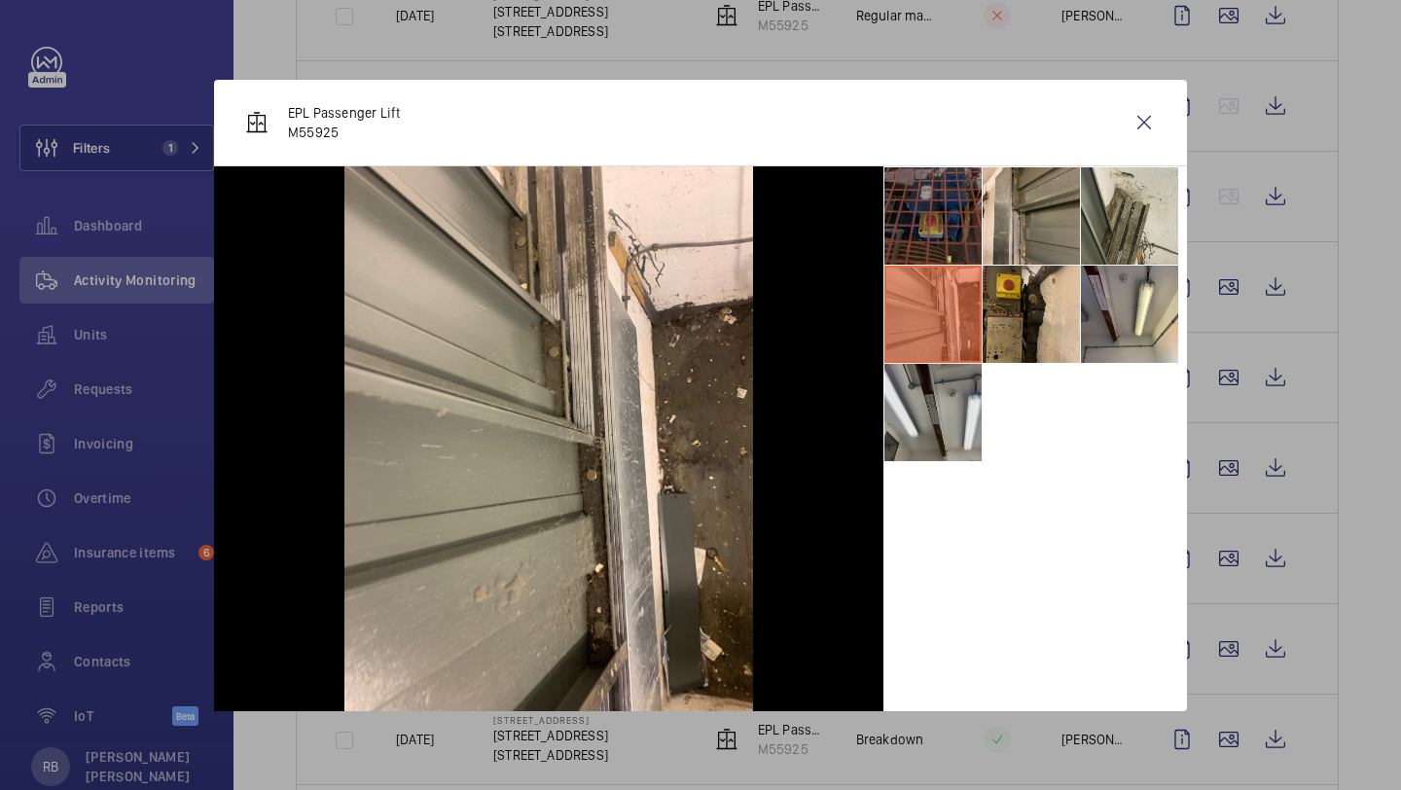
click at [945, 404] on li at bounding box center [932, 412] width 97 height 97
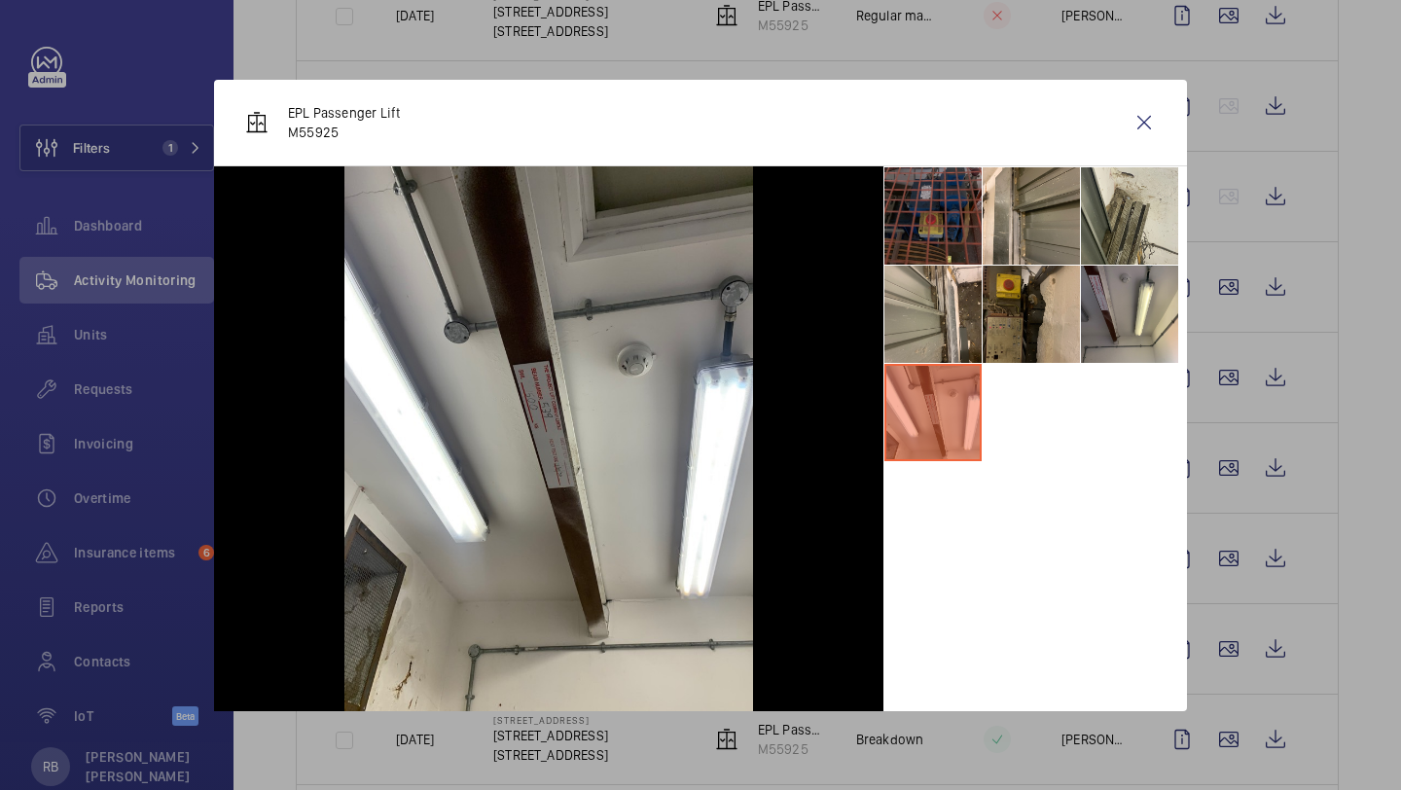
click at [1061, 308] on li at bounding box center [1030, 314] width 97 height 97
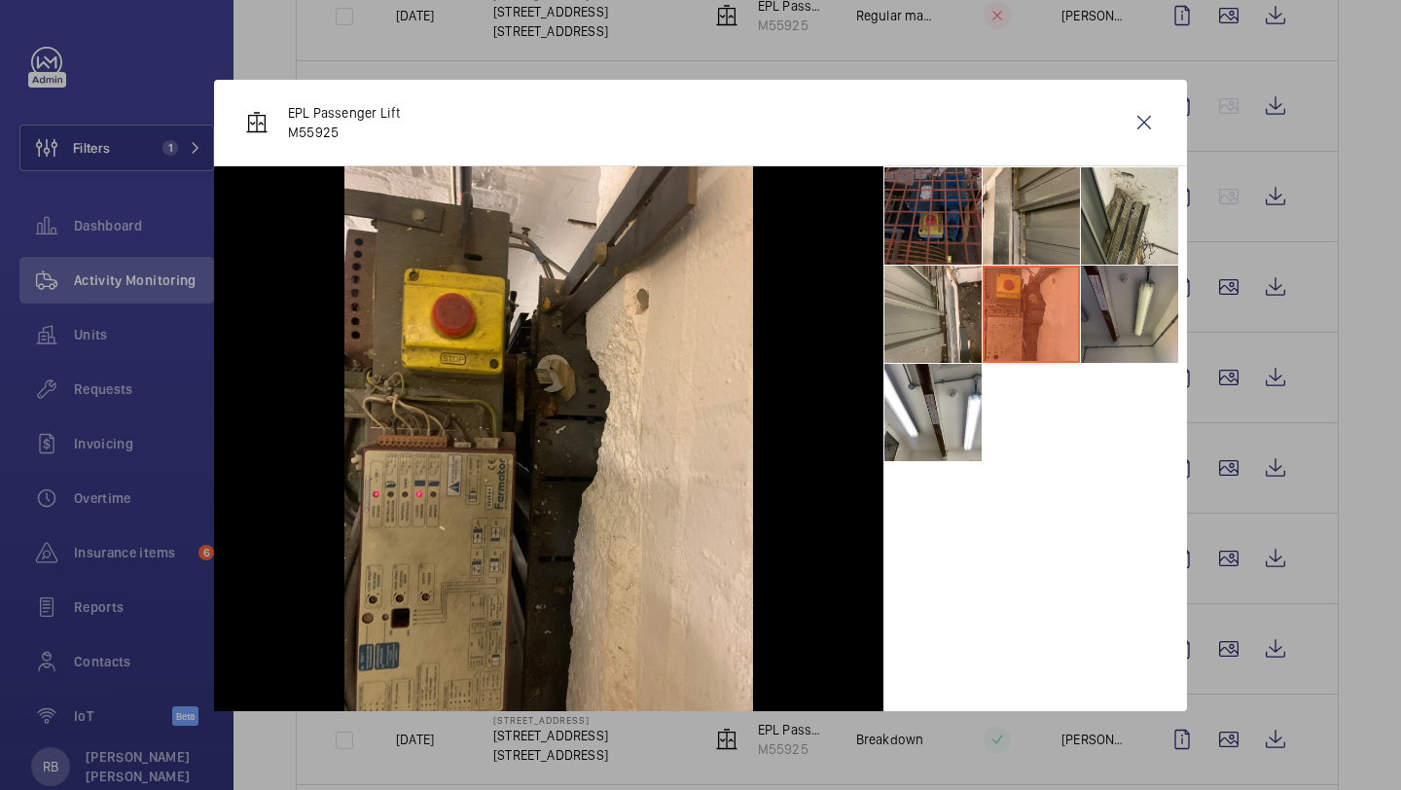
click at [1137, 278] on li at bounding box center [1129, 314] width 97 height 97
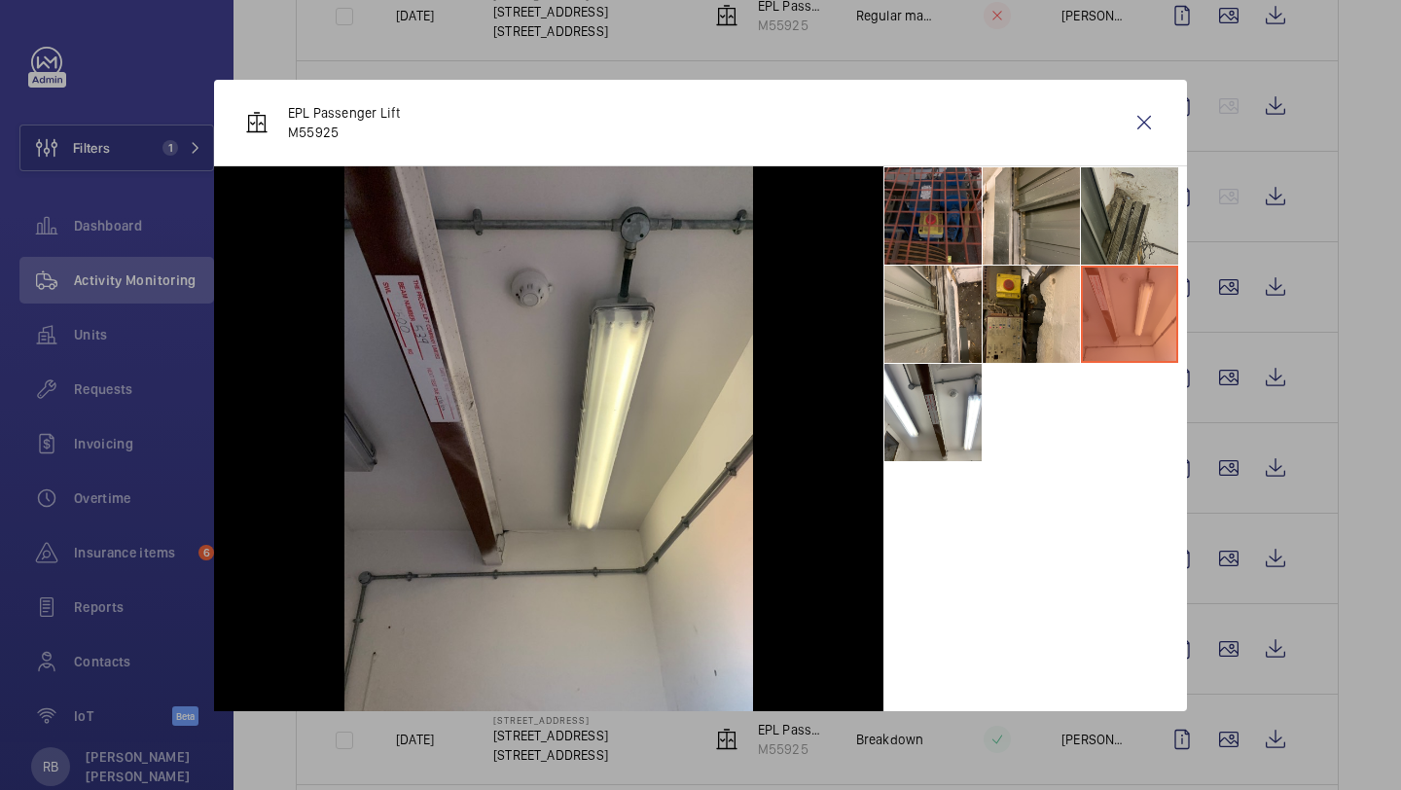
click at [1128, 207] on li at bounding box center [1129, 215] width 97 height 97
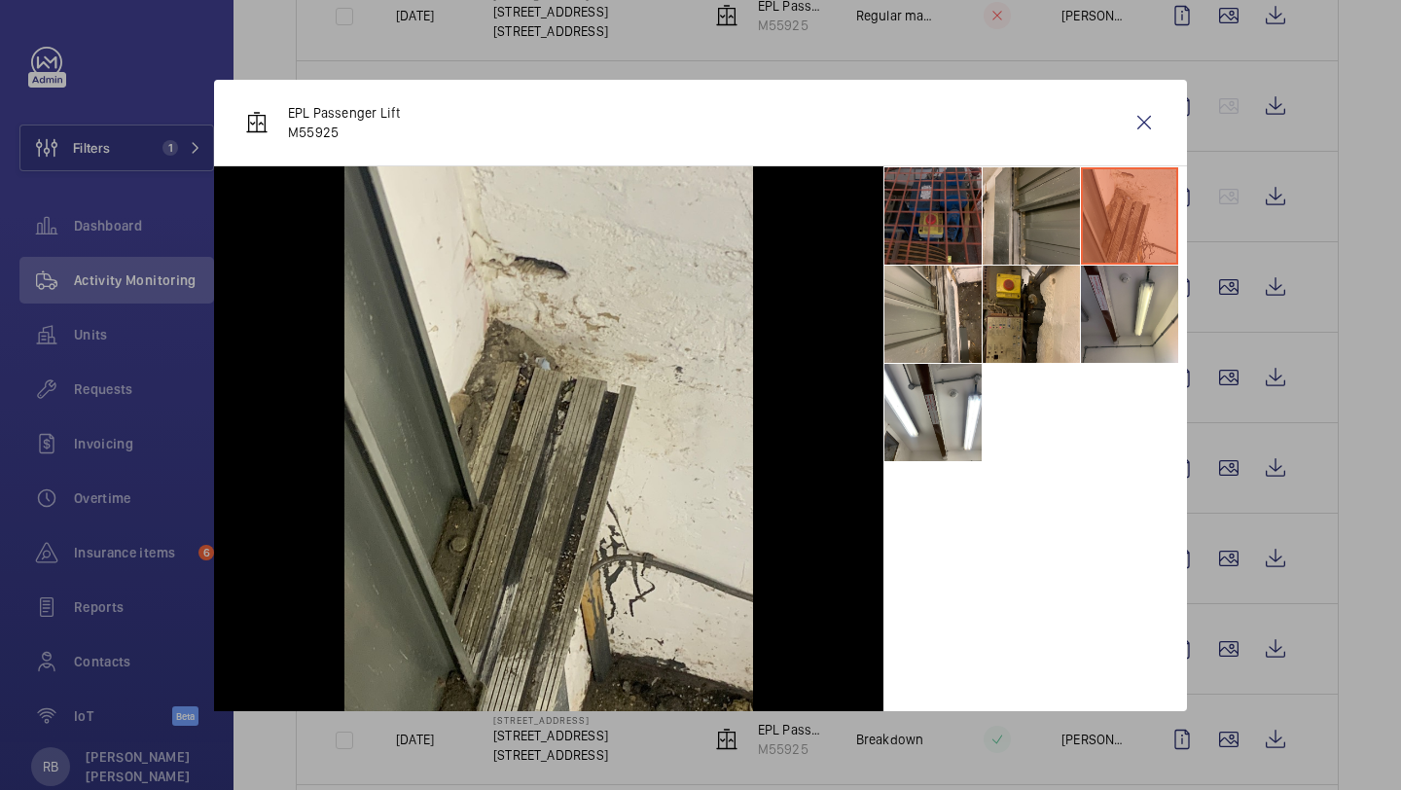
click at [1016, 207] on li at bounding box center [1030, 215] width 97 height 97
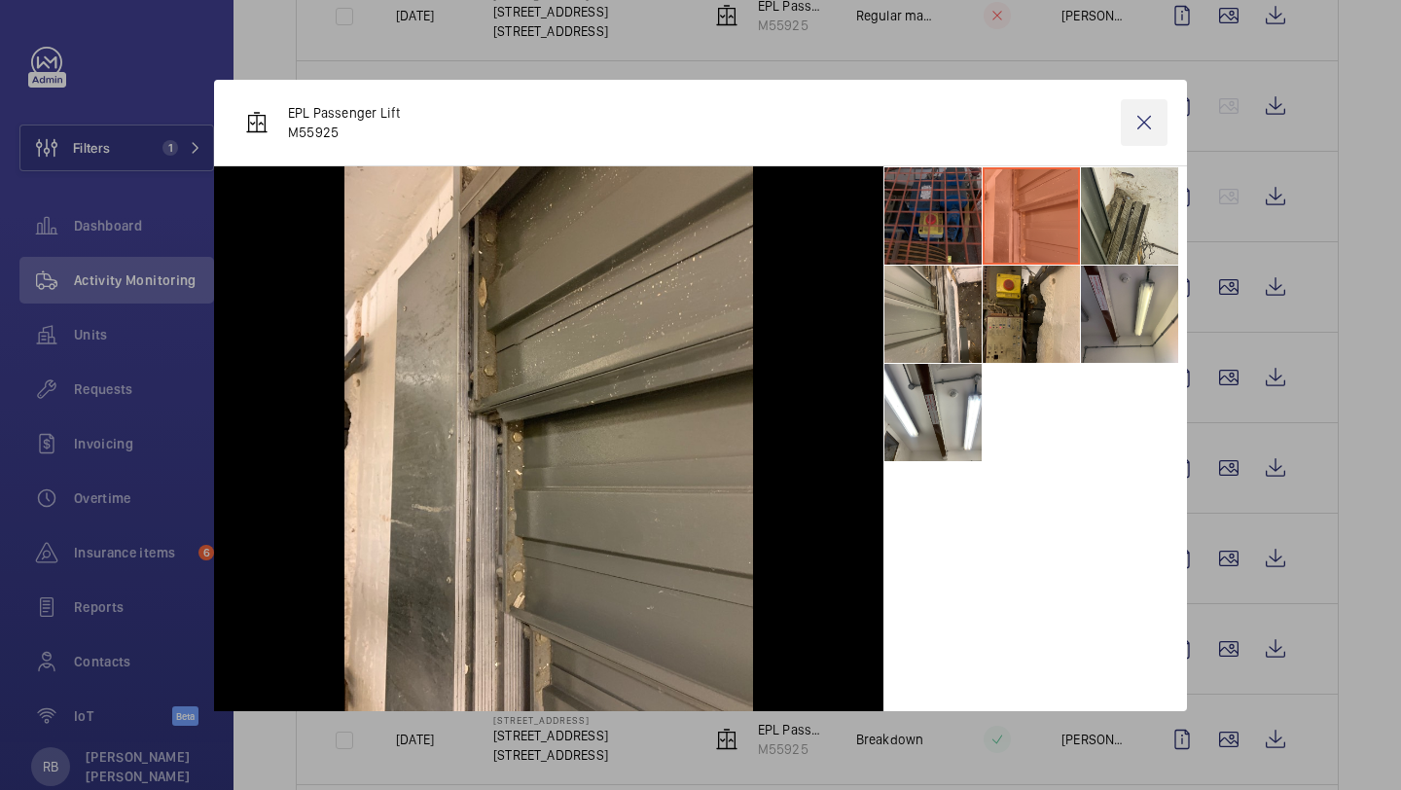
click at [1145, 115] on wm-front-icon-button at bounding box center [1144, 122] width 47 height 47
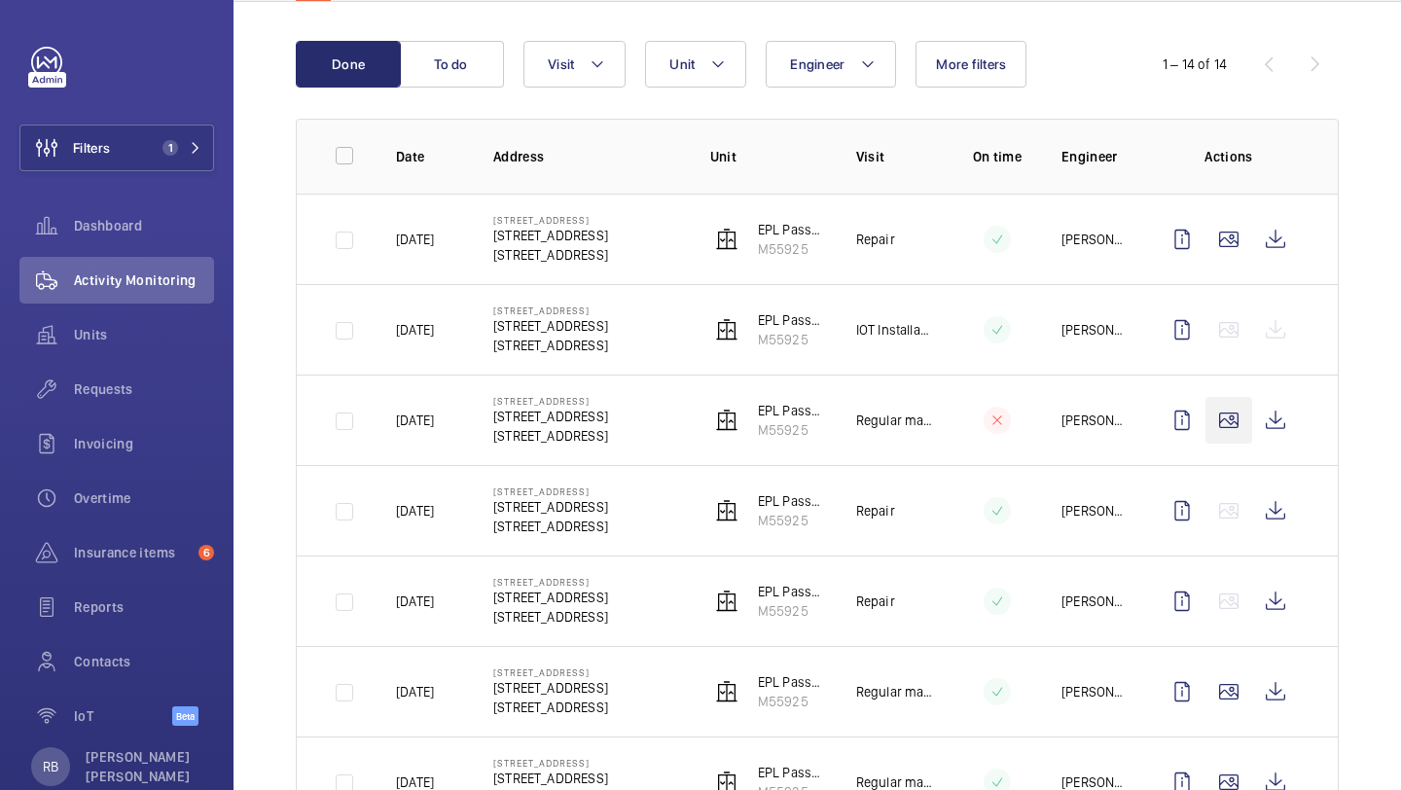
scroll to position [194, 0]
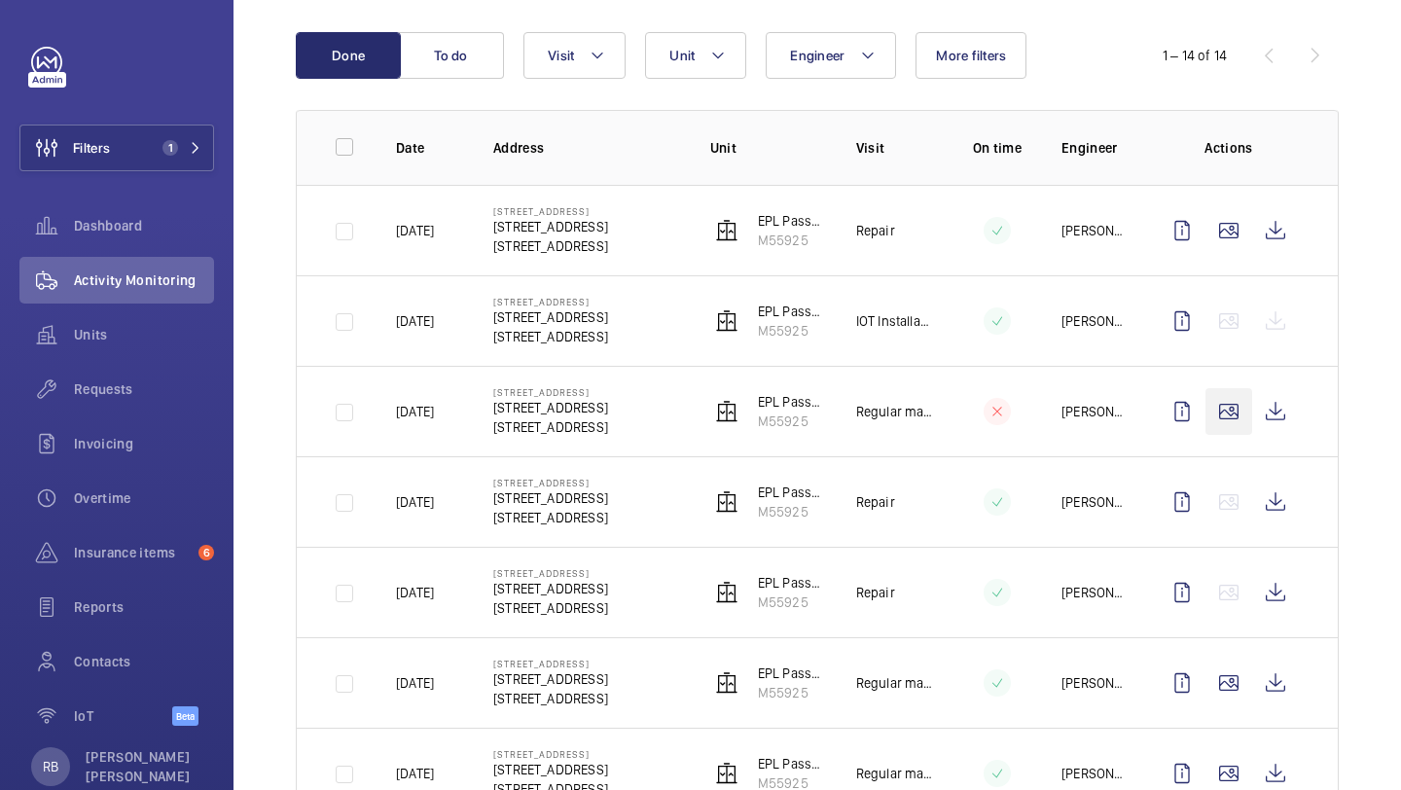
click at [1233, 413] on wm-front-icon-button at bounding box center [1228, 411] width 47 height 47
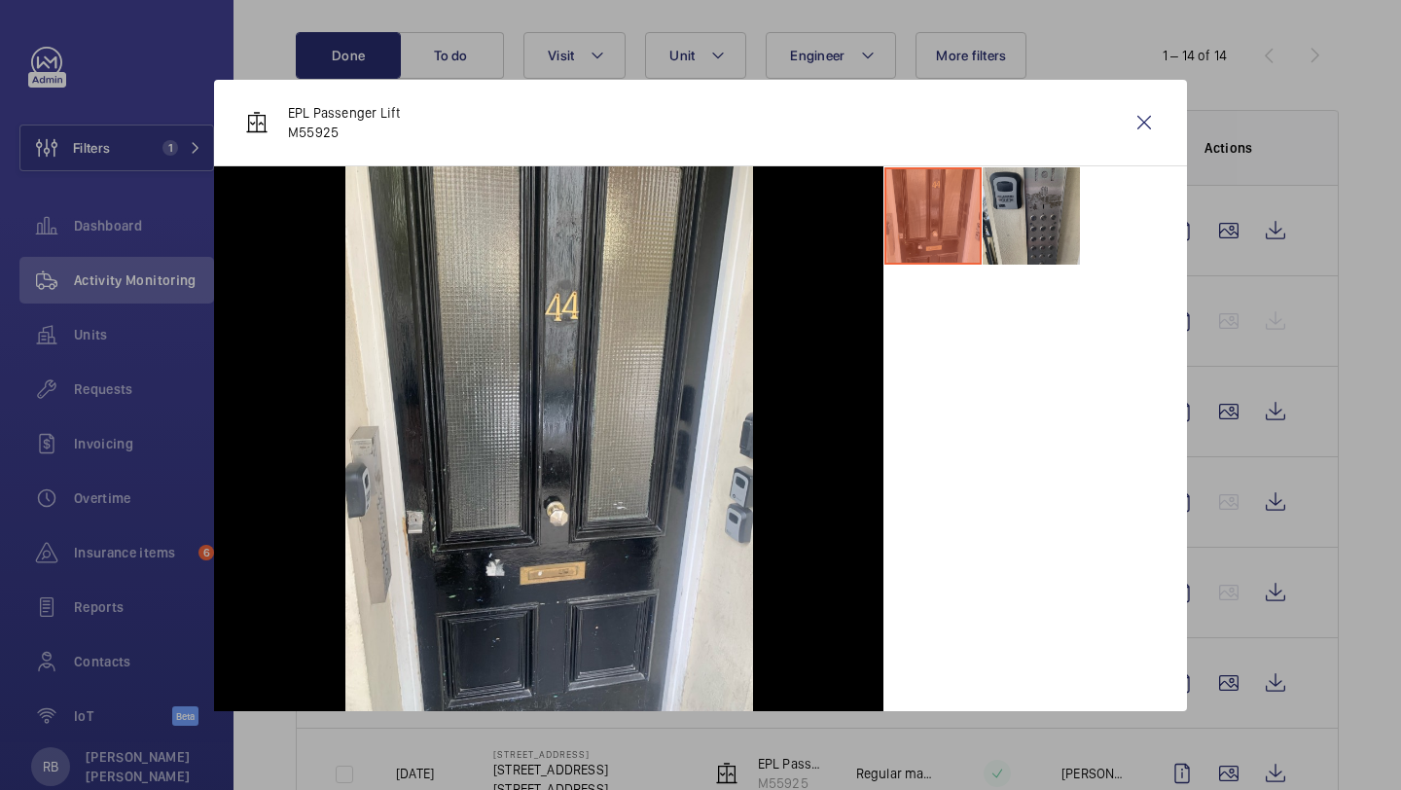
click at [1046, 216] on li at bounding box center [1030, 215] width 97 height 97
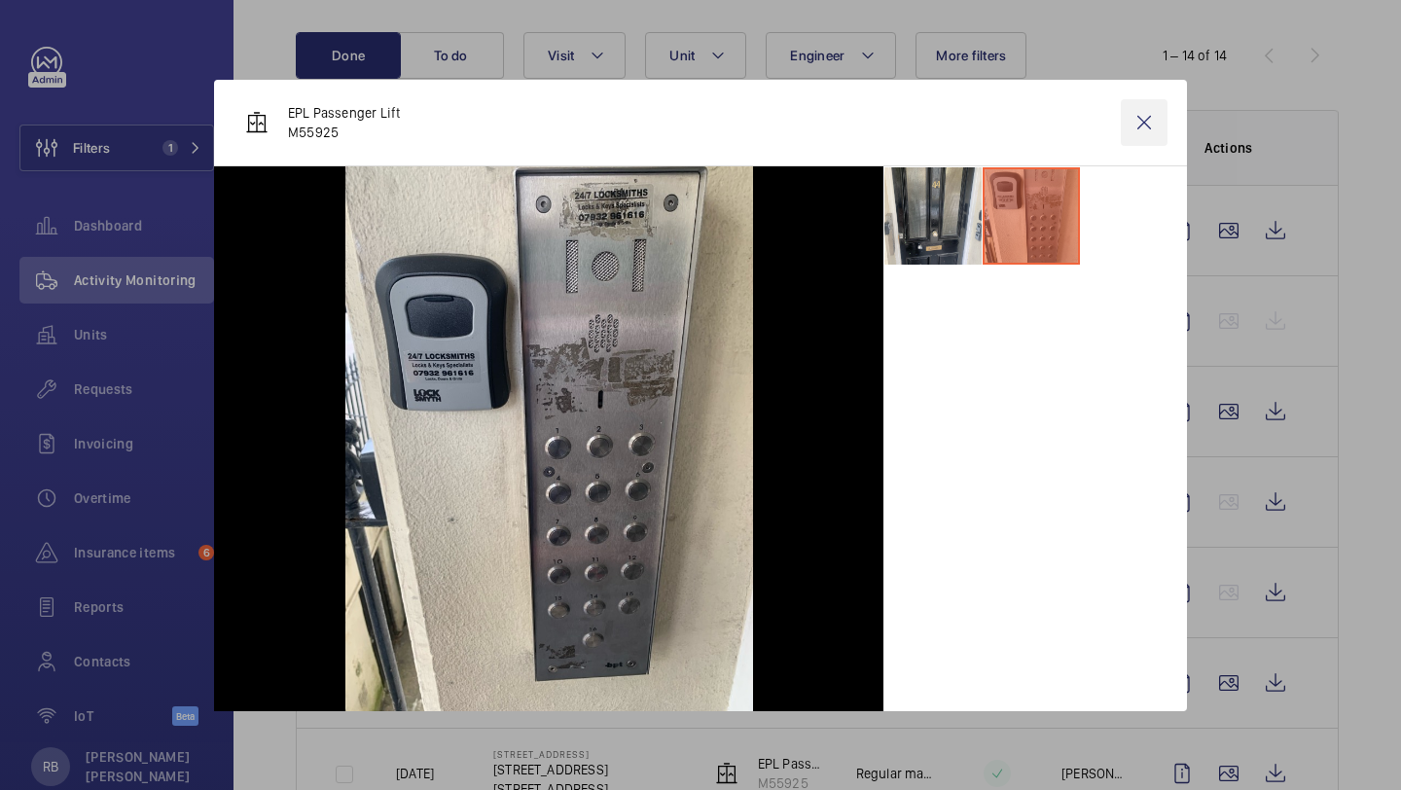
click at [1156, 121] on wm-front-icon-button at bounding box center [1144, 122] width 47 height 47
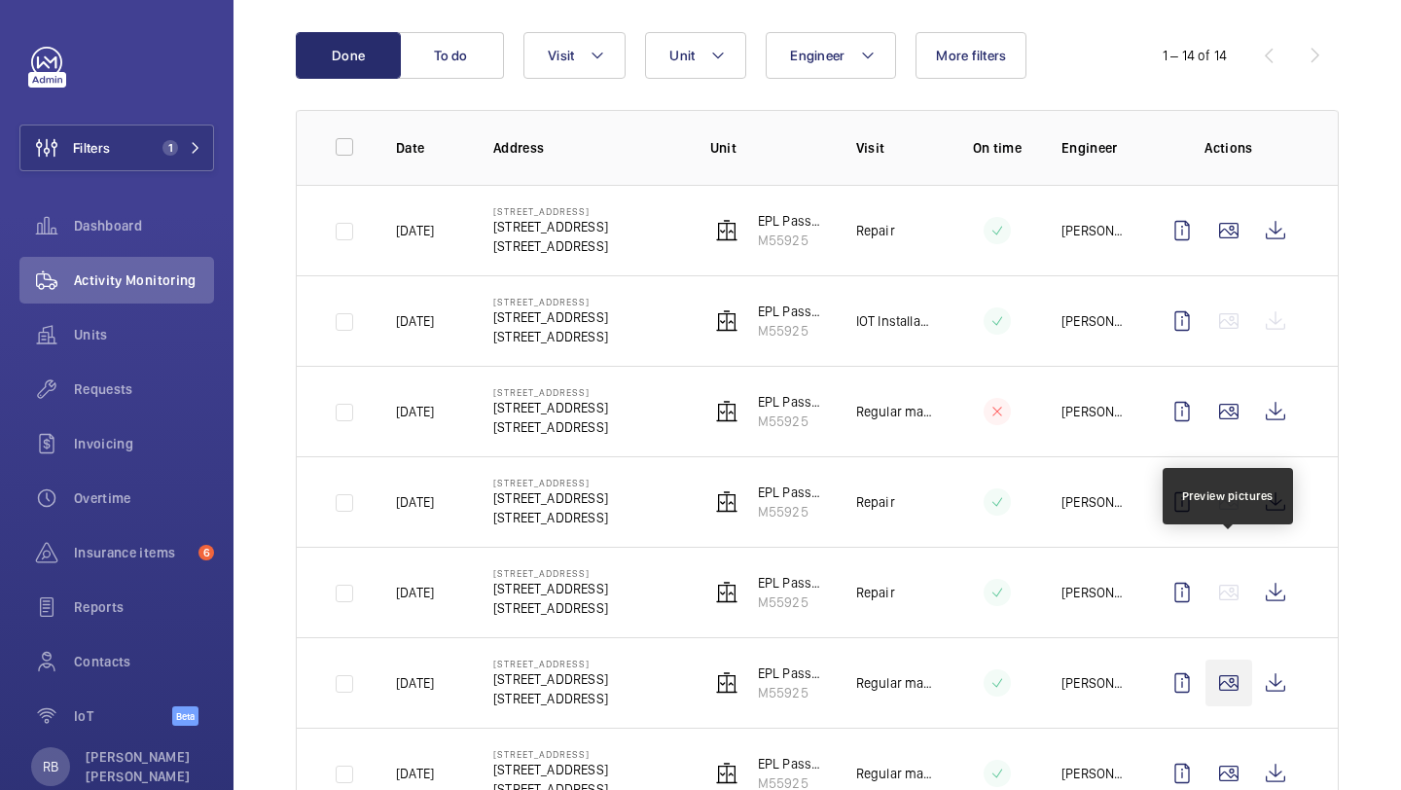
scroll to position [314, 0]
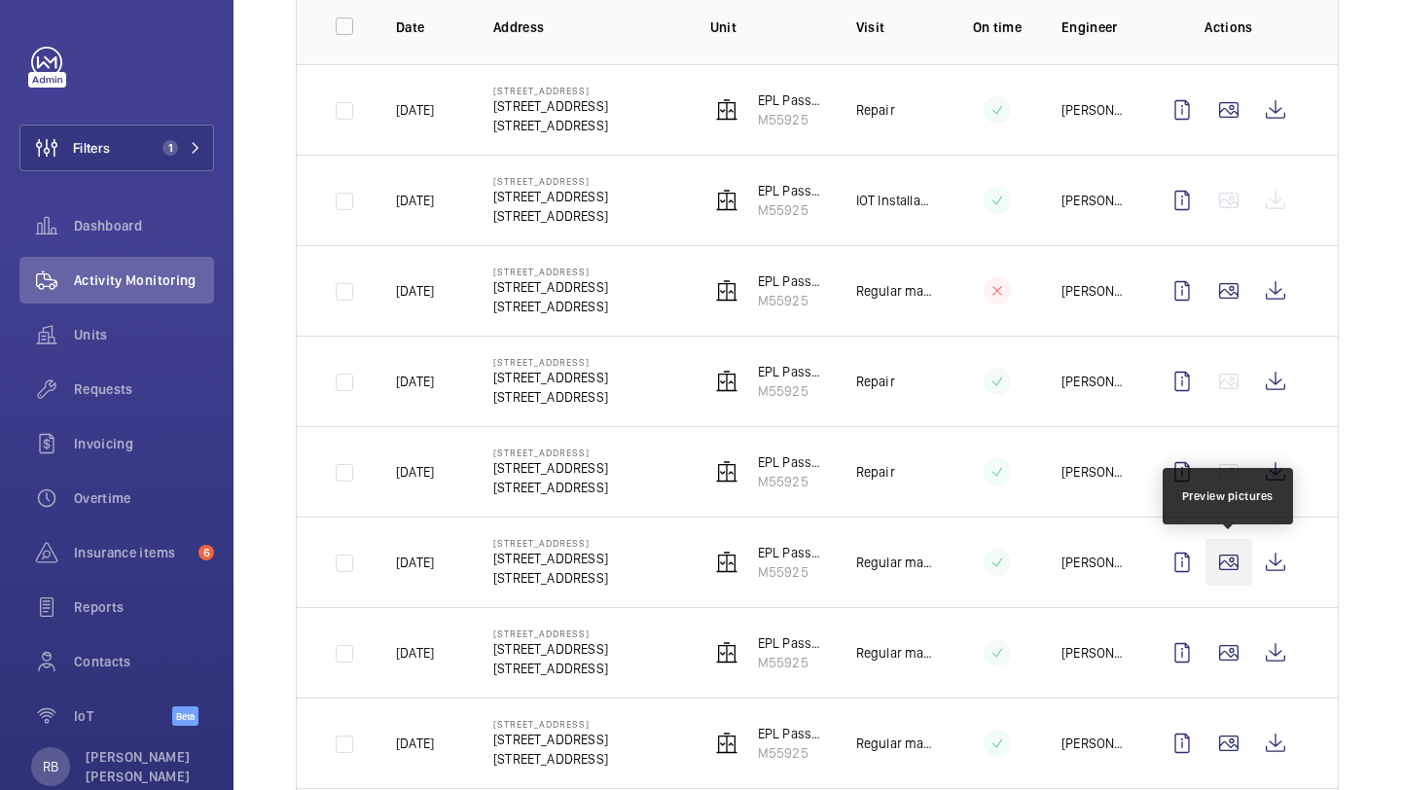
click at [1240, 553] on wm-front-icon-button at bounding box center [1228, 562] width 47 height 47
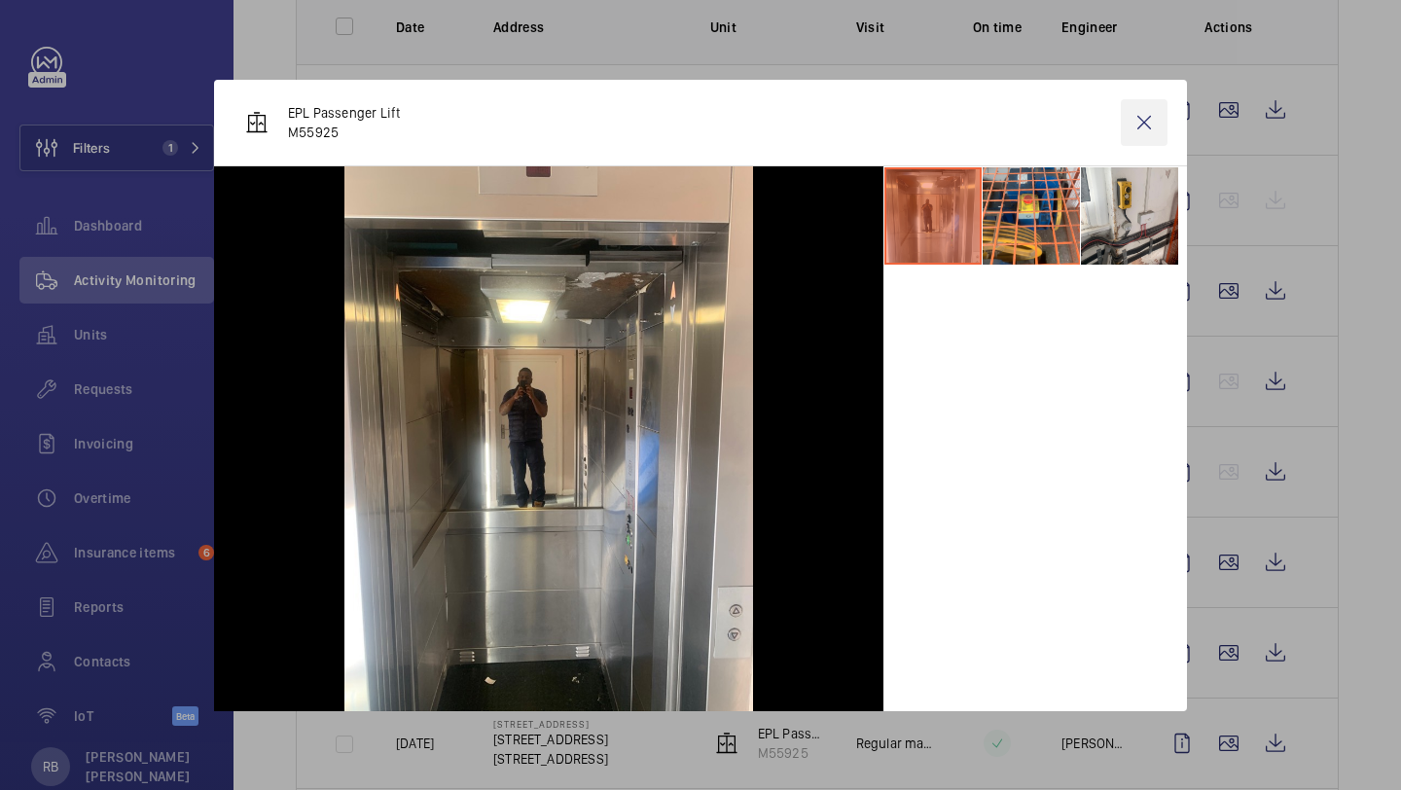
click at [1153, 129] on wm-front-icon-button at bounding box center [1144, 122] width 47 height 47
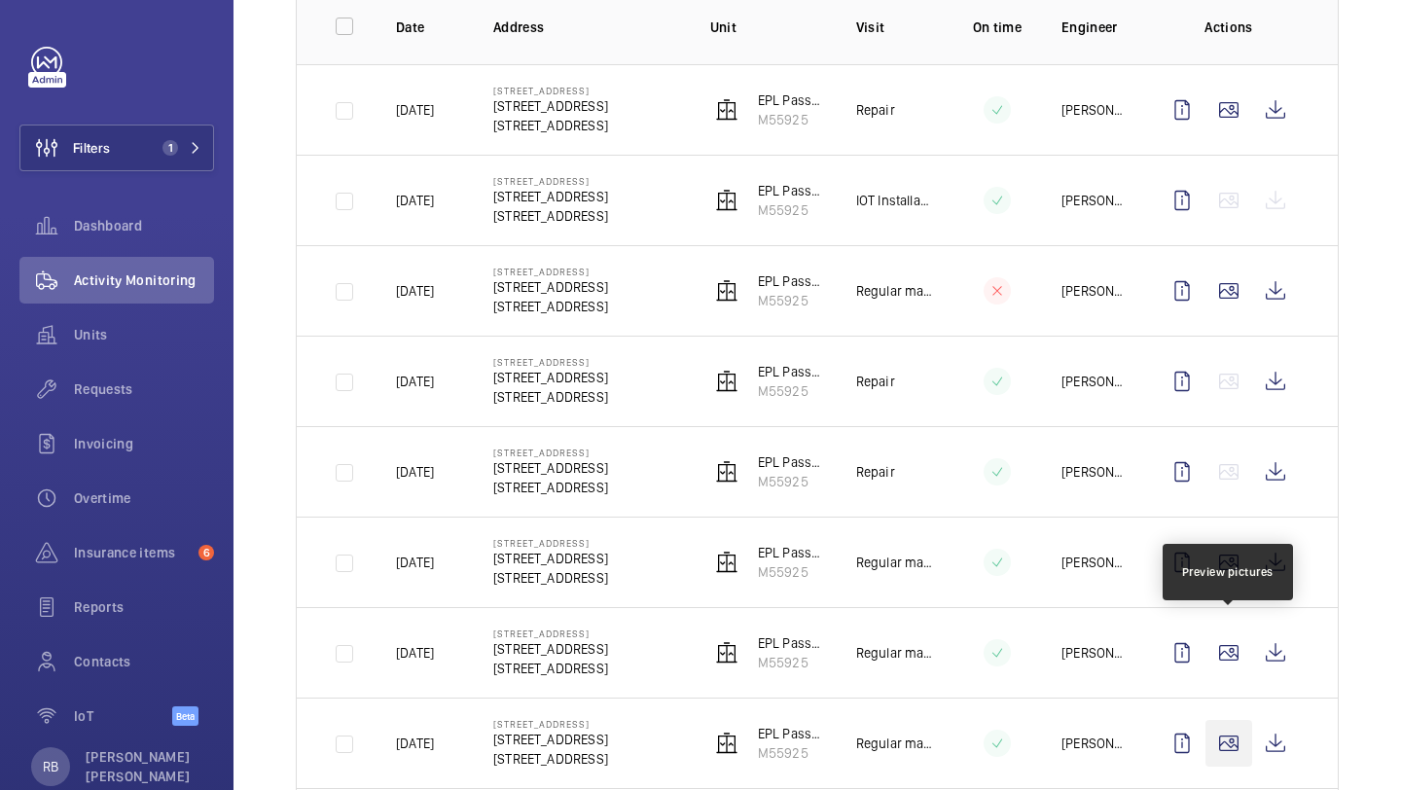
scroll to position [419, 0]
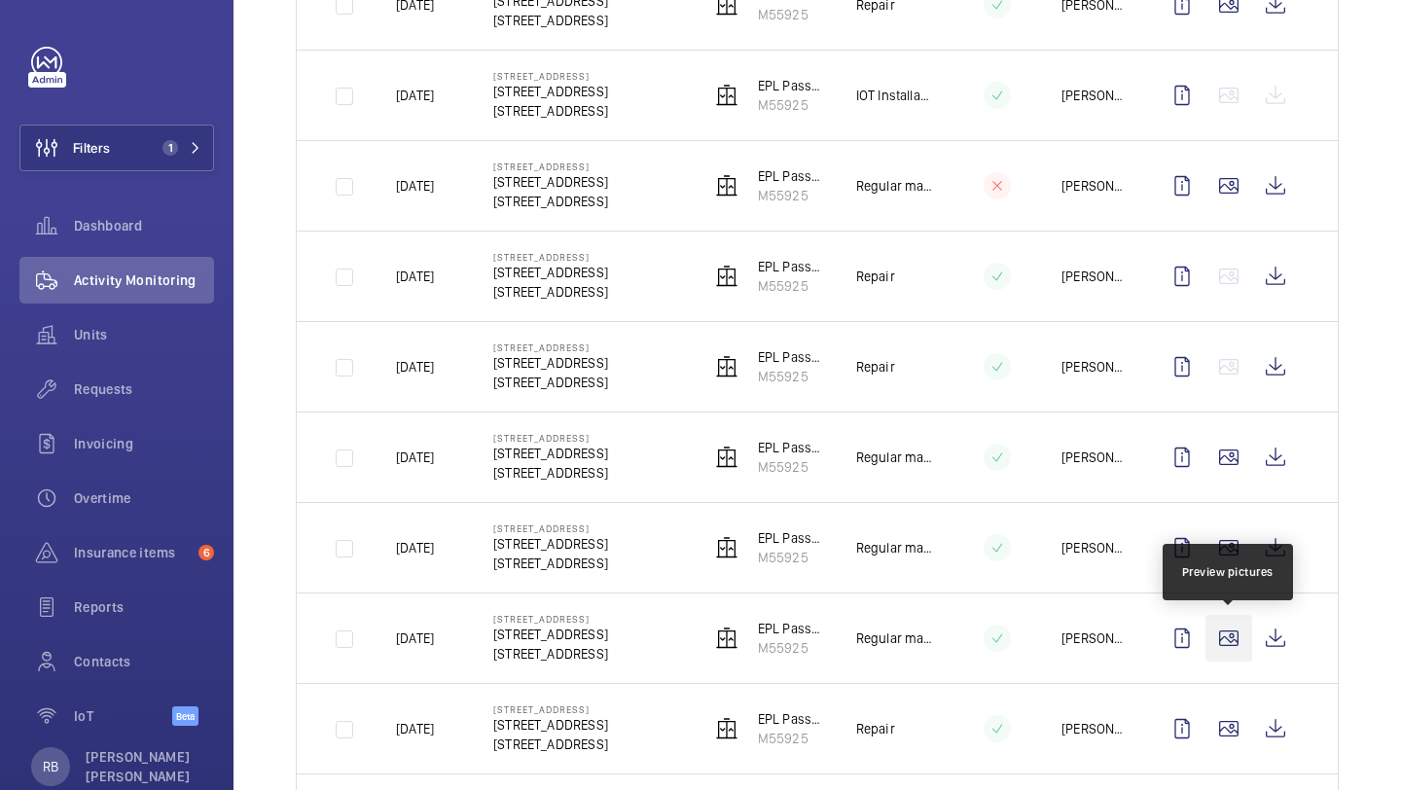
click at [1230, 637] on wm-front-icon-button at bounding box center [1228, 638] width 47 height 47
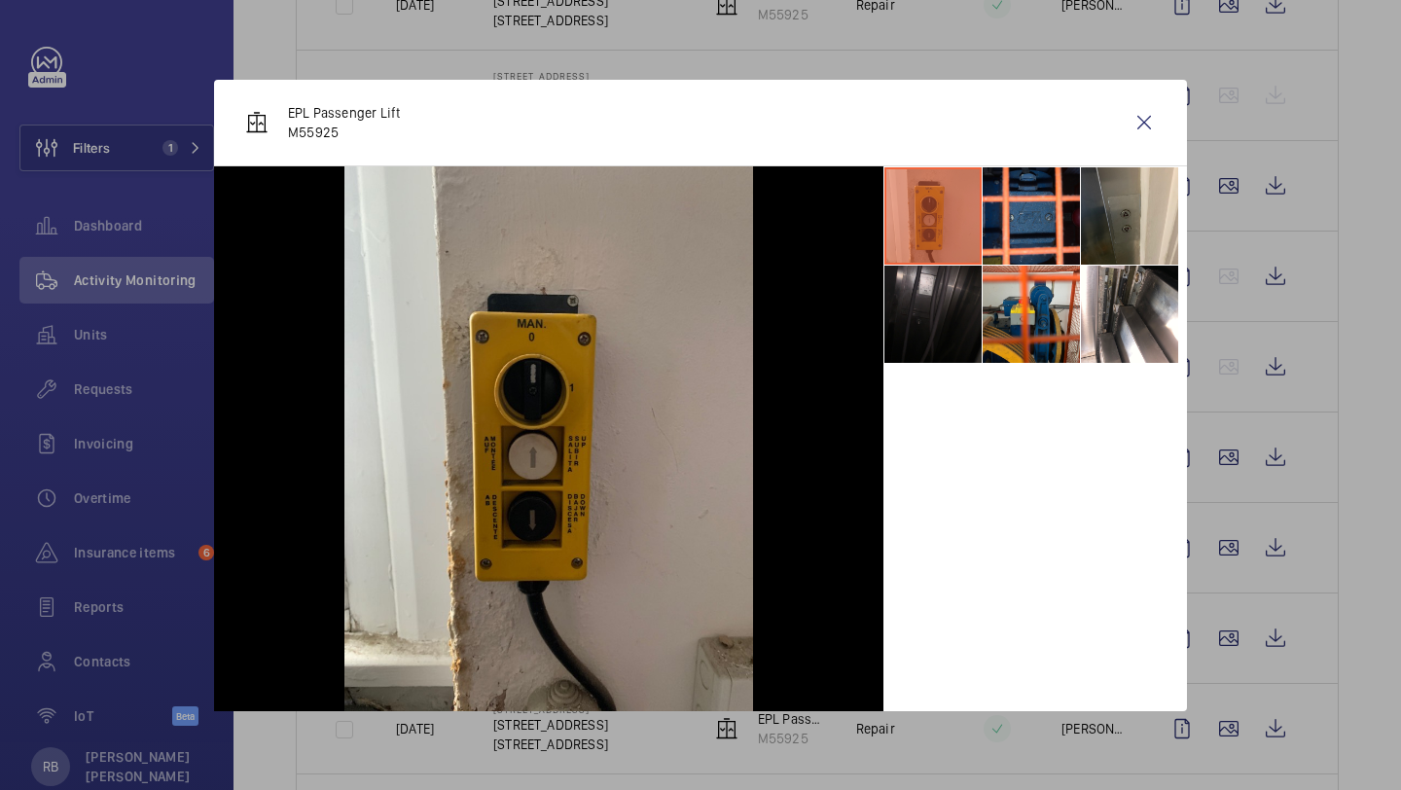
click at [950, 294] on li at bounding box center [932, 314] width 97 height 97
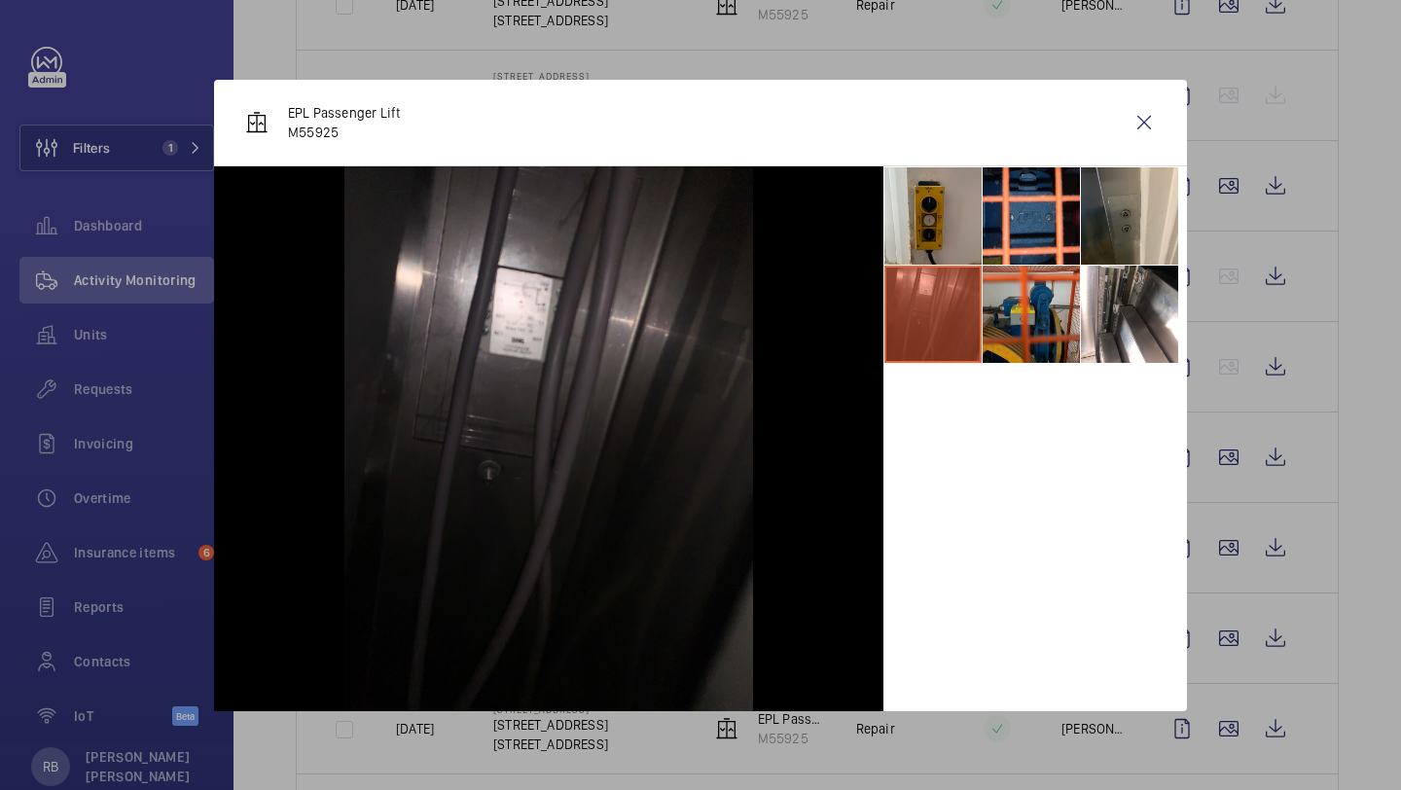
click at [1019, 300] on li at bounding box center [1030, 314] width 97 height 97
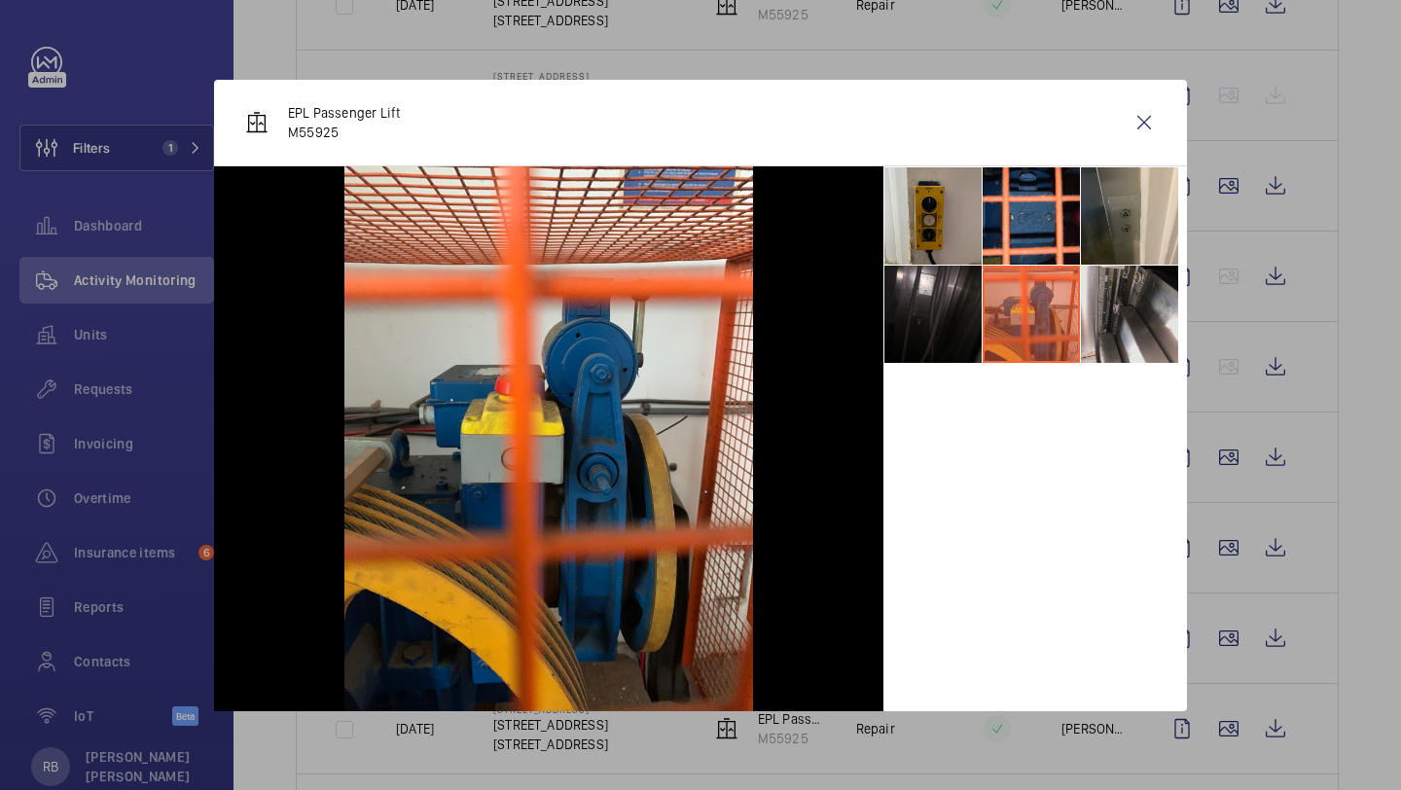
click at [1123, 303] on li at bounding box center [1129, 314] width 97 height 97
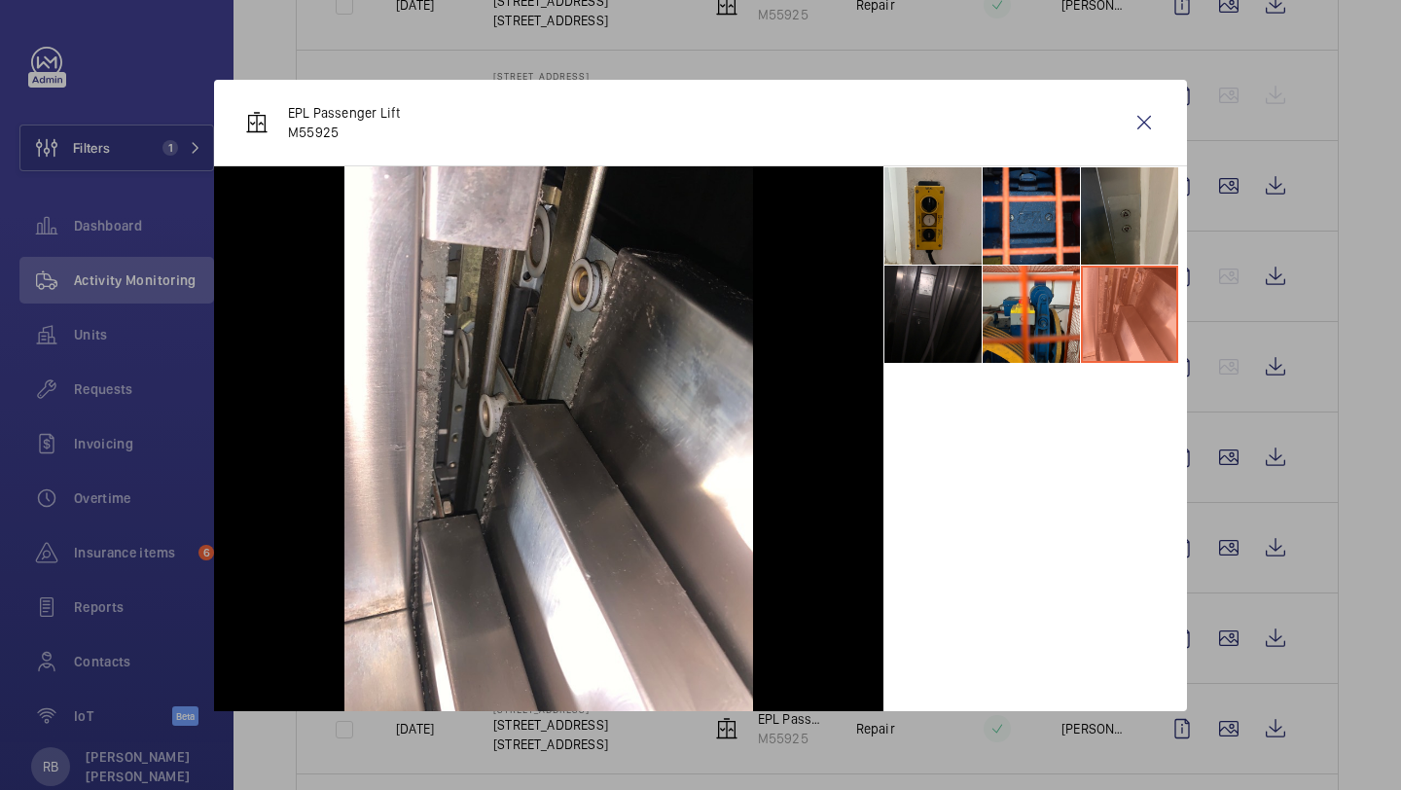
click at [1117, 225] on li at bounding box center [1129, 215] width 97 height 97
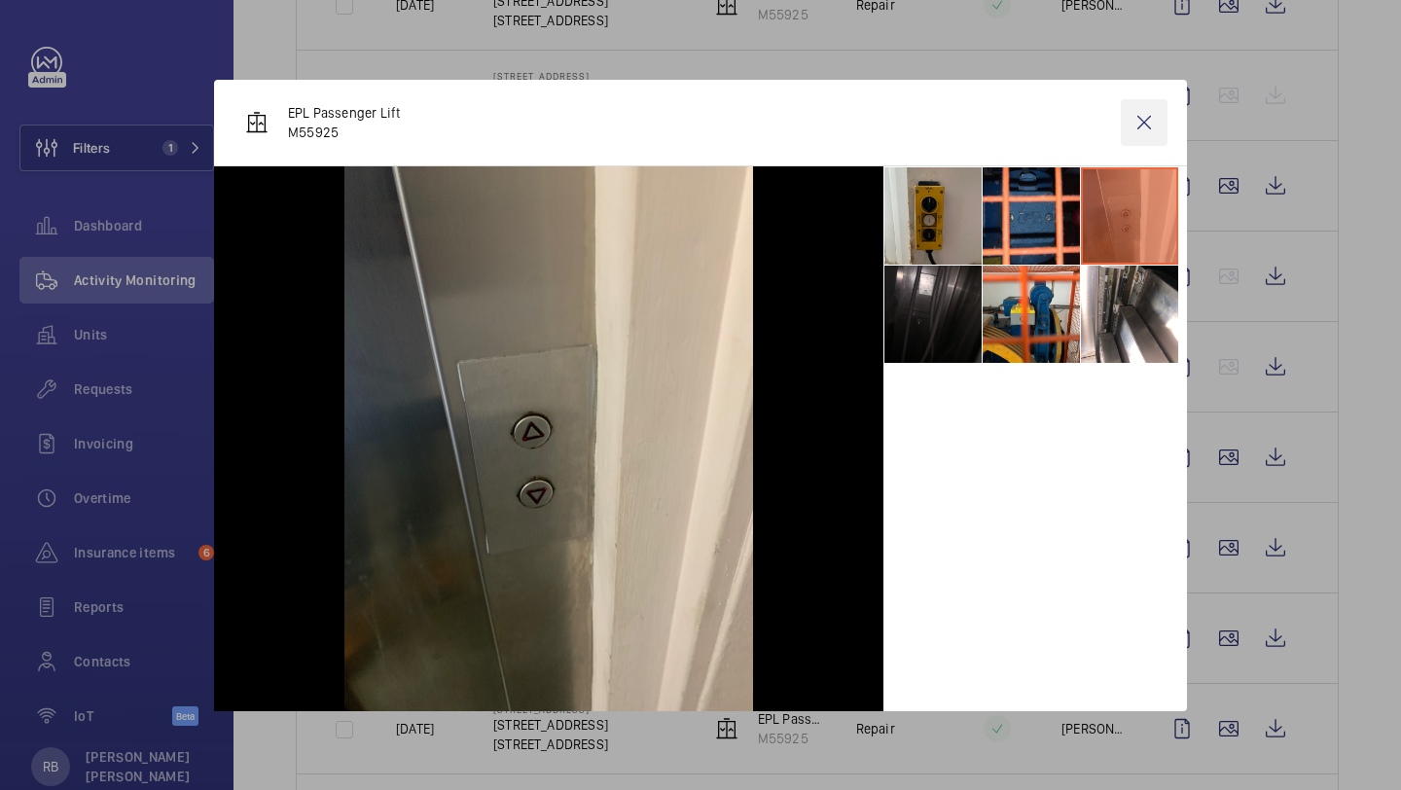
click at [1147, 115] on wm-front-icon-button at bounding box center [1144, 122] width 47 height 47
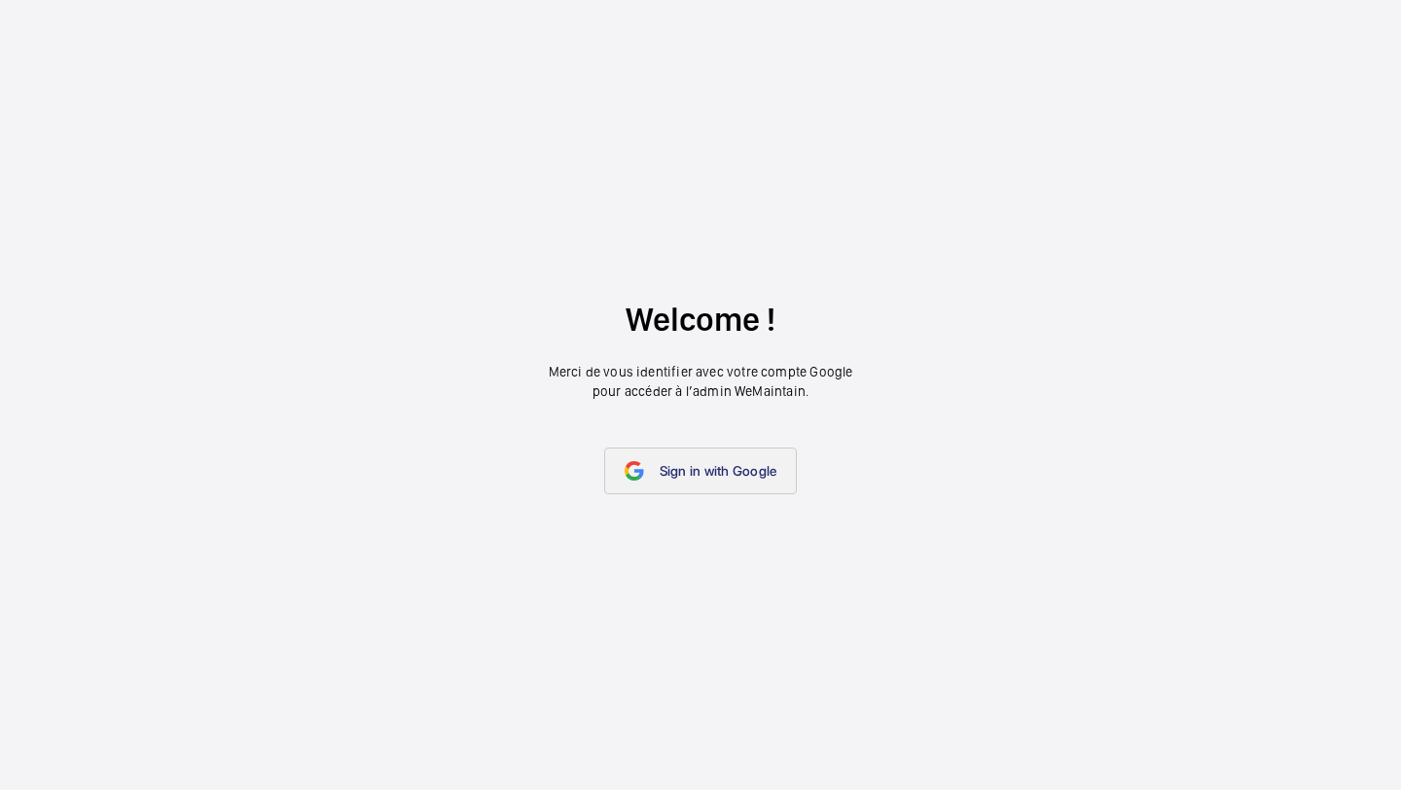
click at [679, 478] on span "Sign in with Google" at bounding box center [719, 471] width 118 height 16
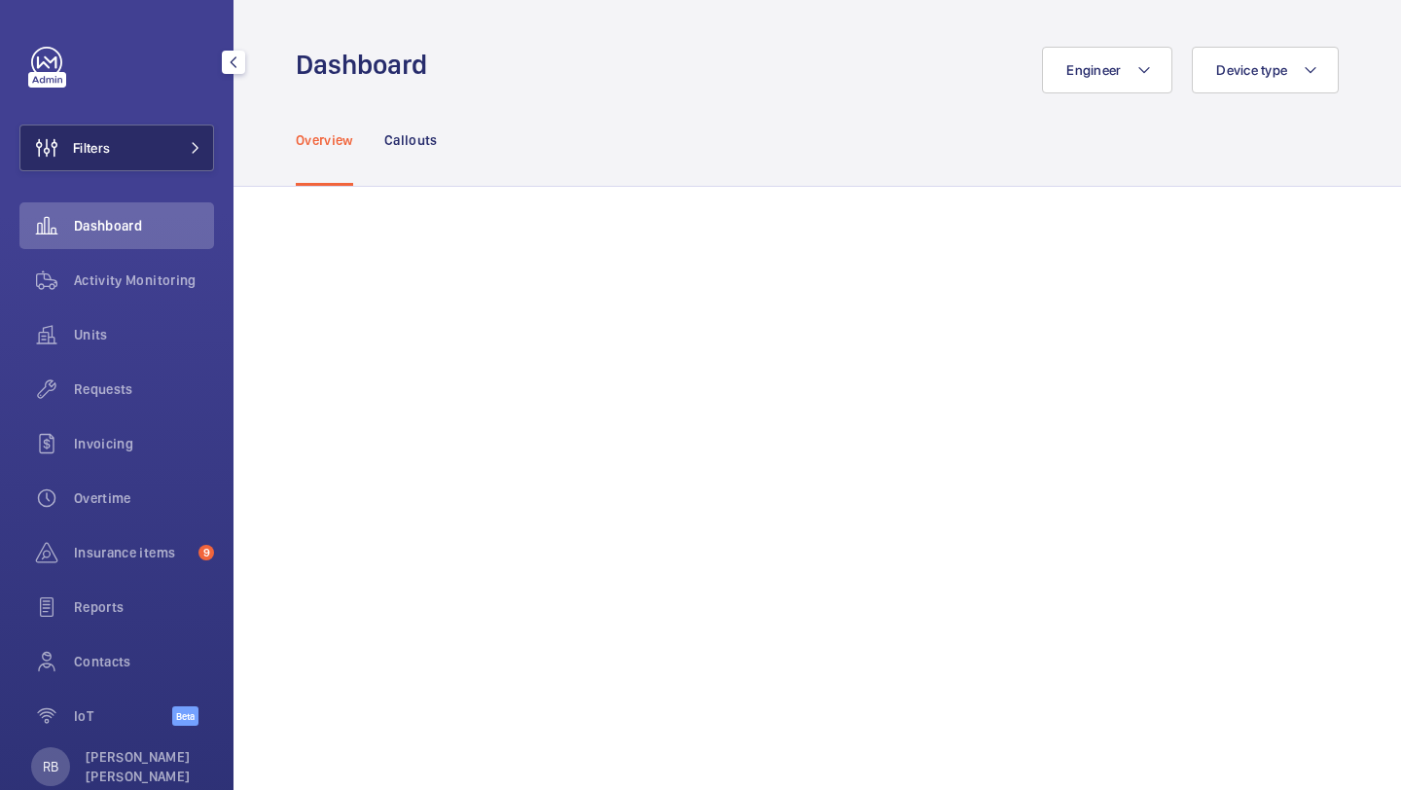
click at [178, 147] on span at bounding box center [189, 148] width 23 height 12
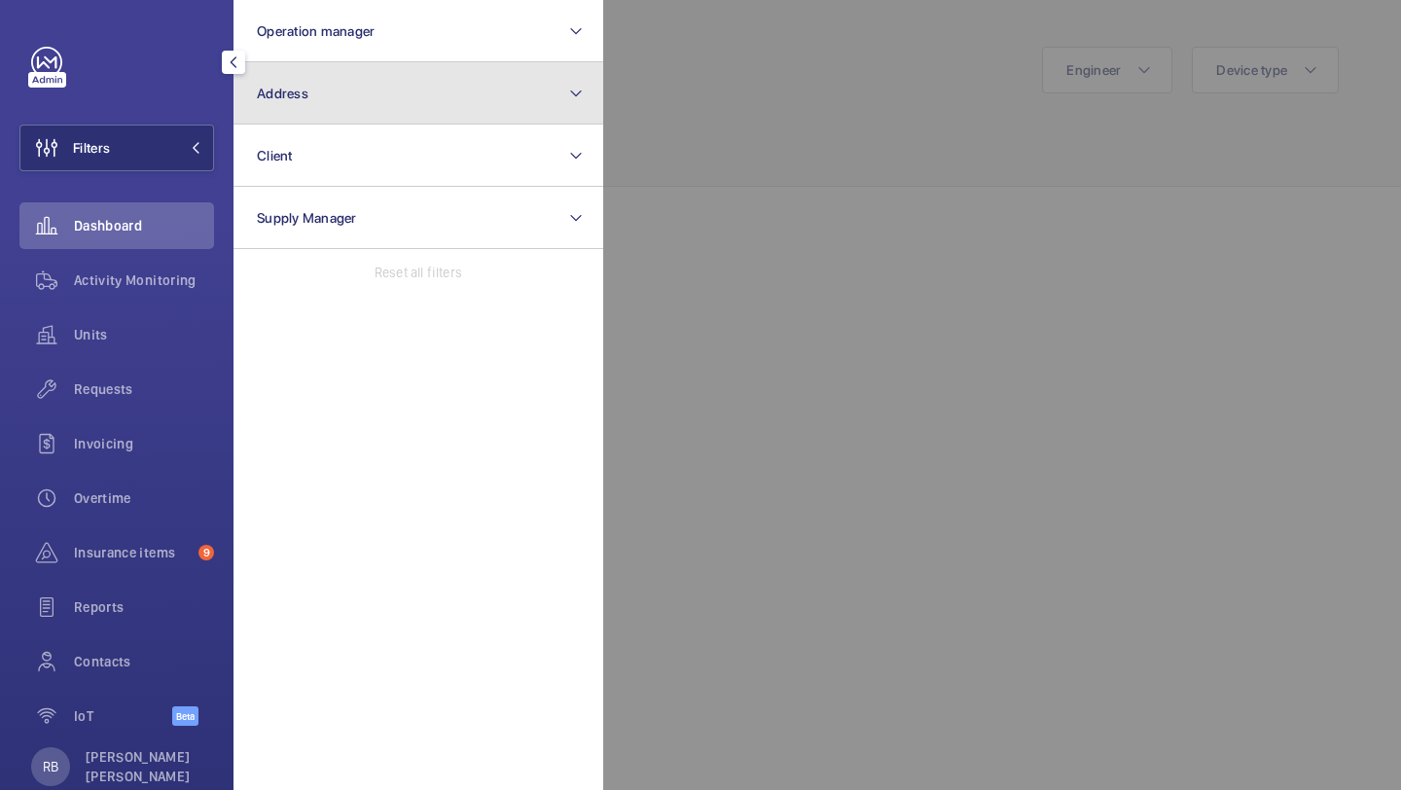
click at [365, 116] on button "Address" at bounding box center [418, 93] width 370 height 62
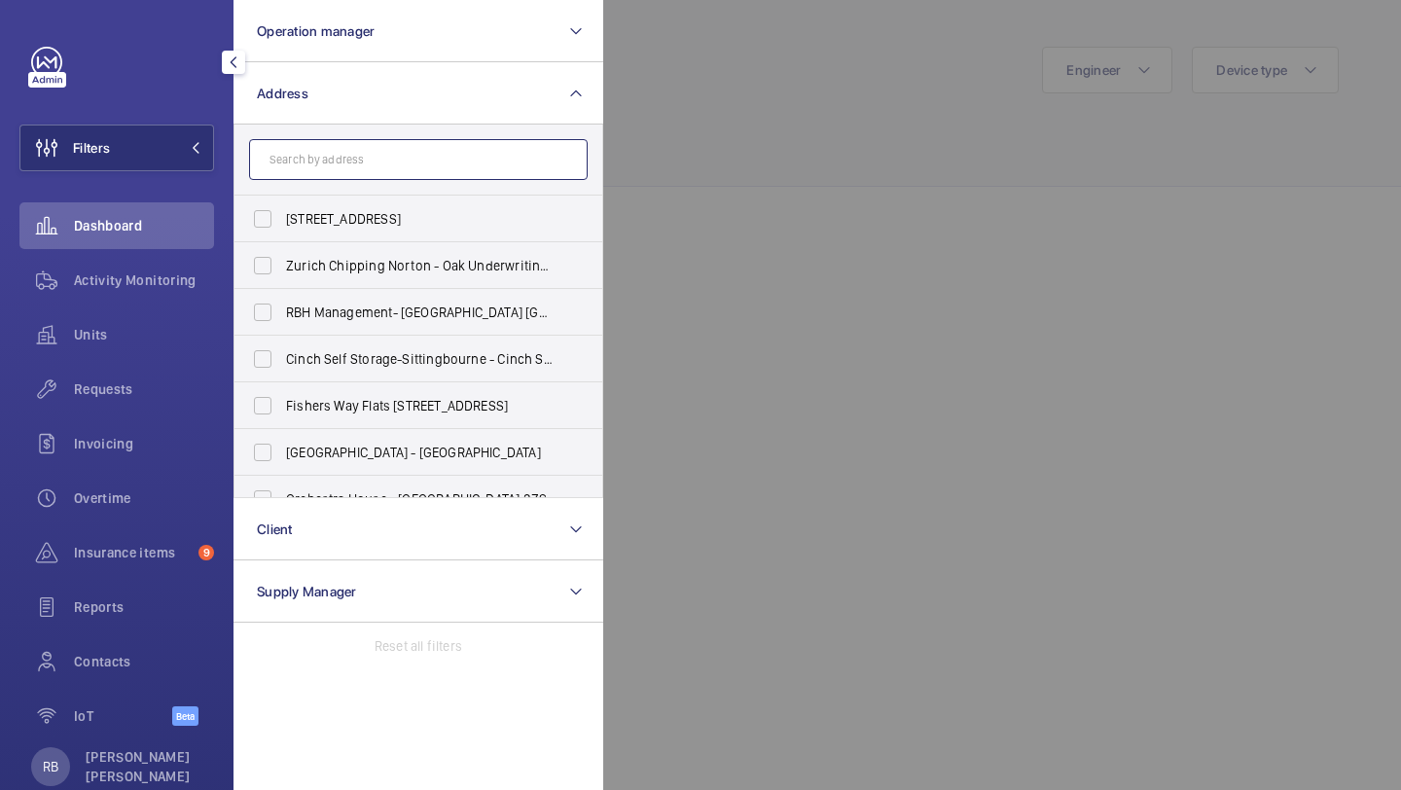
click at [336, 159] on input "text" at bounding box center [418, 159] width 339 height 41
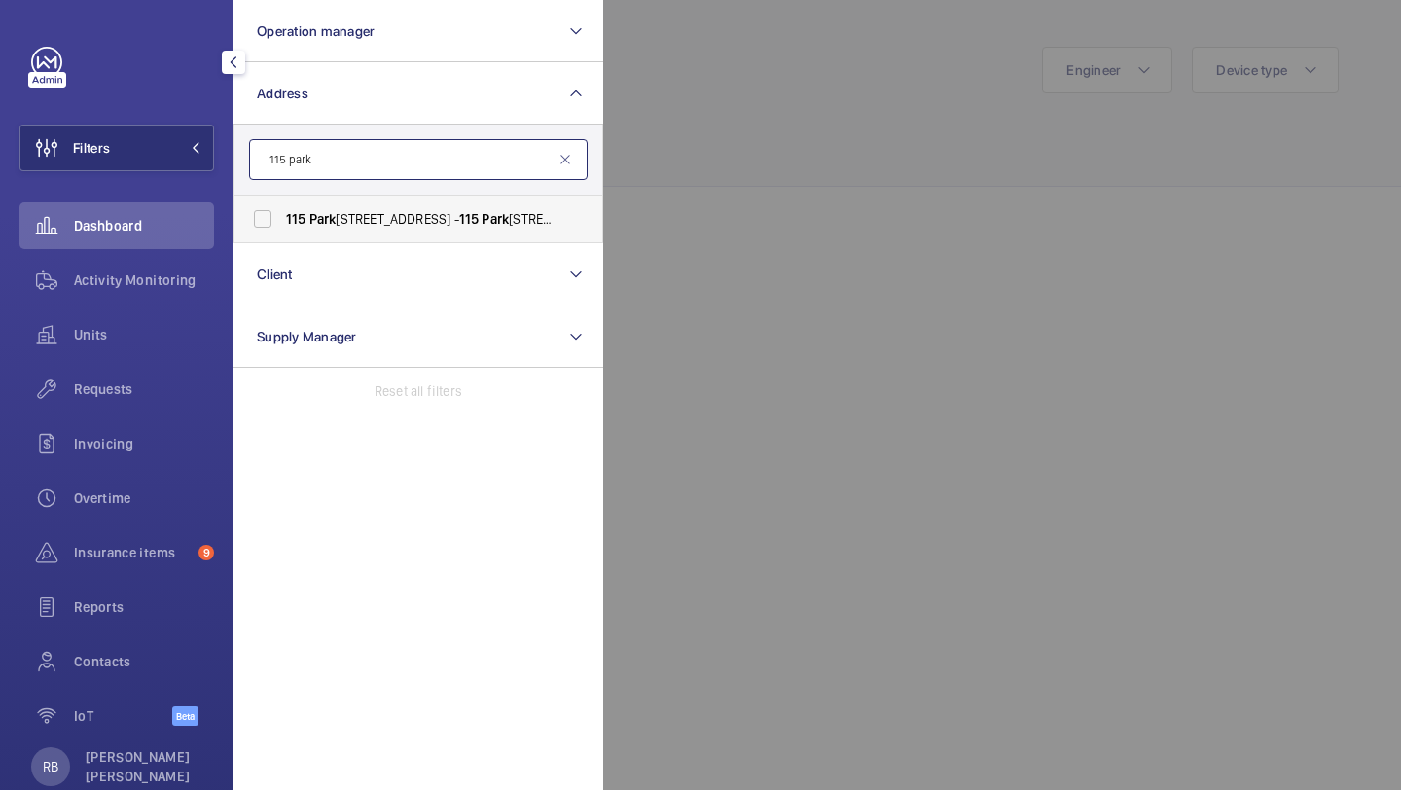
type input "115 park"
click at [325, 224] on span "Park" at bounding box center [322, 219] width 27 height 16
click at [282, 224] on input "[STREET_ADDRESS]" at bounding box center [262, 218] width 39 height 39
checkbox input "true"
click at [722, 184] on div at bounding box center [1303, 395] width 1401 height 790
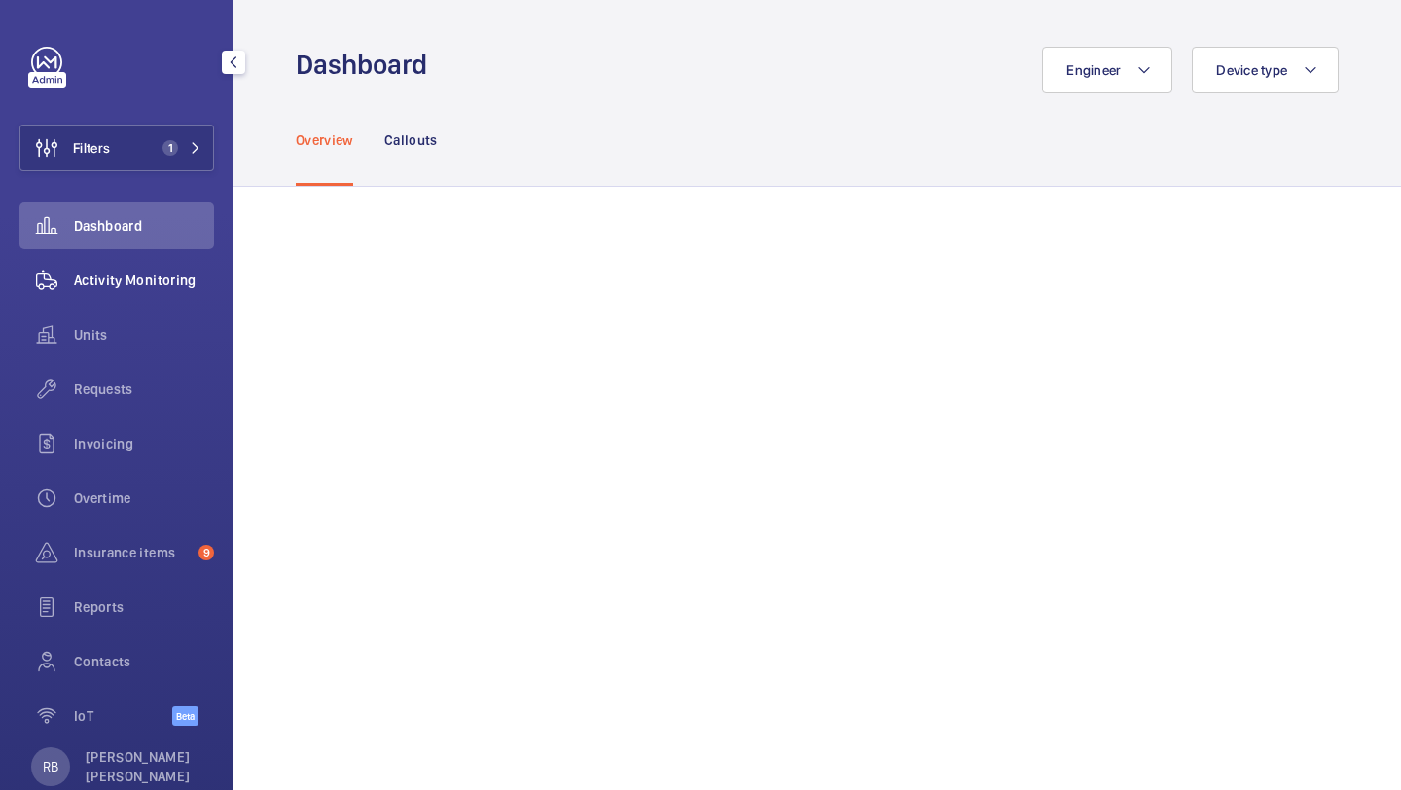
click at [148, 300] on div "Activity Monitoring" at bounding box center [116, 280] width 195 height 47
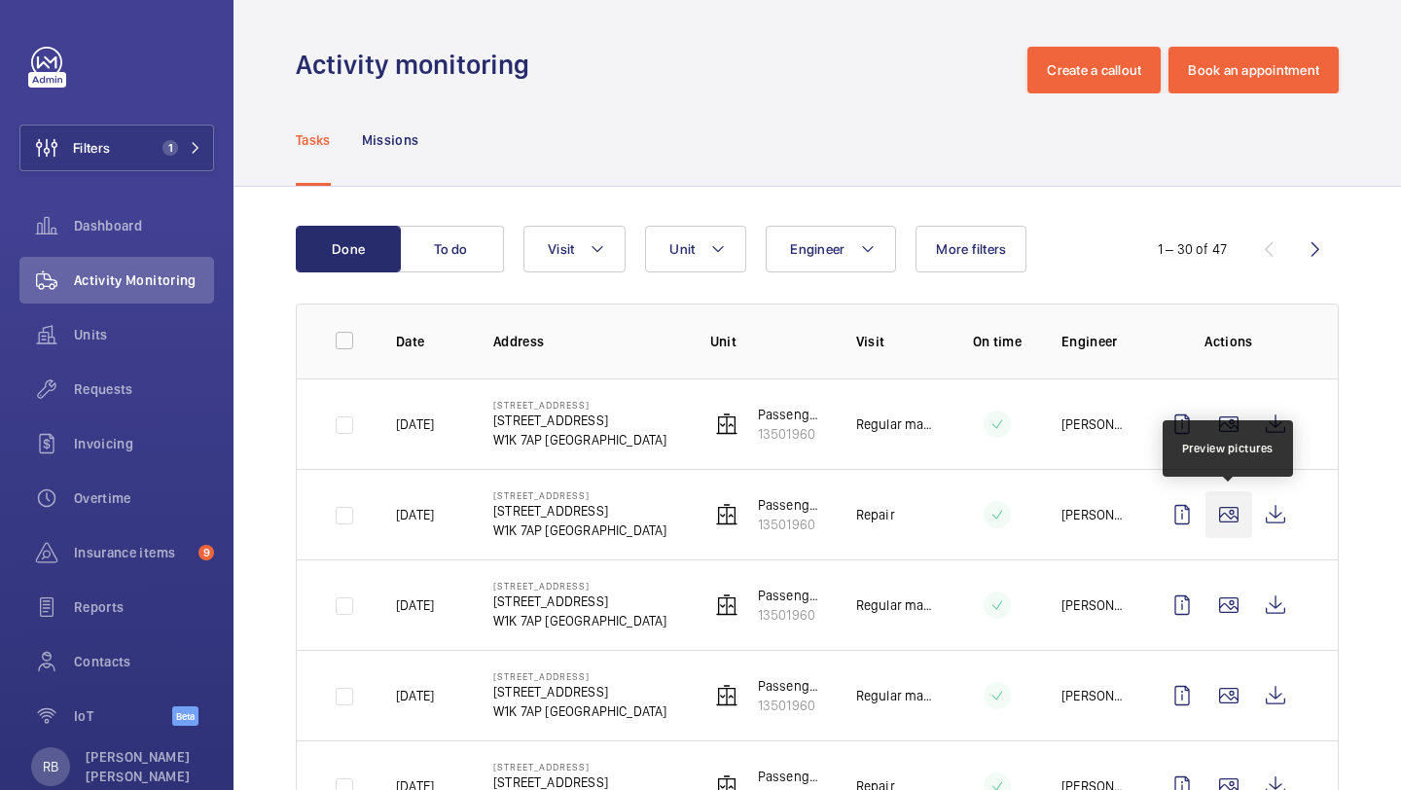
click at [1226, 517] on wm-front-icon-button at bounding box center [1228, 514] width 47 height 47
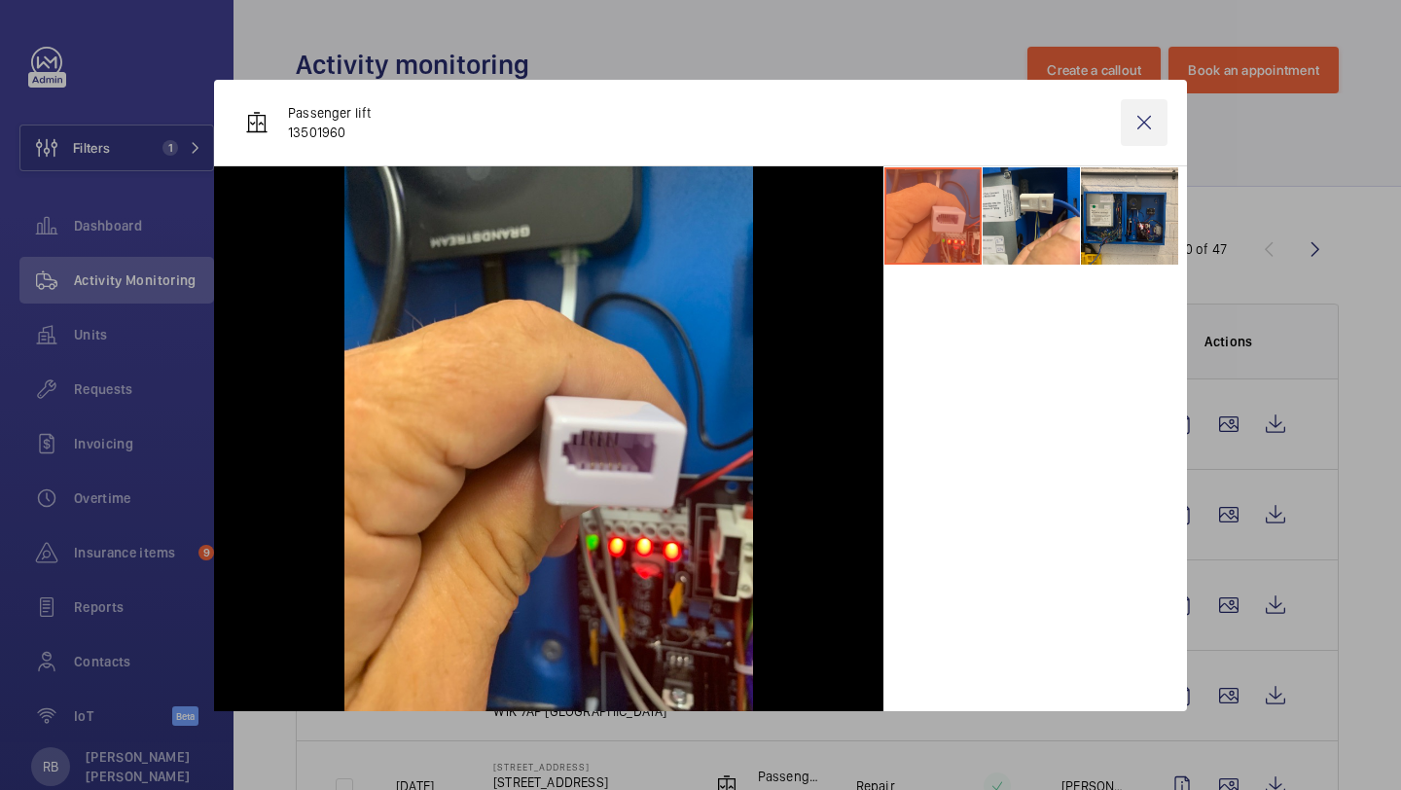
click at [1140, 122] on wm-front-icon-button at bounding box center [1144, 122] width 47 height 47
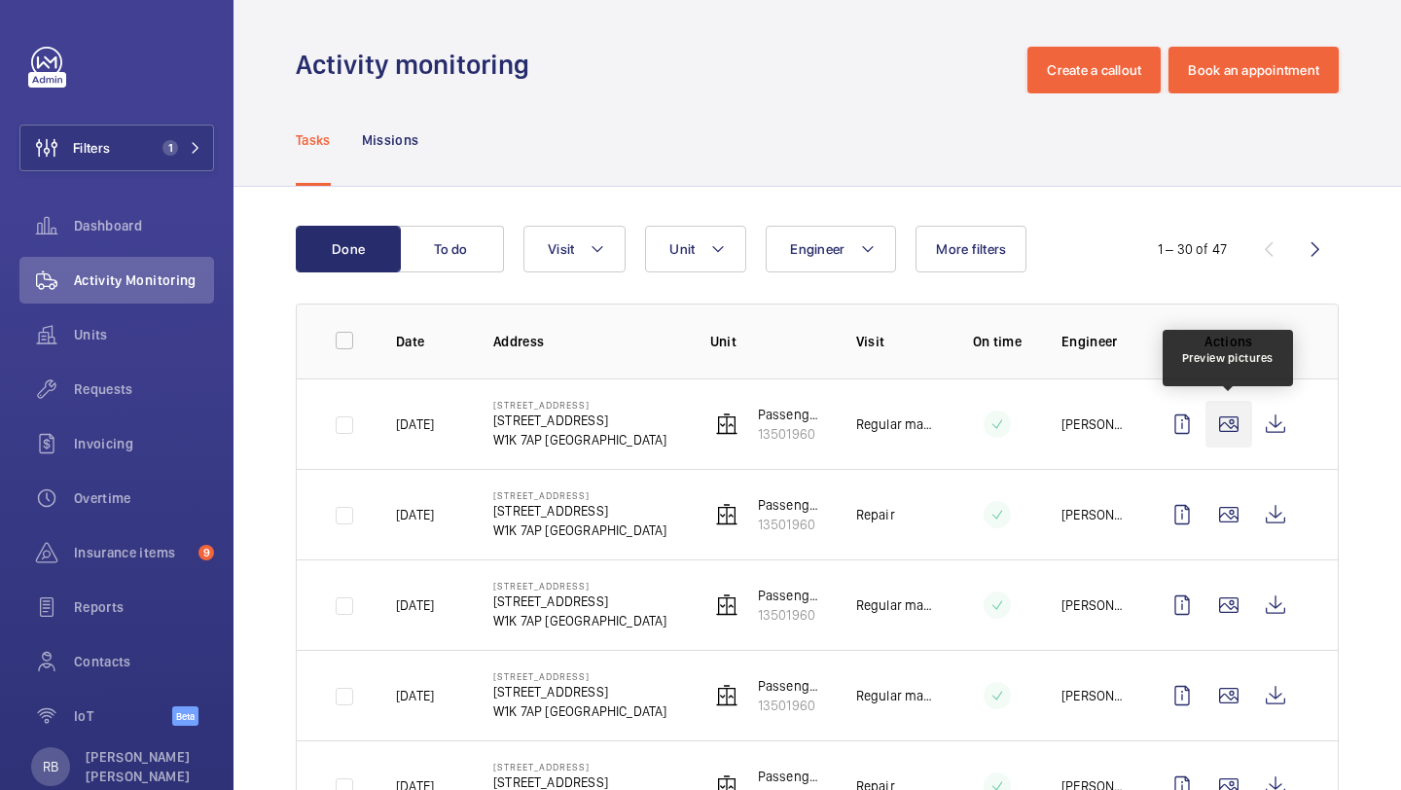
click at [1217, 427] on wm-front-icon-button at bounding box center [1228, 424] width 47 height 47
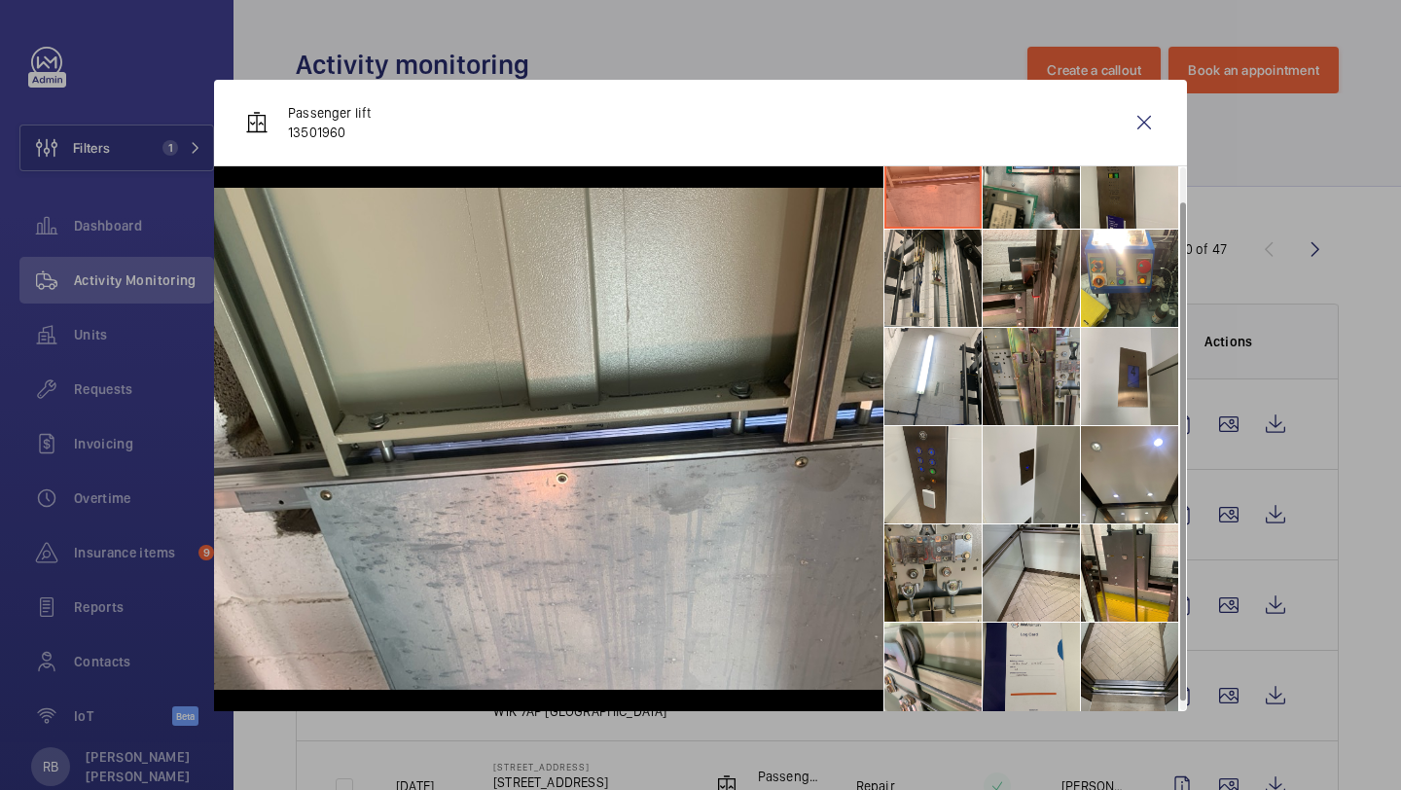
scroll to position [46, 0]
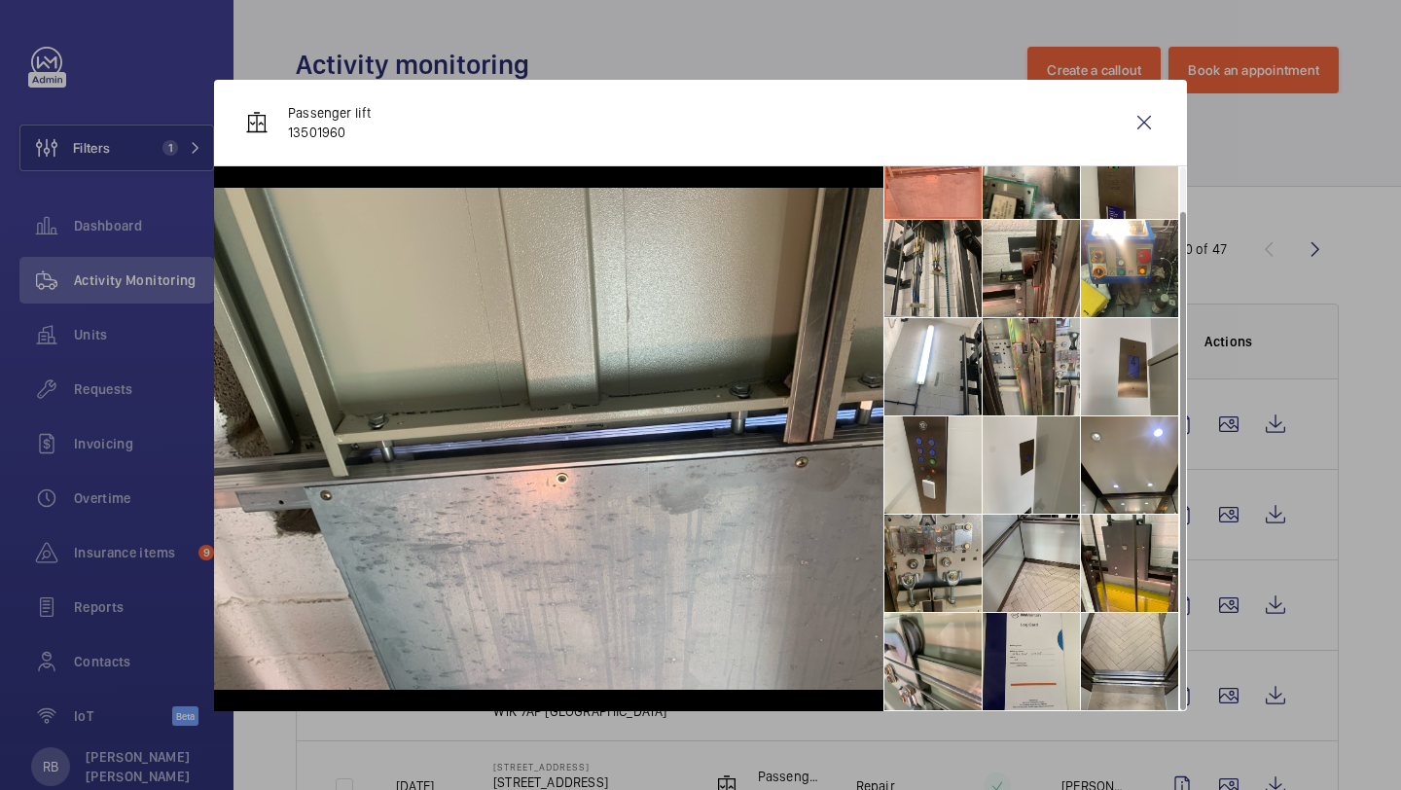
click at [1133, 148] on div "Passenger lift 13501960" at bounding box center [700, 123] width 973 height 87
click at [1138, 131] on wm-front-icon-button at bounding box center [1144, 122] width 47 height 47
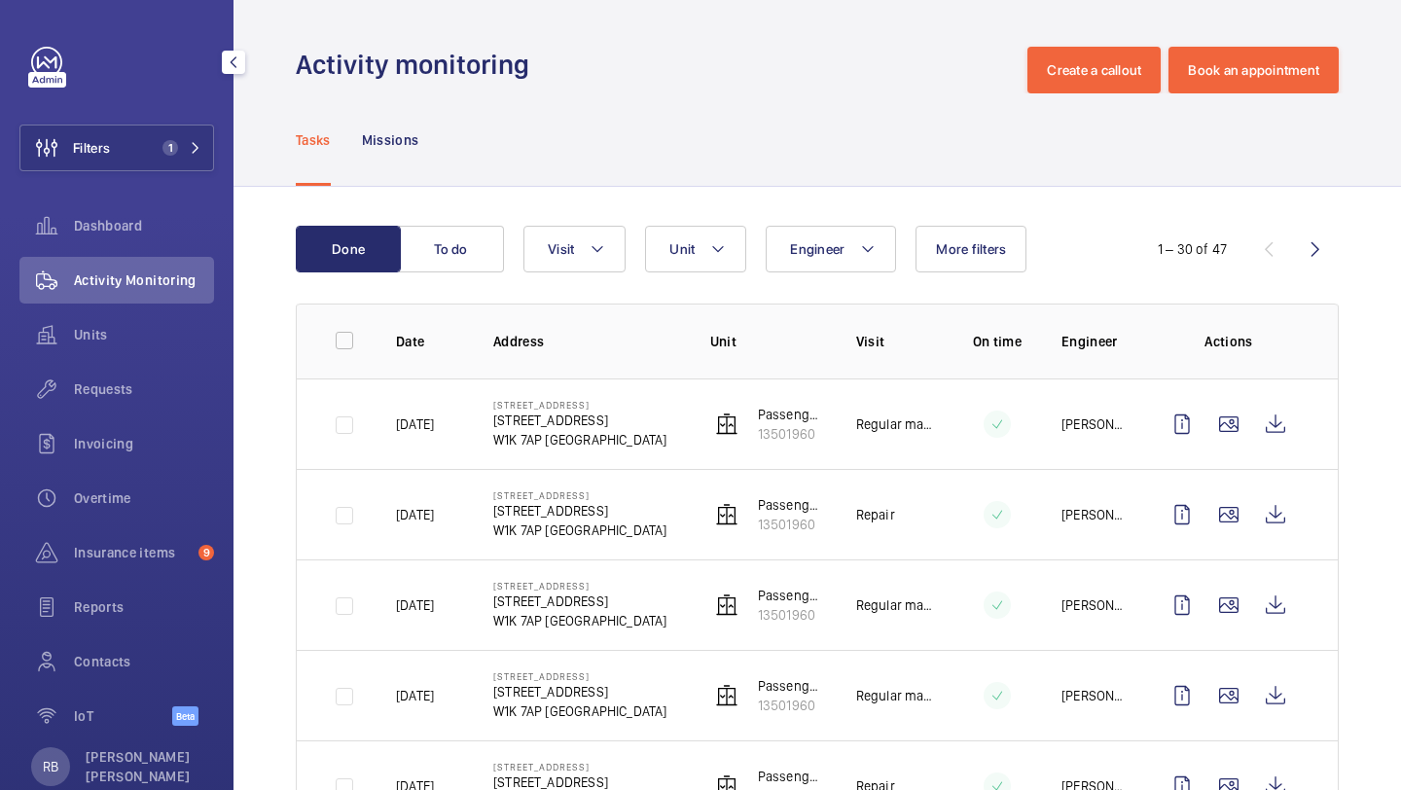
click at [217, 176] on div "Filters 1 Dashboard Activity Monitoring Units Requests Invoicing Overtime Insur…" at bounding box center [116, 395] width 233 height 790
click at [181, 155] on button "Filters 1" at bounding box center [116, 148] width 195 height 47
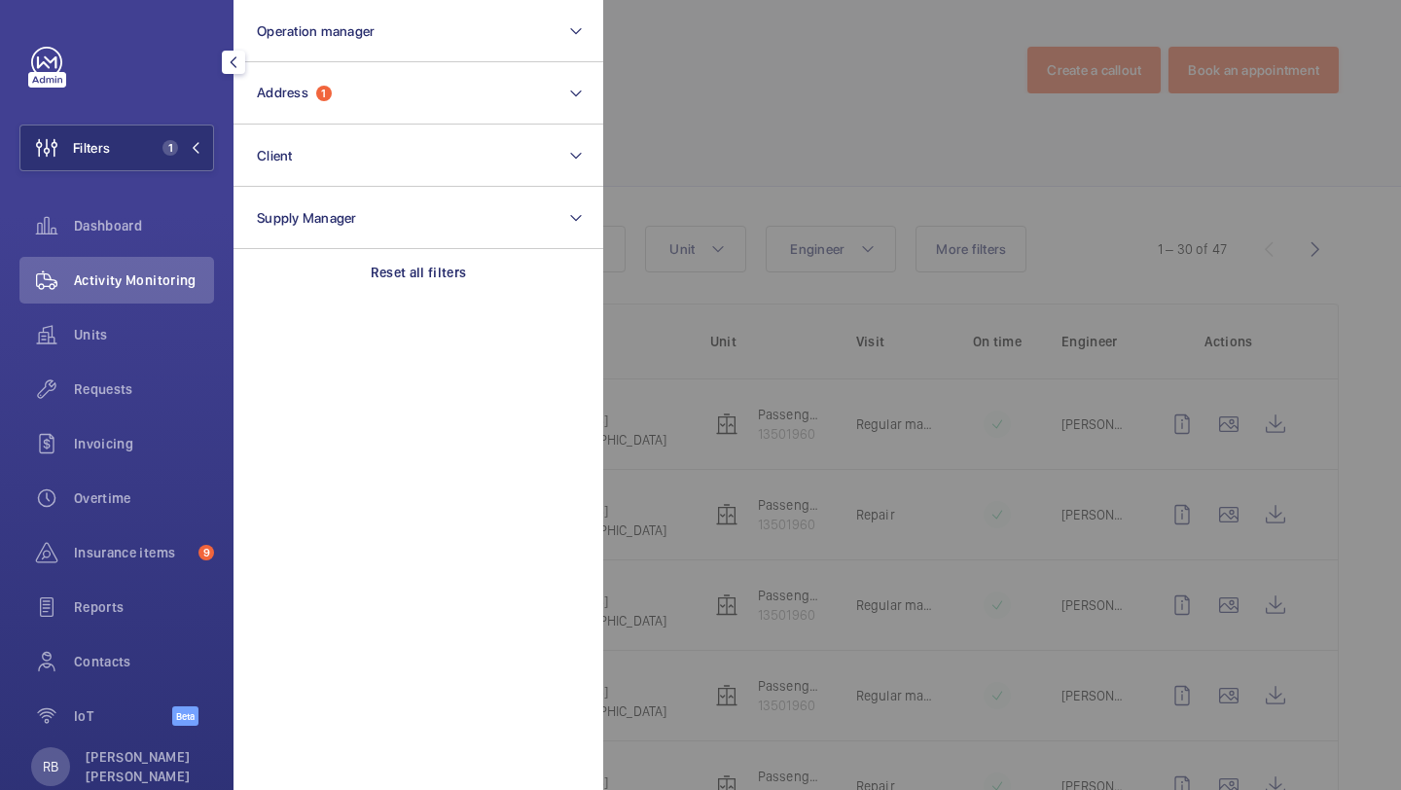
click at [647, 142] on div at bounding box center [1303, 395] width 1401 height 790
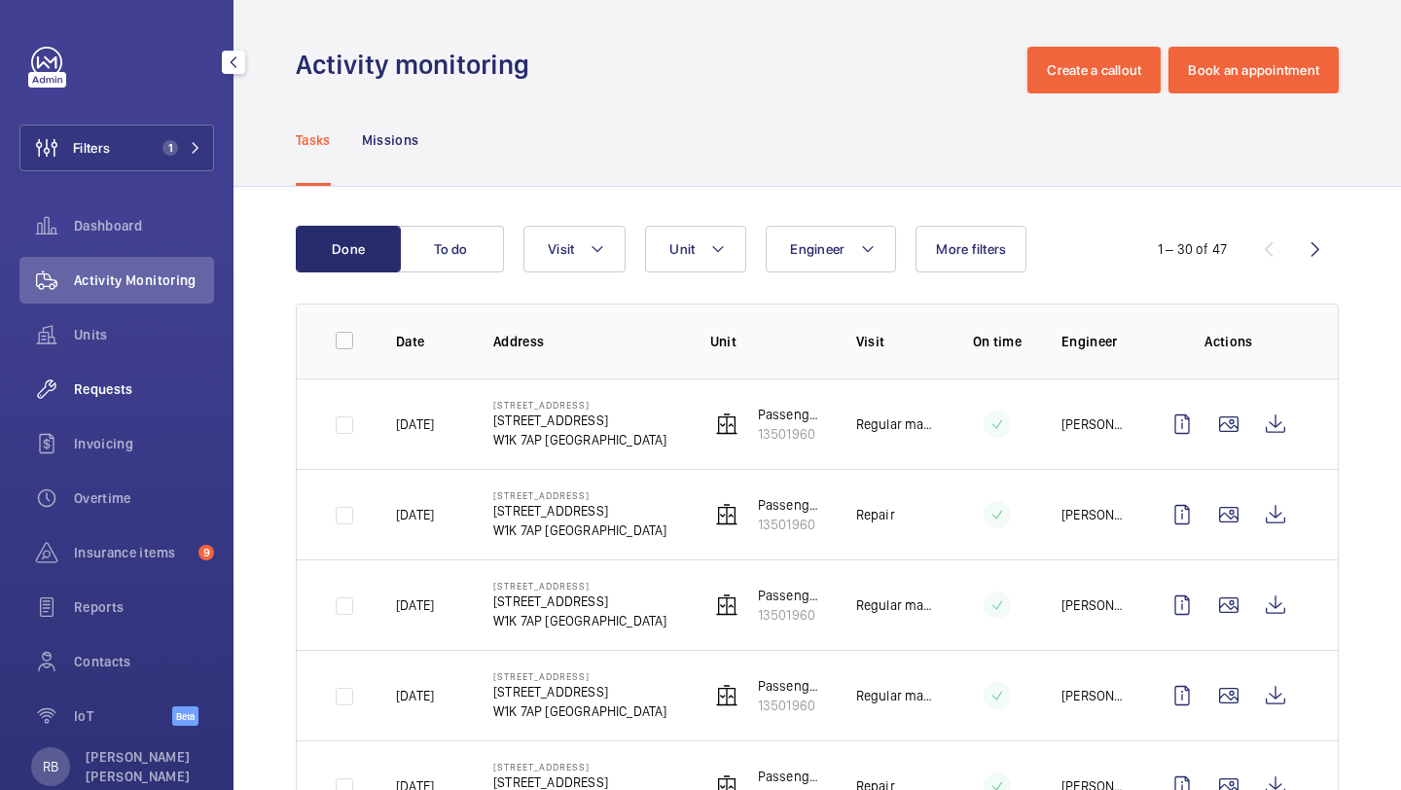
click at [144, 387] on span "Requests" at bounding box center [144, 388] width 140 height 19
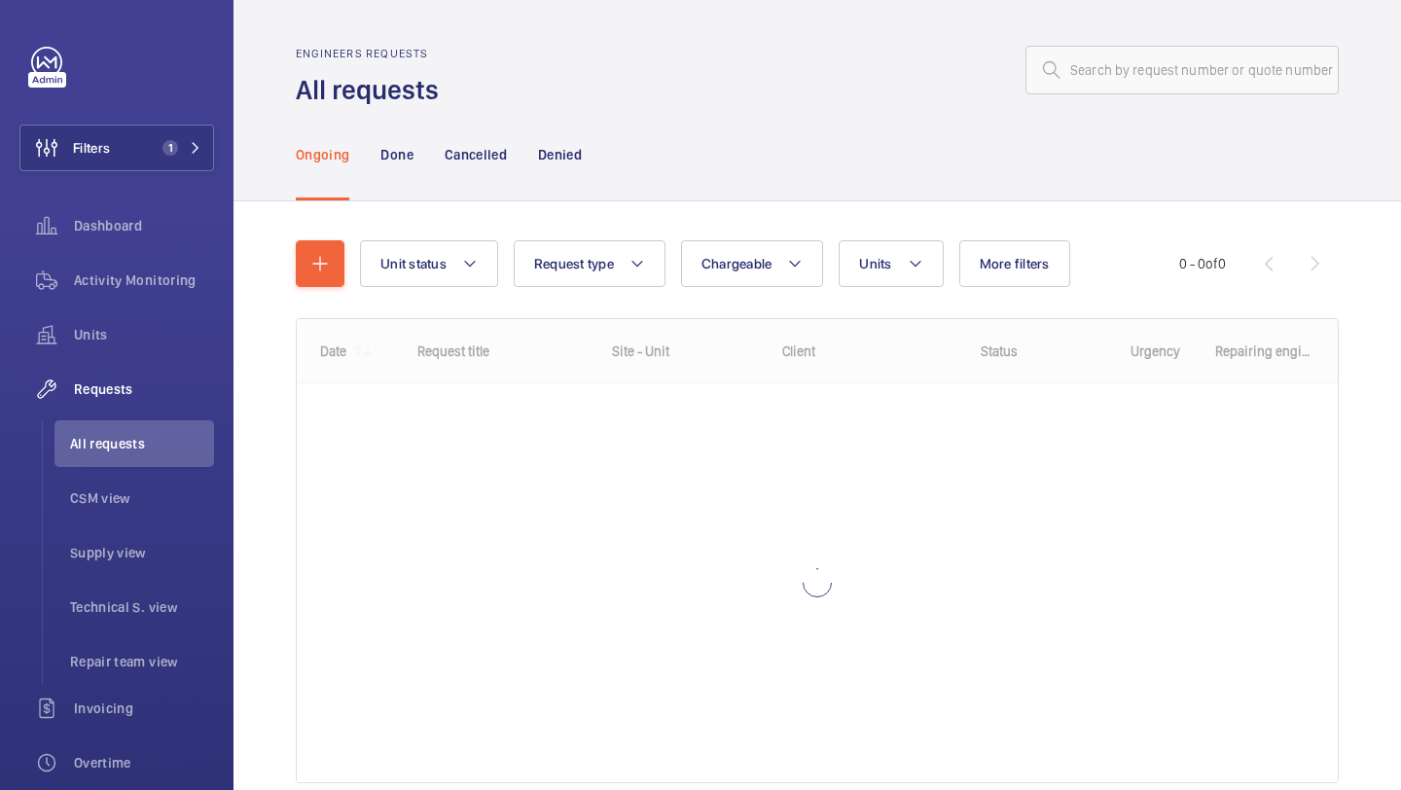
scroll to position [86, 0]
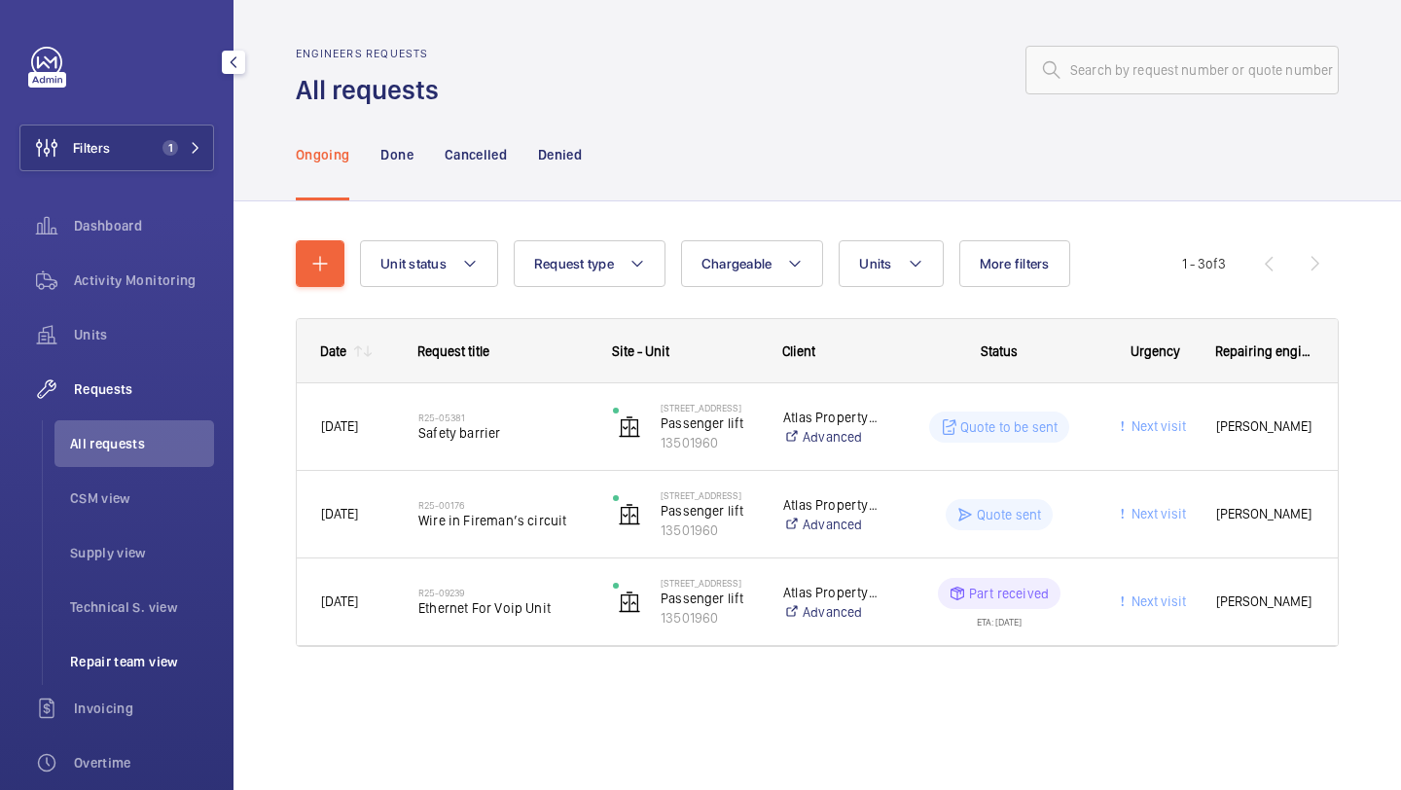
click at [122, 658] on span "Repair team view" at bounding box center [142, 661] width 144 height 19
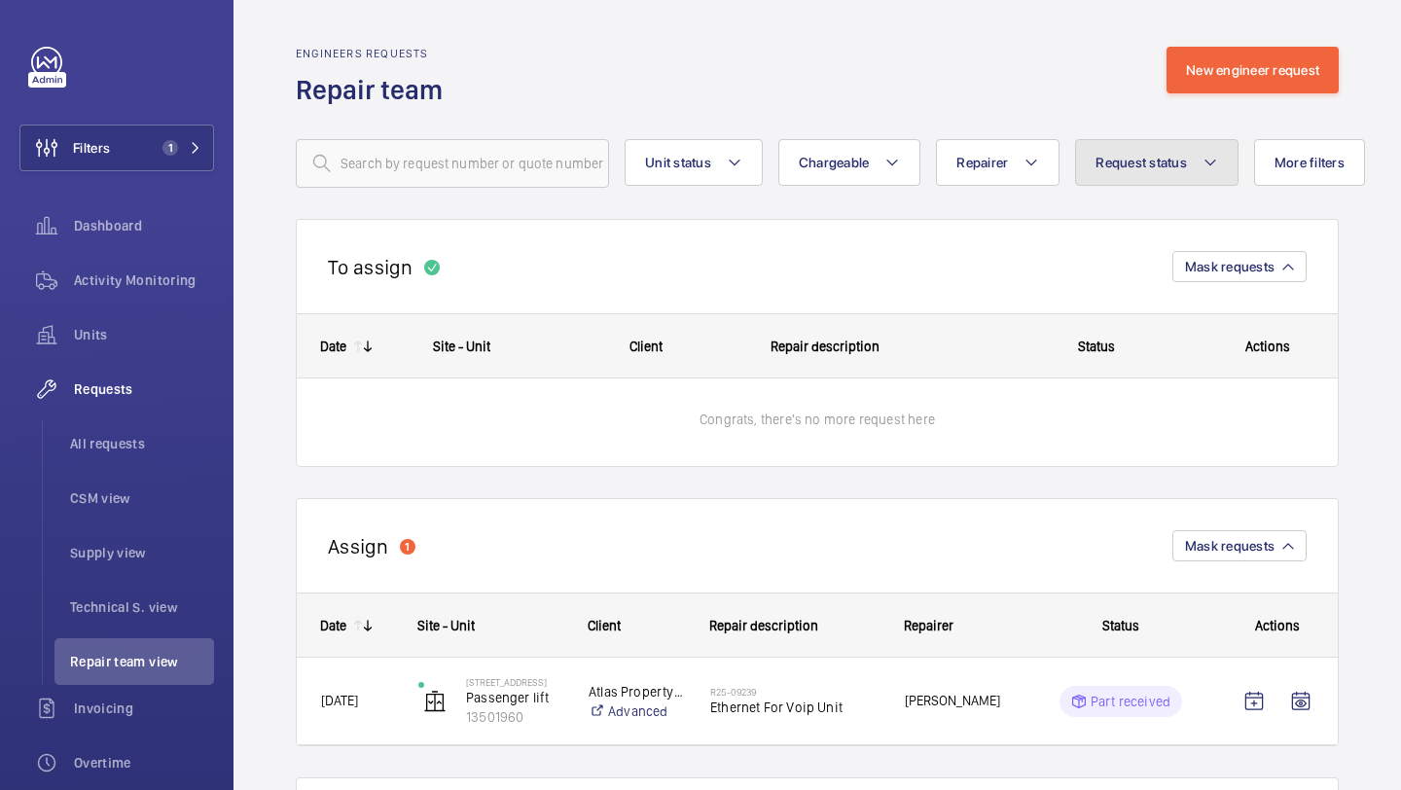
click at [1169, 176] on button "Request status" at bounding box center [1156, 162] width 163 height 47
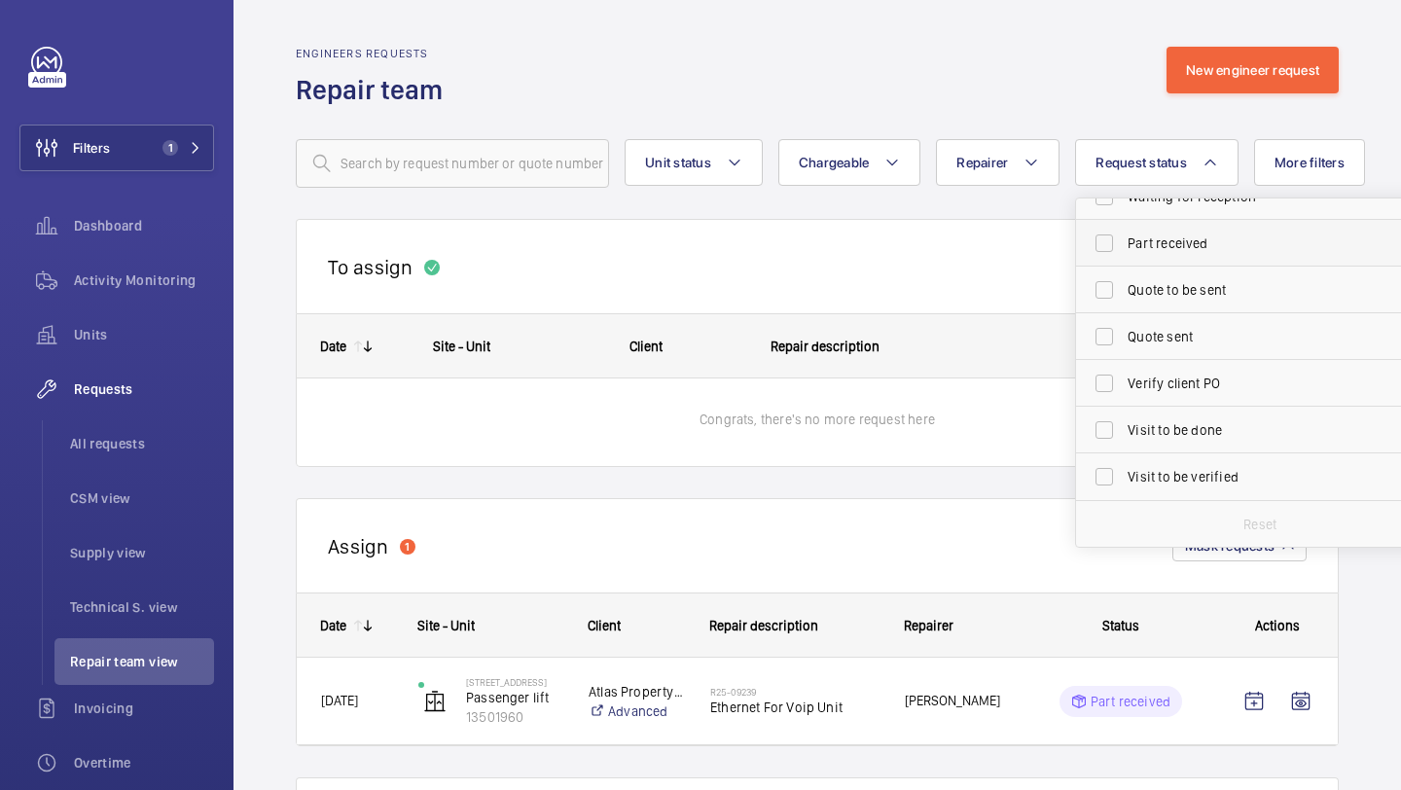
scroll to position [259, 0]
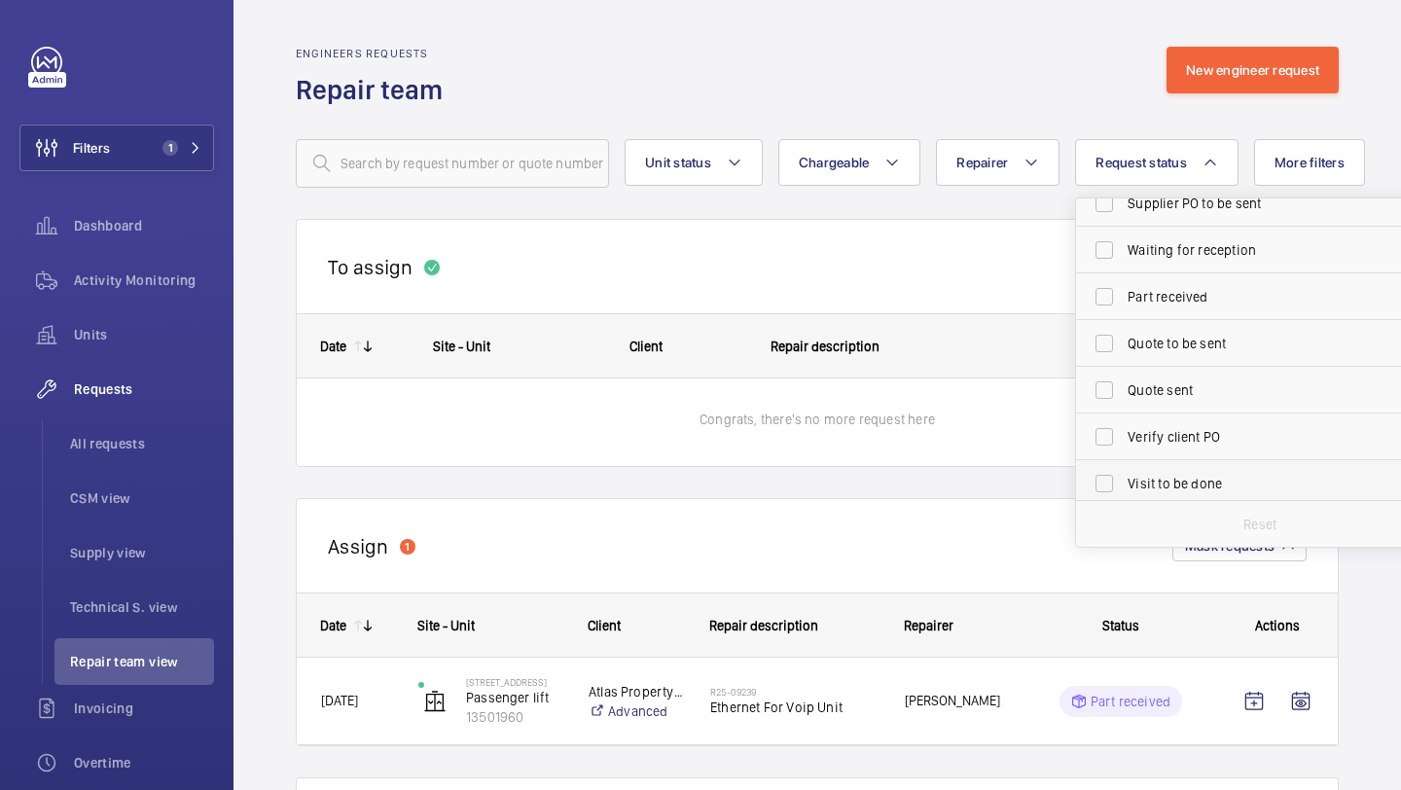
click at [1163, 465] on label "Visit to be done" at bounding box center [1245, 483] width 339 height 47
click at [1123, 465] on input "Visit to be done" at bounding box center [1104, 483] width 39 height 39
checkbox input "true"
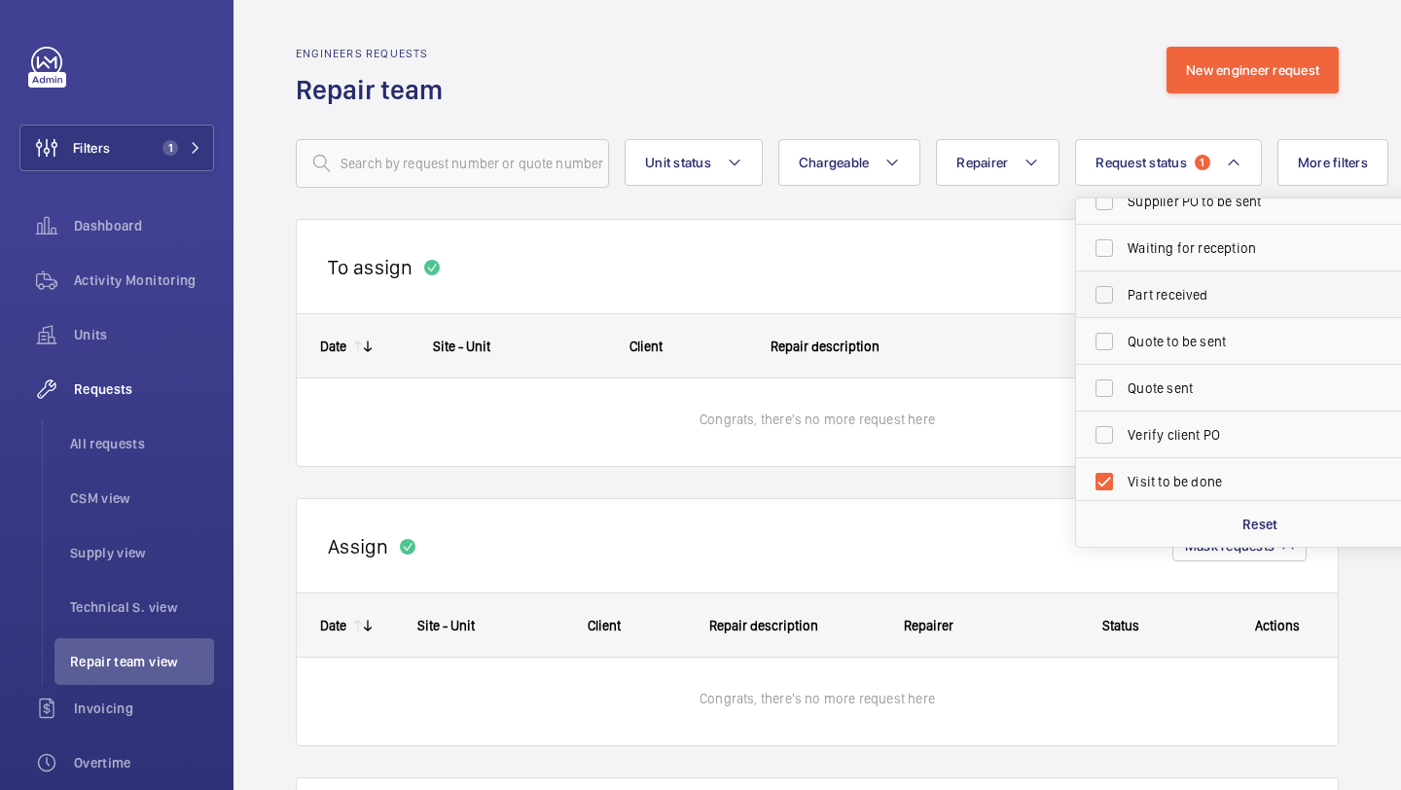
click at [1166, 315] on label "Part received" at bounding box center [1245, 294] width 339 height 47
click at [1123, 314] on input "Part received" at bounding box center [1104, 294] width 39 height 39
checkbox input "true"
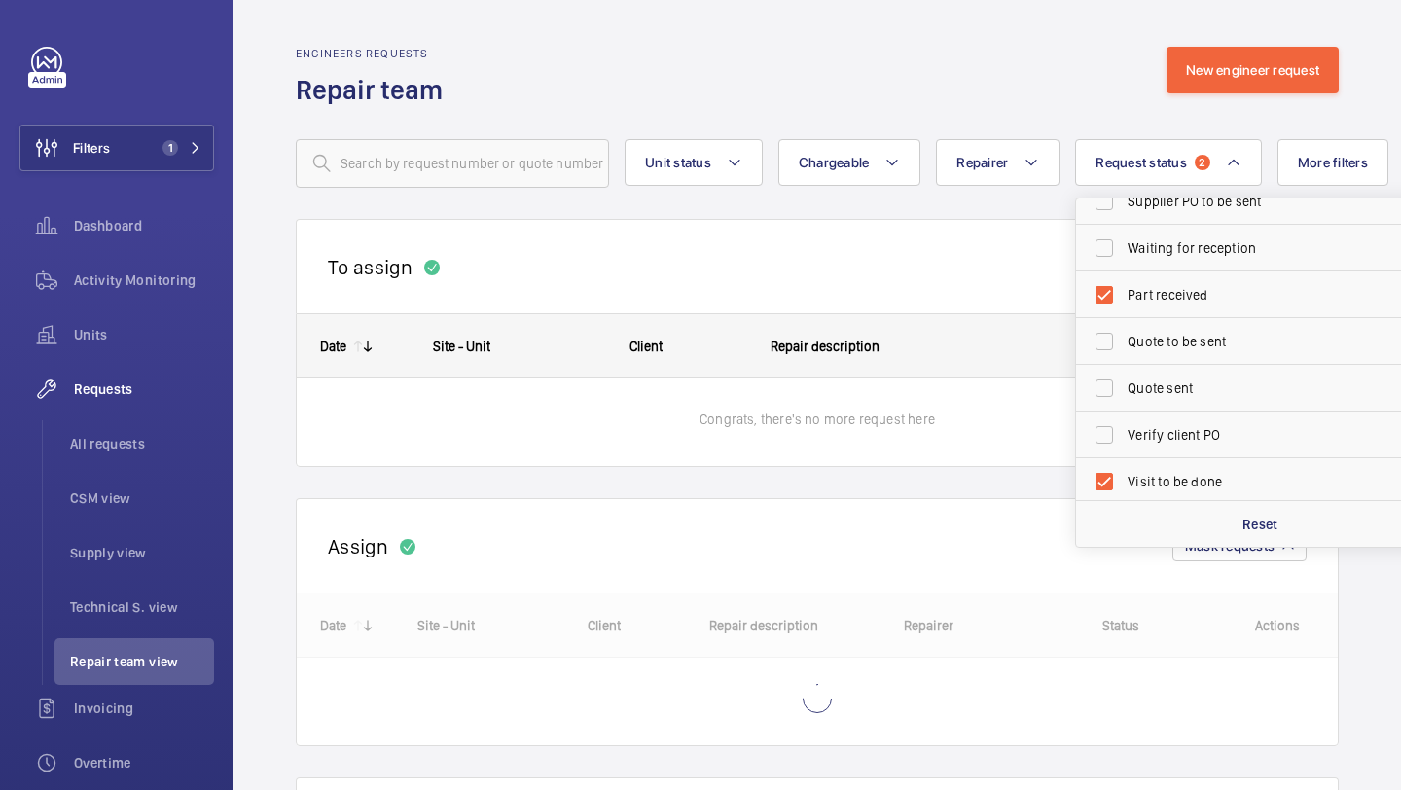
click at [974, 73] on div "Engineers requests Repair team New engineer request" at bounding box center [817, 77] width 1043 height 61
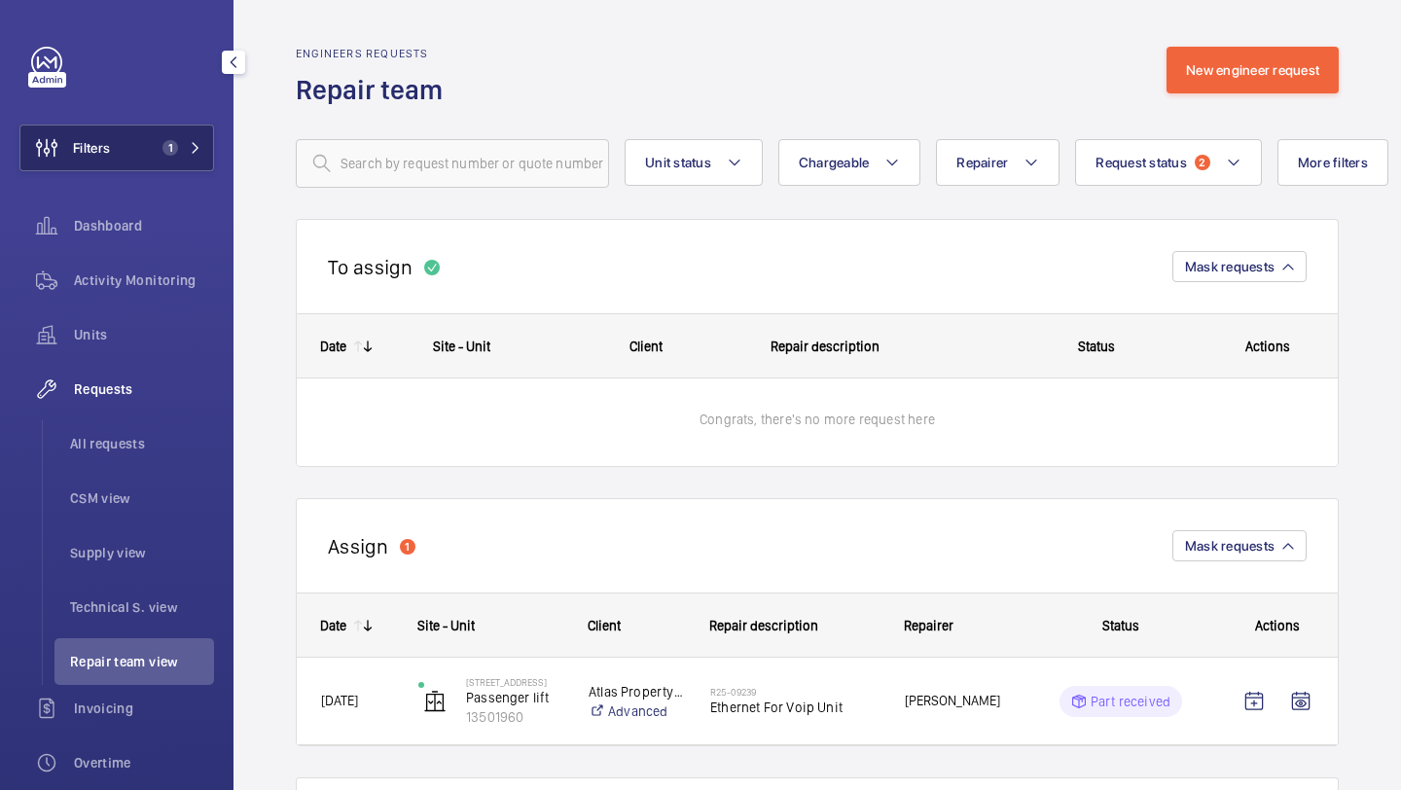
click at [204, 168] on button "Filters 1" at bounding box center [116, 148] width 195 height 47
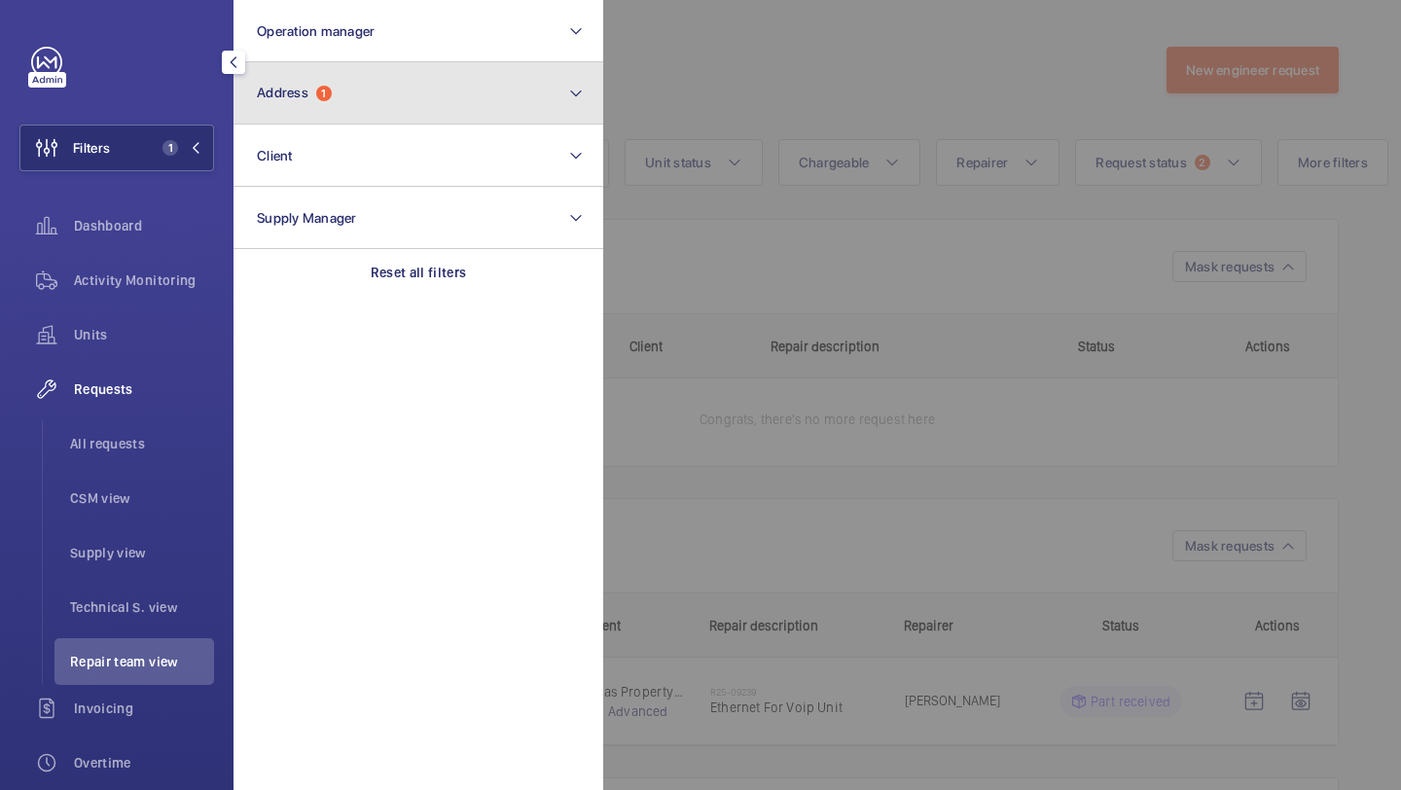
click at [344, 117] on button "Address 1" at bounding box center [418, 93] width 370 height 62
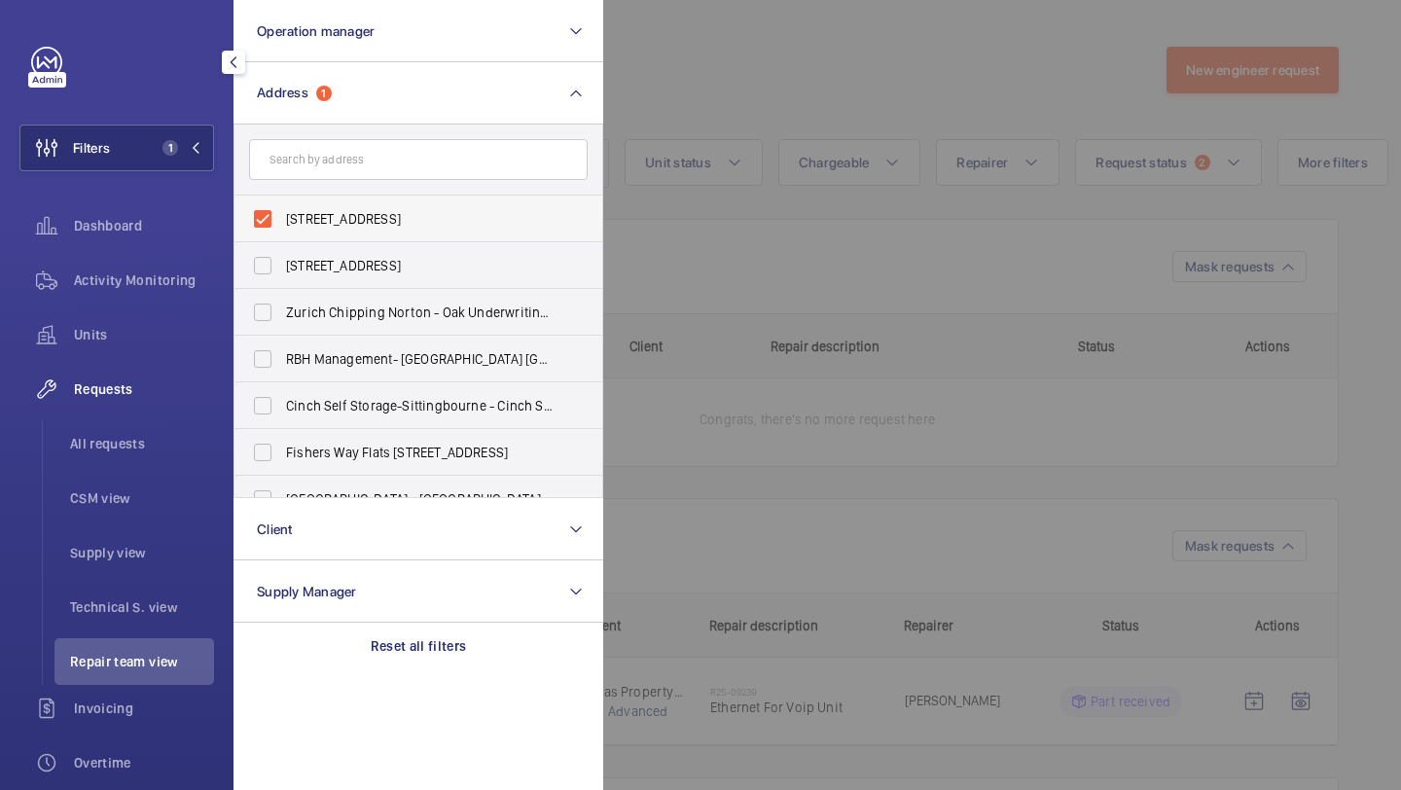
click at [355, 223] on span "115 Park Street, W1K 7AP - 115 Park St, LONDON W1K 7AP" at bounding box center [419, 218] width 267 height 19
click at [282, 223] on input "115 Park Street, W1K 7AP - 115 Park St, LONDON W1K 7AP" at bounding box center [262, 218] width 39 height 39
checkbox input "false"
click at [768, 107] on div at bounding box center [1303, 395] width 1401 height 790
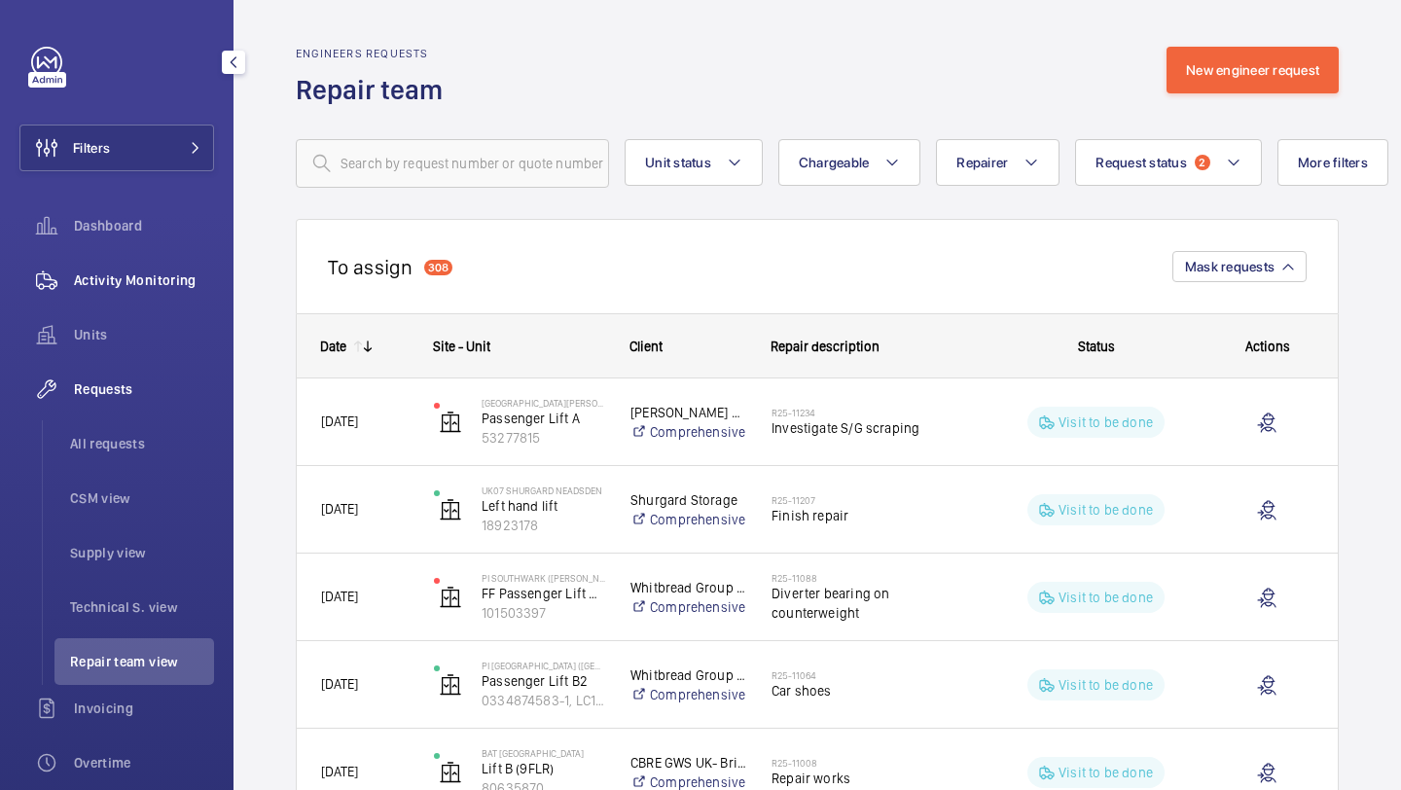
click at [123, 299] on div "Activity Monitoring" at bounding box center [116, 280] width 195 height 47
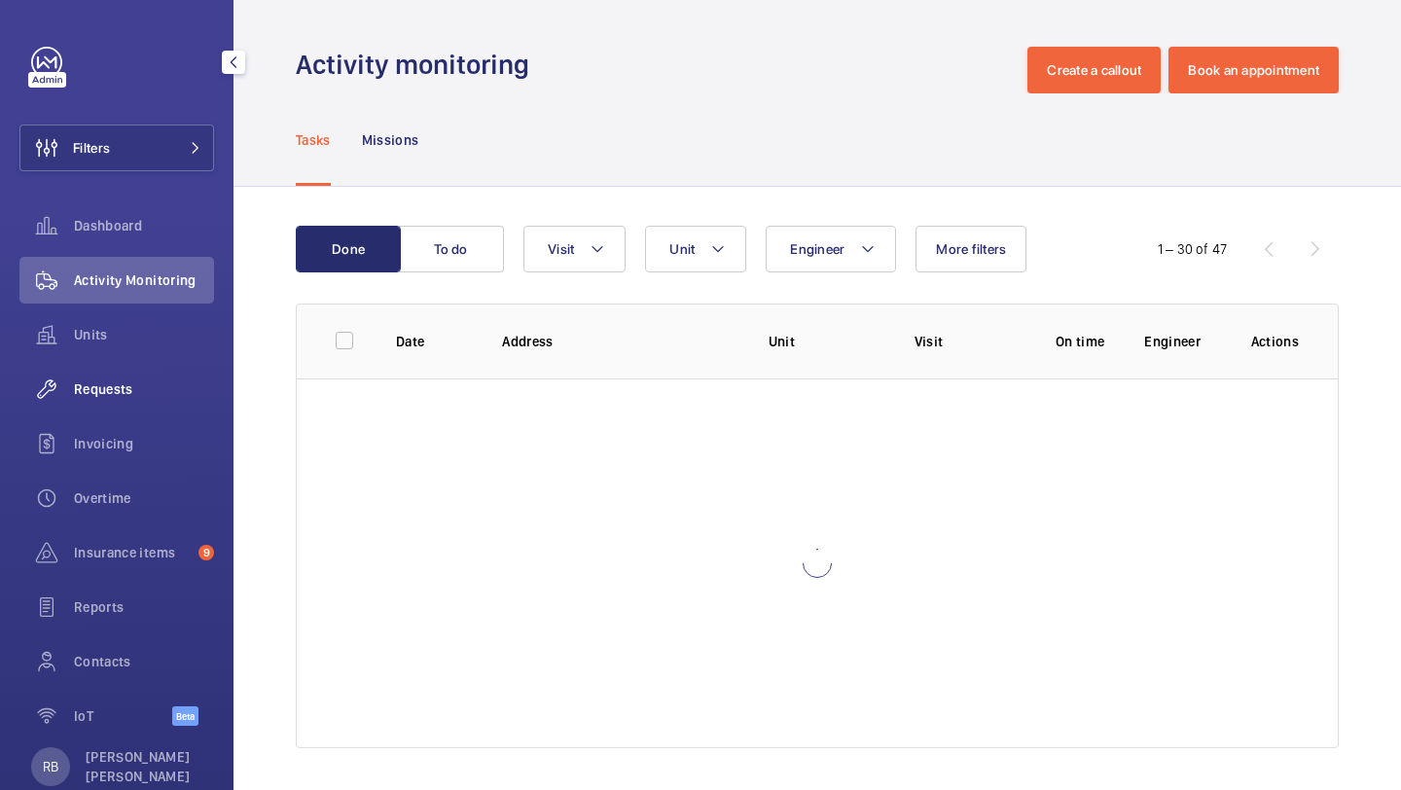
click at [132, 380] on span "Requests" at bounding box center [144, 388] width 140 height 19
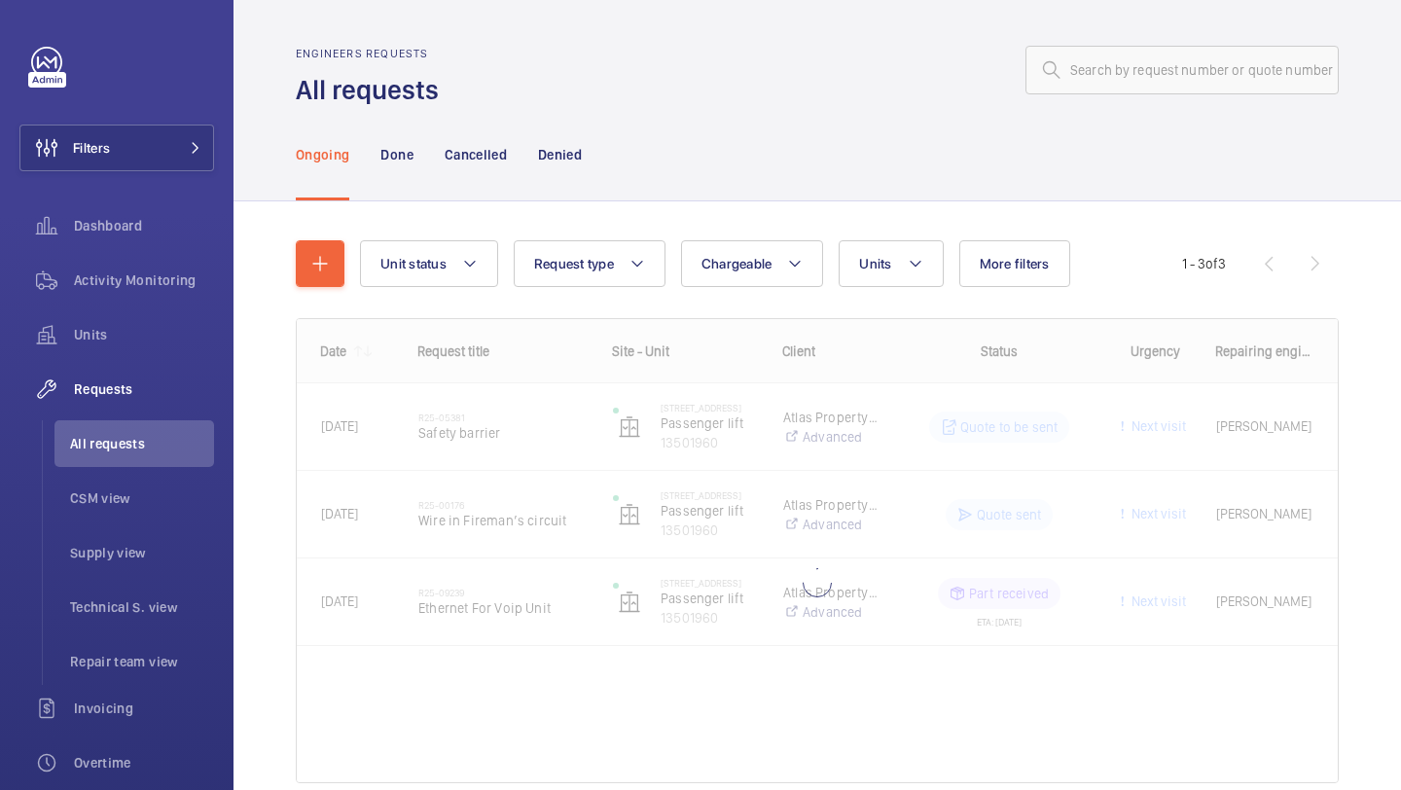
click at [1073, 93] on div "Engineers requests All requests" at bounding box center [817, 77] width 1043 height 61
click at [1078, 92] on input "text" at bounding box center [1181, 70] width 313 height 49
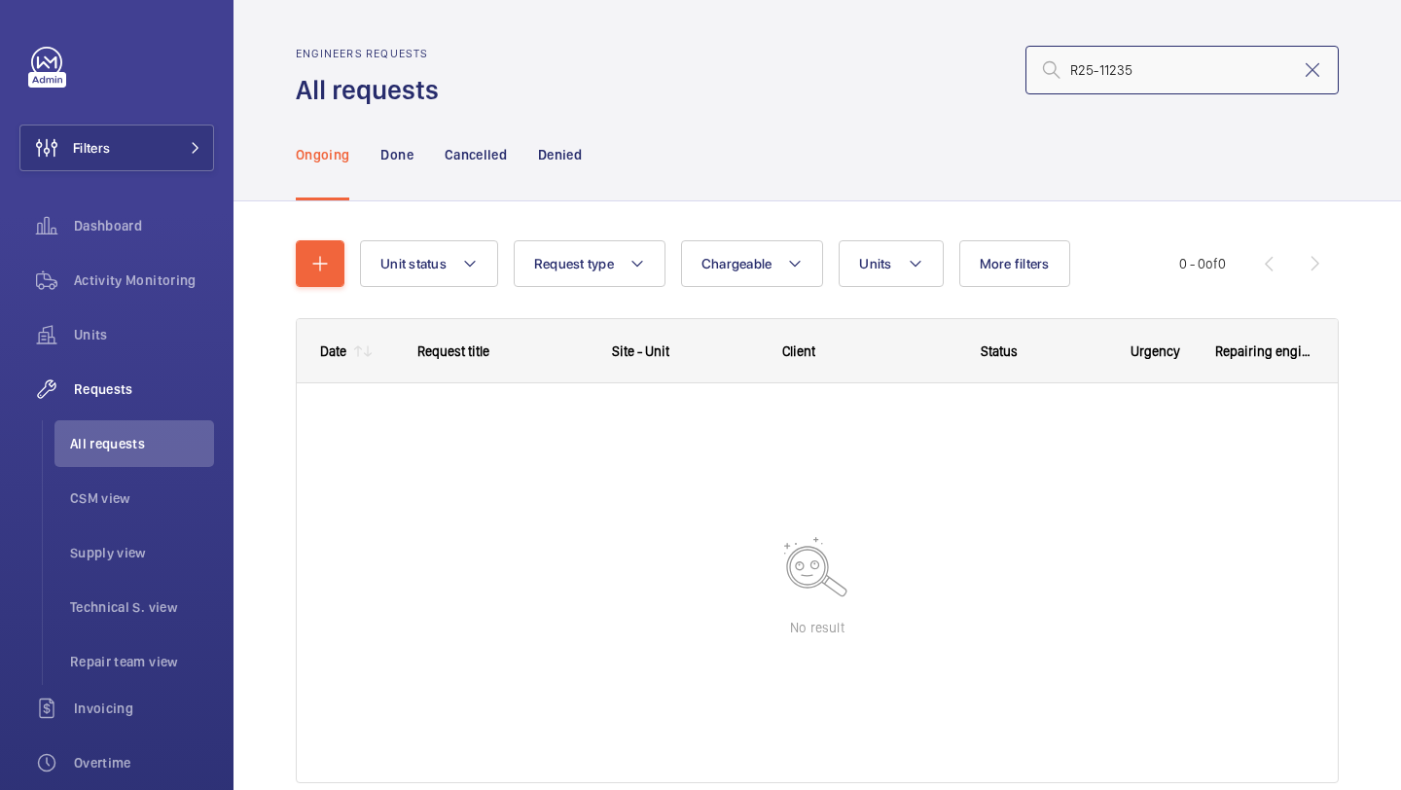
click at [1079, 69] on input "R25-11235" at bounding box center [1181, 70] width 313 height 49
type input "R25-11235"
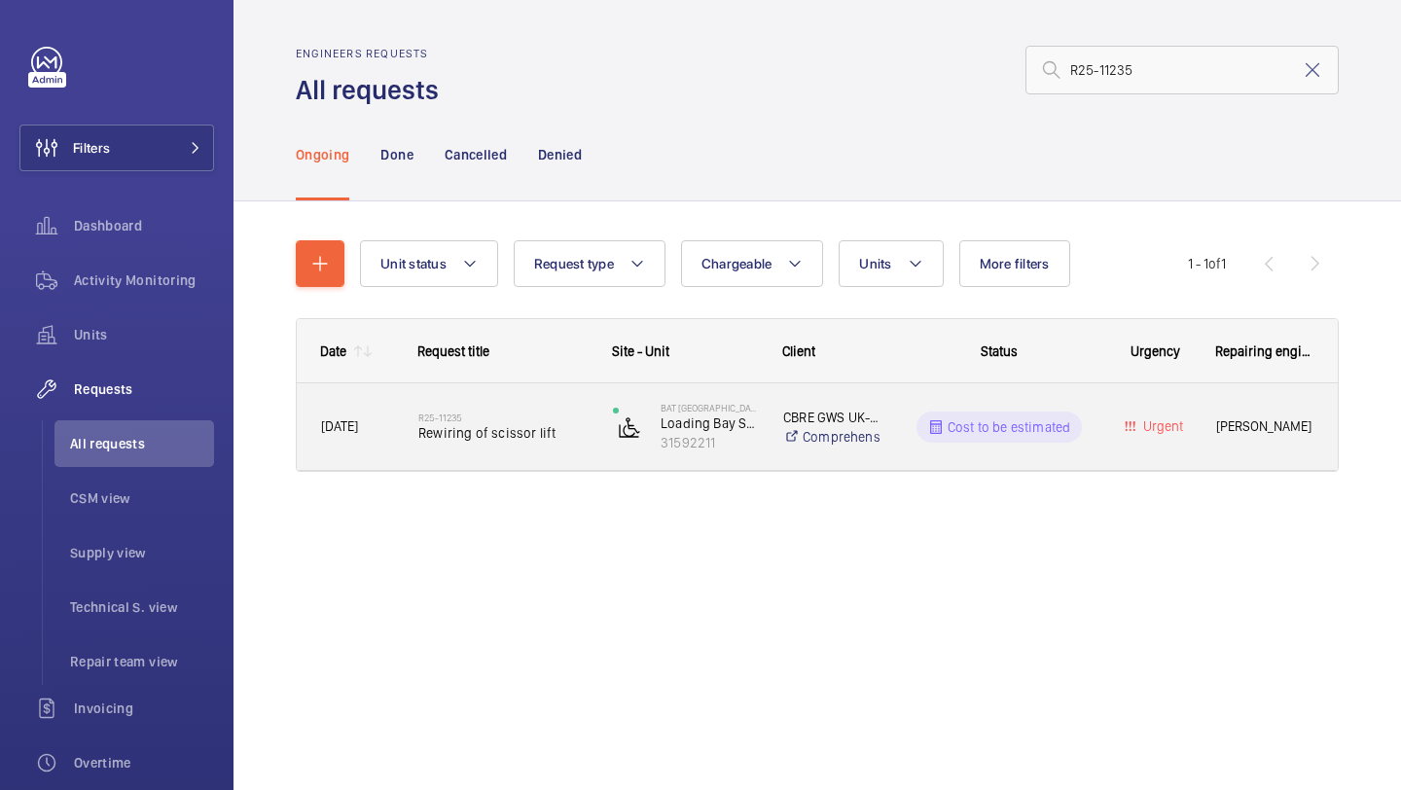
click at [526, 456] on div "R25-11235 Rewiring of scissor lift" at bounding box center [491, 427] width 193 height 88
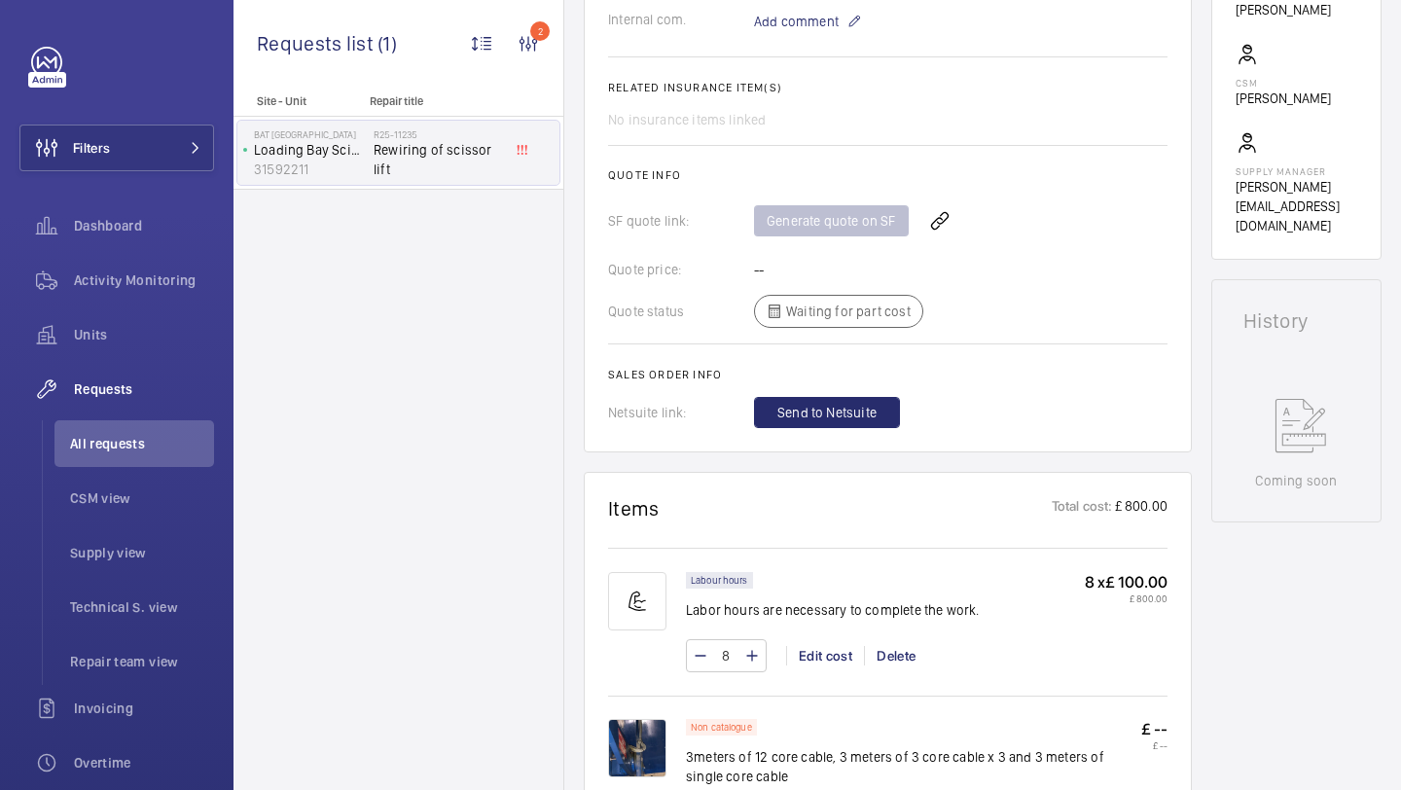
scroll to position [766, 0]
